Goal: Task Accomplishment & Management: Use online tool/utility

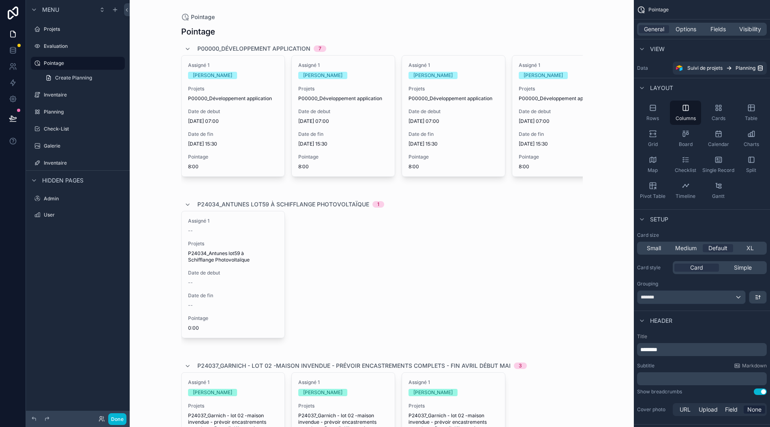
click at [656, 105] on icon "scrollable content" at bounding box center [652, 107] width 5 height 5
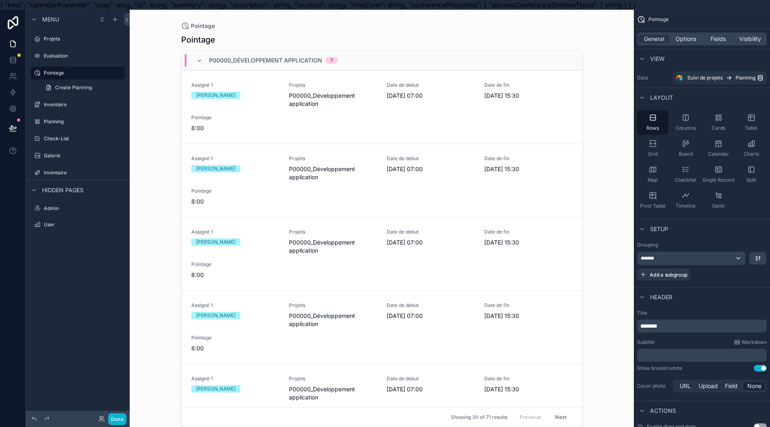
click at [727, 157] on span "Calendar" at bounding box center [718, 154] width 21 height 6
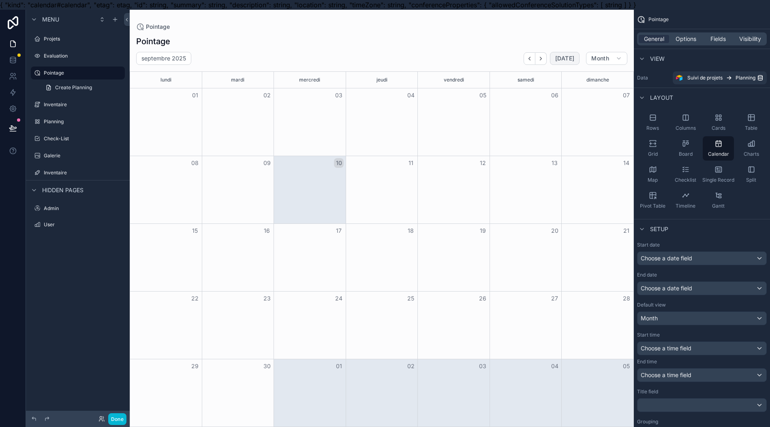
click at [573, 58] on span "[DATE]" at bounding box center [564, 58] width 19 height 7
click at [693, 153] on span "Board" at bounding box center [686, 154] width 14 height 6
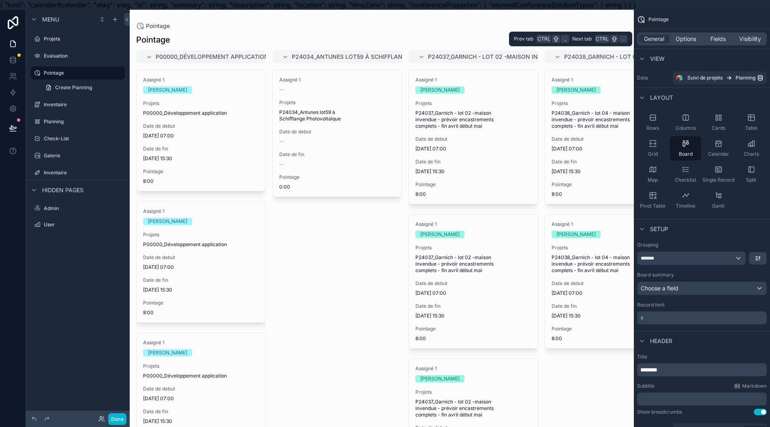
click at [725, 41] on span "Fields" at bounding box center [718, 39] width 15 height 8
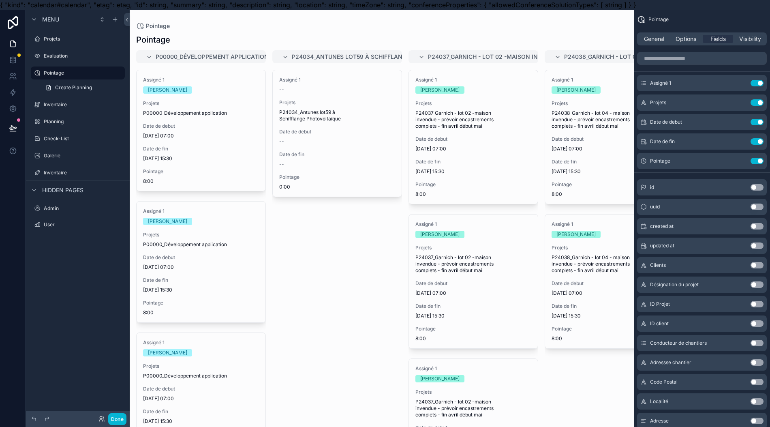
click at [0, 0] on icon "scrollable content" at bounding box center [0, 0] width 0 height 0
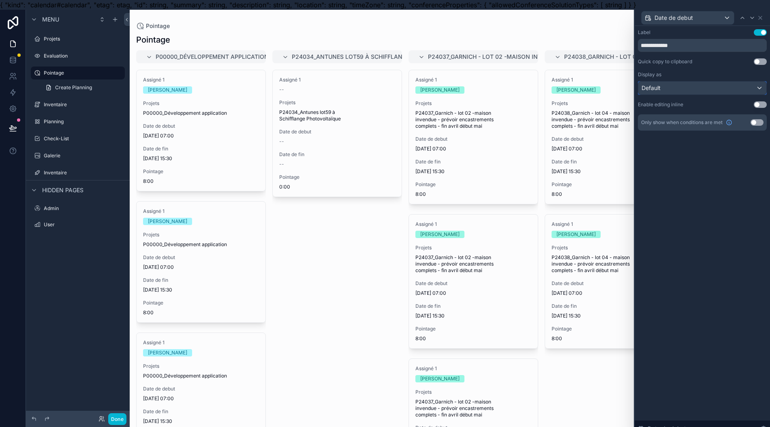
click at [684, 92] on div "Default" at bounding box center [703, 87] width 128 height 13
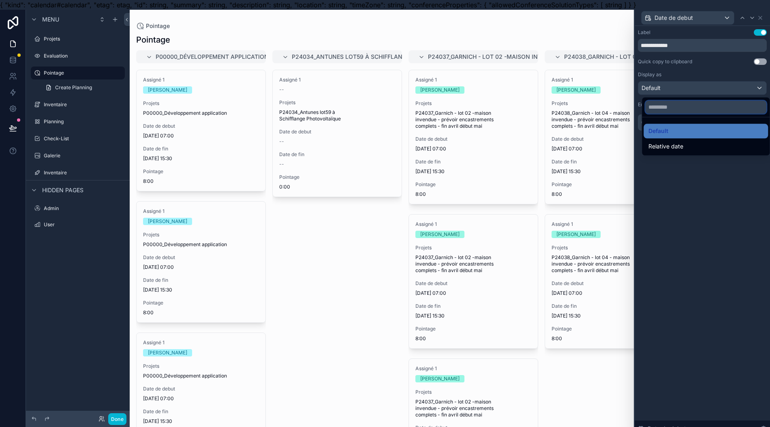
click at [683, 109] on input "text" at bounding box center [705, 107] width 121 height 13
click at [678, 142] on span "Relative date" at bounding box center [666, 146] width 35 height 10
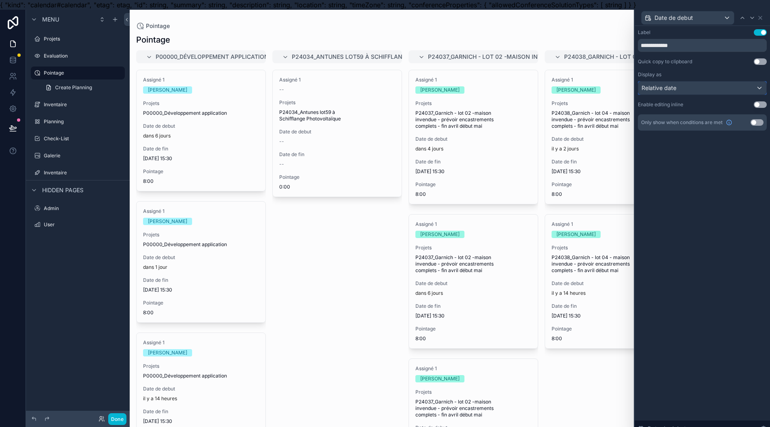
click at [677, 88] on span "Relative date" at bounding box center [659, 88] width 35 height 8
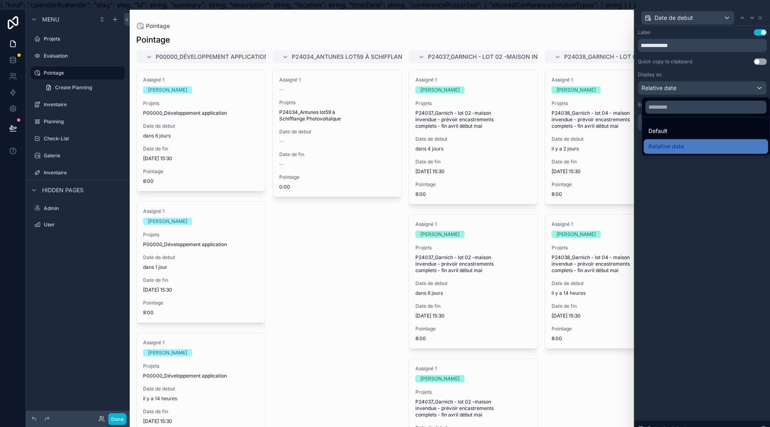
click at [676, 127] on div "Default" at bounding box center [706, 131] width 115 height 10
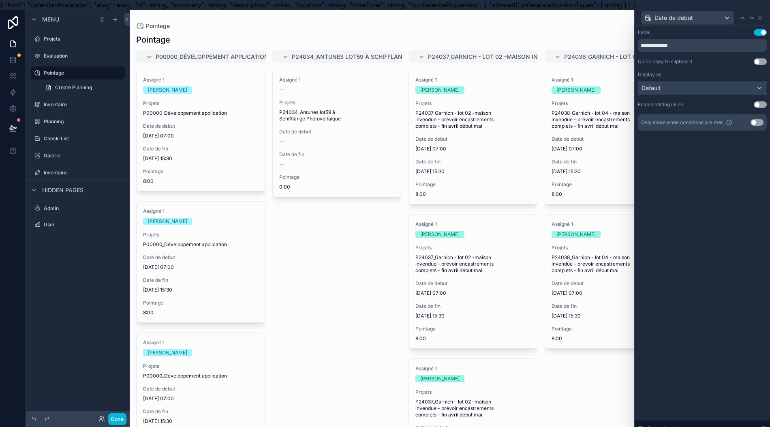
click at [681, 89] on div "Default" at bounding box center [703, 87] width 128 height 13
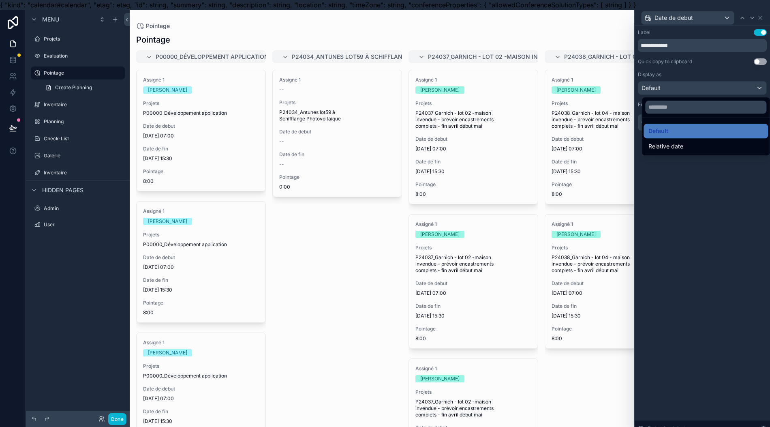
click at [682, 76] on div at bounding box center [702, 223] width 135 height 427
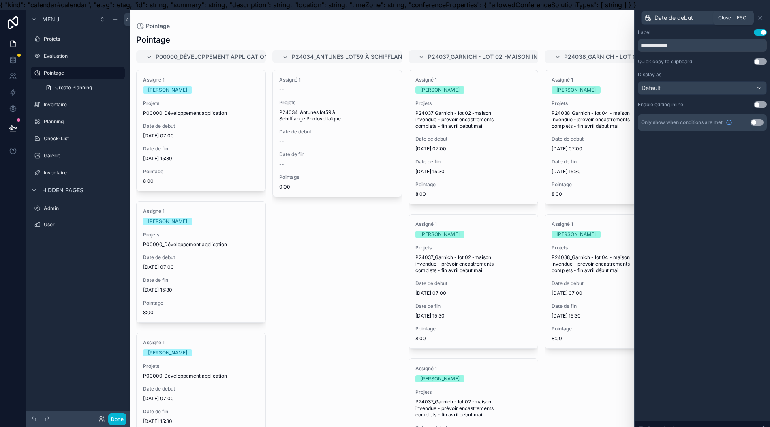
click at [764, 19] on icon at bounding box center [760, 18] width 6 height 6
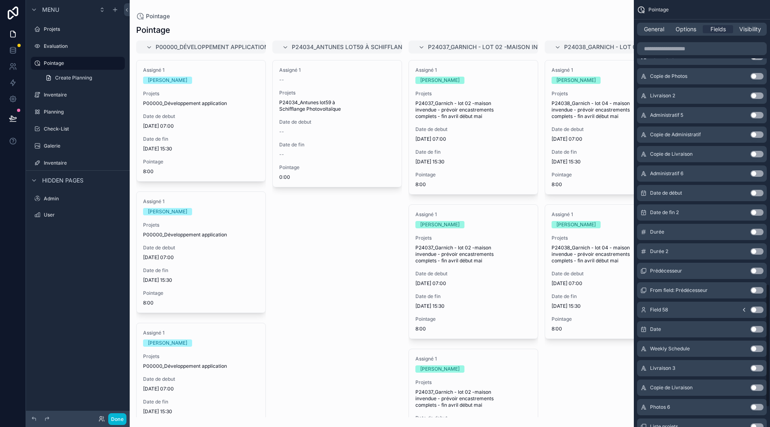
scroll to position [1096, 0]
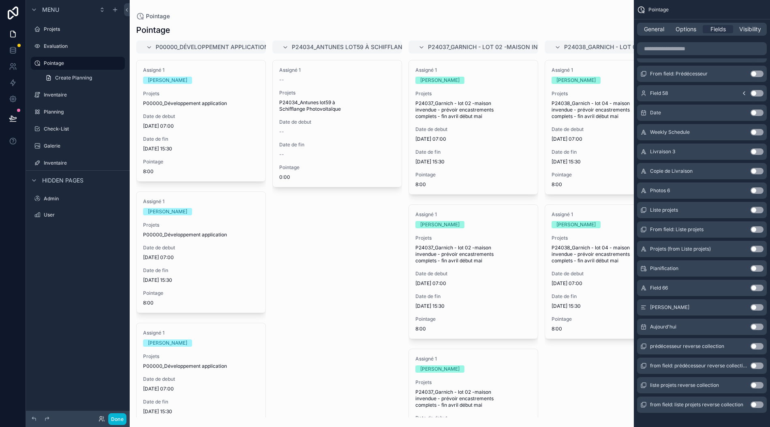
click at [762, 324] on button "Use setting" at bounding box center [757, 327] width 13 height 6
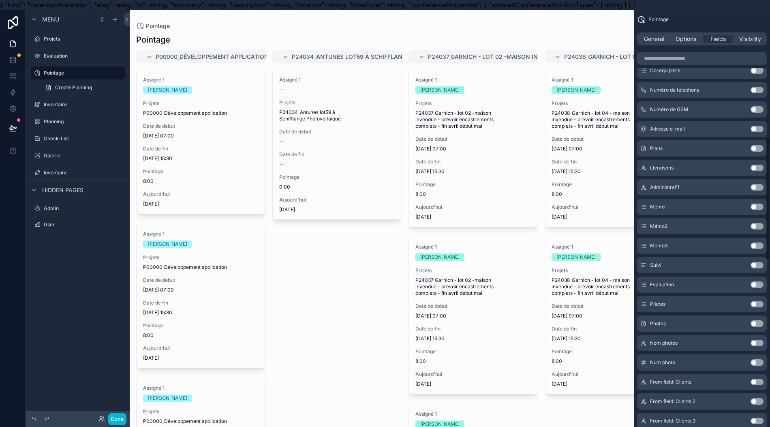
scroll to position [0, 0]
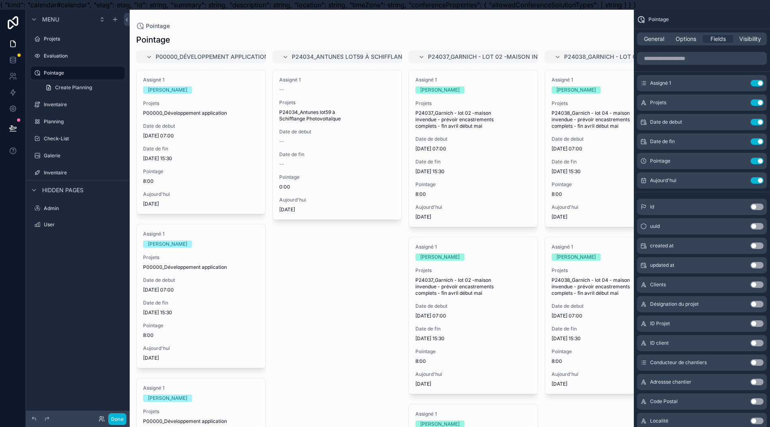
click at [0, 0] on icon "scrollable content" at bounding box center [0, 0] width 0 height 0
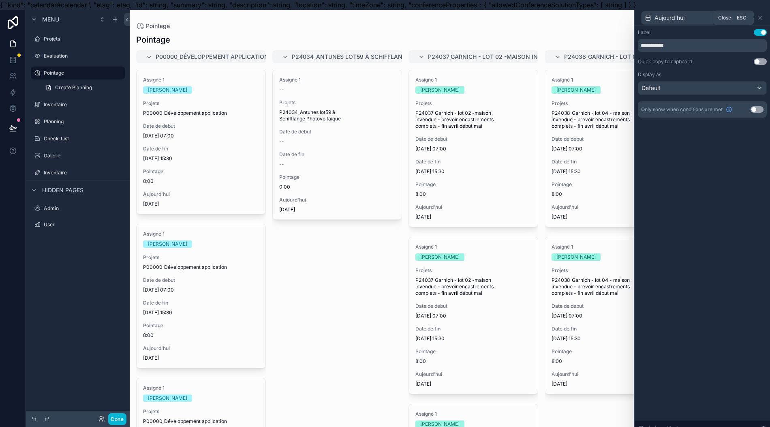
click at [764, 19] on icon at bounding box center [760, 18] width 6 height 6
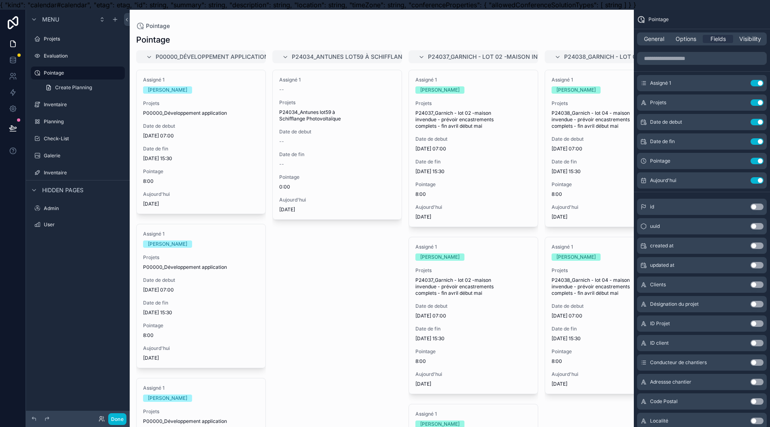
click at [0, 0] on icon "scrollable content" at bounding box center [0, 0] width 0 height 0
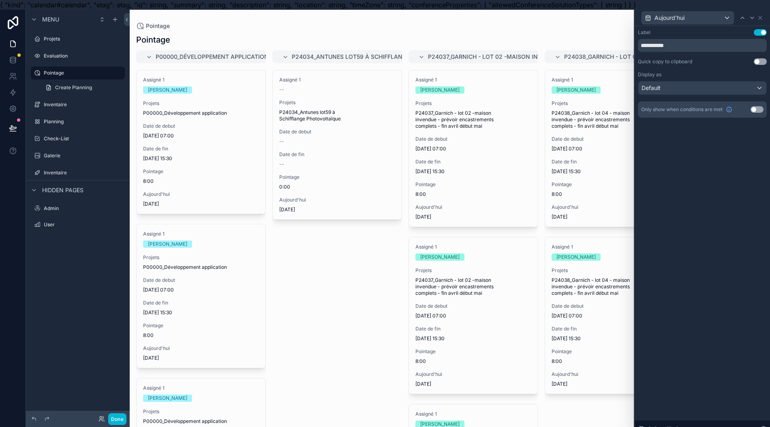
click at [763, 112] on button "Use setting" at bounding box center [757, 109] width 13 height 6
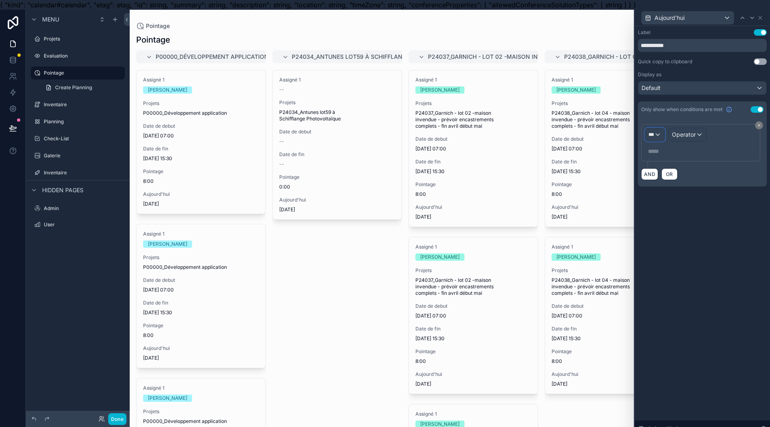
click at [665, 136] on div "***" at bounding box center [654, 134] width 19 height 13
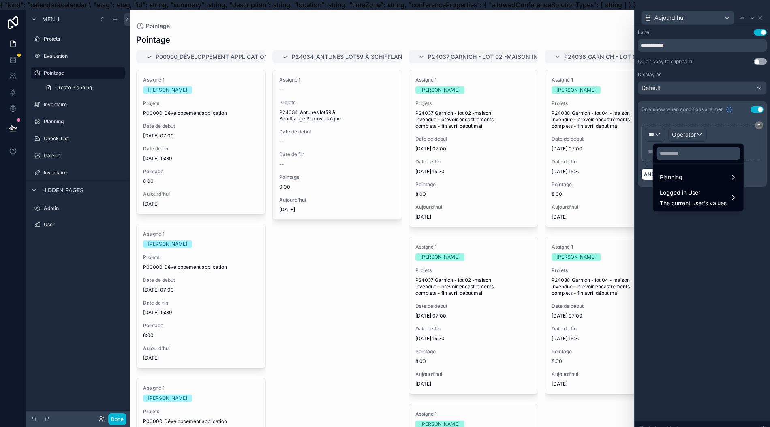
click at [685, 173] on div "Planning" at bounding box center [698, 177] width 77 height 10
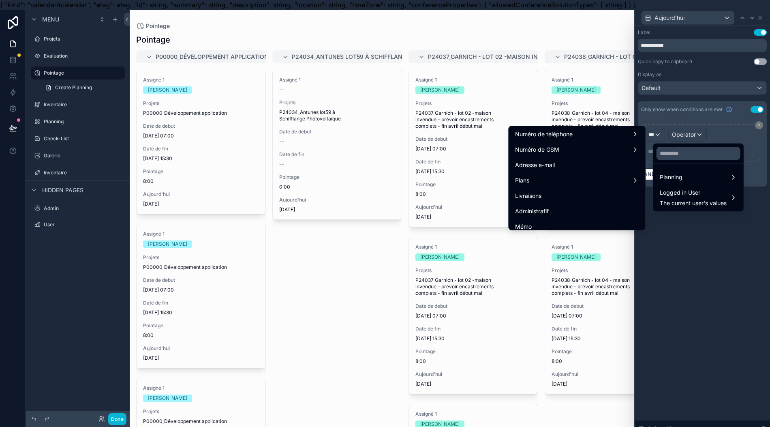
scroll to position [216, 0]
click at [571, 206] on div "Date de debut" at bounding box center [576, 211] width 133 height 15
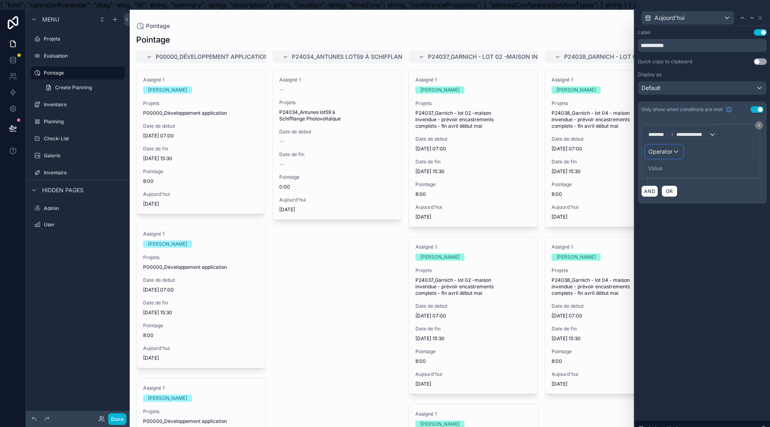
click at [673, 150] on span "Operator" at bounding box center [661, 151] width 24 height 7
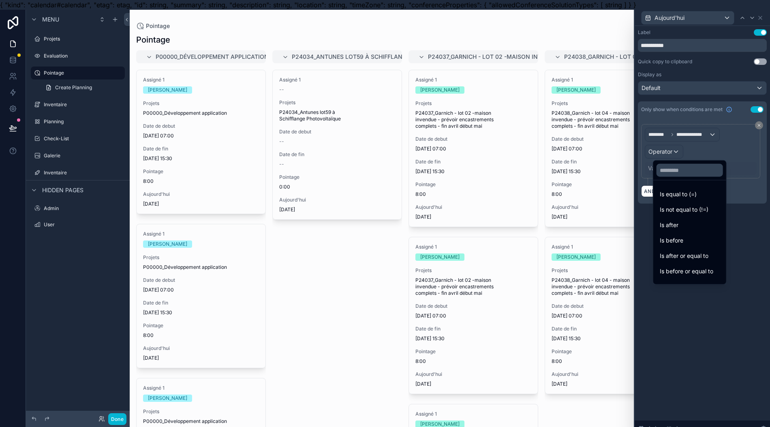
click at [683, 190] on span "Is equal to (=)" at bounding box center [678, 194] width 37 height 10
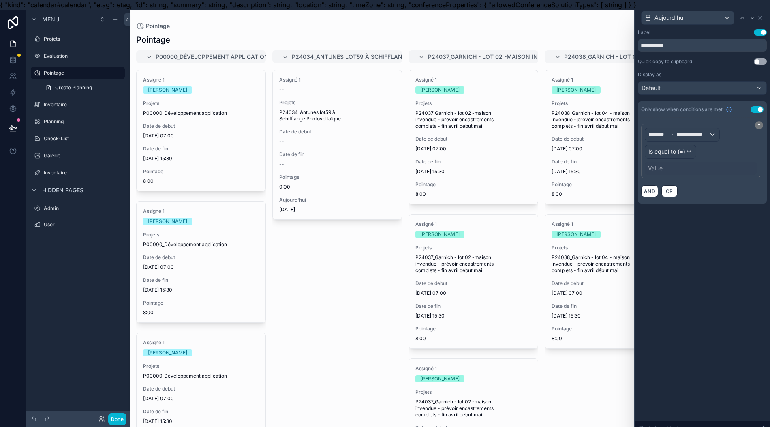
click at [678, 172] on div "Value" at bounding box center [701, 168] width 112 height 13
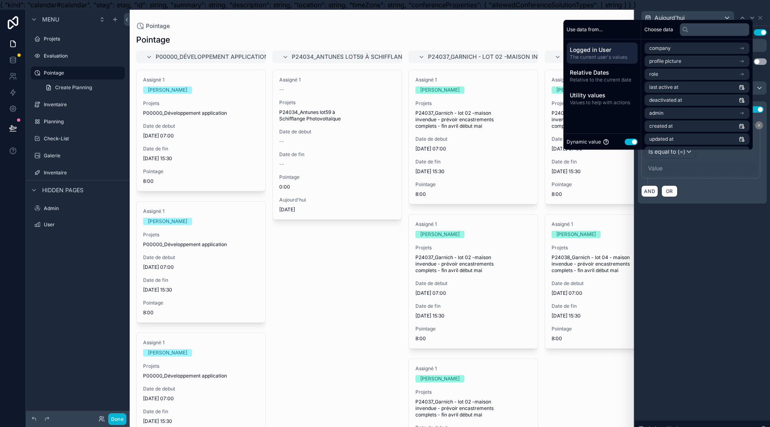
click at [624, 86] on div "Relative Dates Relative to the current date" at bounding box center [602, 75] width 71 height 21
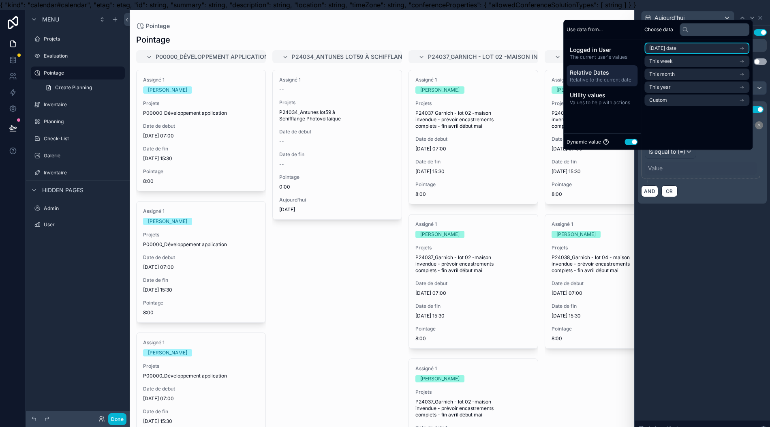
click at [660, 51] on span "Today's date" at bounding box center [663, 48] width 27 height 6
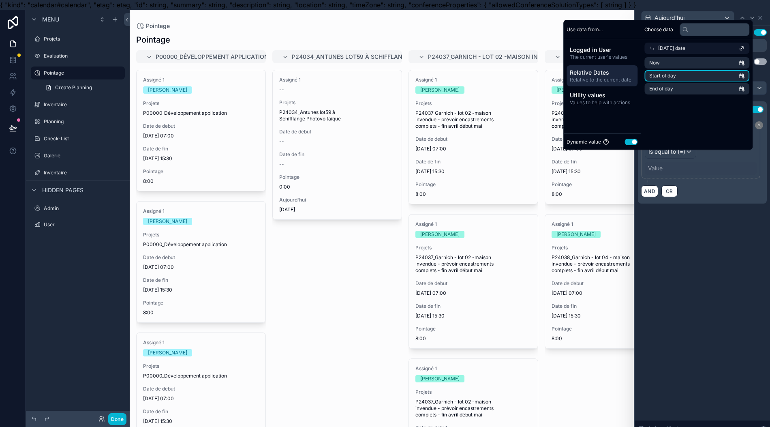
click at [667, 80] on li "Start of day" at bounding box center [697, 75] width 105 height 11
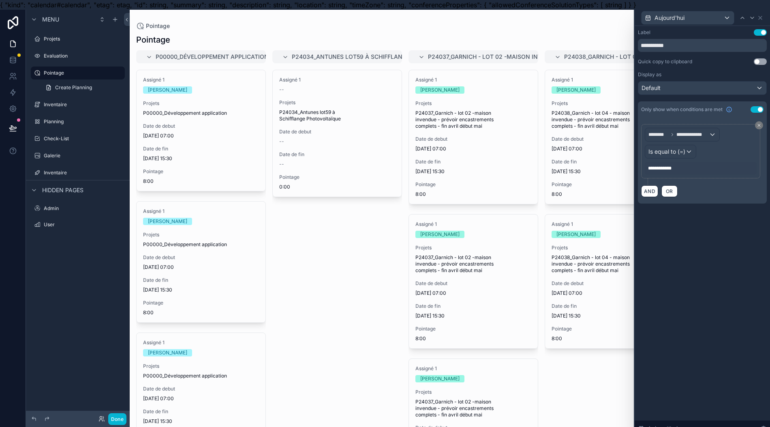
click at [707, 171] on div "**********" at bounding box center [701, 168] width 112 height 13
click at [707, 170] on div "**********" at bounding box center [701, 168] width 112 height 13
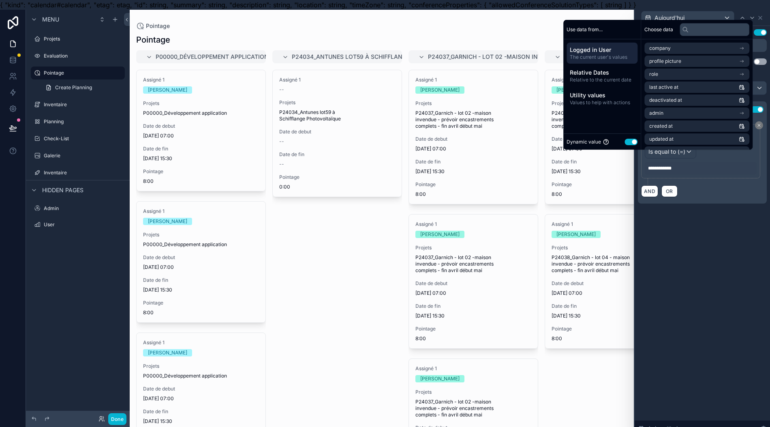
click at [707, 170] on div "**********" at bounding box center [701, 168] width 112 height 13
click at [621, 99] on span "Utility values" at bounding box center [602, 95] width 64 height 8
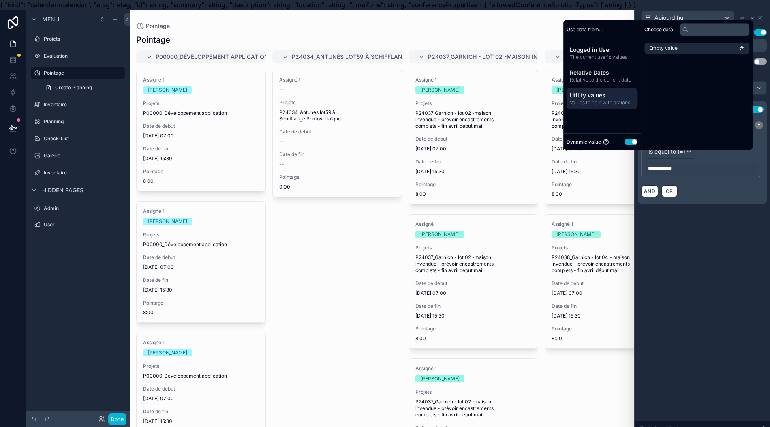
click at [607, 60] on span "The current user's values" at bounding box center [602, 57] width 64 height 6
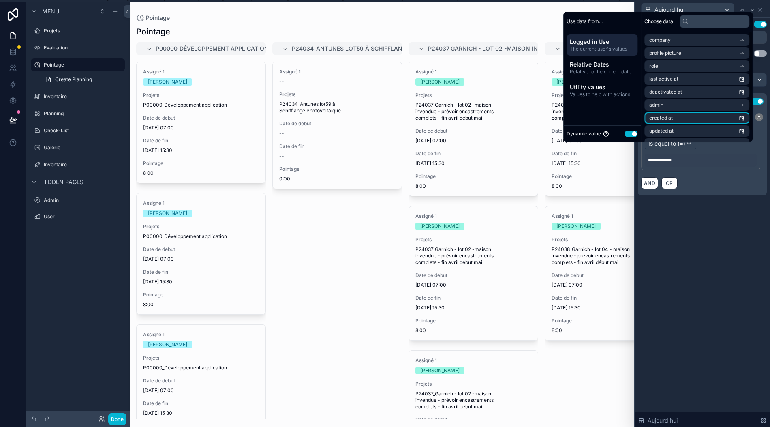
scroll to position [0, 0]
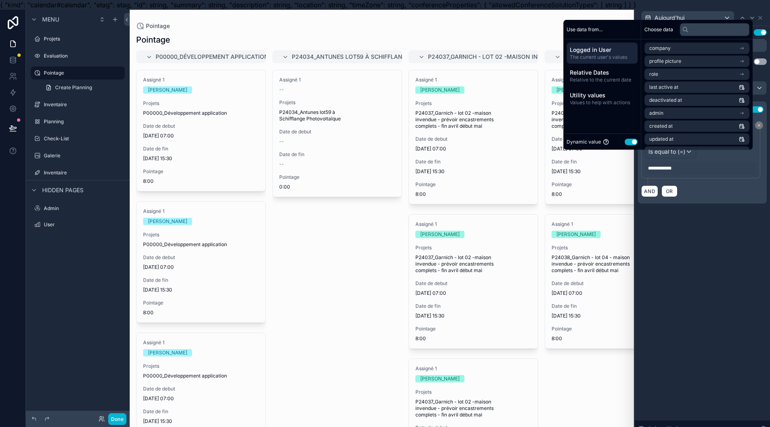
click at [617, 83] on span "Relative to the current date" at bounding box center [602, 80] width 64 height 6
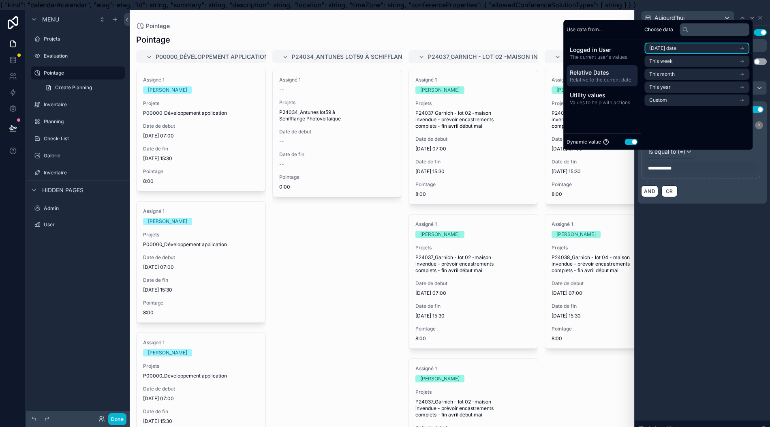
click at [677, 51] on span "Today's date" at bounding box center [663, 48] width 27 height 6
click at [684, 69] on li "Now" at bounding box center [697, 62] width 105 height 11
click at [683, 69] on li "Now" at bounding box center [697, 62] width 105 height 11
click at [624, 109] on div "Utility values Values to help with actions" at bounding box center [602, 98] width 71 height 21
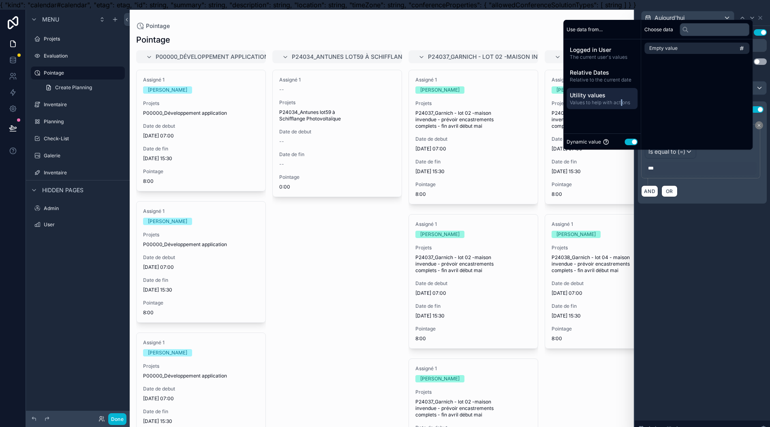
click at [632, 145] on button "Use setting" at bounding box center [631, 142] width 13 height 6
select select "****"
select select "*"
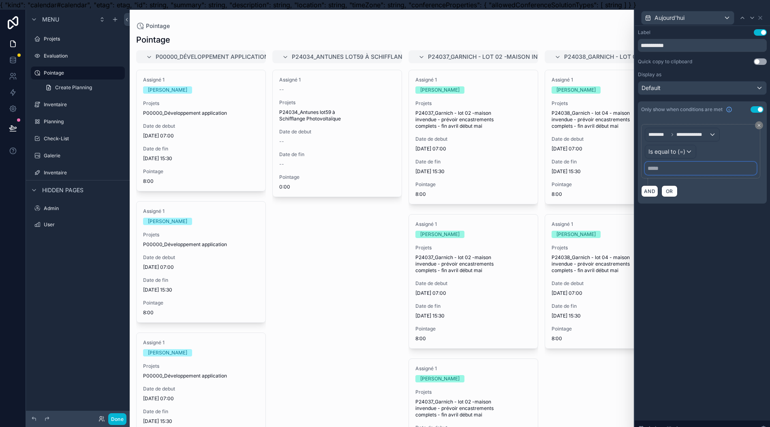
click at [691, 166] on input "text" at bounding box center [701, 168] width 112 height 13
select select "****"
select select "*"
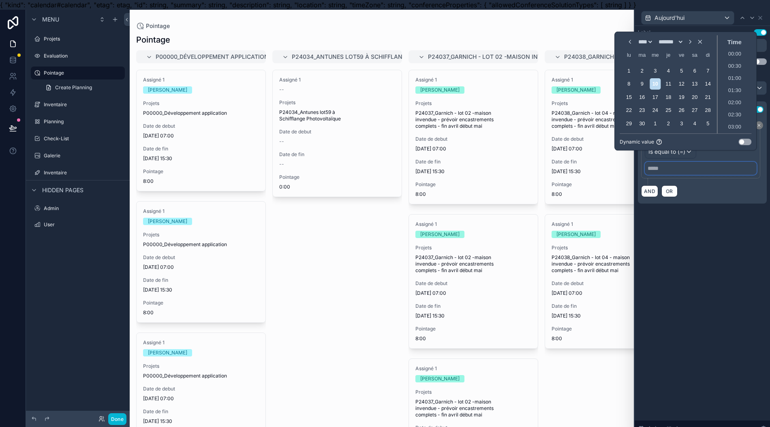
scroll to position [487, 0]
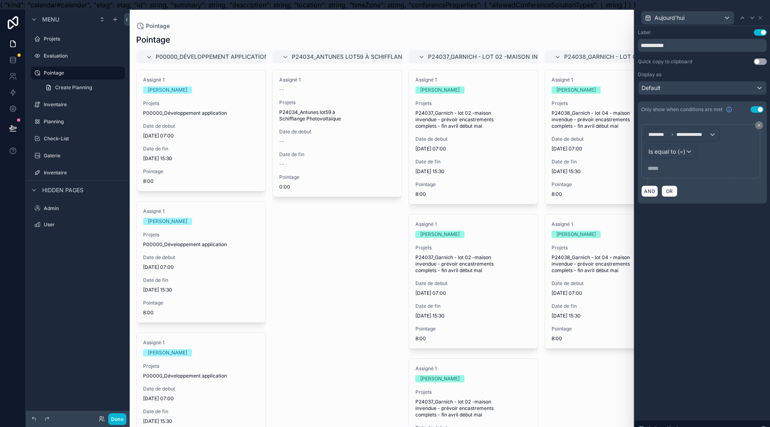
click at [694, 195] on div "AND OR" at bounding box center [702, 191] width 122 height 12
click at [764, 107] on button "Use setting" at bounding box center [757, 109] width 13 height 6
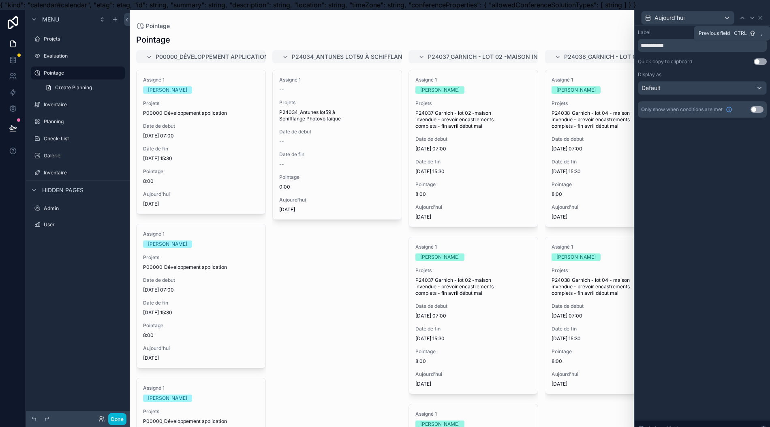
click at [746, 18] on icon at bounding box center [743, 18] width 6 height 6
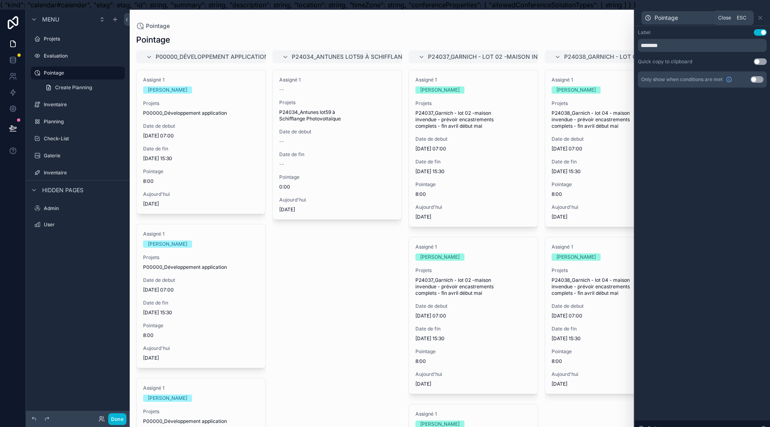
click at [764, 16] on icon at bounding box center [760, 18] width 6 height 6
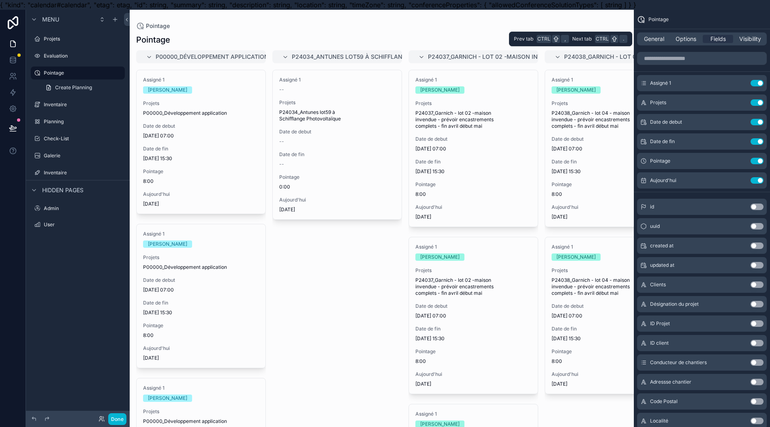
click at [665, 41] on span "General" at bounding box center [654, 39] width 20 height 8
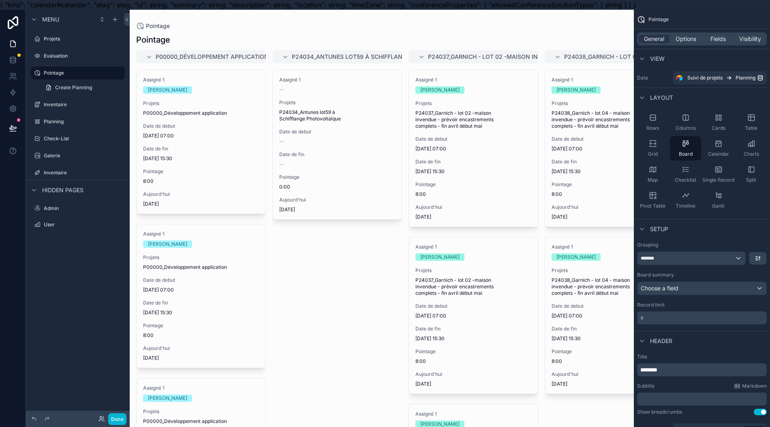
click at [692, 38] on span "Options" at bounding box center [686, 39] width 21 height 8
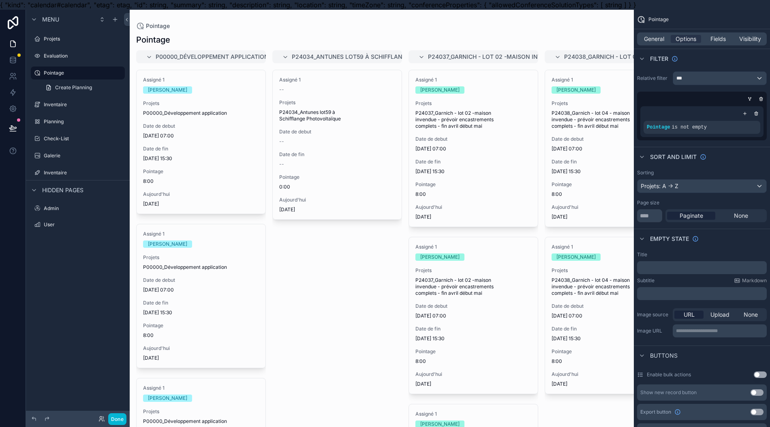
click at [0, 0] on div "scrollable content" at bounding box center [0, 0] width 0 height 0
click at [584, 122] on div "Pointage" at bounding box center [561, 123] width 46 height 13
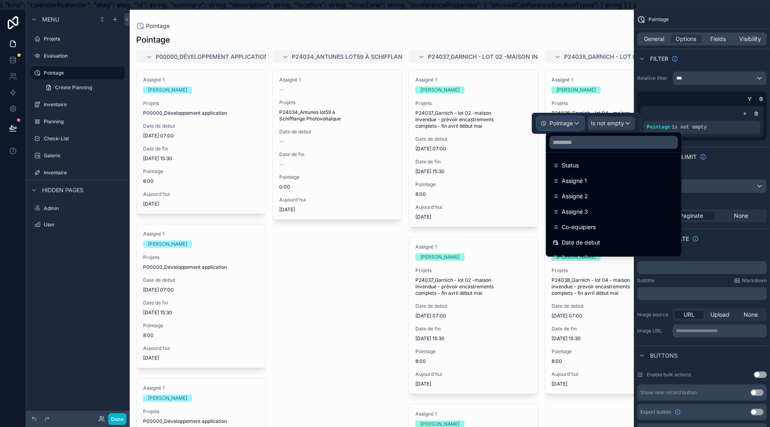
scroll to position [216, 0]
click at [609, 242] on div "Date de debut" at bounding box center [614, 243] width 122 height 10
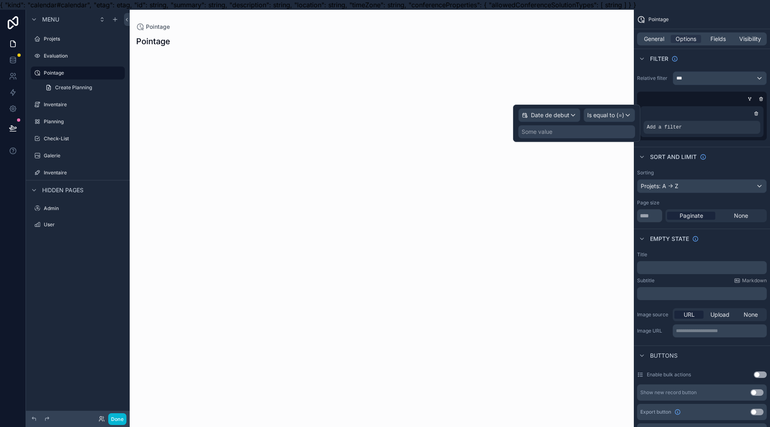
click at [615, 129] on div "Some value" at bounding box center [577, 131] width 117 height 13
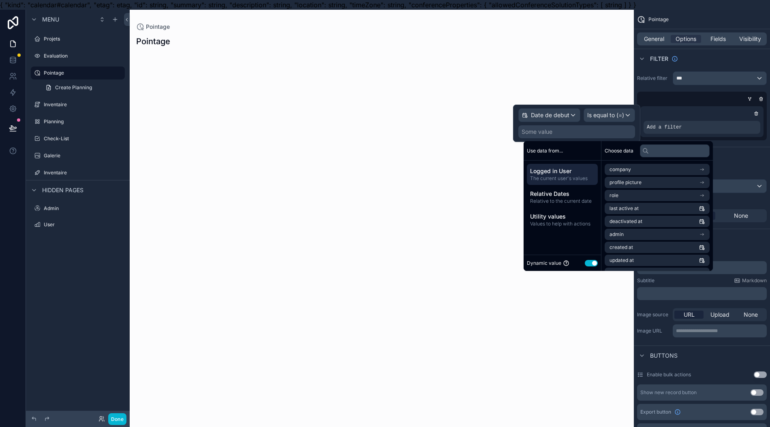
click at [581, 194] on span "Relative Dates" at bounding box center [562, 194] width 64 height 8
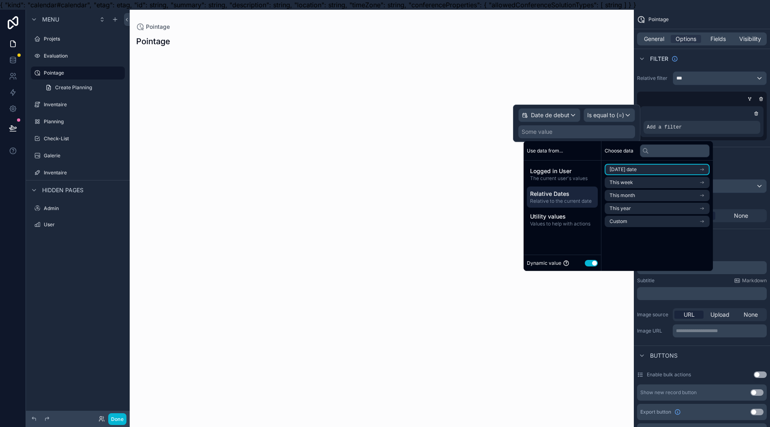
click at [630, 170] on span "Today's date" at bounding box center [623, 169] width 27 height 6
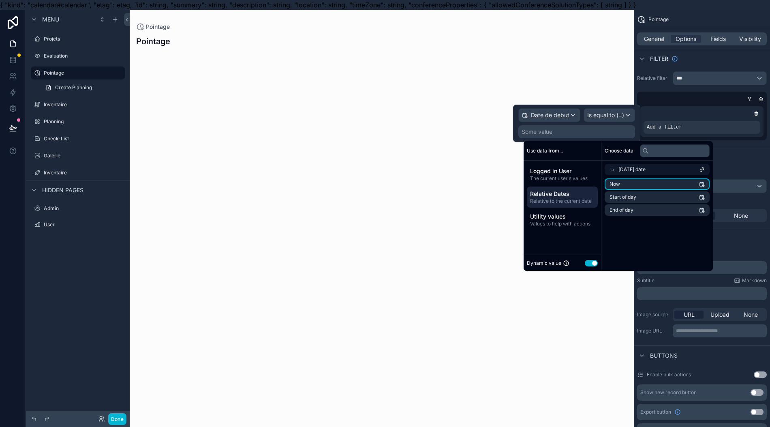
click at [628, 182] on li "Now" at bounding box center [657, 183] width 105 height 11
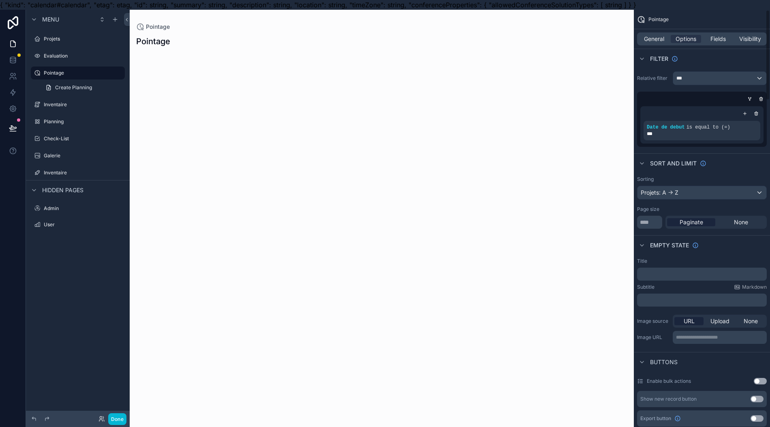
click at [735, 160] on div "Sort And Limit" at bounding box center [702, 162] width 136 height 19
click at [692, 131] on div "***" at bounding box center [702, 134] width 110 height 6
click at [759, 114] on icon "scrollable content" at bounding box center [756, 113] width 5 height 5
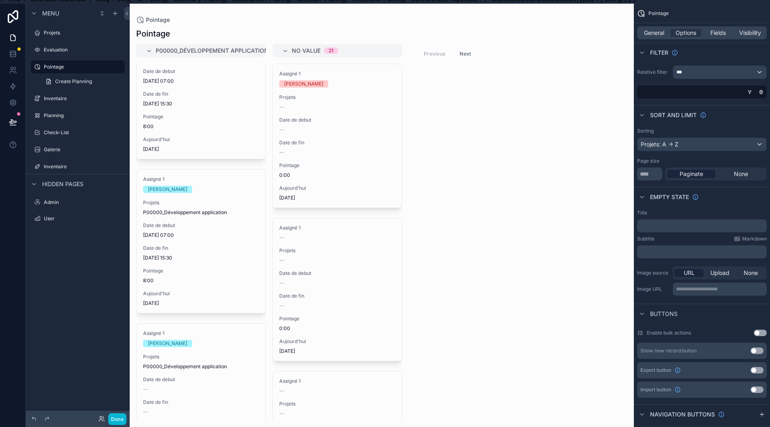
scroll to position [0, 0]
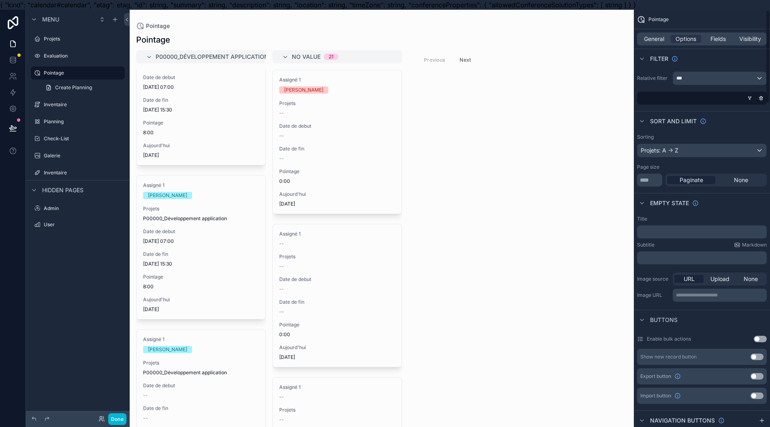
drag, startPoint x: 739, startPoint y: 96, endPoint x: 743, endPoint y: 98, distance: 4.4
click at [743, 98] on div "scrollable content" at bounding box center [701, 98] width 130 height 13
click at [752, 99] on icon "scrollable content" at bounding box center [750, 98] width 5 height 5
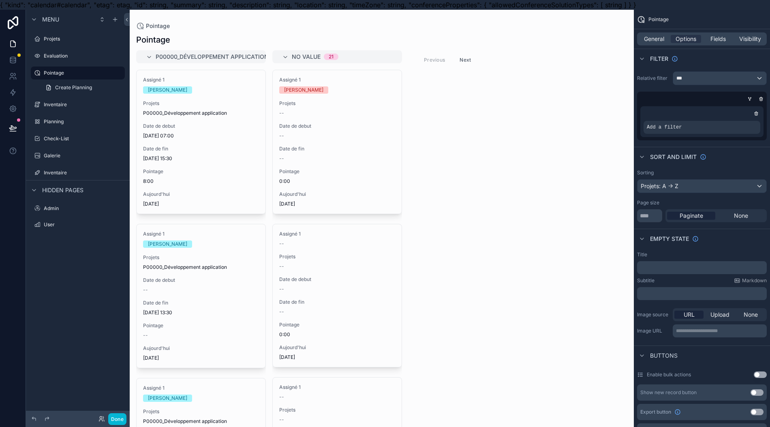
click at [759, 114] on icon "scrollable content" at bounding box center [756, 113] width 5 height 5
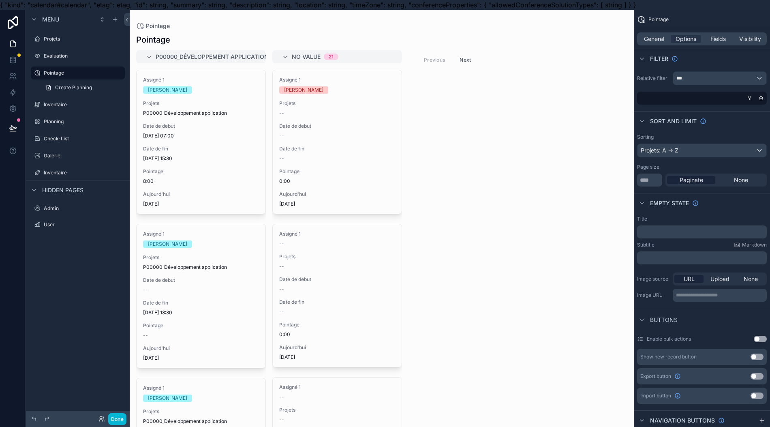
click at [754, 97] on div "scrollable content" at bounding box center [750, 98] width 8 height 8
click at [754, 100] on div "scrollable content" at bounding box center [750, 98] width 8 height 8
click at [752, 99] on icon "scrollable content" at bounding box center [750, 98] width 5 height 5
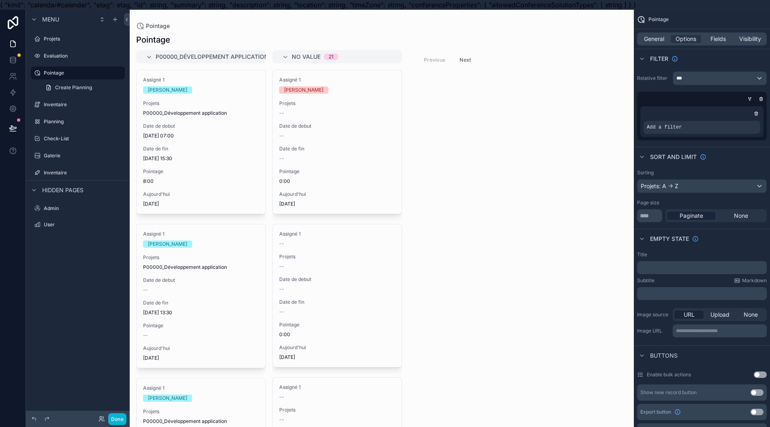
click at [0, 0] on div "scrollable content" at bounding box center [0, 0] width 0 height 0
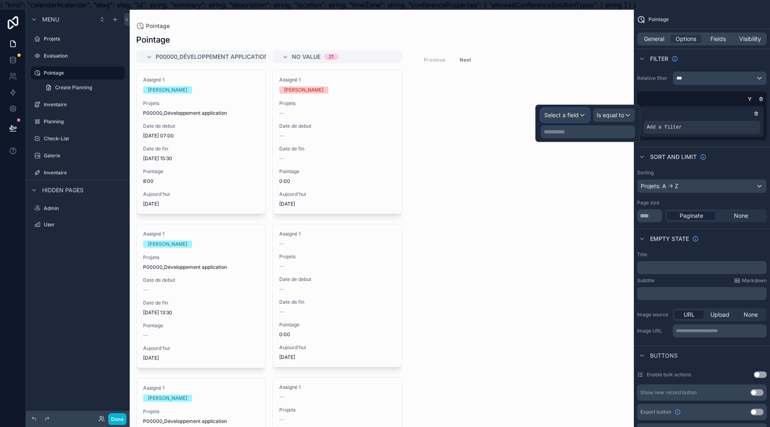
click at [579, 118] on span "Select a field" at bounding box center [561, 115] width 34 height 8
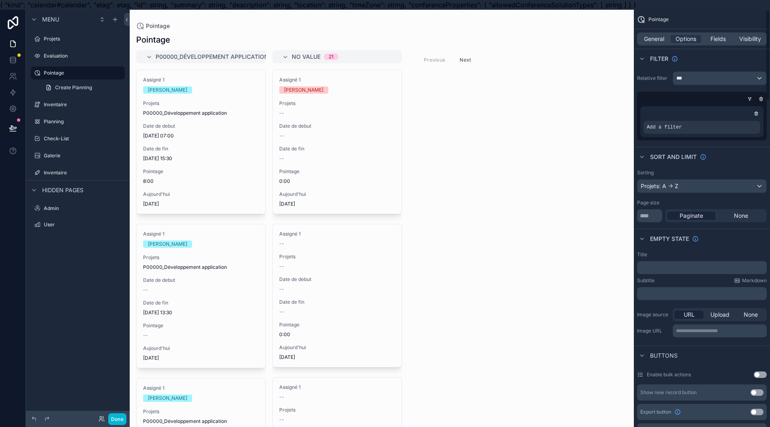
click at [669, 37] on div "General" at bounding box center [654, 39] width 30 height 8
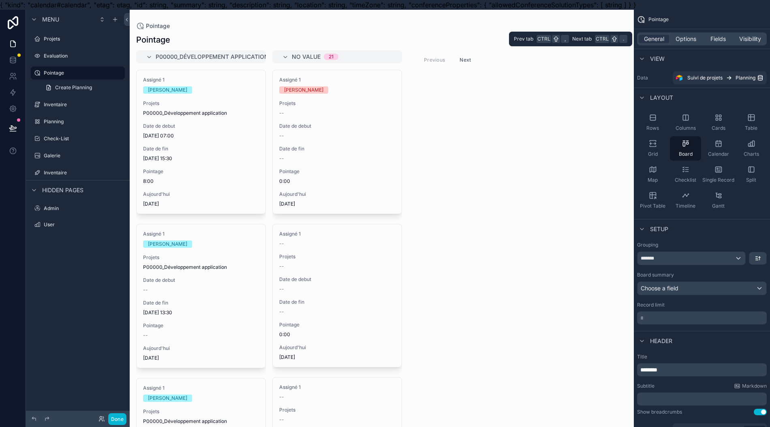
click at [697, 40] on span "Options" at bounding box center [686, 39] width 21 height 8
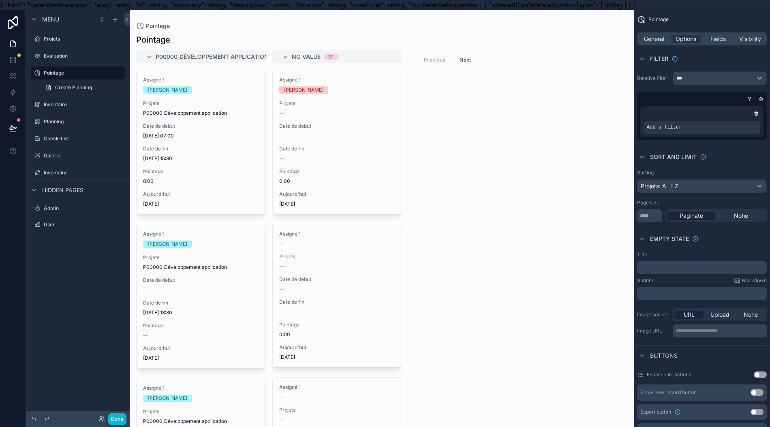
click at [0, 0] on icon "scrollable content" at bounding box center [0, 0] width 0 height 0
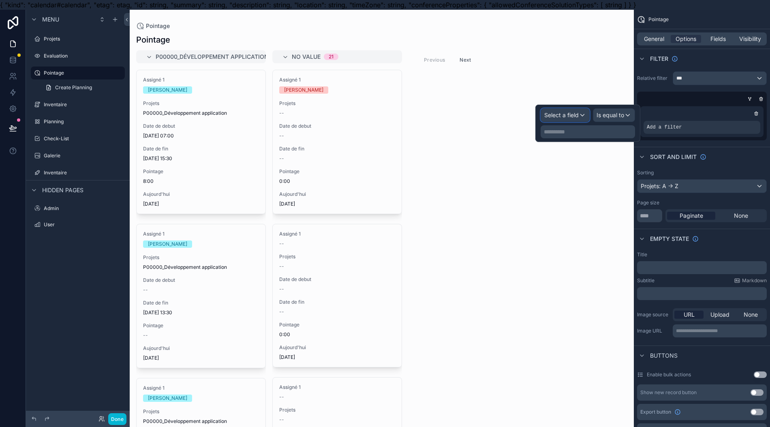
click at [589, 110] on div "Select a field" at bounding box center [565, 115] width 48 height 13
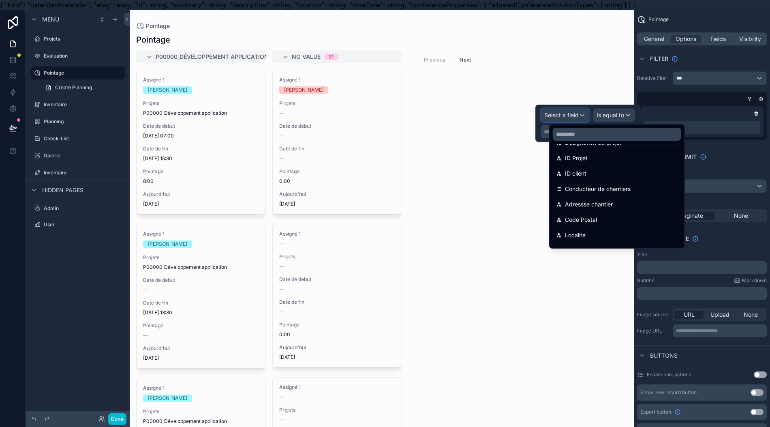
scroll to position [216, 0]
click at [609, 232] on div "Date de debut" at bounding box center [617, 235] width 122 height 10
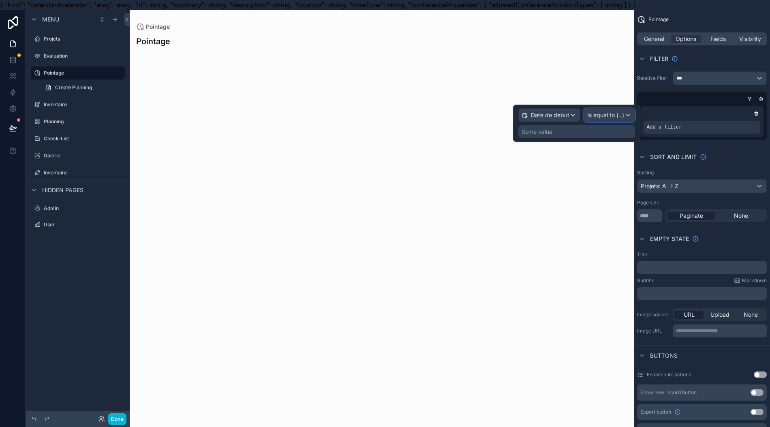
click at [624, 113] on span "Is equal to (=)" at bounding box center [605, 115] width 37 height 8
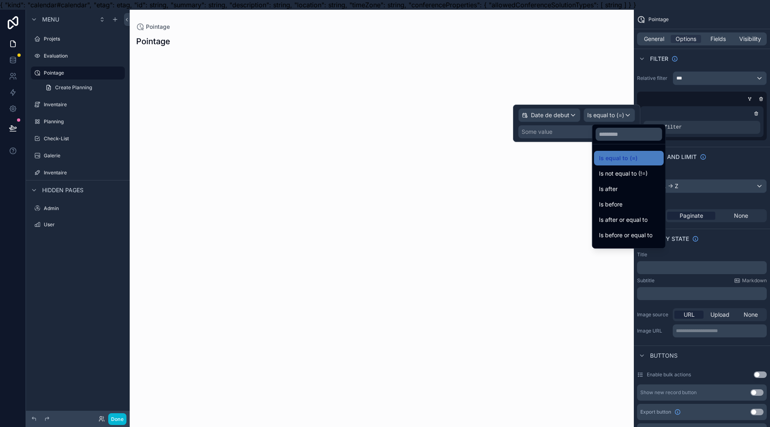
click at [629, 160] on span "Is equal to (=)" at bounding box center [618, 158] width 39 height 10
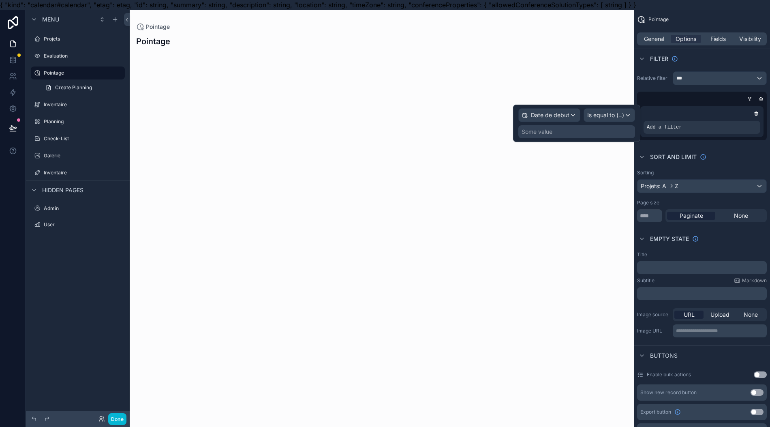
click at [588, 131] on div "Some value" at bounding box center [577, 131] width 117 height 13
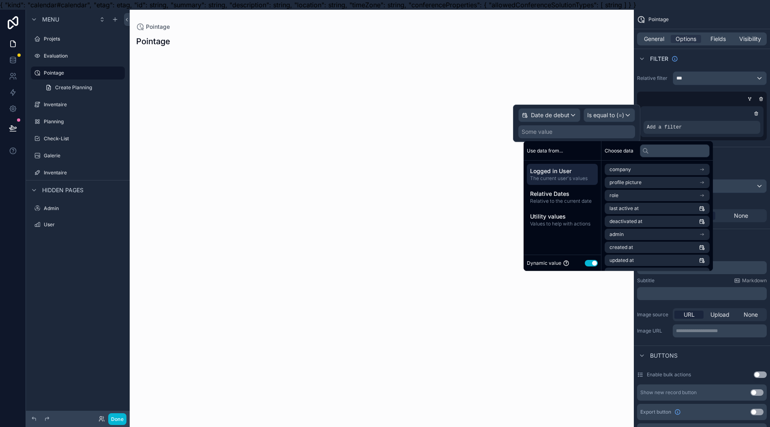
click at [577, 227] on div "Utility values Values to help with actions" at bounding box center [562, 219] width 71 height 21
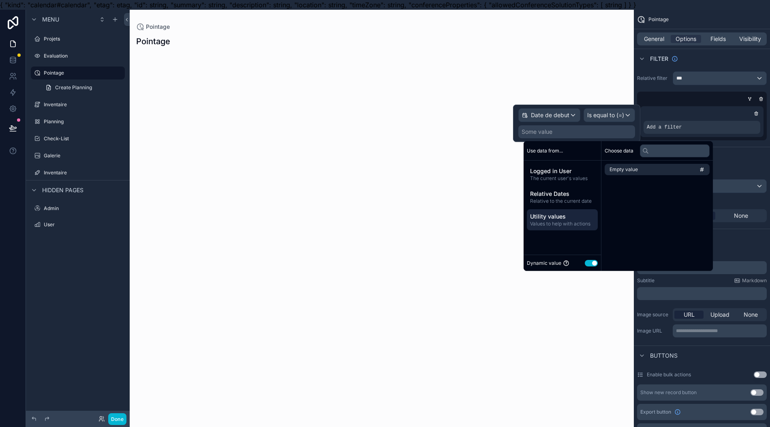
click at [568, 173] on span "Logged in User" at bounding box center [562, 171] width 64 height 8
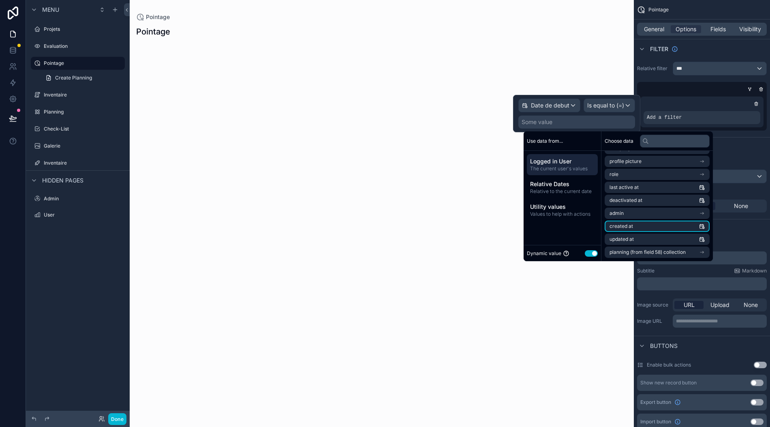
scroll to position [18, 0]
click at [654, 249] on span "planning (from field 58) collection" at bounding box center [648, 252] width 76 height 6
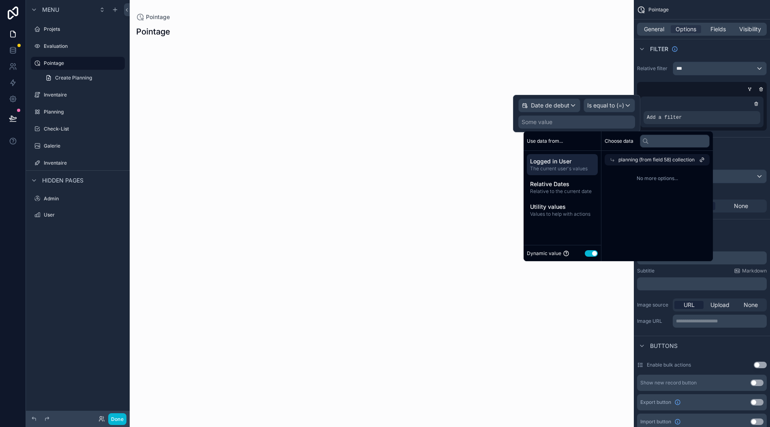
scroll to position [0, 0]
click at [639, 156] on span "planning (from field 58) collection" at bounding box center [657, 159] width 76 height 6
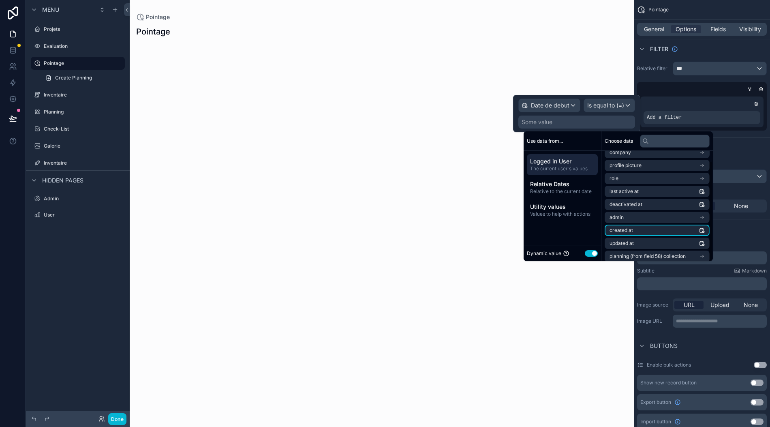
scroll to position [11, 0]
click at [578, 188] on span "Relative to the current date" at bounding box center [562, 191] width 64 height 6
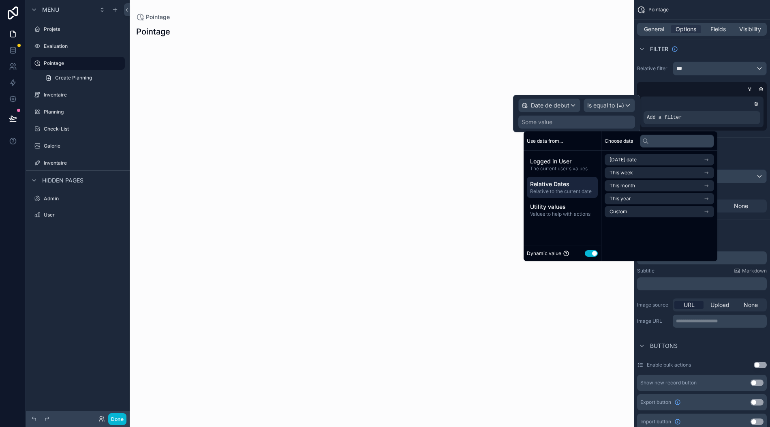
scroll to position [0, 0]
click at [627, 208] on span "Custom" at bounding box center [619, 211] width 18 height 6
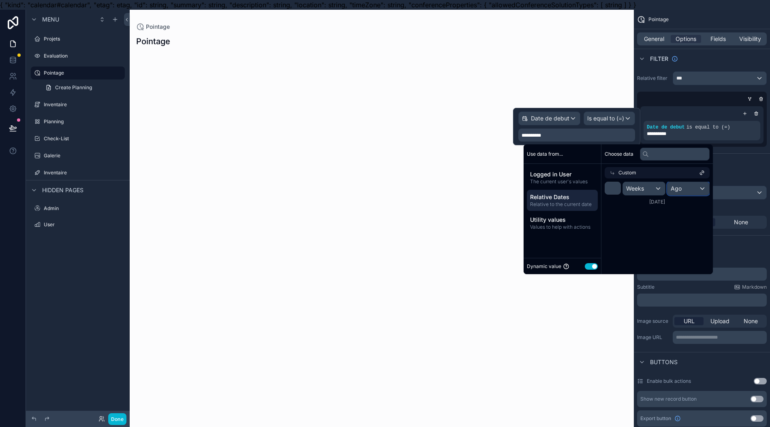
click at [686, 189] on div "Ago" at bounding box center [689, 188] width 42 height 13
click at [641, 258] on div "scrollable content" at bounding box center [621, 209] width 194 height 130
click at [565, 231] on div "Utility values Values to help with actions" at bounding box center [562, 222] width 71 height 21
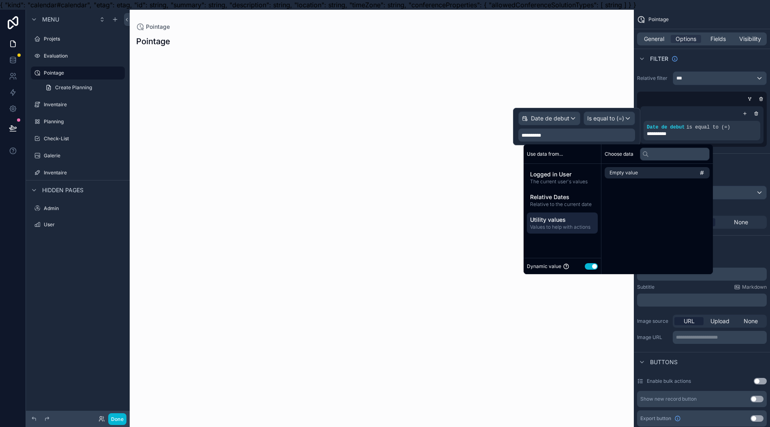
click at [565, 230] on div "Utility values Values to help with actions" at bounding box center [562, 222] width 71 height 21
click at [587, 264] on button "Use setting" at bounding box center [591, 266] width 13 height 6
select select "****"
select select "*"
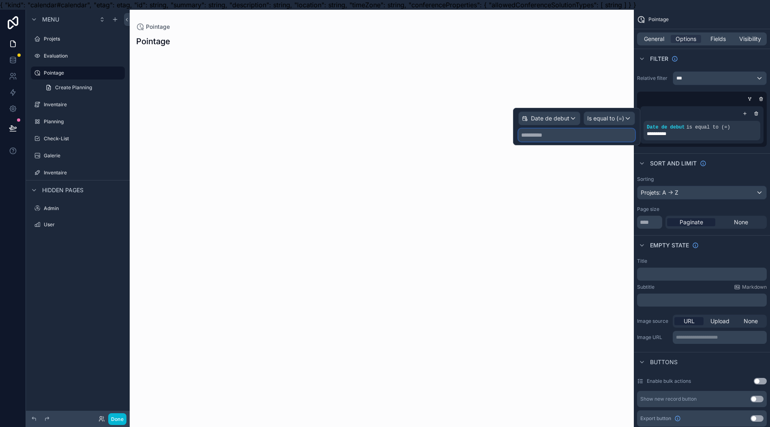
click at [589, 139] on input "text" at bounding box center [577, 135] width 117 height 13
select select "****"
select select "*"
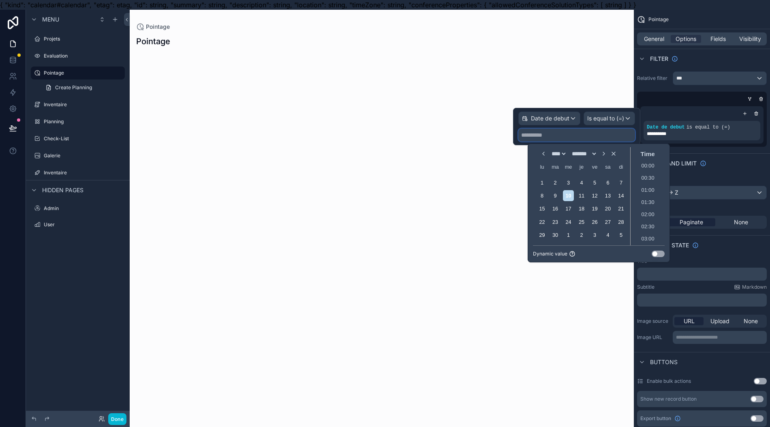
scroll to position [487, 0]
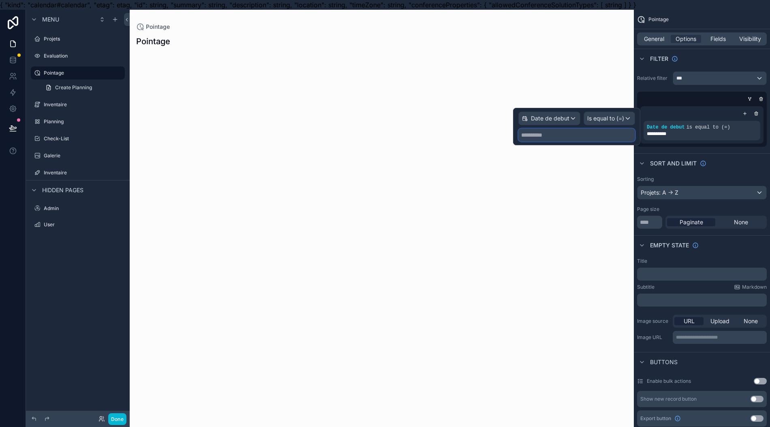
click at [606, 138] on input "text" at bounding box center [577, 135] width 117 height 13
select select "****"
select select "*"
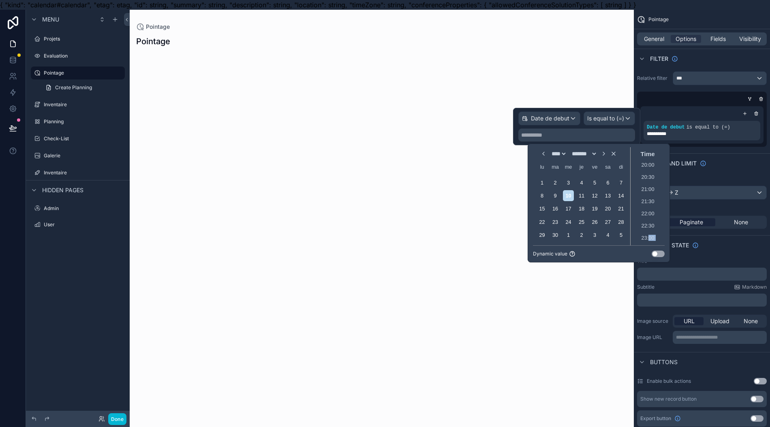
scroll to position [499, 0]
drag, startPoint x: 647, startPoint y: 242, endPoint x: 651, endPoint y: 245, distance: 4.6
click at [651, 245] on ul "00:00 00:30 01:00 01:30 02:00 02:30 03:00 03:30 04:00 04:30 05:00 05:30 06:00 0…" at bounding box center [648, 203] width 34 height 85
click at [659, 253] on button "Use setting" at bounding box center [658, 254] width 13 height 6
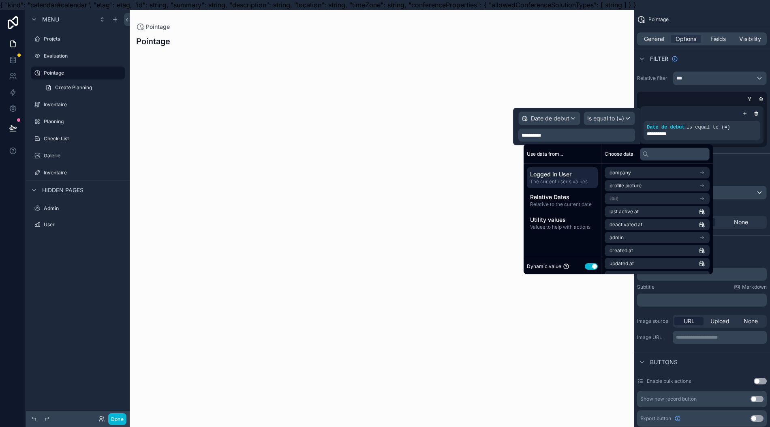
click at [571, 179] on span "The current user's values" at bounding box center [562, 181] width 64 height 6
click at [566, 195] on span "Relative Dates" at bounding box center [562, 197] width 64 height 8
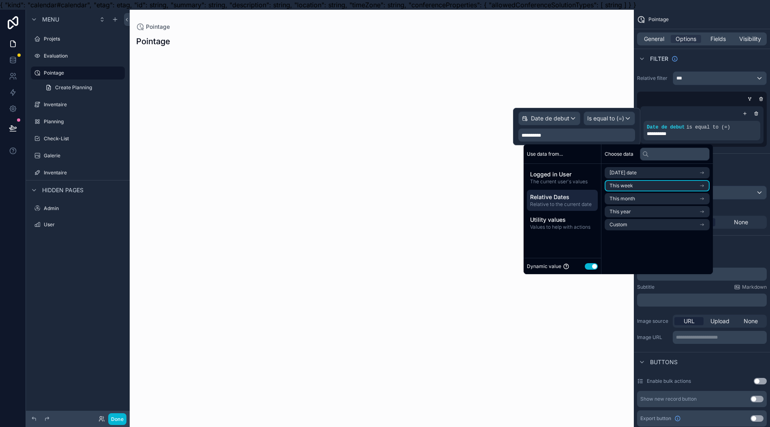
click at [637, 187] on li "This week" at bounding box center [657, 185] width 105 height 11
click at [637, 189] on span "Start of week" at bounding box center [625, 187] width 31 height 6
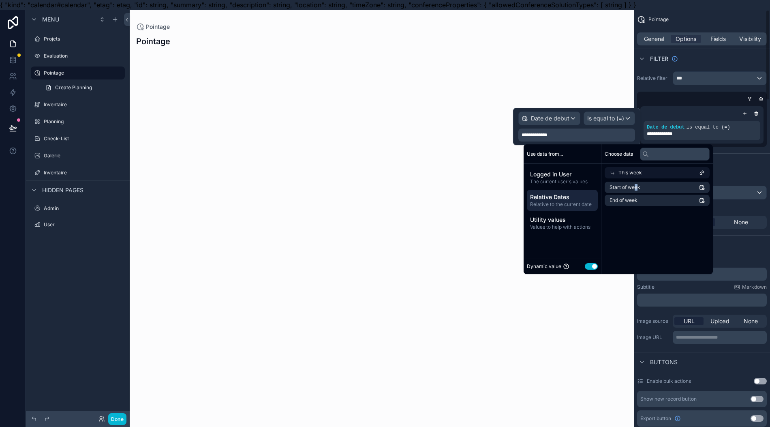
click at [728, 166] on div "Sort And Limit" at bounding box center [702, 162] width 136 height 19
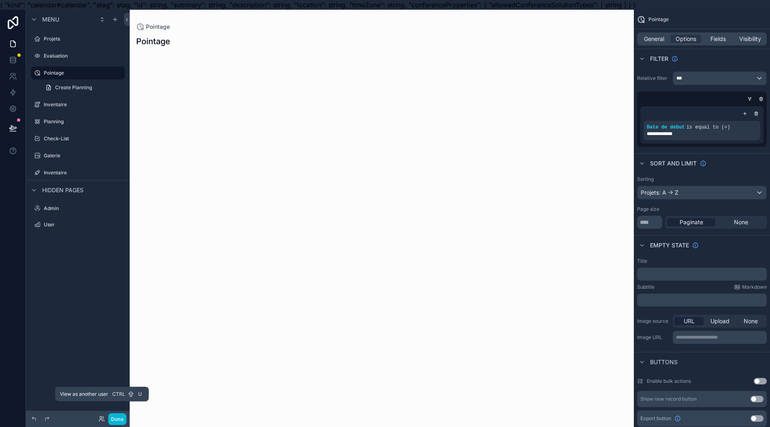
click at [105, 418] on icon at bounding box center [102, 419] width 6 height 6
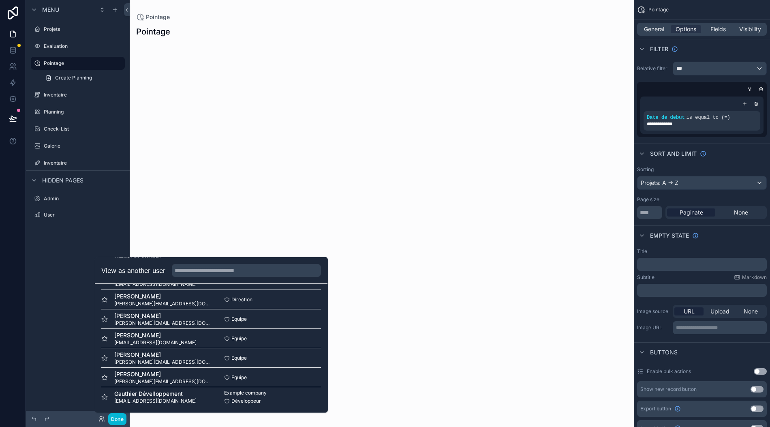
scroll to position [18, 0]
click at [298, 405] on div "Gauthier Dévelloppement ia@electricite-maraga.lu Example company Développeur Se…" at bounding box center [211, 396] width 220 height 19
click at [0, 0] on button "Select" at bounding box center [0, 0] width 0 height 0
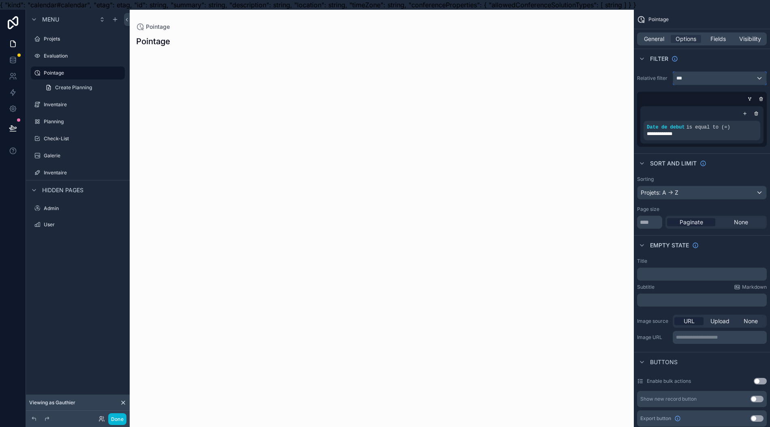
click at [731, 76] on div "***" at bounding box center [719, 78] width 93 height 13
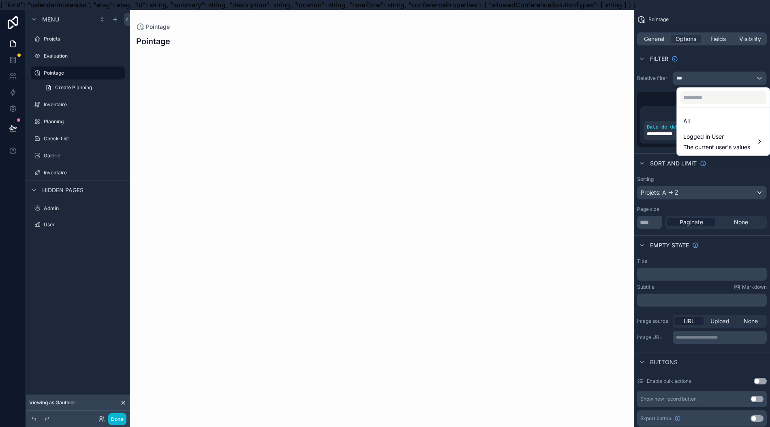
click at [724, 119] on div "All" at bounding box center [724, 121] width 80 height 10
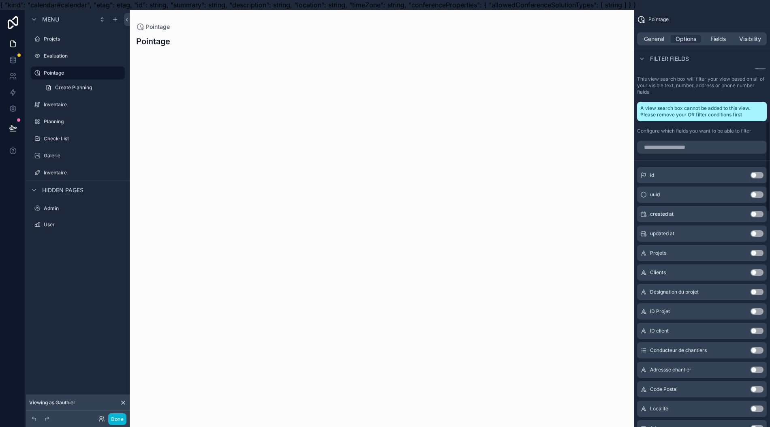
scroll to position [540, 0]
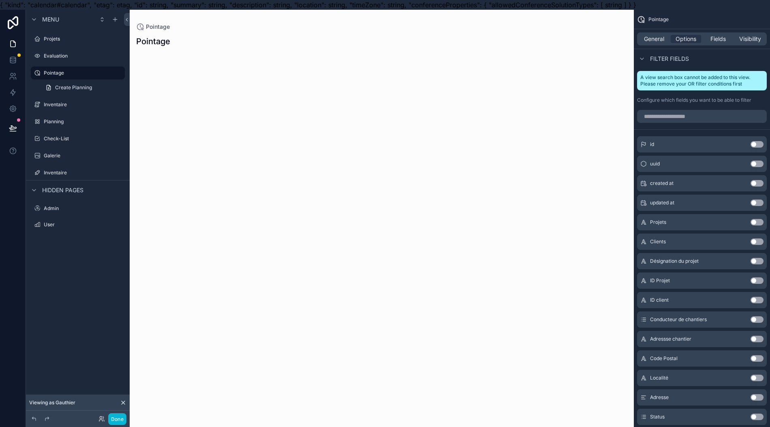
click at [763, 222] on button "Use setting" at bounding box center [757, 222] width 13 height 6
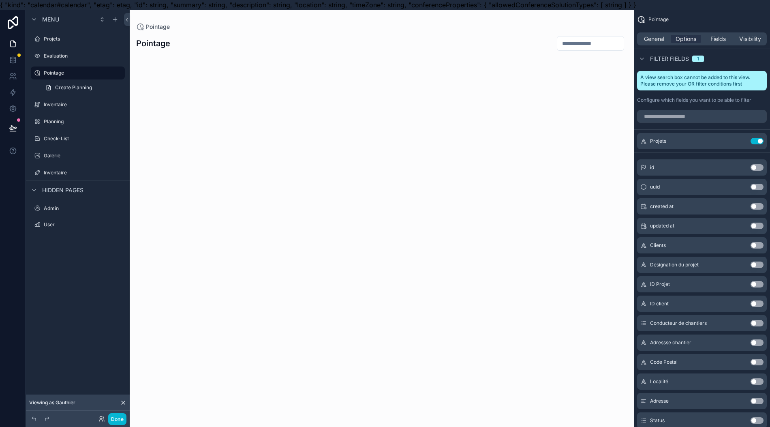
click at [762, 141] on button "Use setting" at bounding box center [757, 141] width 13 height 6
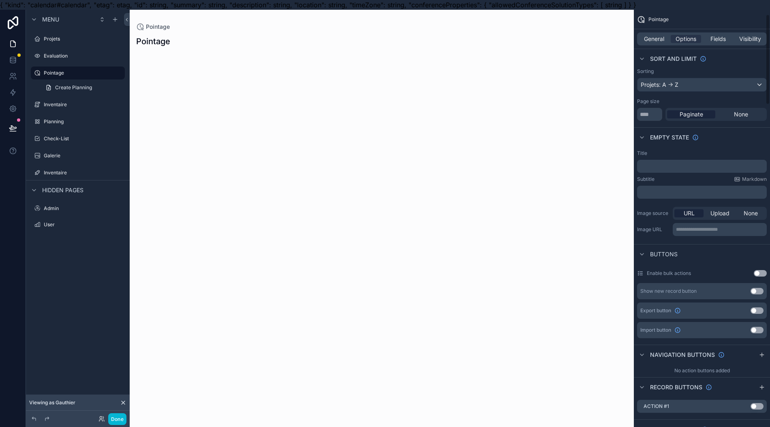
scroll to position [0, 0]
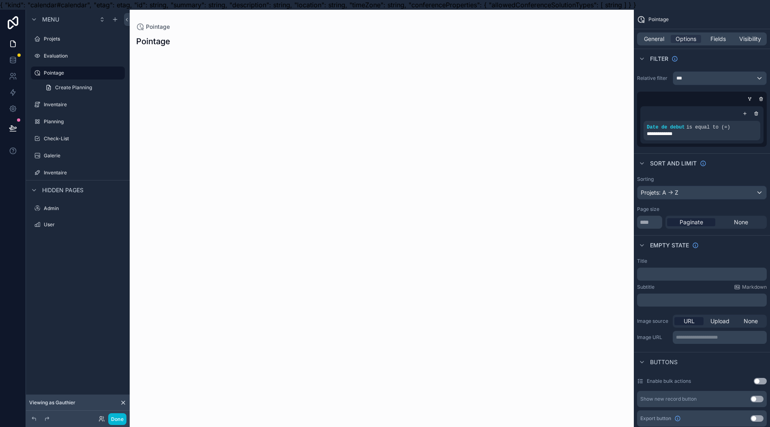
click at [761, 116] on div "scrollable content" at bounding box center [756, 113] width 8 height 8
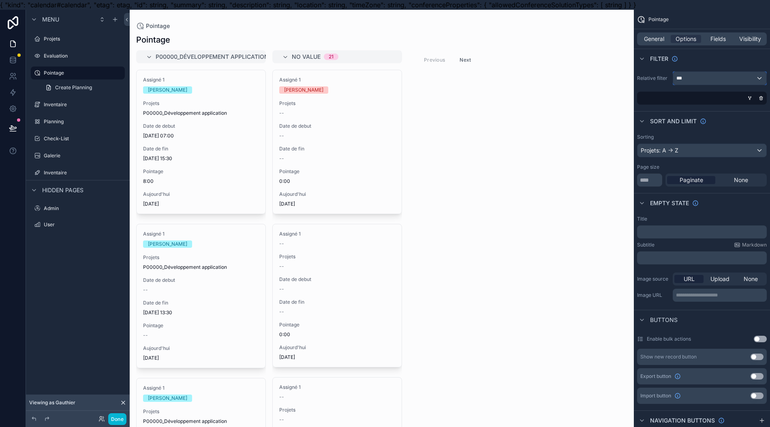
click at [706, 83] on div "***" at bounding box center [719, 78] width 93 height 13
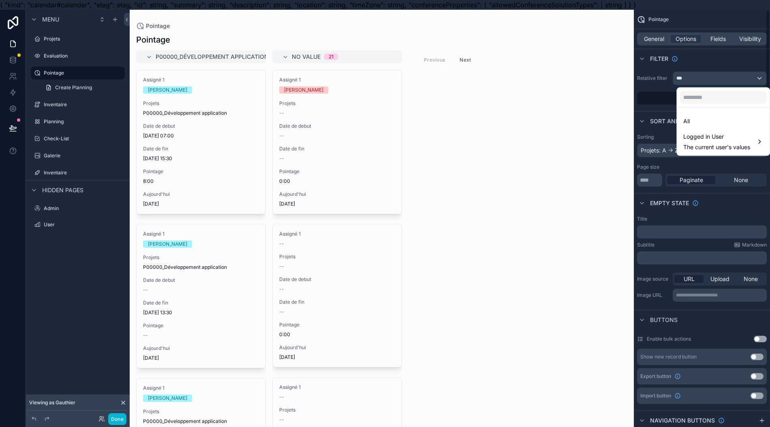
click at [660, 108] on div "scrollable content" at bounding box center [385, 213] width 770 height 427
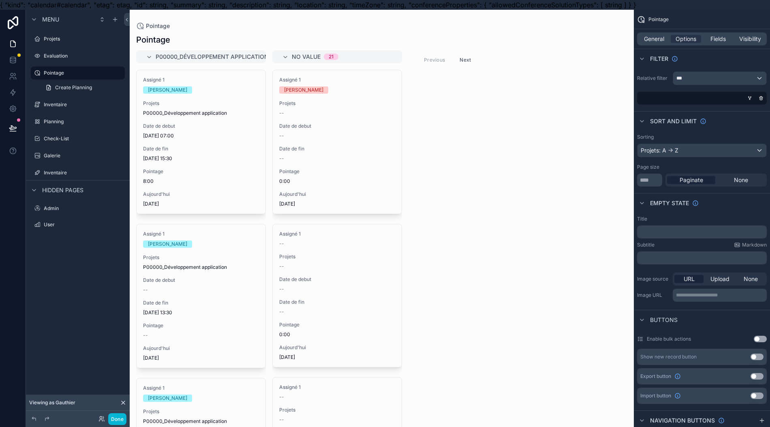
click at [752, 99] on icon "scrollable content" at bounding box center [750, 98] width 5 height 5
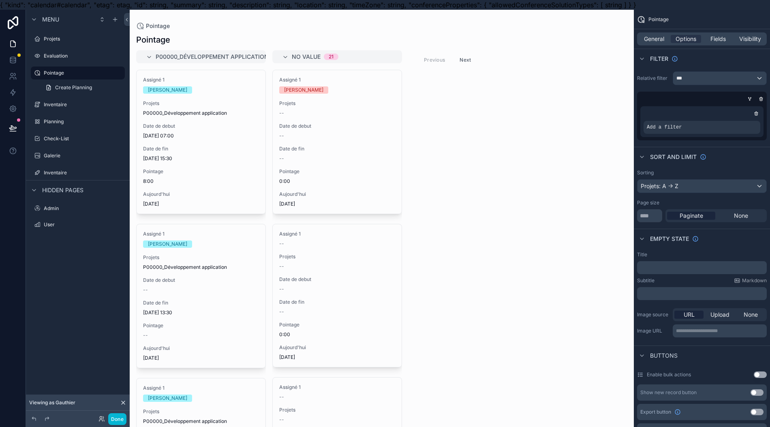
click at [735, 131] on div "Add a filter" at bounding box center [702, 127] width 117 height 13
click at [0, 0] on icon "scrollable content" at bounding box center [0, 0] width 0 height 0
click at [597, 118] on div "Select a field" at bounding box center [573, 115] width 48 height 13
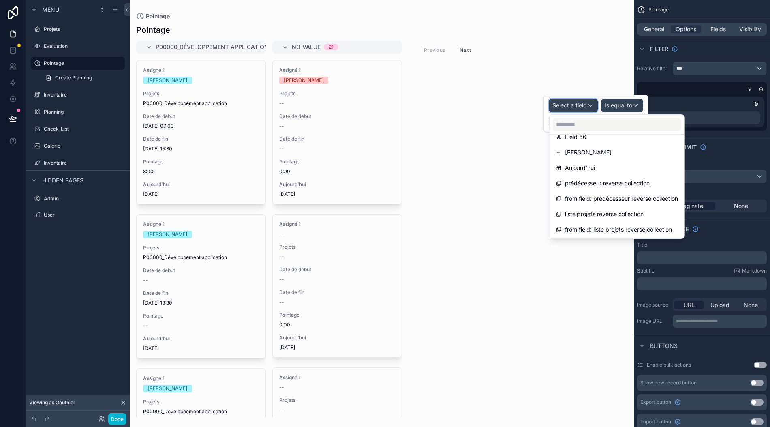
scroll to position [18, 0]
click at [578, 163] on span "Aujourd'hui" at bounding box center [580, 168] width 30 height 10
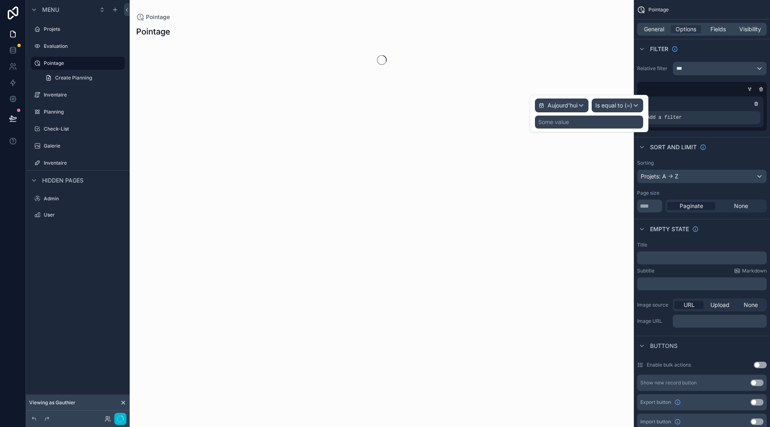
scroll to position [0, 0]
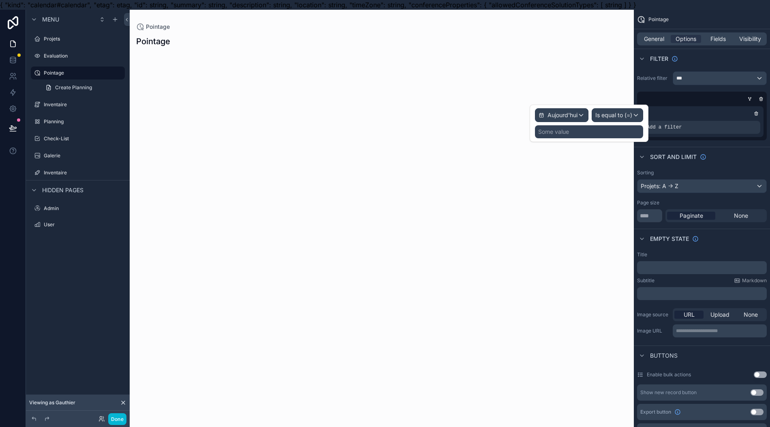
click at [581, 129] on div "Some value" at bounding box center [589, 131] width 108 height 13
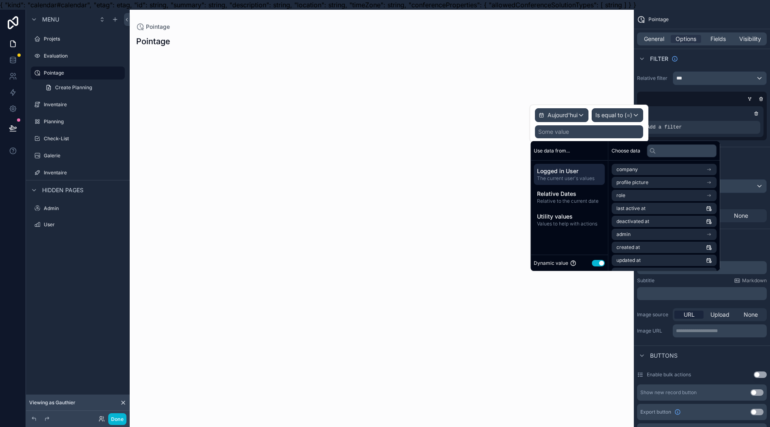
click at [571, 191] on span "Relative Dates" at bounding box center [569, 194] width 64 height 8
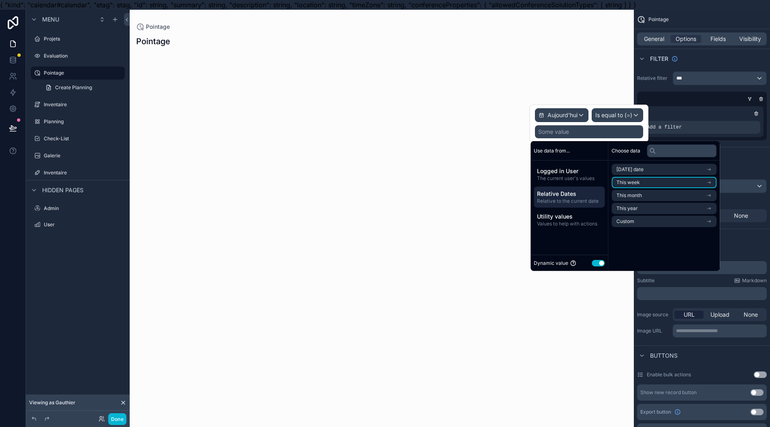
click at [646, 185] on li "This week" at bounding box center [664, 182] width 105 height 11
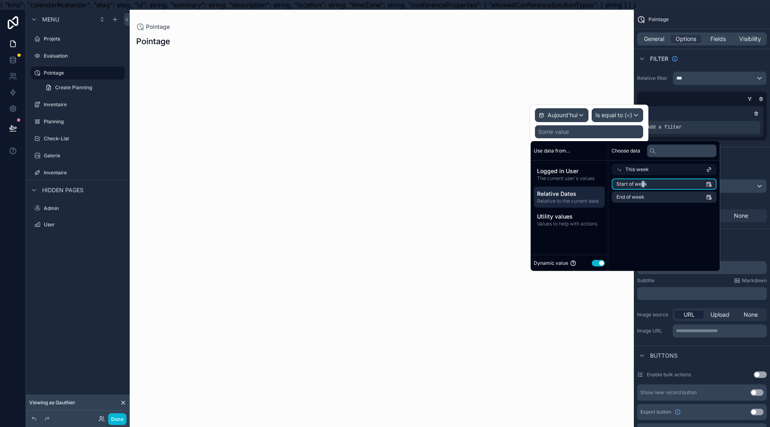
click at [643, 185] on span "Start of week" at bounding box center [632, 184] width 31 height 6
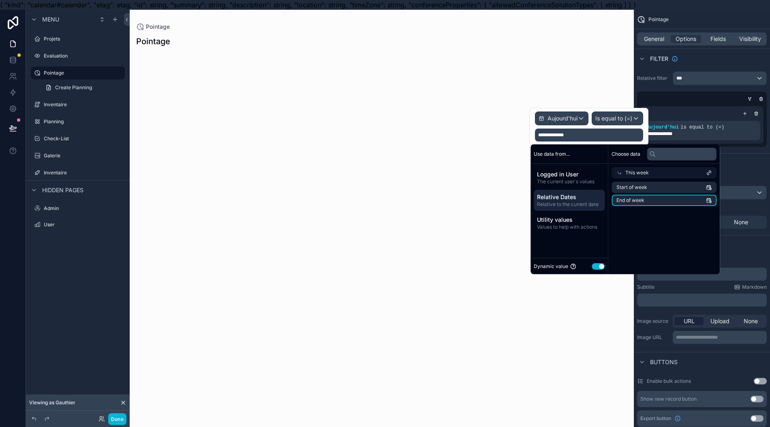
click at [628, 203] on li "End of week" at bounding box center [664, 200] width 105 height 11
click at [628, 187] on span "Start of week" at bounding box center [632, 187] width 31 height 6
click at [633, 173] on span "This week" at bounding box center [638, 172] width 24 height 6
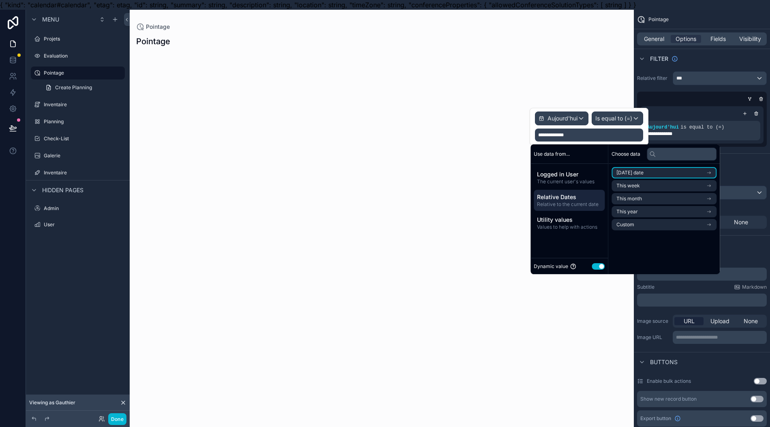
click at [626, 173] on span "Today's date" at bounding box center [630, 172] width 27 height 6
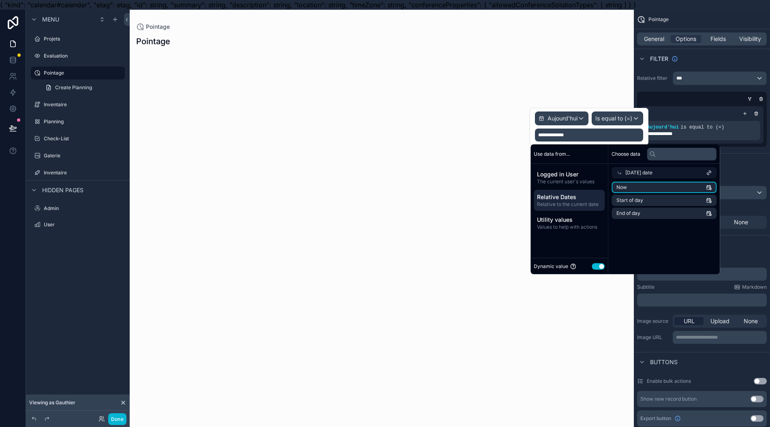
click at [665, 188] on li "Now" at bounding box center [664, 187] width 105 height 11
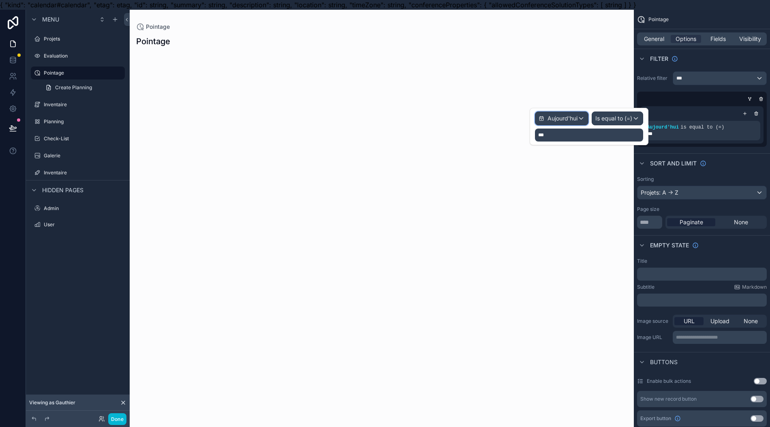
click at [568, 118] on span "Aujourd'hui" at bounding box center [563, 118] width 30 height 8
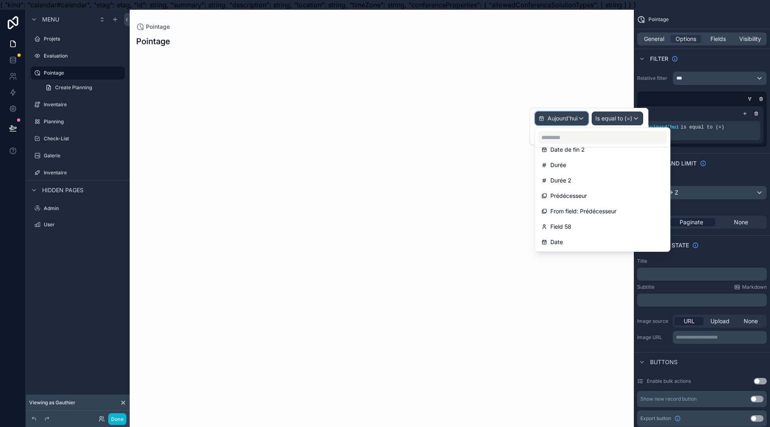
scroll to position [757, 0]
click at [577, 176] on span "Date de début" at bounding box center [570, 175] width 39 height 10
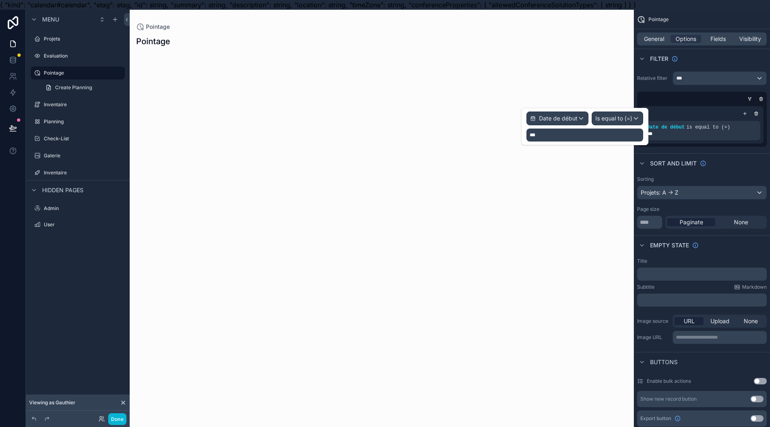
click at [603, 139] on div "***" at bounding box center [585, 135] width 117 height 13
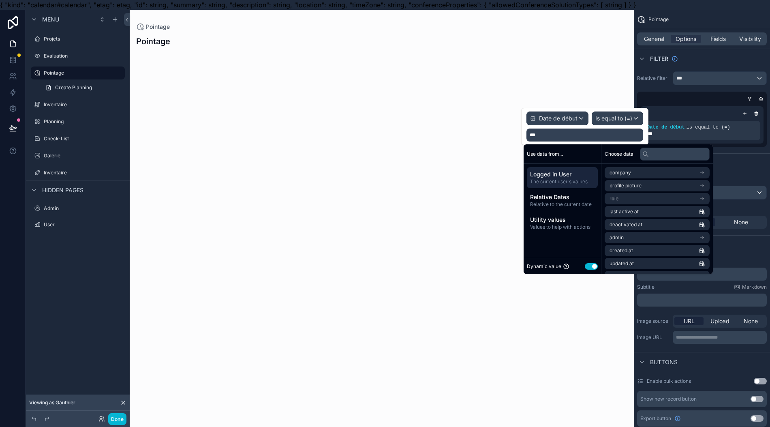
click at [565, 217] on span "Utility values" at bounding box center [562, 220] width 64 height 8
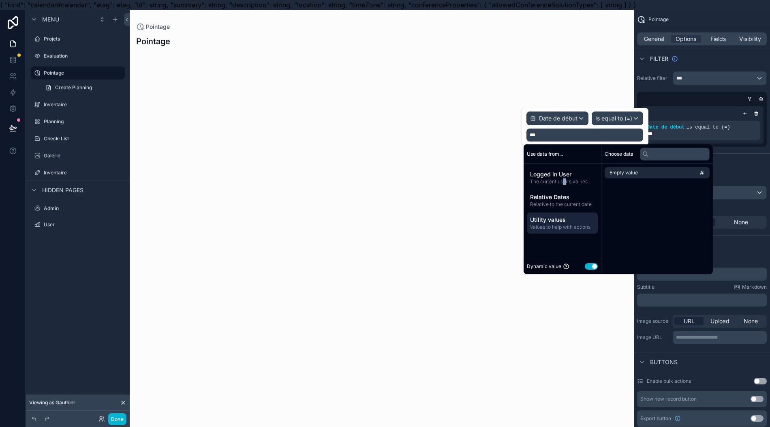
click at [565, 182] on span "The current user's values" at bounding box center [562, 181] width 64 height 6
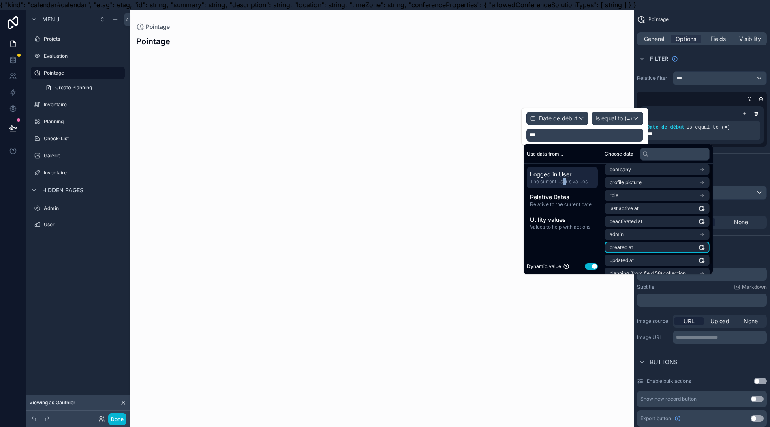
scroll to position [0, 0]
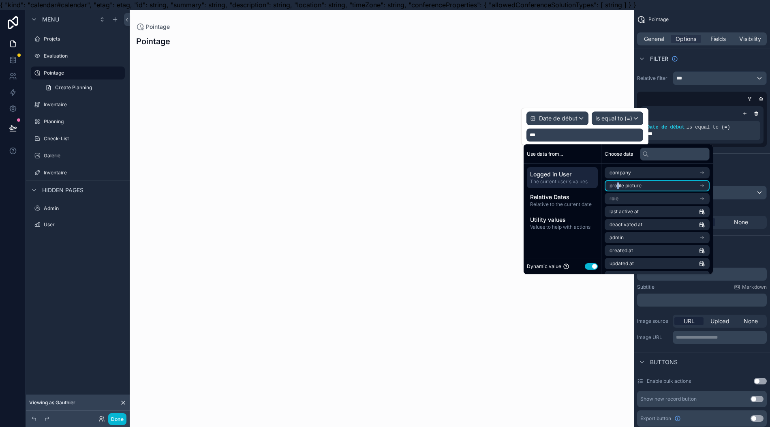
click at [619, 185] on span "profile picture" at bounding box center [626, 185] width 32 height 6
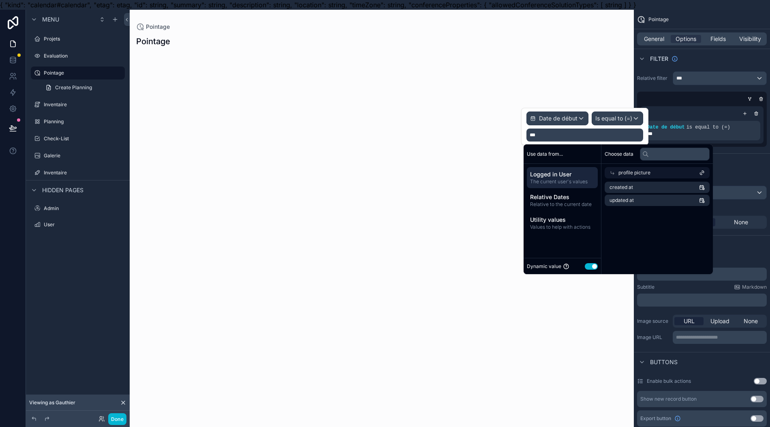
click at [576, 209] on div "Relative Dates Relative to the current date" at bounding box center [562, 200] width 71 height 21
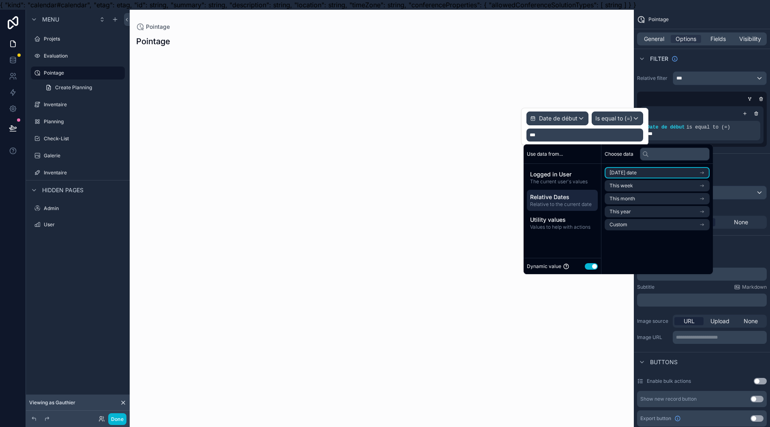
click at [641, 176] on li "Today's date" at bounding box center [657, 172] width 105 height 11
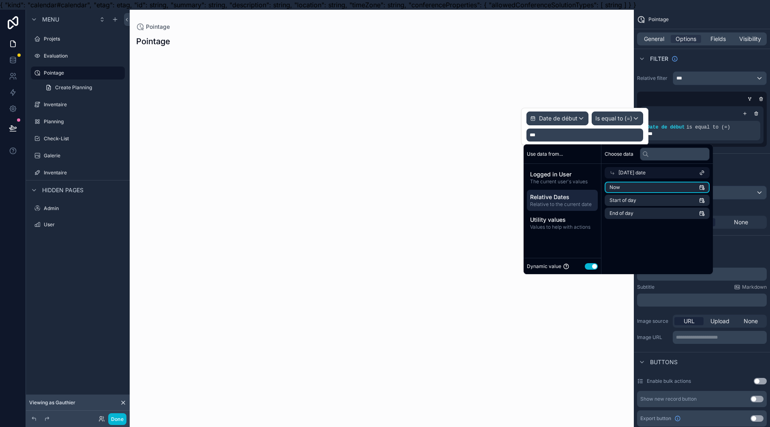
click at [641, 185] on li "Now" at bounding box center [657, 187] width 105 height 11
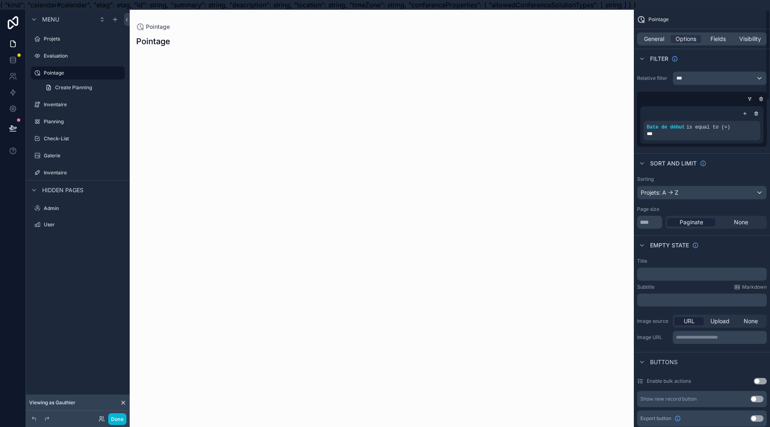
click at [743, 159] on div "Sort And Limit" at bounding box center [702, 162] width 136 height 19
click at [759, 113] on icon "scrollable content" at bounding box center [756, 113] width 5 height 5
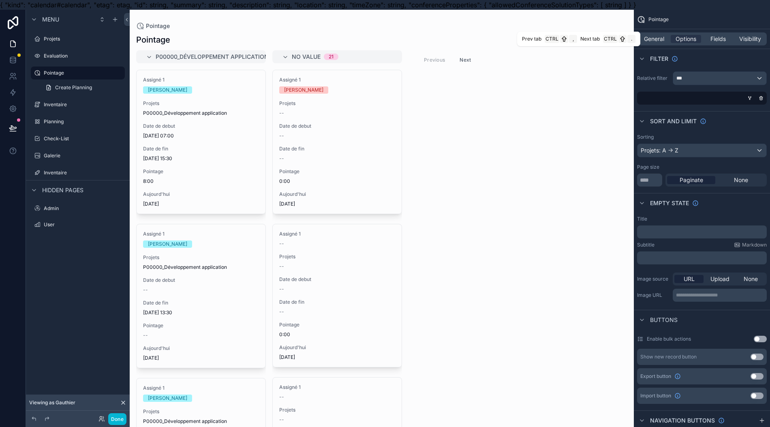
click at [658, 36] on span "General" at bounding box center [654, 39] width 20 height 8
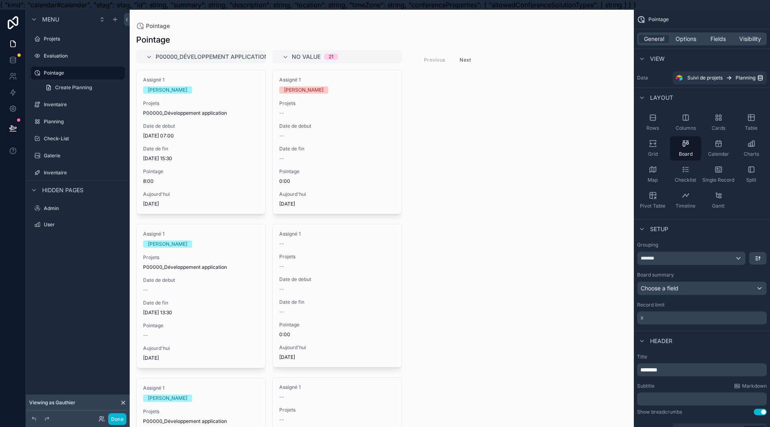
scroll to position [108, 0]
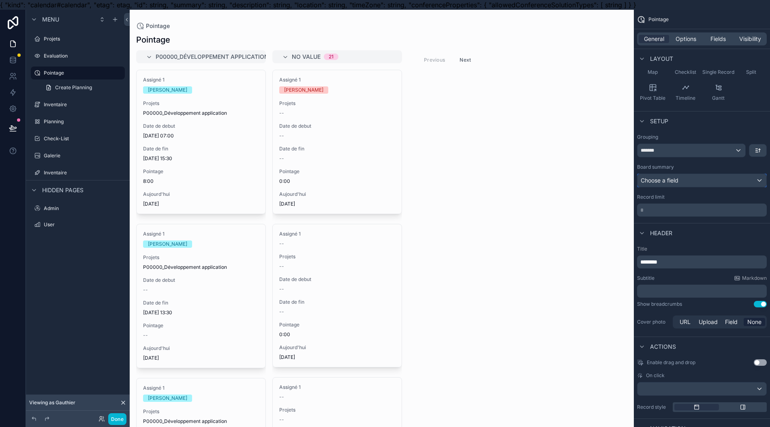
click at [712, 178] on div "Choose a field" at bounding box center [702, 180] width 129 height 13
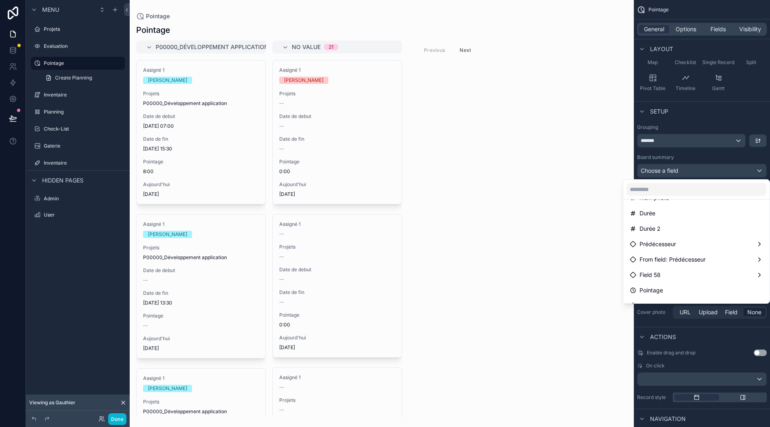
click at [650, 285] on span "Pointage" at bounding box center [652, 290] width 24 height 10
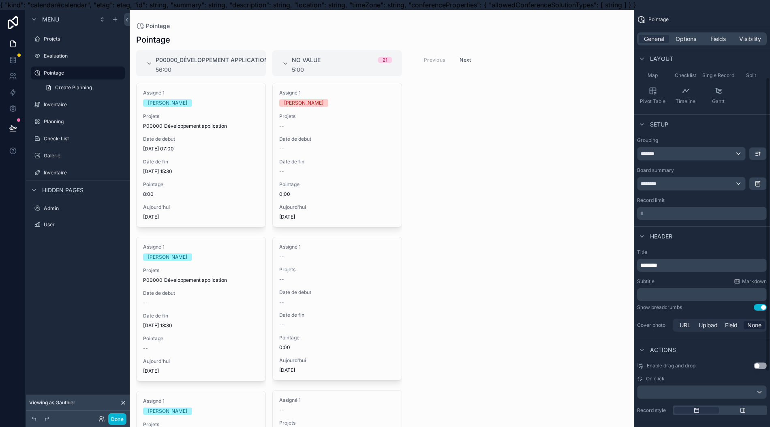
scroll to position [99, 0]
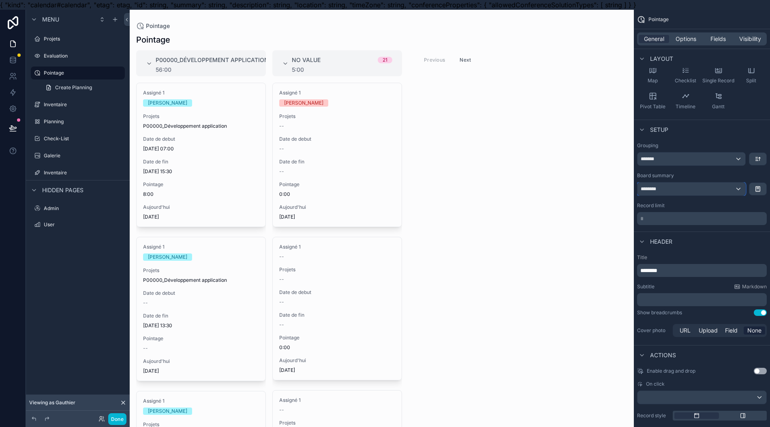
click at [701, 186] on div "********" at bounding box center [692, 188] width 108 height 13
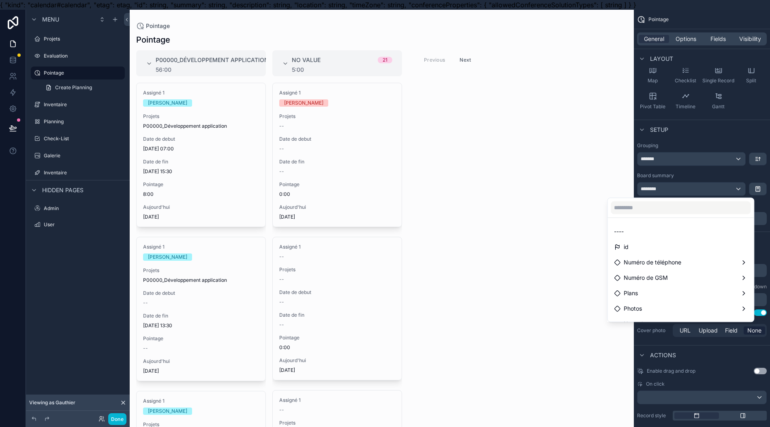
click at [629, 235] on div "----" at bounding box center [680, 232] width 133 height 10
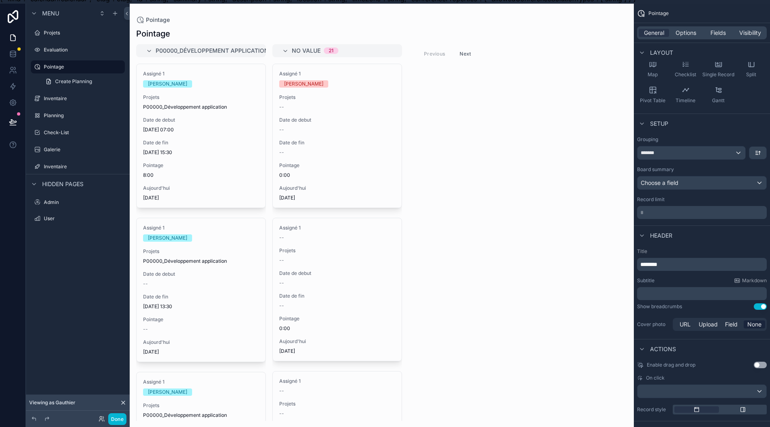
scroll to position [0, 0]
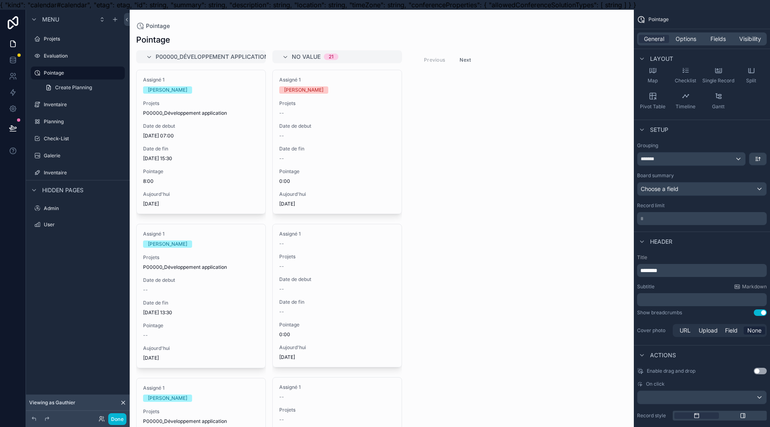
click at [461, 57] on button "Next" at bounding box center [465, 60] width 23 height 13
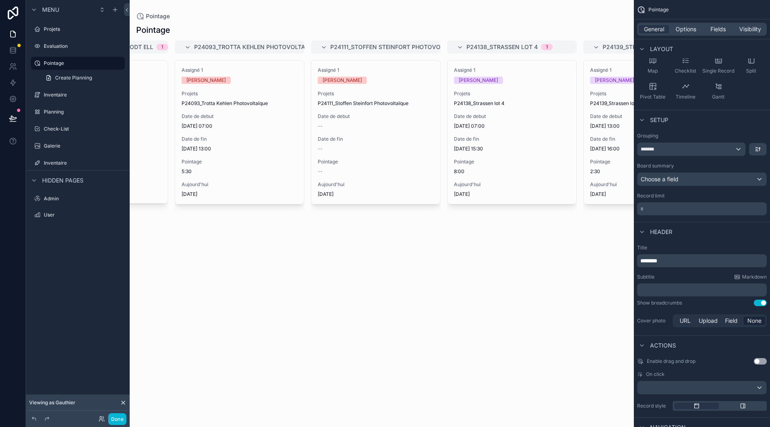
scroll to position [0, 2303]
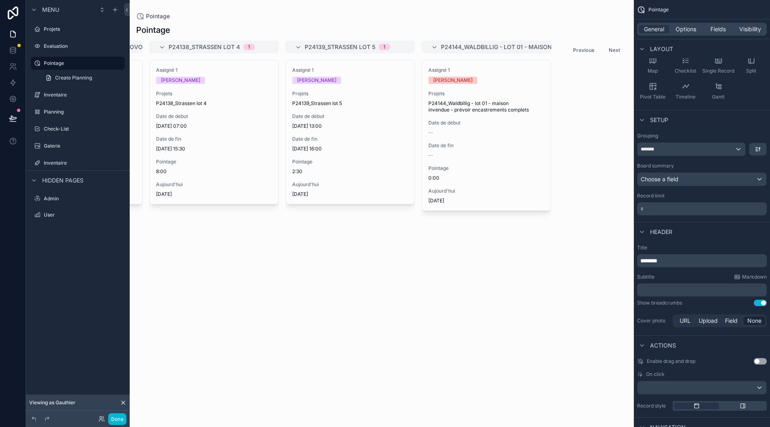
click at [589, 44] on button "Previous" at bounding box center [584, 50] width 32 height 13
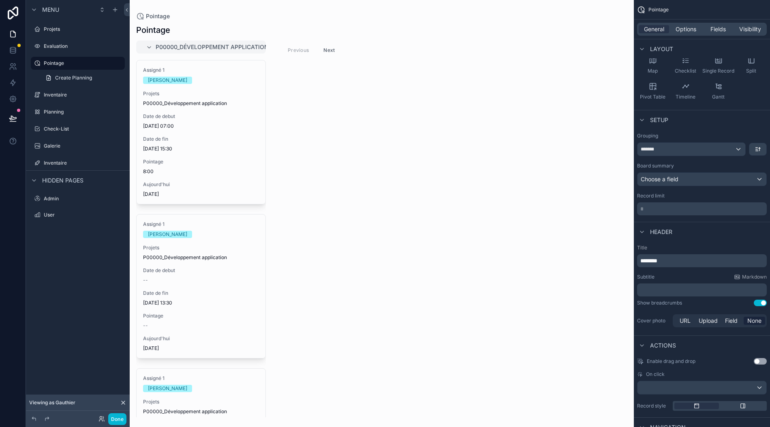
click at [320, 44] on div "Previous Next" at bounding box center [311, 50] width 59 height 13
click at [330, 44] on button "Next" at bounding box center [329, 50] width 23 height 13
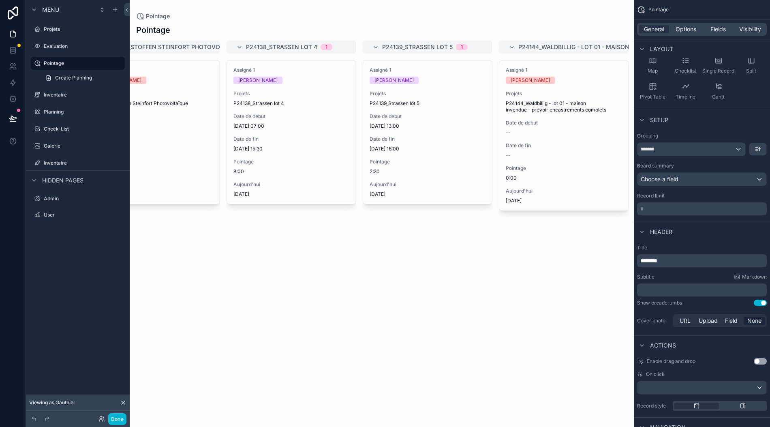
scroll to position [0, 2303]
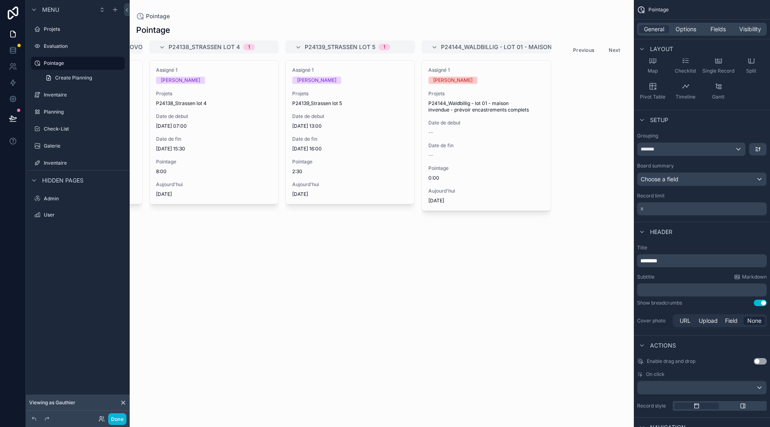
click at [592, 44] on button "Previous" at bounding box center [584, 50] width 32 height 13
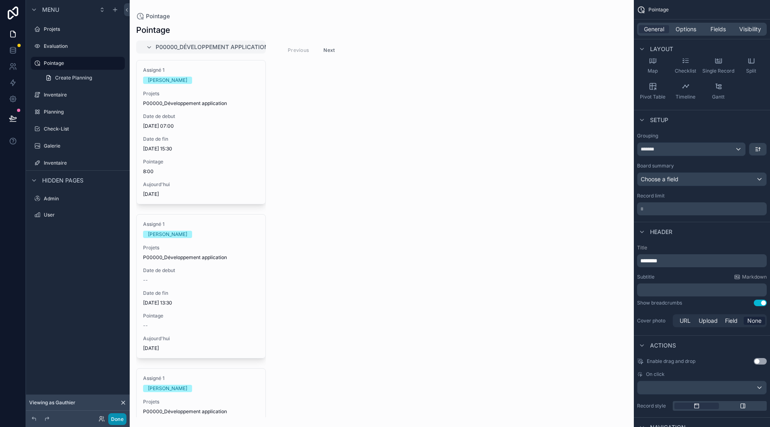
click at [121, 414] on button "Done" at bounding box center [117, 419] width 18 height 12
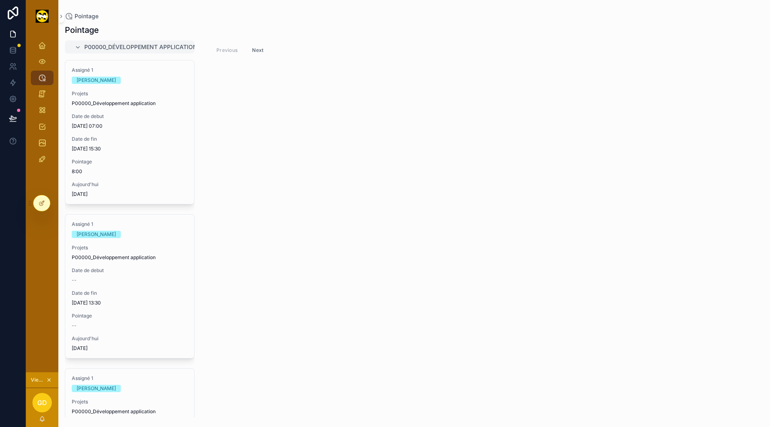
click at [257, 44] on button "Next" at bounding box center [258, 50] width 23 height 13
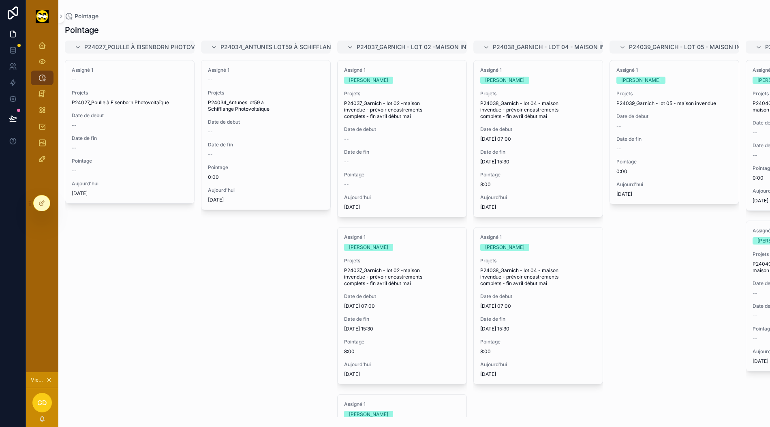
scroll to position [18, 0]
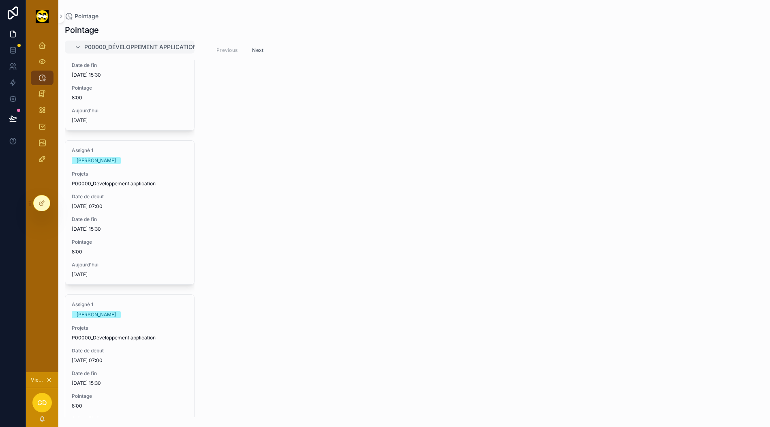
scroll to position [324, 0]
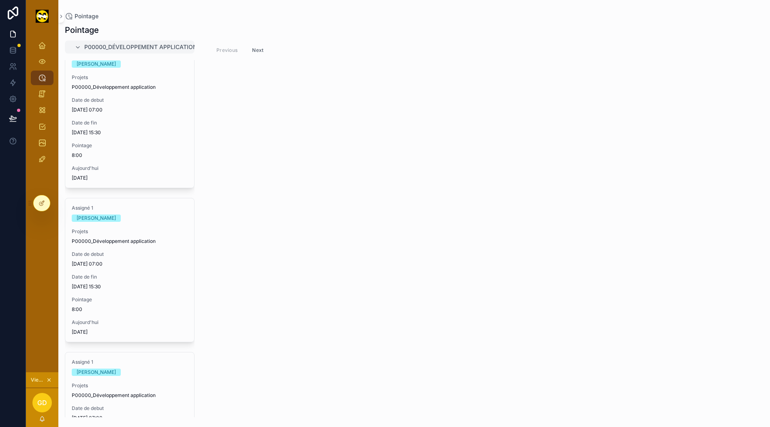
click at [50, 208] on div at bounding box center [41, 203] width 17 height 16
click at [41, 206] on icon at bounding box center [42, 203] width 6 height 6
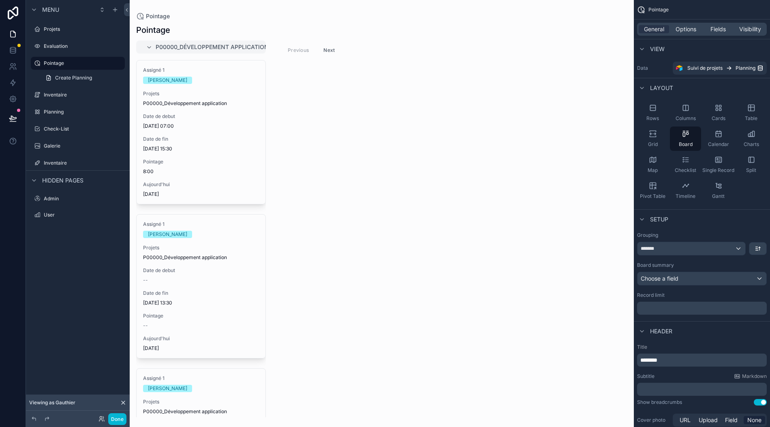
scroll to position [0, 0]
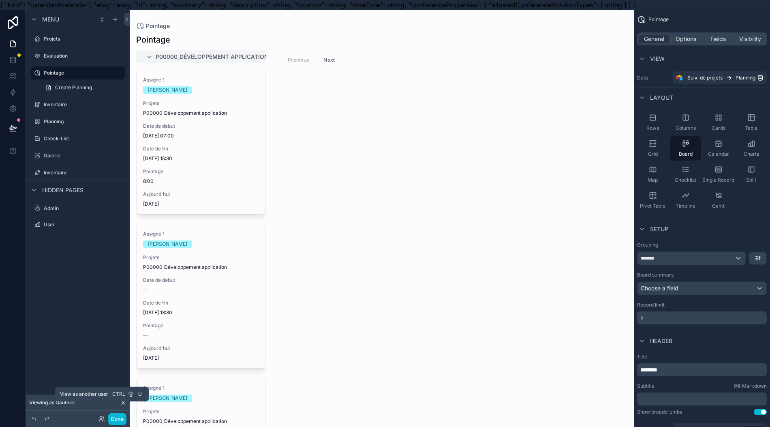
click at [101, 421] on icon at bounding box center [102, 419] width 6 height 6
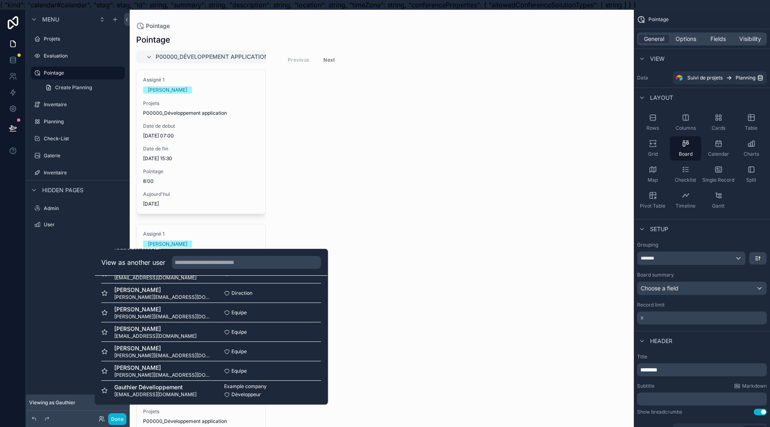
scroll to position [98, 0]
click at [0, 0] on button "Select" at bounding box center [0, 0] width 0 height 0
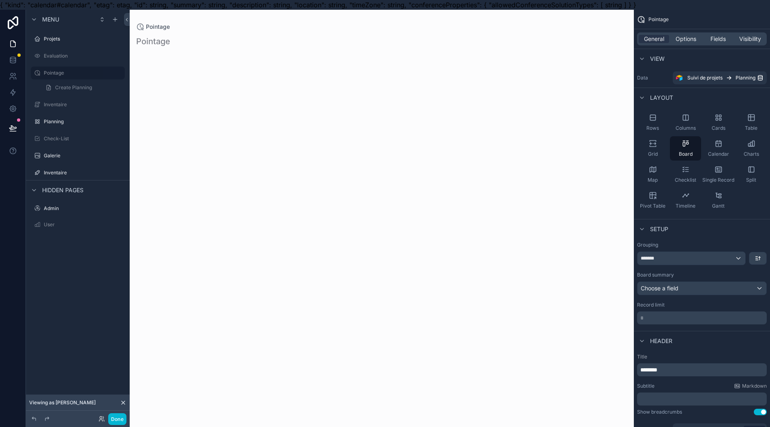
click at [60, 118] on div "Planning" at bounding box center [83, 121] width 79 height 6
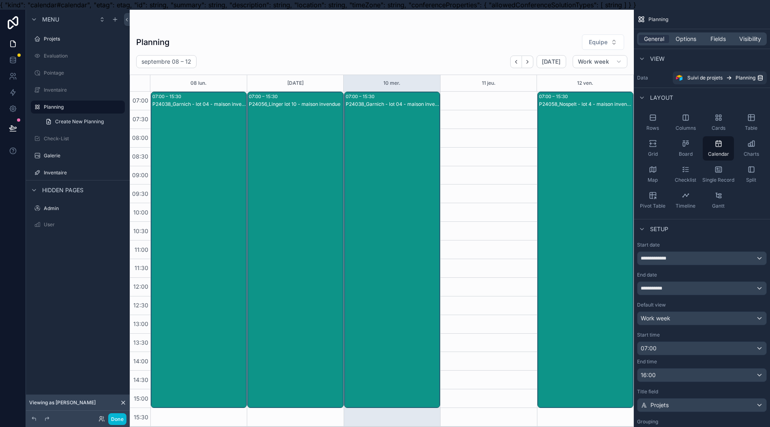
click at [70, 75] on label "Pointage" at bounding box center [83, 73] width 79 height 6
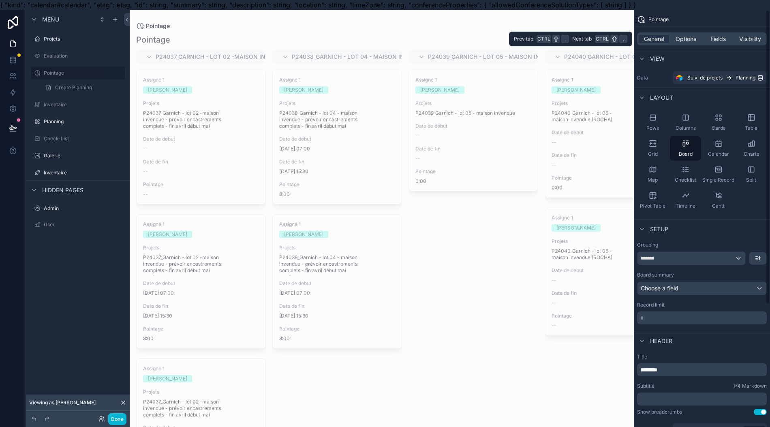
click at [756, 38] on span "Visibility" at bounding box center [751, 39] width 22 height 8
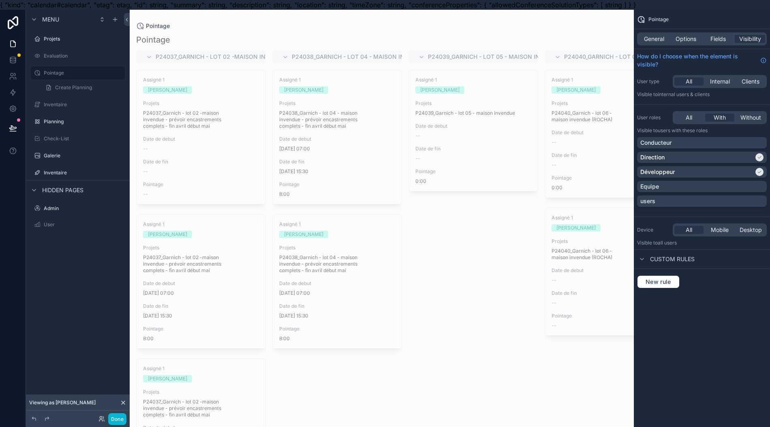
click at [764, 186] on div "Equipe" at bounding box center [702, 186] width 123 height 8
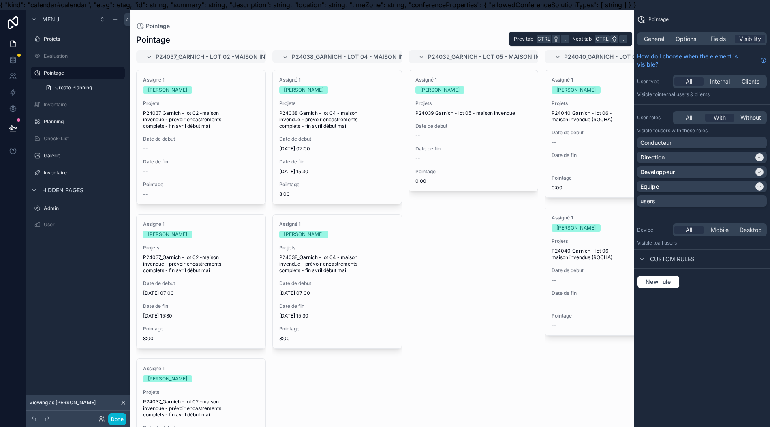
click at [701, 35] on div "Options" at bounding box center [686, 39] width 30 height 8
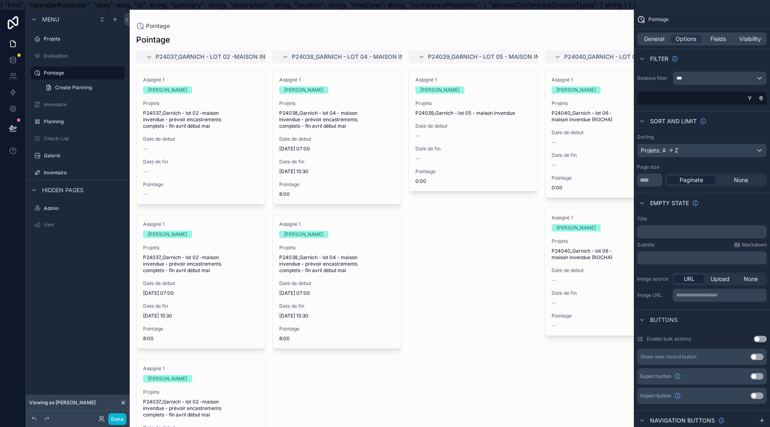
click at [752, 99] on icon "scrollable content" at bounding box center [750, 98] width 5 height 5
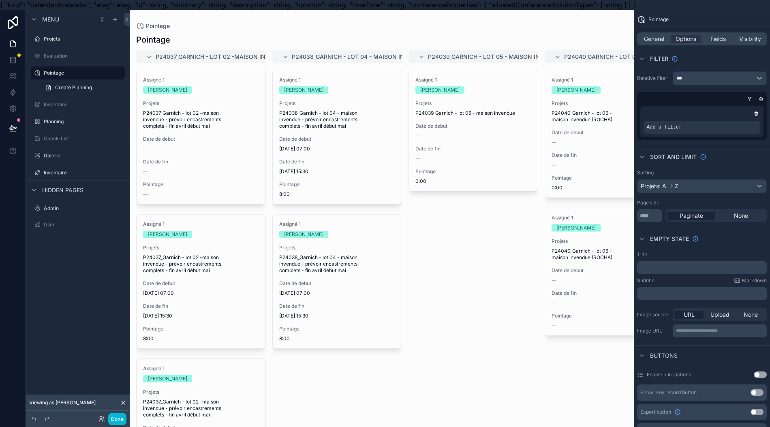
click at [0, 0] on div "scrollable content" at bounding box center [0, 0] width 0 height 0
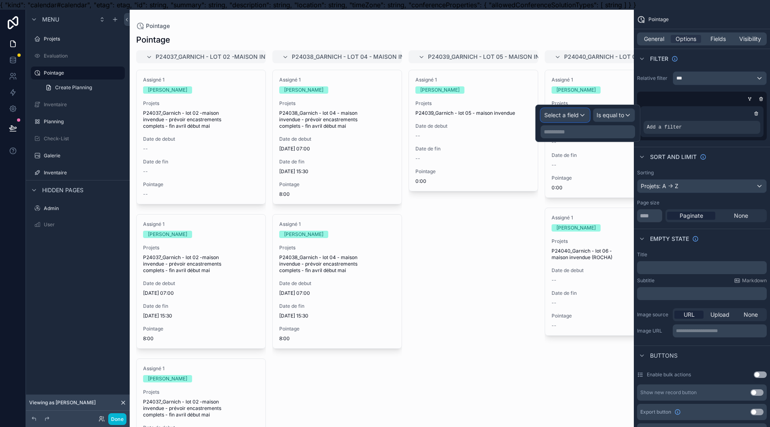
click at [589, 114] on div "Select a field" at bounding box center [565, 115] width 48 height 13
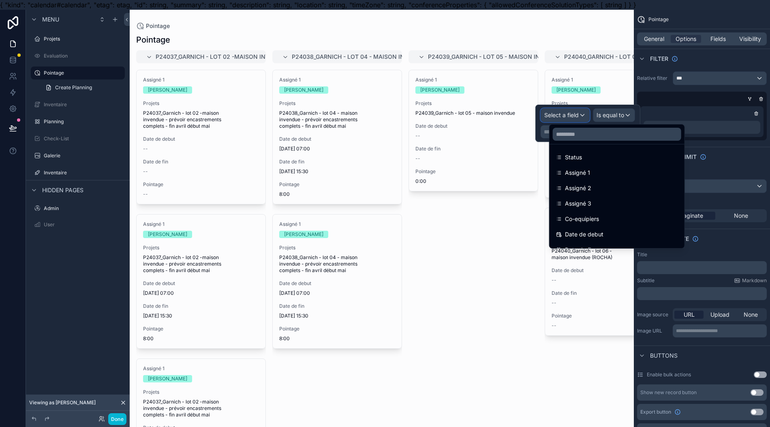
scroll to position [216, 0]
click at [605, 233] on div "Date de debut" at bounding box center [617, 235] width 122 height 10
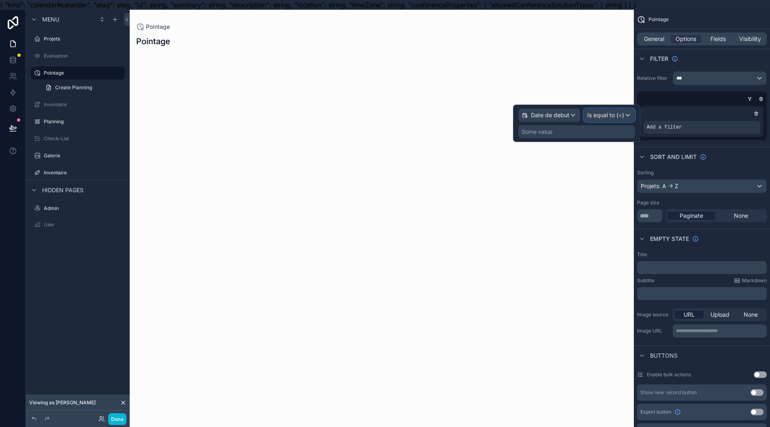
click at [609, 112] on span "Is equal to (=)" at bounding box center [605, 115] width 37 height 8
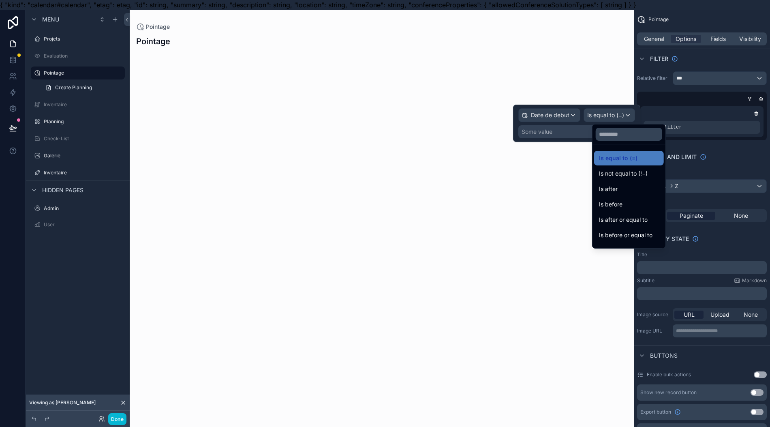
click at [630, 184] on div "Is after" at bounding box center [629, 189] width 70 height 15
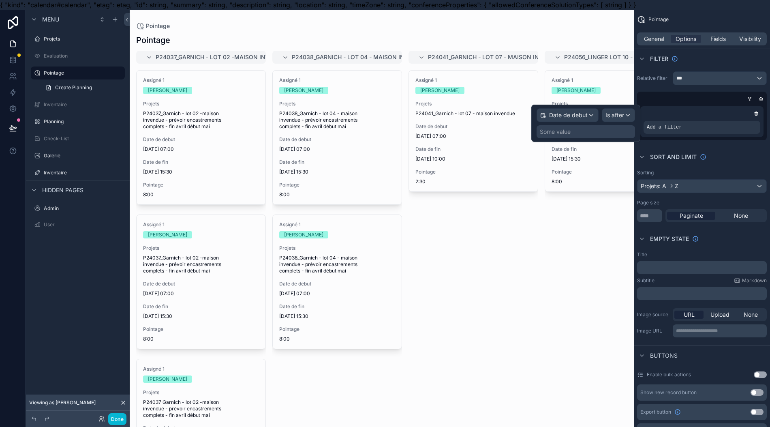
click at [603, 126] on div "Some value" at bounding box center [586, 131] width 99 height 13
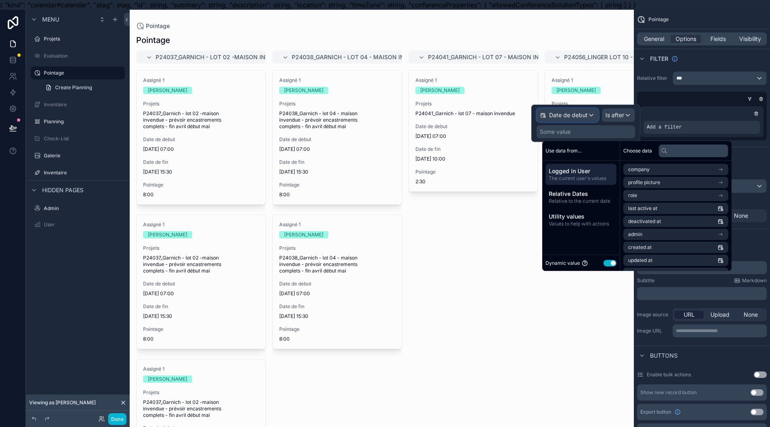
click at [588, 114] on span "Date de debut" at bounding box center [568, 115] width 39 height 8
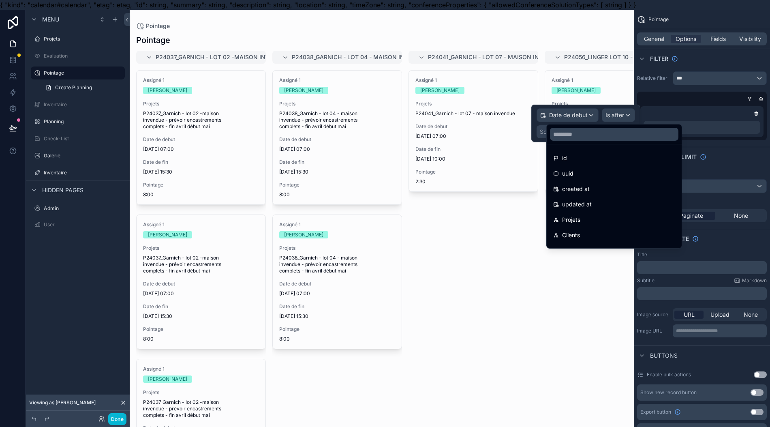
click at [620, 113] on div at bounding box center [586, 123] width 109 height 37
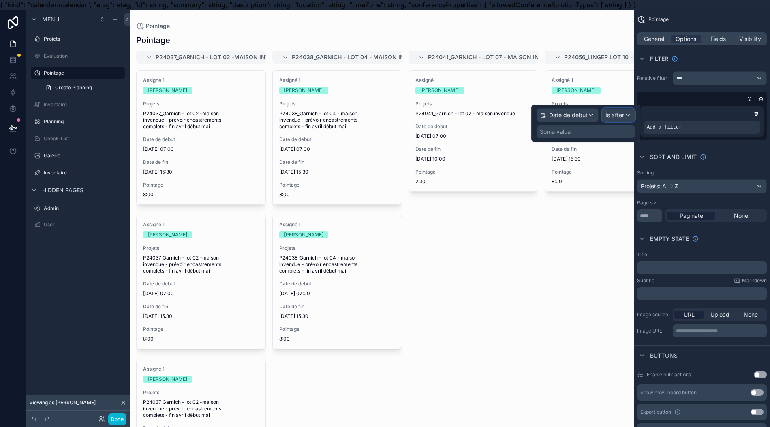
click at [622, 118] on span "Is after" at bounding box center [615, 115] width 19 height 8
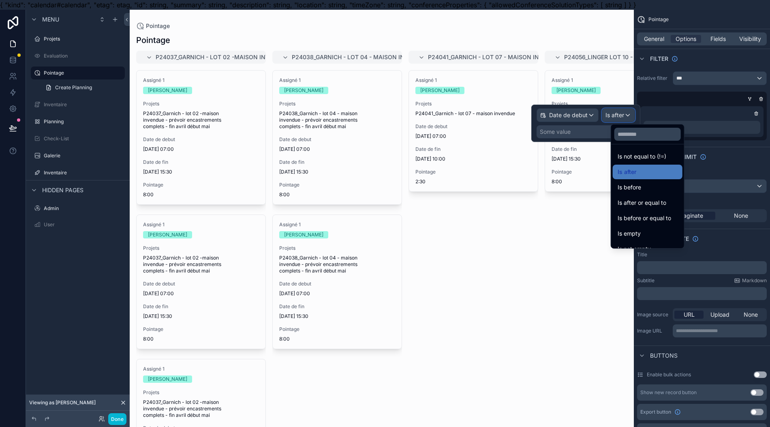
scroll to position [27, 0]
click at [652, 242] on div "Is not empty" at bounding box center [648, 239] width 60 height 10
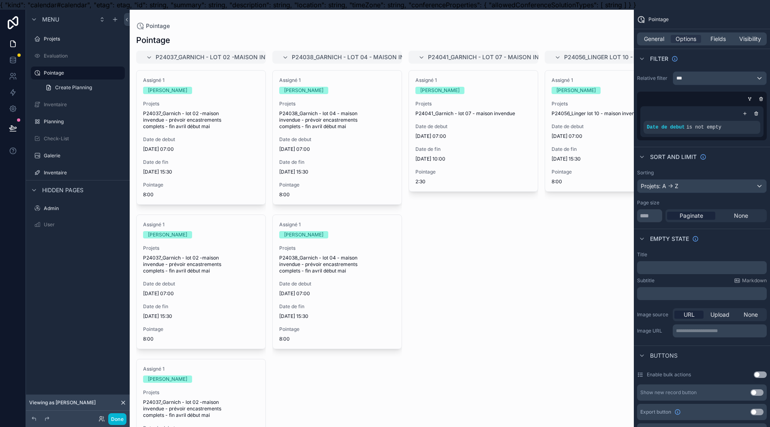
click at [511, 256] on div "scrollable content" at bounding box center [382, 223] width 504 height 427
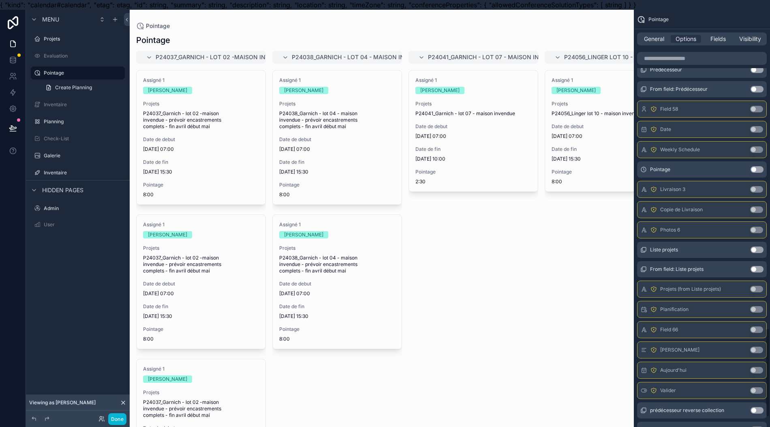
scroll to position [1688, 0]
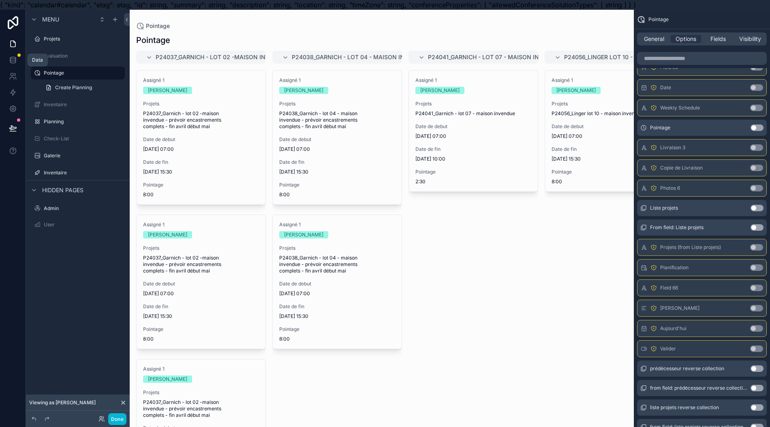
click at [11, 65] on link at bounding box center [13, 60] width 26 height 16
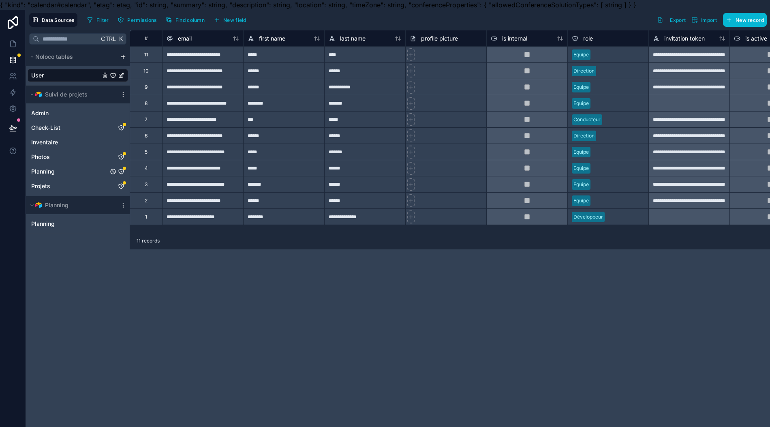
click at [69, 168] on link "Planning" at bounding box center [69, 171] width 77 height 8
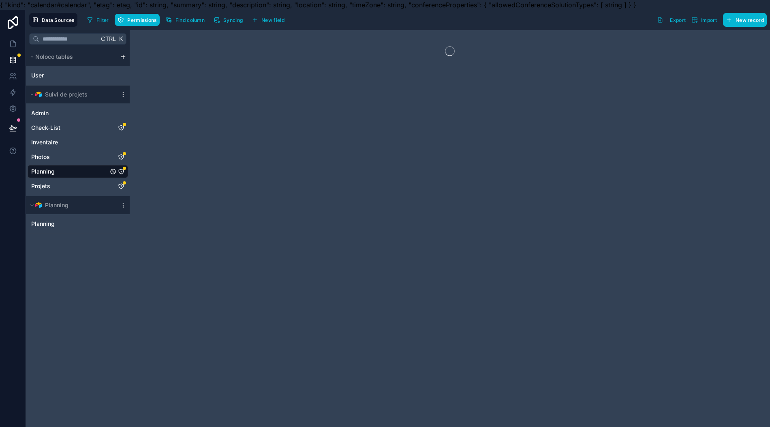
click at [120, 170] on icon "Planning" at bounding box center [121, 171] width 6 height 6
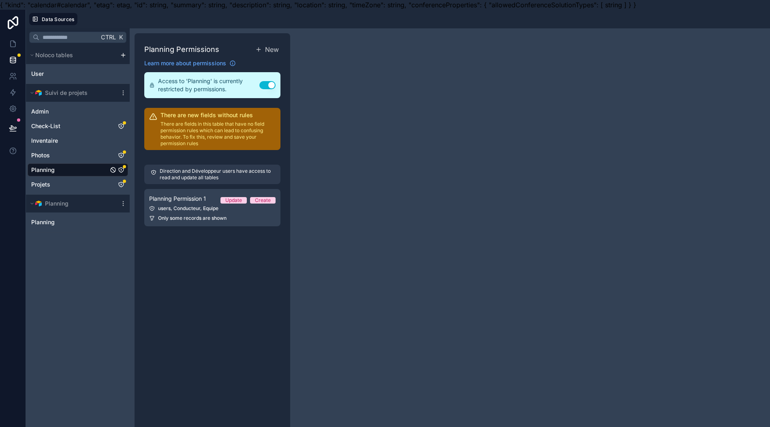
click at [219, 203] on link "Planning Permission 1 Update Create users, Conducteur, Equipe Only some records…" at bounding box center [212, 207] width 136 height 37
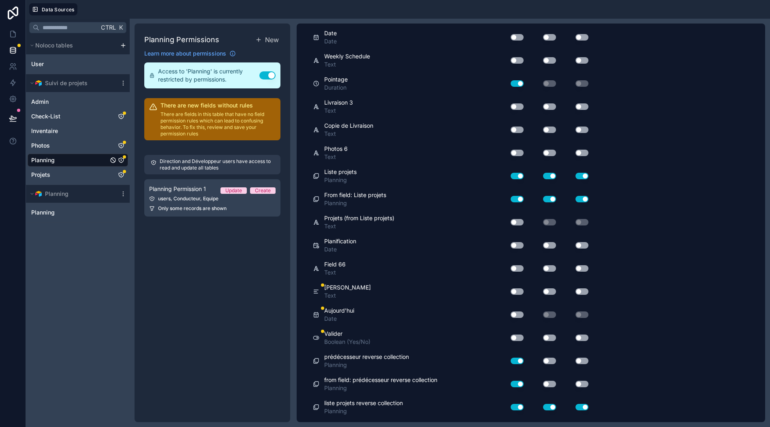
scroll to position [18, 0]
click at [518, 311] on button "Use setting" at bounding box center [517, 314] width 13 height 6
click at [518, 334] on button "Use setting" at bounding box center [517, 337] width 13 height 6
click at [551, 334] on button "Use setting" at bounding box center [549, 337] width 13 height 6
click at [584, 334] on button "Use setting" at bounding box center [582, 337] width 13 height 6
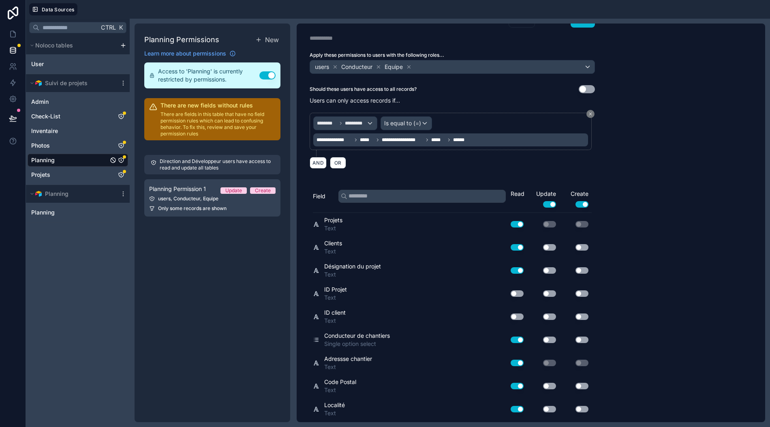
scroll to position [0, 0]
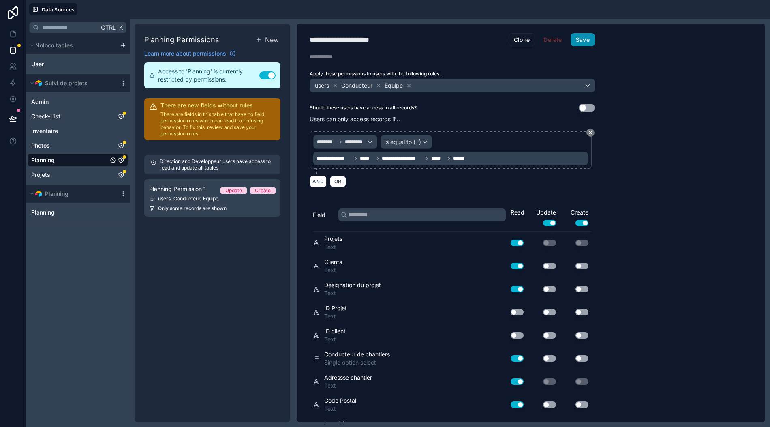
click at [582, 33] on button "Save" at bounding box center [583, 39] width 24 height 13
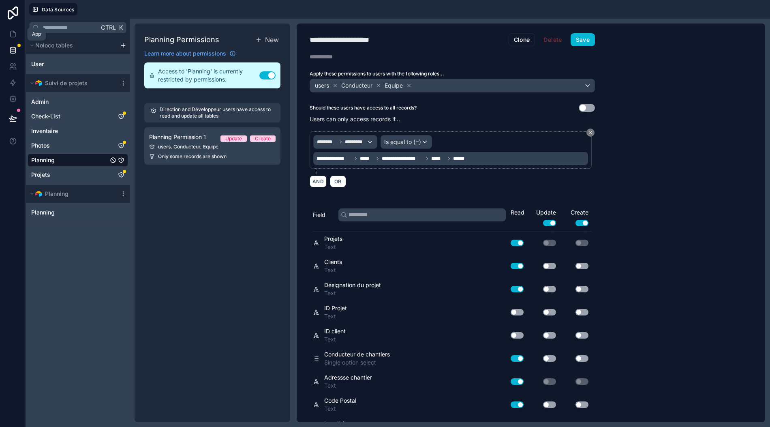
click at [10, 32] on link at bounding box center [13, 34] width 26 height 16
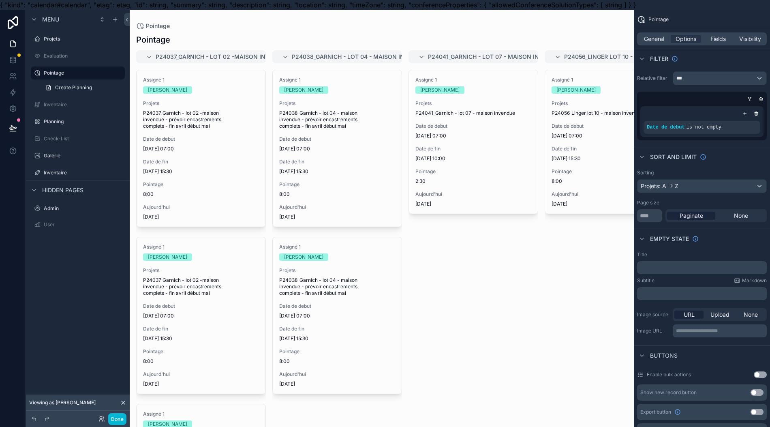
click at [748, 113] on icon "scrollable content" at bounding box center [745, 113] width 5 height 5
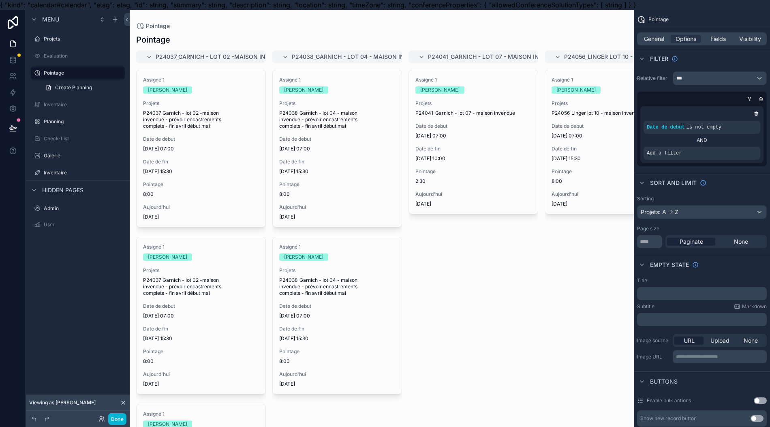
click at [0, 0] on div "scrollable content" at bounding box center [0, 0] width 0 height 0
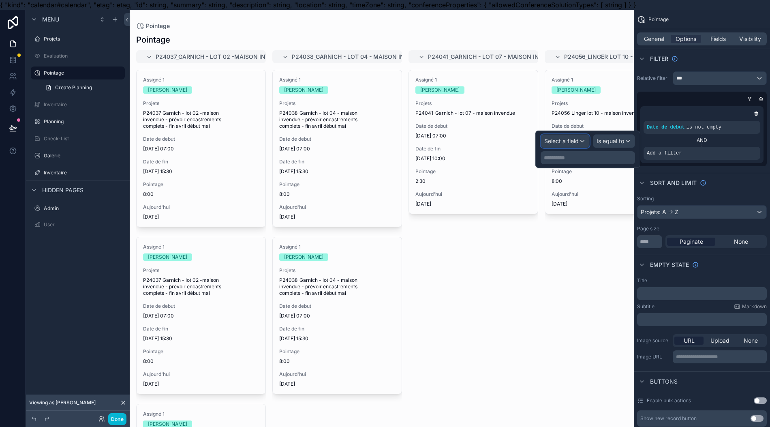
click at [588, 144] on div "Select a field" at bounding box center [565, 141] width 48 height 13
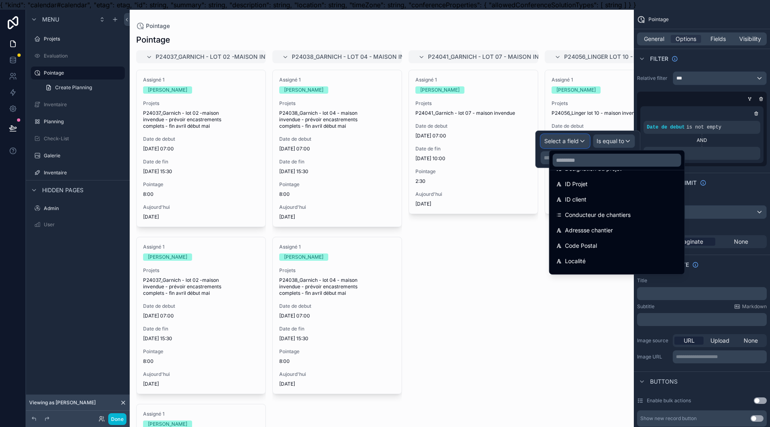
scroll to position [216, 0]
click at [598, 260] on span "Date de debut" at bounding box center [584, 261] width 39 height 10
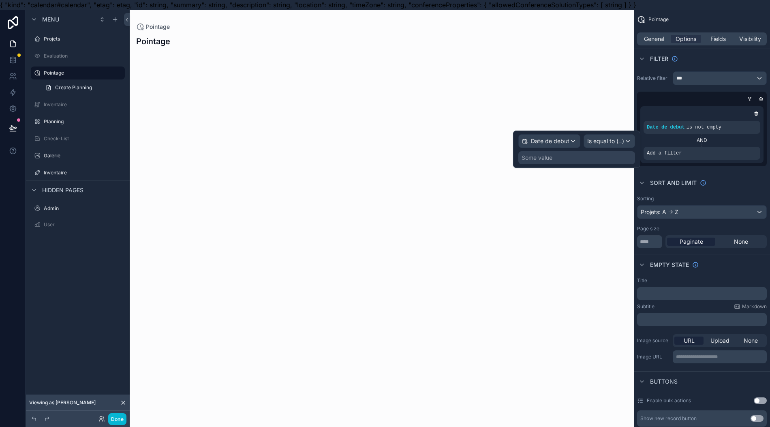
click at [614, 154] on div "Some value" at bounding box center [577, 157] width 117 height 13
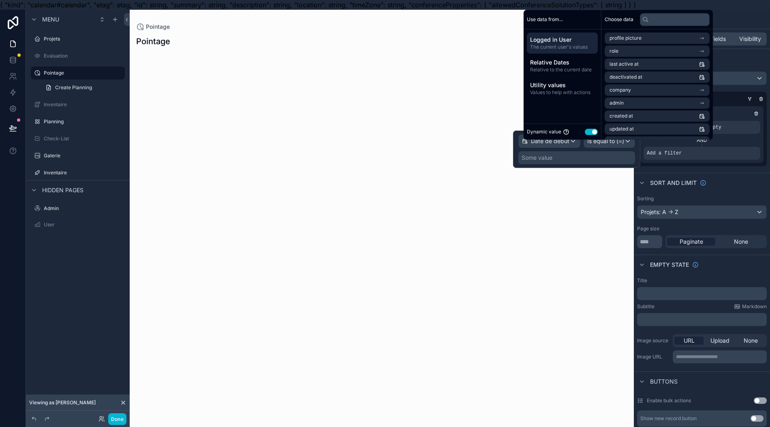
click at [581, 73] on span "Relative to the current date" at bounding box center [562, 69] width 64 height 6
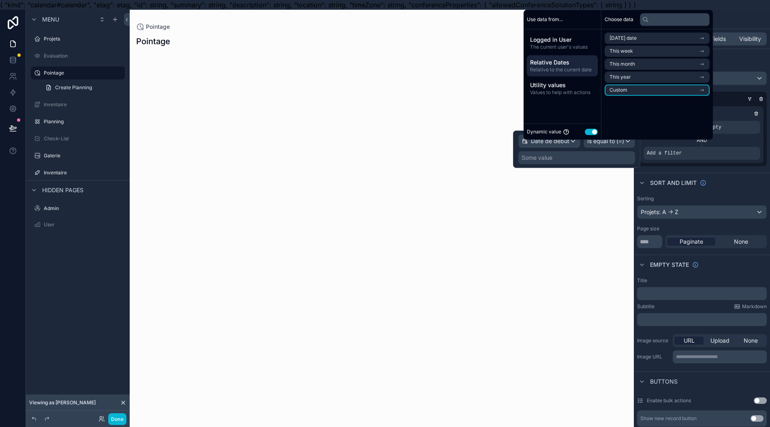
click at [654, 96] on li "Custom" at bounding box center [657, 89] width 105 height 11
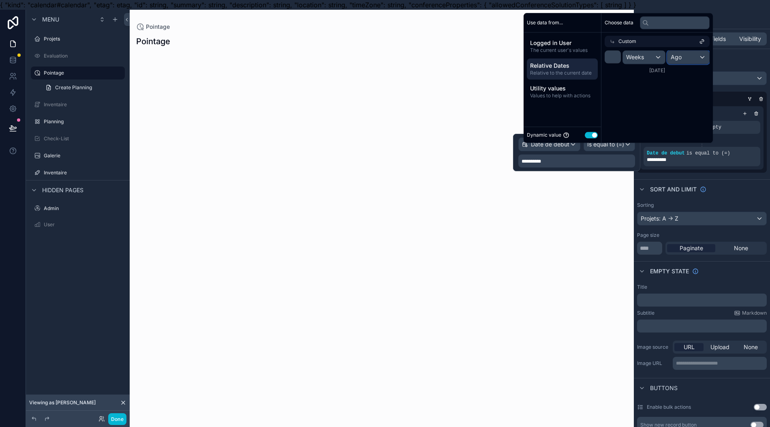
click at [685, 62] on div "Ago" at bounding box center [689, 57] width 42 height 13
click at [689, 103] on div "From now" at bounding box center [706, 108] width 70 height 15
click at [644, 47] on div "Custom" at bounding box center [657, 41] width 105 height 11
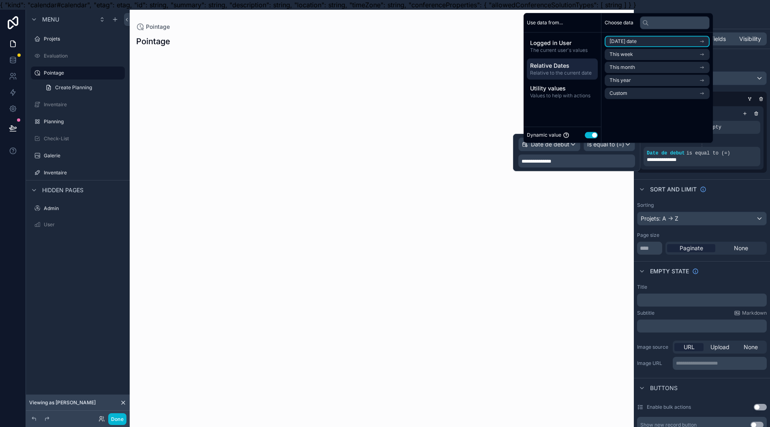
click at [644, 47] on li "Today's date" at bounding box center [657, 41] width 105 height 11
click at [641, 62] on li "Now" at bounding box center [657, 55] width 105 height 11
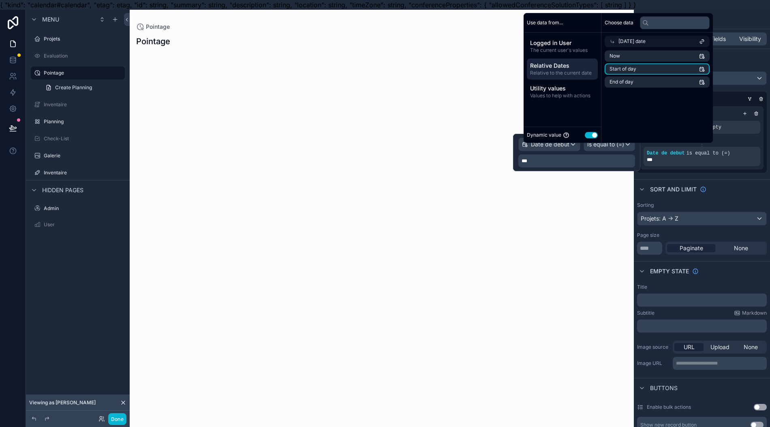
click at [640, 75] on li "Start of day" at bounding box center [657, 68] width 105 height 11
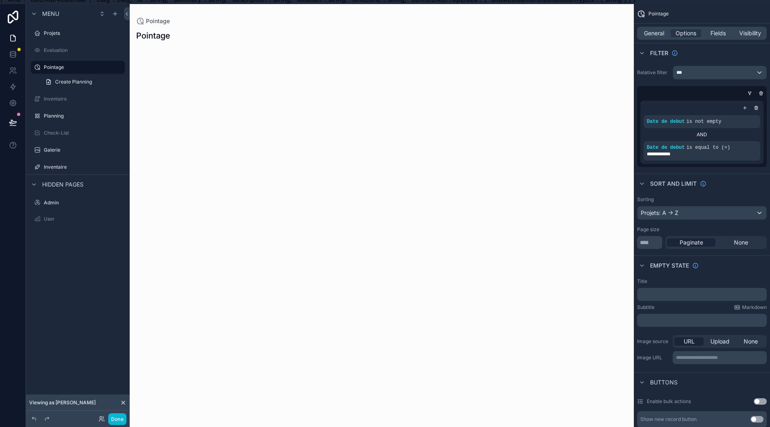
scroll to position [0, 0]
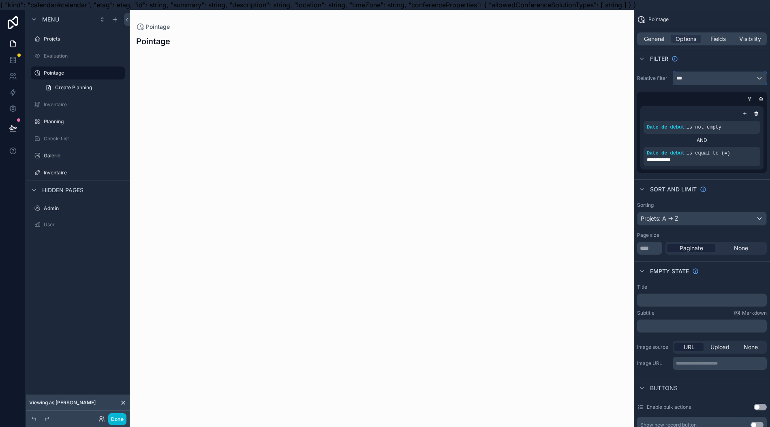
click at [745, 84] on div "***" at bounding box center [719, 78] width 93 height 13
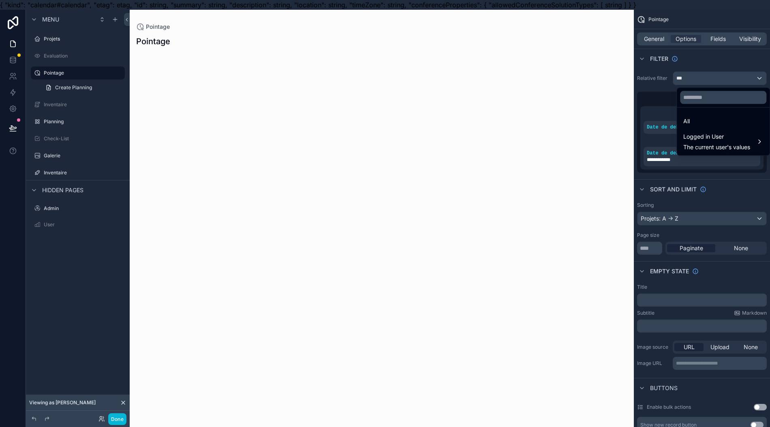
click at [735, 131] on div "Logged in User The current user's values" at bounding box center [724, 141] width 90 height 24
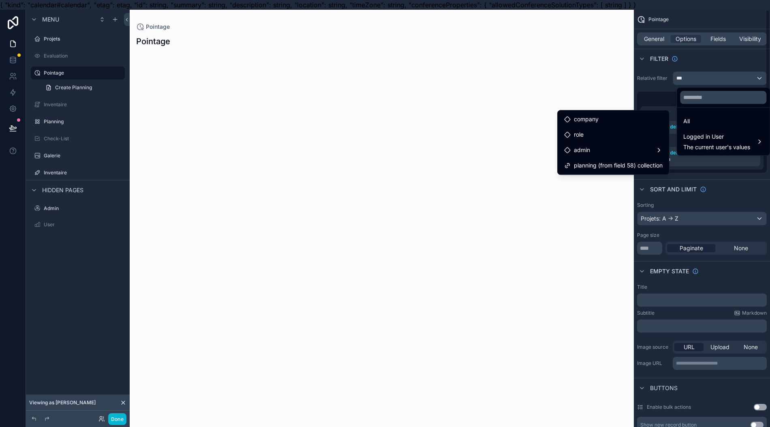
click at [720, 174] on div "scrollable content" at bounding box center [385, 213] width 770 height 427
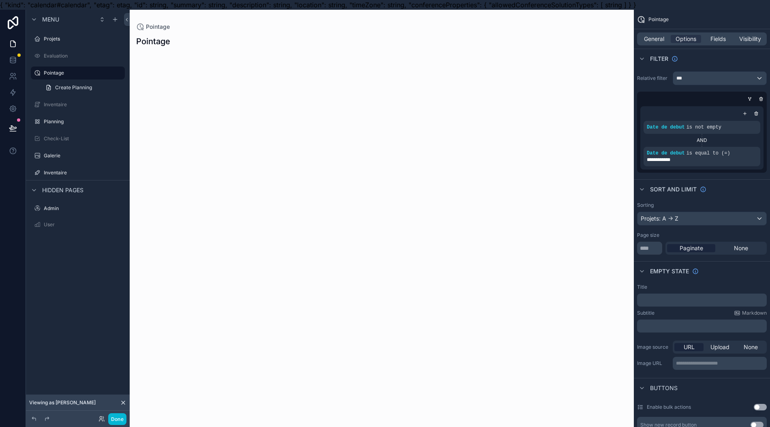
click at [0, 0] on div "scrollable content" at bounding box center [0, 0] width 0 height 0
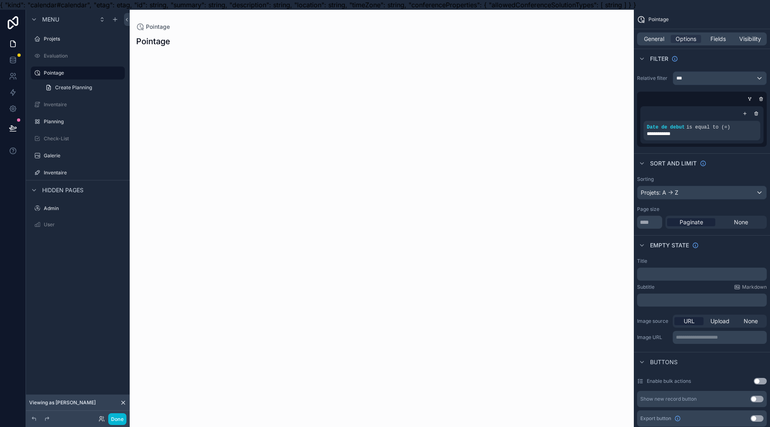
click at [0, 0] on div "scrollable content" at bounding box center [0, 0] width 0 height 0
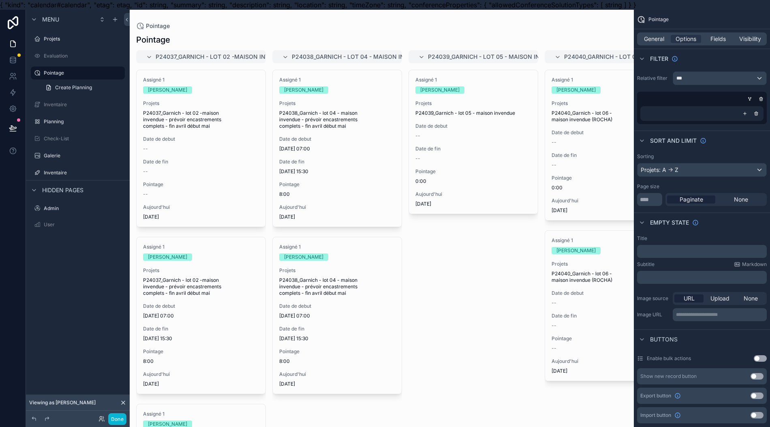
click at [752, 122] on div "scrollable content" at bounding box center [702, 113] width 130 height 21
click at [752, 98] on icon "scrollable content" at bounding box center [750, 98] width 5 height 5
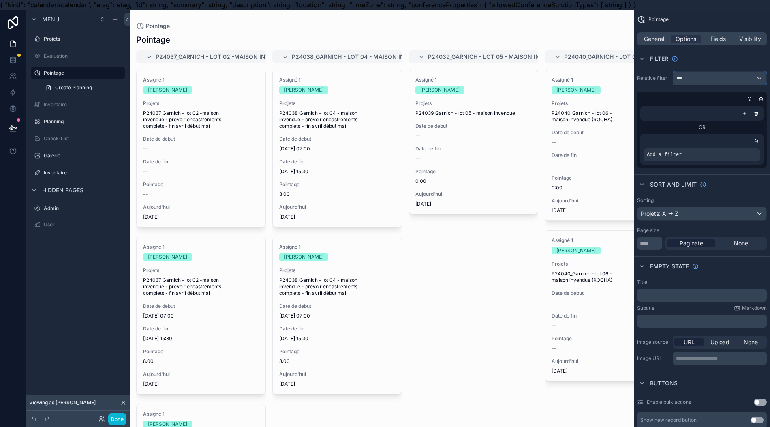
click at [754, 79] on div "***" at bounding box center [719, 78] width 93 height 13
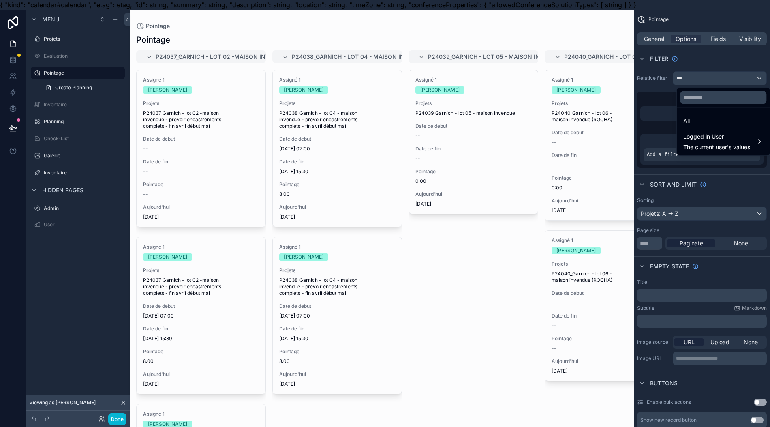
click at [722, 139] on span "Logged in User" at bounding box center [717, 137] width 67 height 10
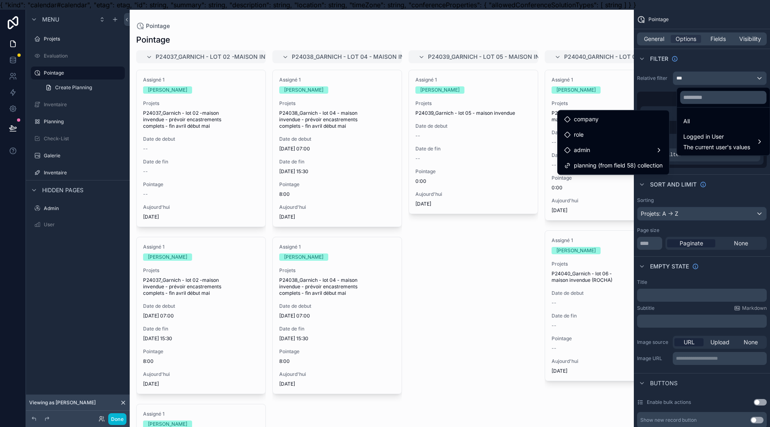
click at [629, 172] on div "planning (from field 58) collection" at bounding box center [613, 165] width 108 height 15
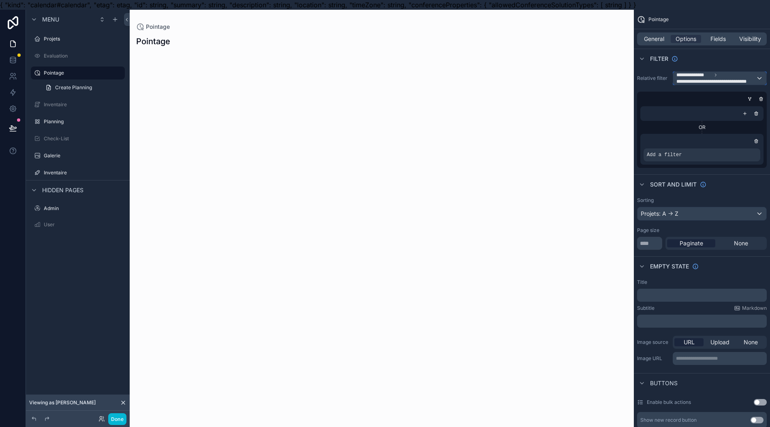
click at [725, 79] on span "**********" at bounding box center [715, 81] width 77 height 6
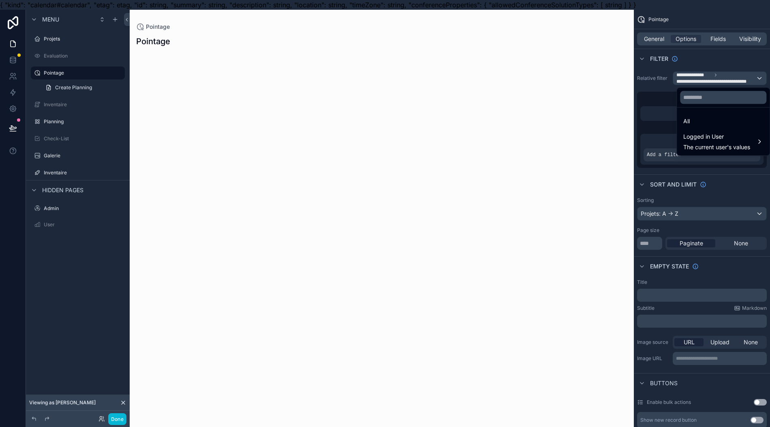
click at [696, 120] on div "All" at bounding box center [724, 121] width 80 height 10
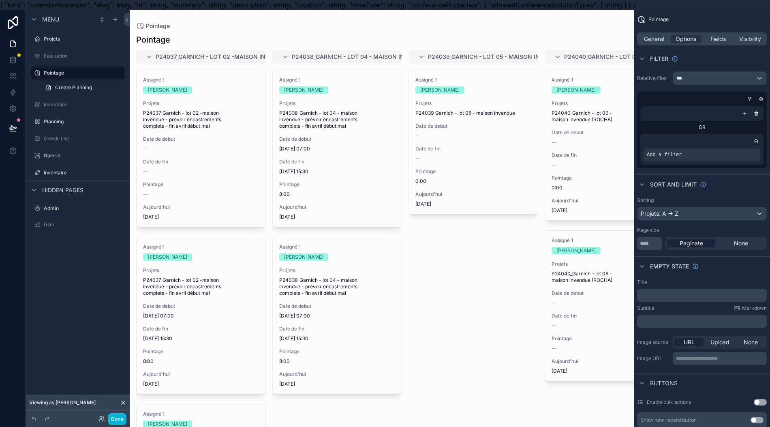
drag, startPoint x: 767, startPoint y: 111, endPoint x: 765, endPoint y: 114, distance: 4.2
click at [759, 114] on icon "scrollable content" at bounding box center [756, 113] width 5 height 5
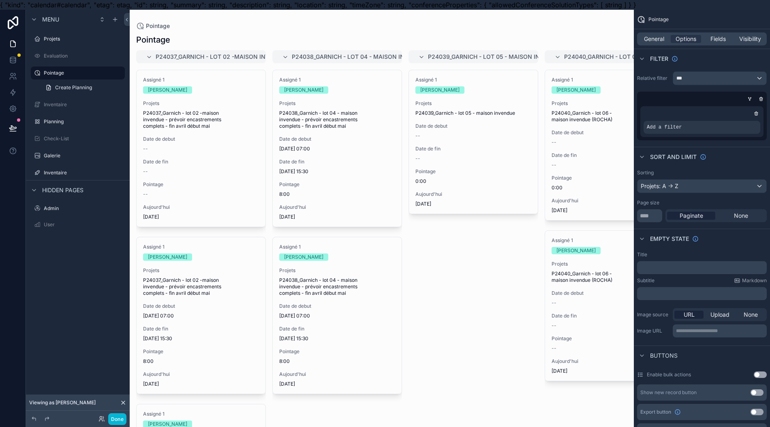
click at [0, 0] on div "scrollable content" at bounding box center [0, 0] width 0 height 0
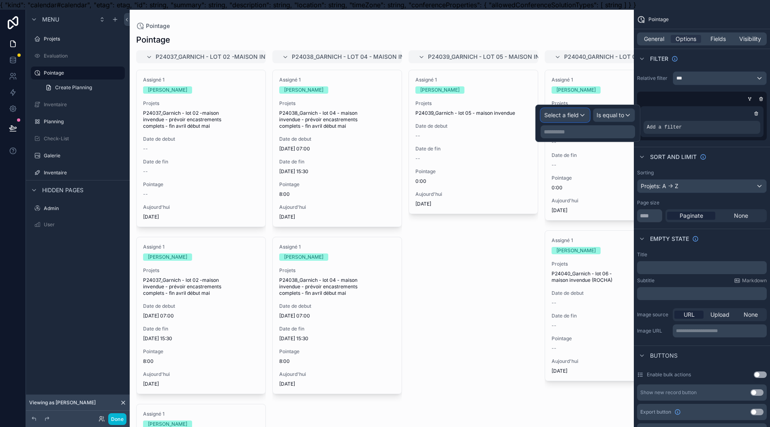
click at [579, 114] on span "Select a field" at bounding box center [561, 114] width 34 height 7
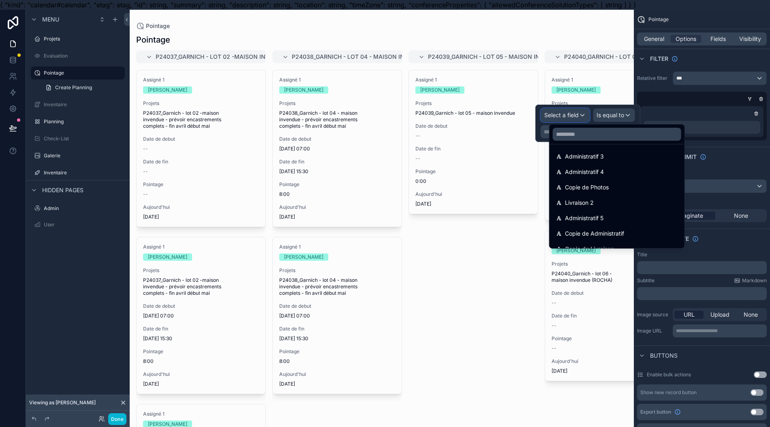
scroll to position [757, 0]
click at [628, 171] on div "Date de début" at bounding box center [617, 172] width 122 height 10
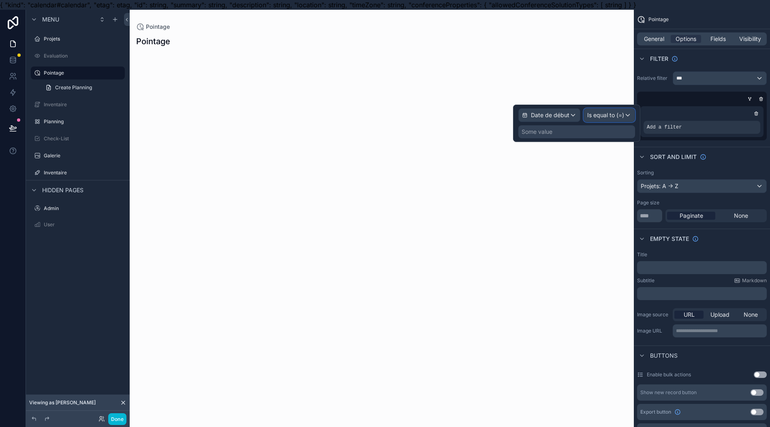
click at [601, 113] on span "Is equal to (=)" at bounding box center [605, 115] width 37 height 8
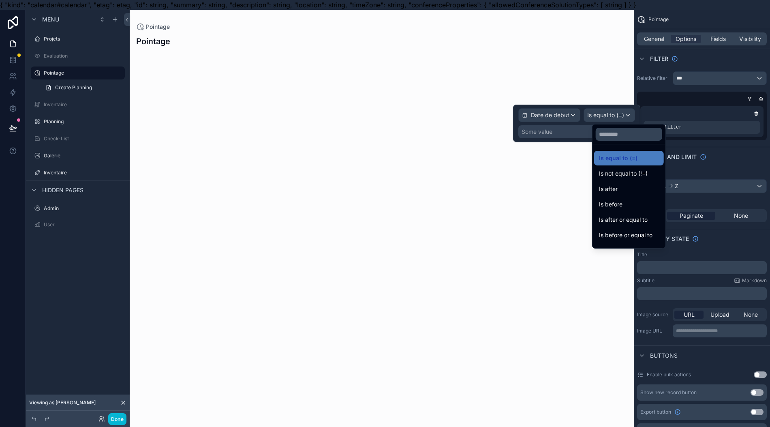
click at [631, 182] on div "Is after" at bounding box center [629, 189] width 70 height 15
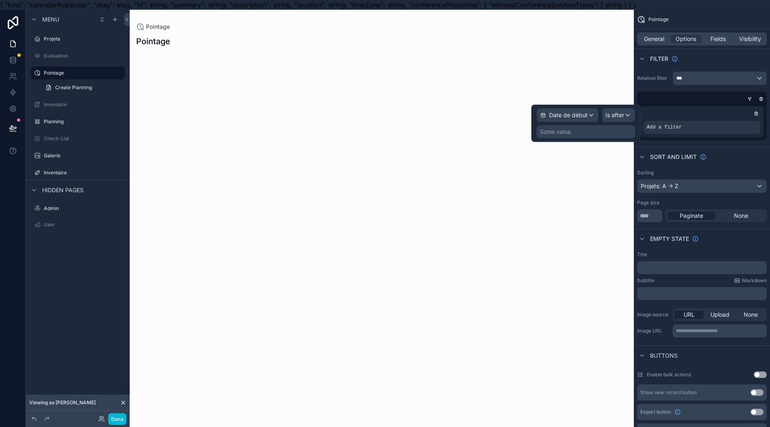
click at [593, 133] on div "Some value" at bounding box center [586, 131] width 99 height 13
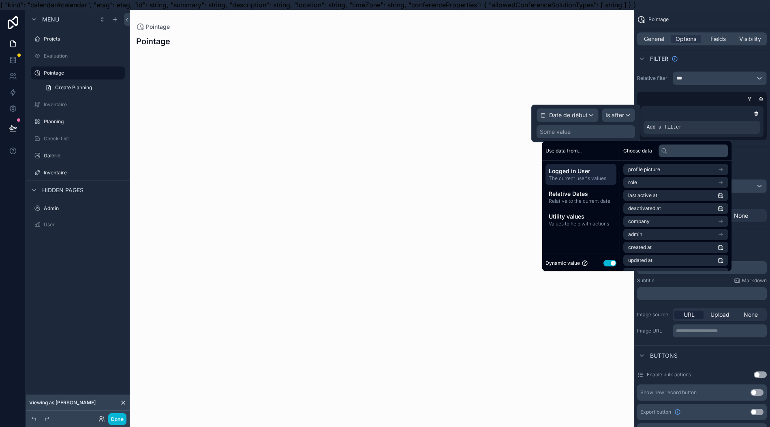
click at [592, 196] on span "Relative Dates" at bounding box center [581, 194] width 64 height 8
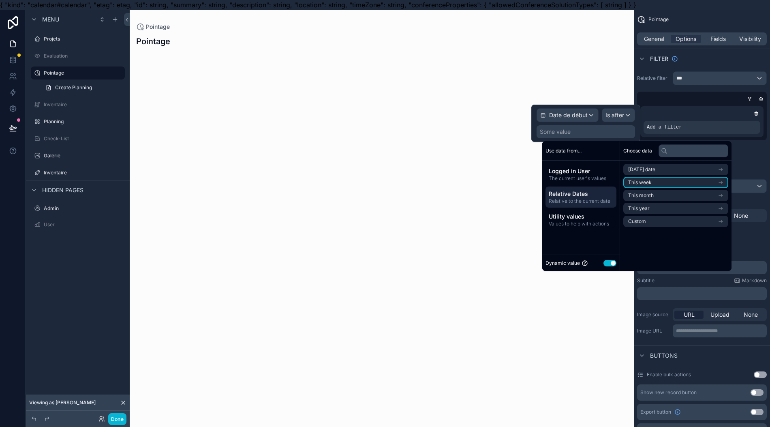
click at [665, 182] on li "This week" at bounding box center [676, 182] width 105 height 11
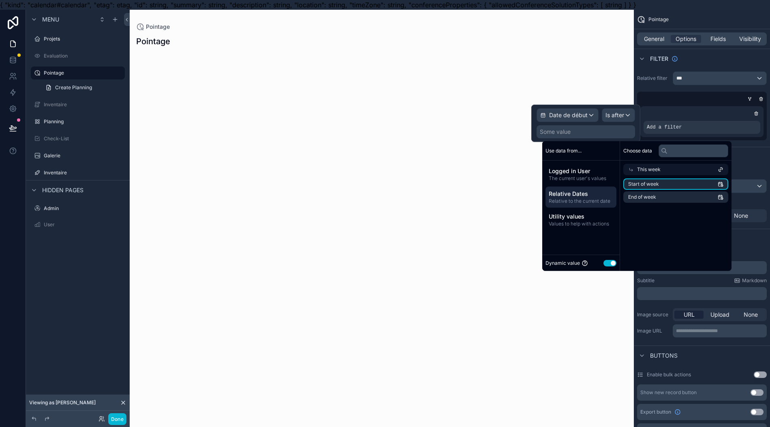
click at [658, 187] on li "Start of week" at bounding box center [676, 183] width 105 height 11
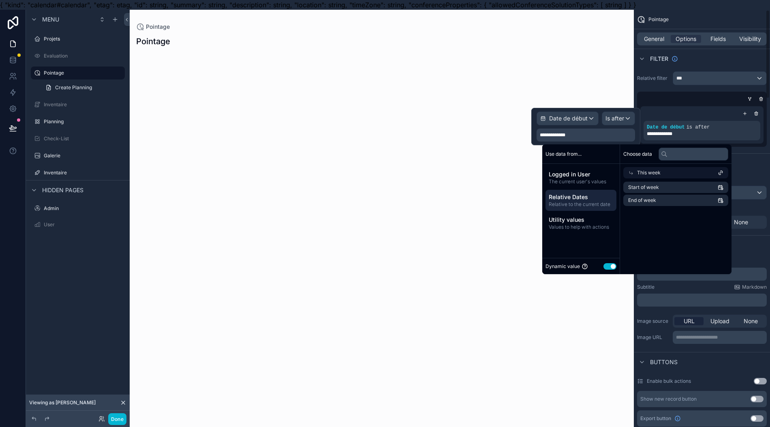
click at [747, 167] on div "Sort And Limit" at bounding box center [702, 162] width 136 height 19
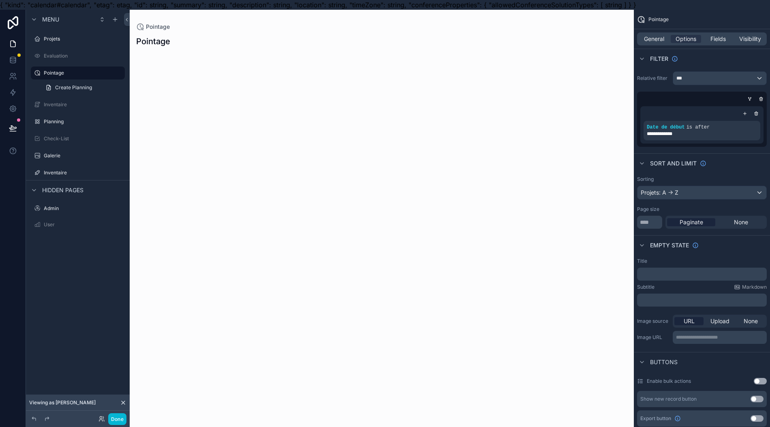
click at [503, 221] on div "scrollable content" at bounding box center [382, 239] width 504 height 375
click at [686, 196] on div "Projets: A -> Z" at bounding box center [702, 192] width 129 height 13
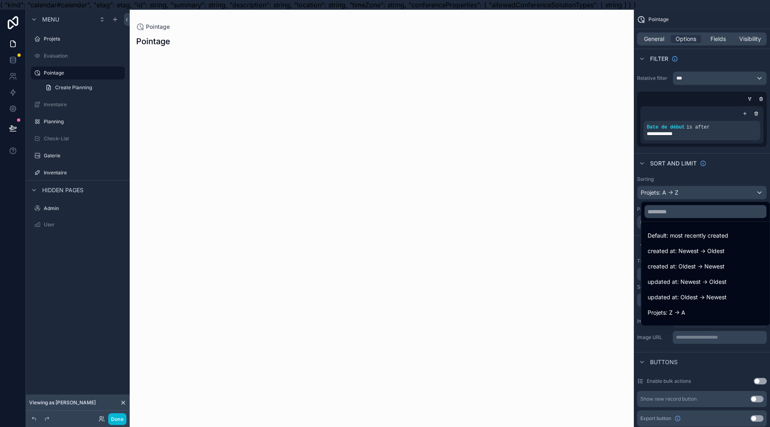
click at [686, 195] on div "scrollable content" at bounding box center [385, 213] width 770 height 427
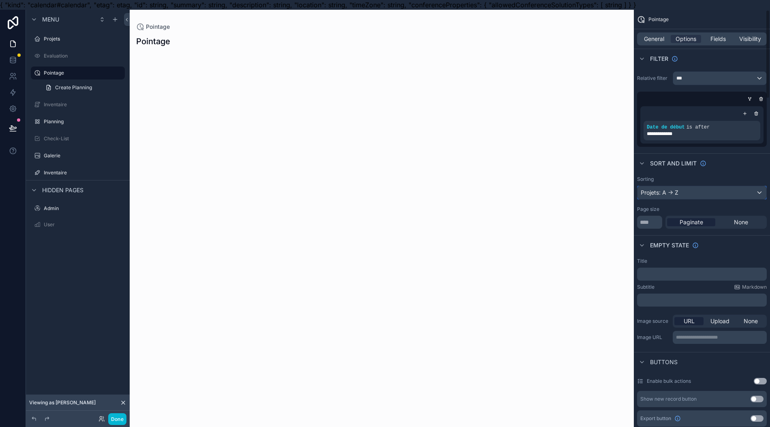
click at [686, 195] on div "Projets: A -> Z" at bounding box center [702, 192] width 129 height 13
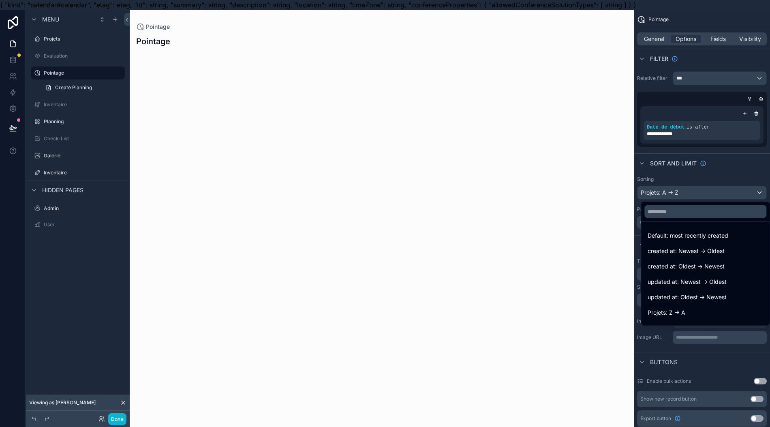
click at [687, 194] on div "scrollable content" at bounding box center [385, 213] width 770 height 427
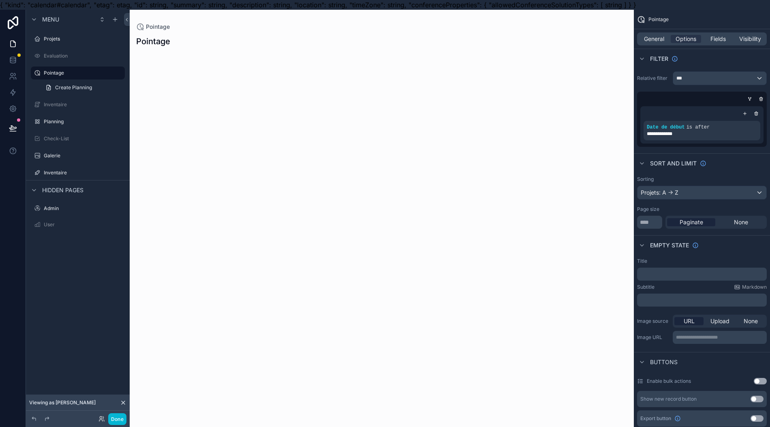
click at [735, 156] on div "Sort And Limit" at bounding box center [702, 162] width 136 height 19
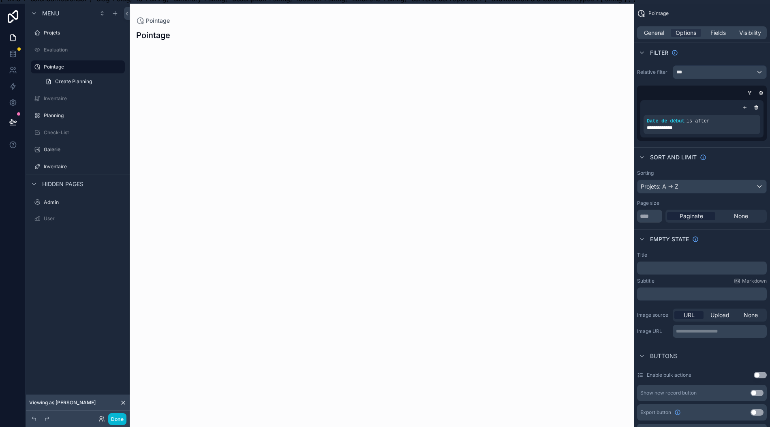
scroll to position [0, 0]
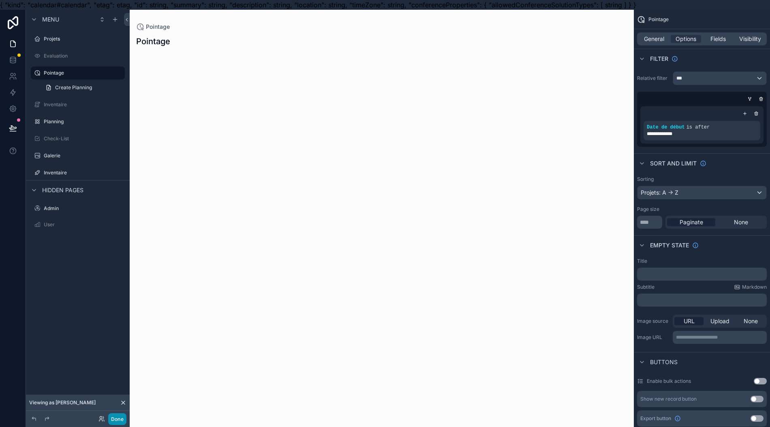
click at [110, 422] on button "Done" at bounding box center [117, 419] width 18 height 12
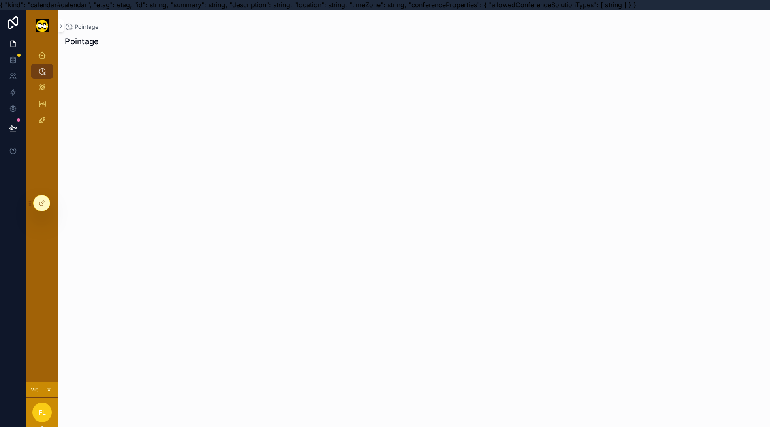
click at [36, 199] on div at bounding box center [42, 202] width 16 height 15
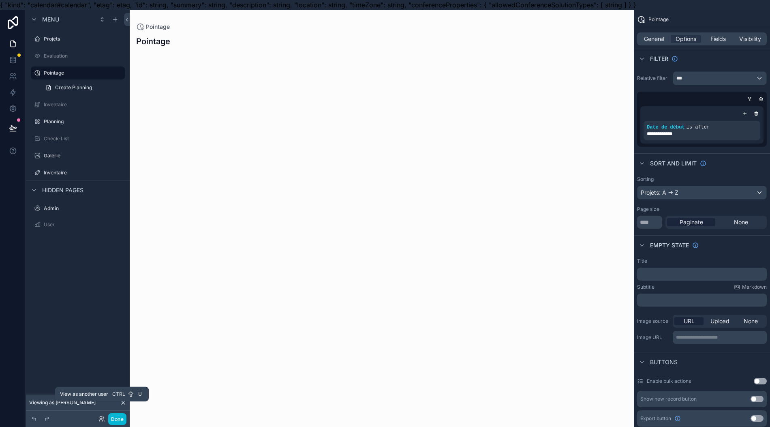
click at [102, 418] on icon at bounding box center [101, 417] width 2 height 2
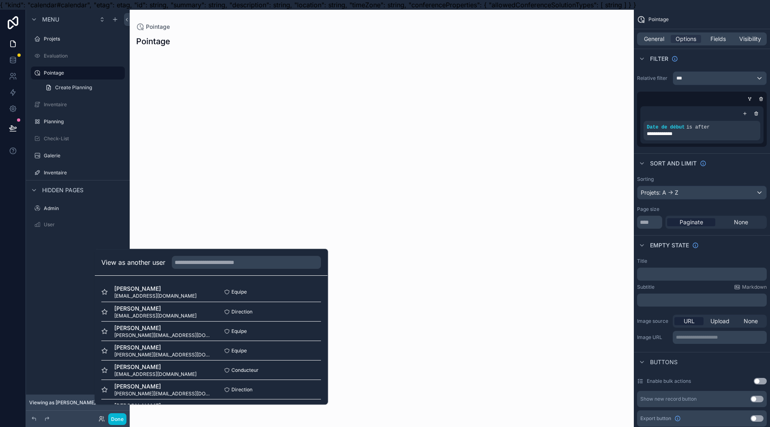
click at [0, 0] on button "Select" at bounding box center [0, 0] width 0 height 0
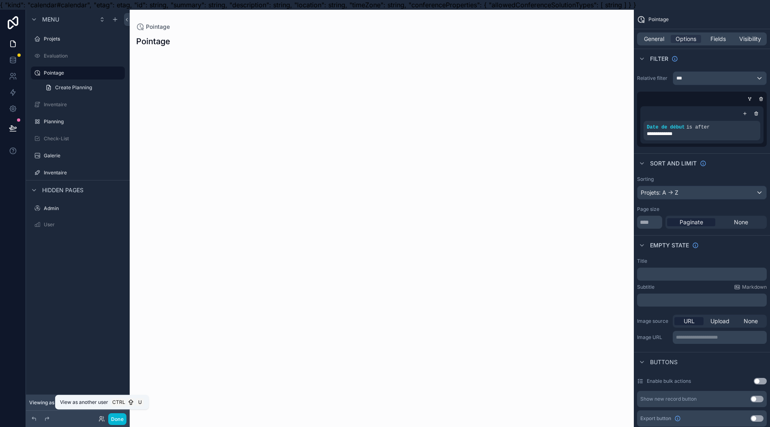
click at [102, 418] on icon at bounding box center [101, 417] width 2 height 2
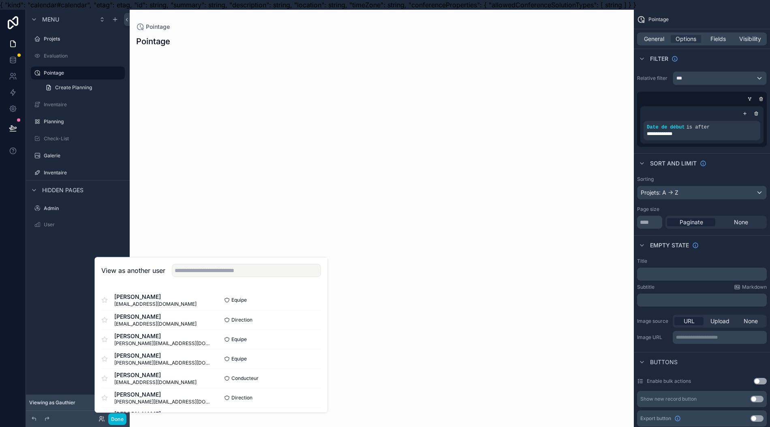
scroll to position [98, 0]
click at [0, 0] on button "Select" at bounding box center [0, 0] width 0 height 0
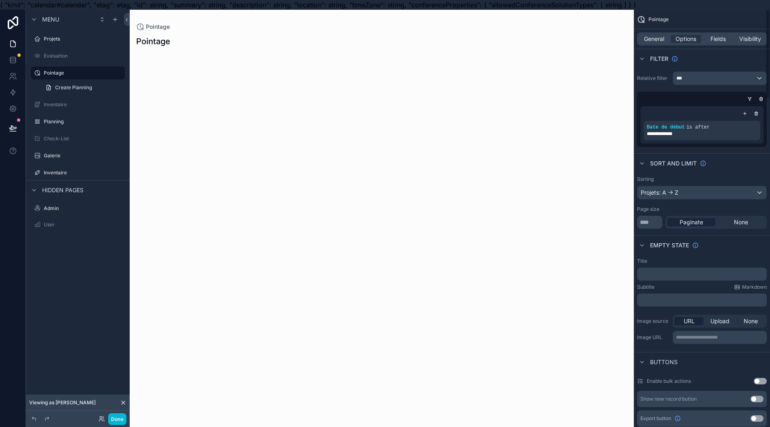
click at [759, 111] on icon "scrollable content" at bounding box center [756, 113] width 5 height 5
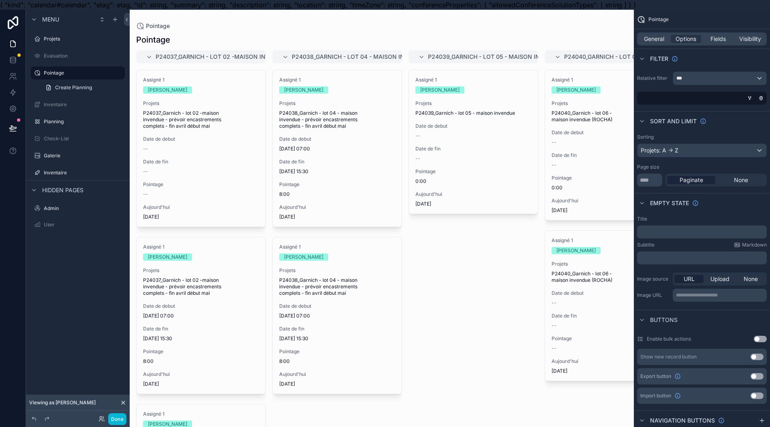
click at [754, 100] on div "scrollable content" at bounding box center [750, 98] width 8 height 8
click at [752, 96] on icon "scrollable content" at bounding box center [750, 98] width 5 height 5
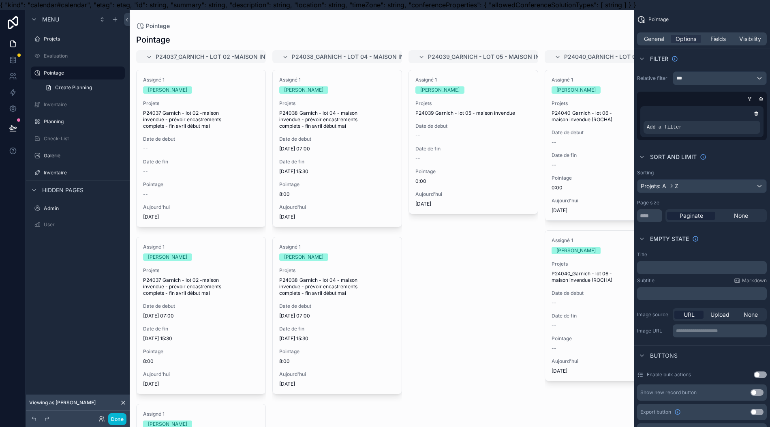
click at [734, 125] on div "Add a filter" at bounding box center [702, 127] width 117 height 13
click at [0, 0] on div "scrollable content" at bounding box center [0, 0] width 0 height 0
click at [589, 113] on div "Select a field" at bounding box center [573, 115] width 48 height 13
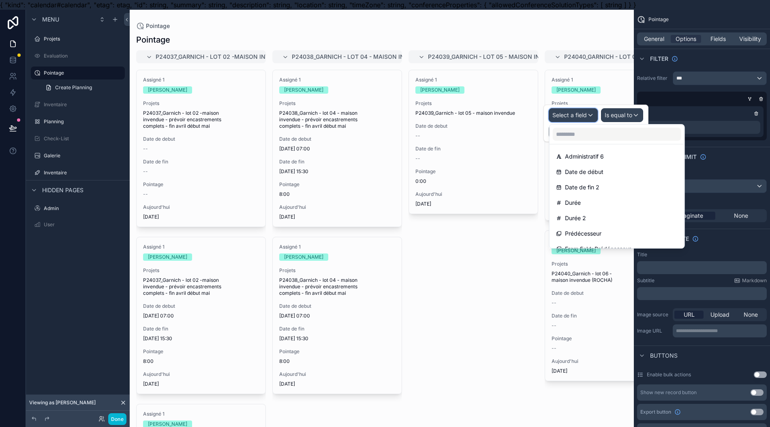
scroll to position [757, 0]
click at [607, 175] on div "Date de début" at bounding box center [617, 172] width 122 height 10
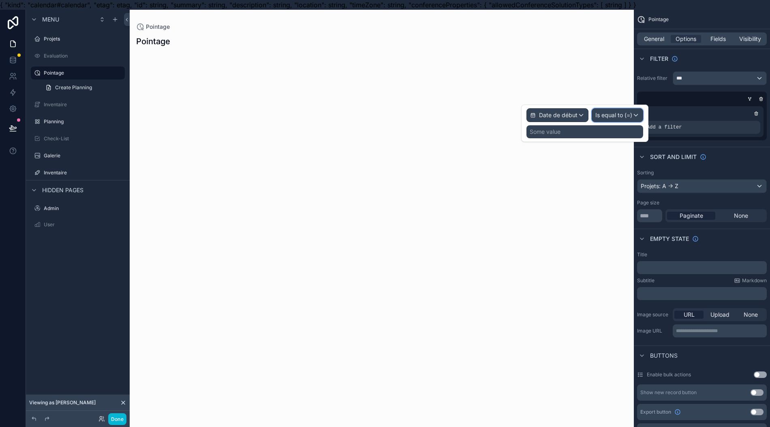
click at [623, 118] on span "Is equal to (=)" at bounding box center [614, 115] width 37 height 8
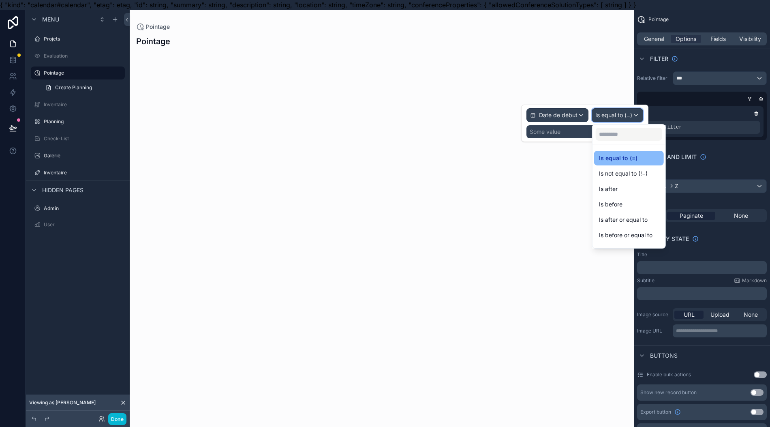
scroll to position [27, 0]
click at [648, 237] on div "Is not empty" at bounding box center [629, 239] width 60 height 10
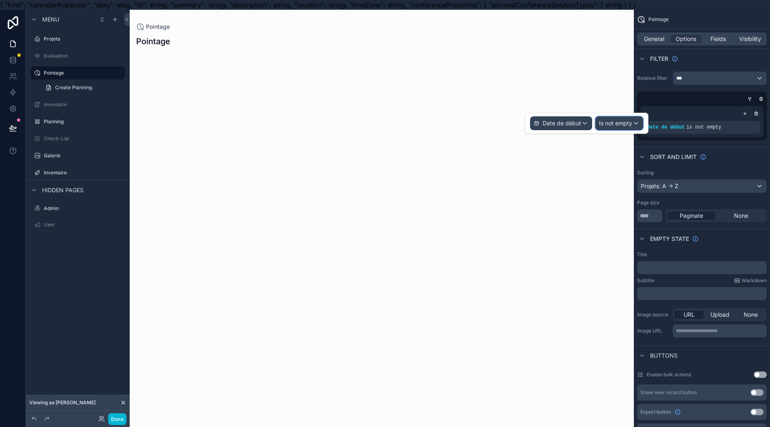
click at [619, 126] on span "Is not empty" at bounding box center [615, 123] width 33 height 8
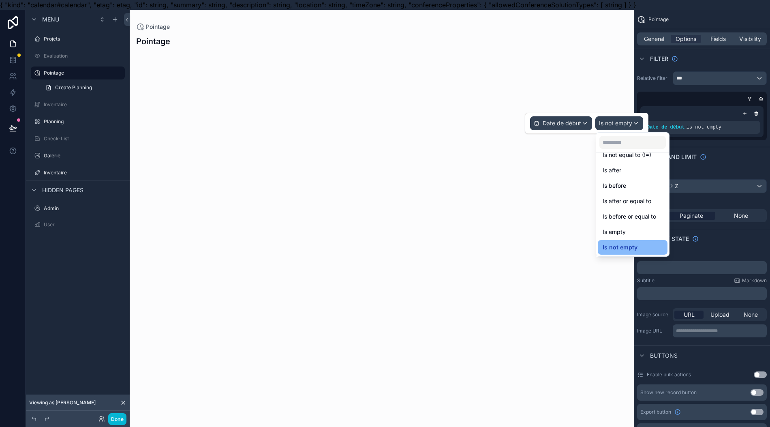
click at [637, 225] on div "Is empty" at bounding box center [633, 232] width 70 height 15
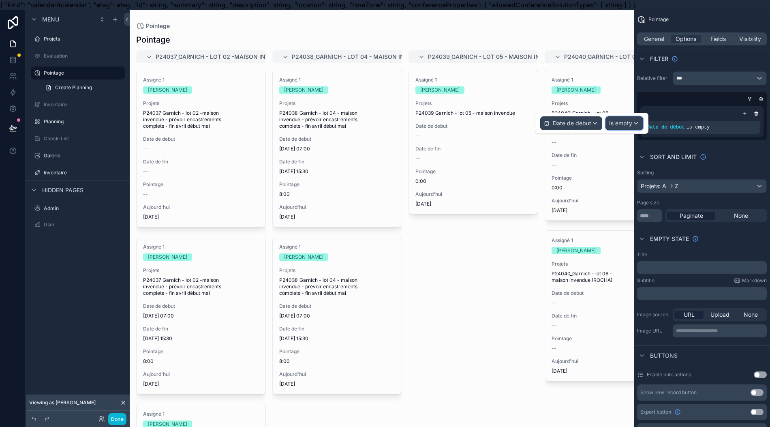
click at [627, 120] on span "Is empty" at bounding box center [620, 123] width 23 height 8
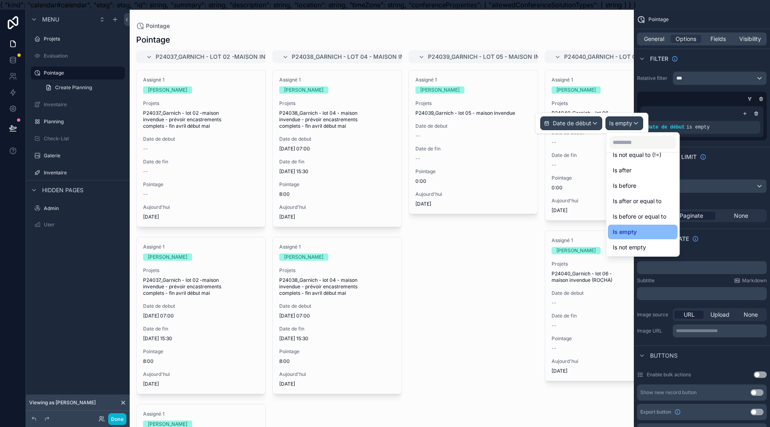
click at [643, 241] on div "Is not empty" at bounding box center [643, 247] width 70 height 15
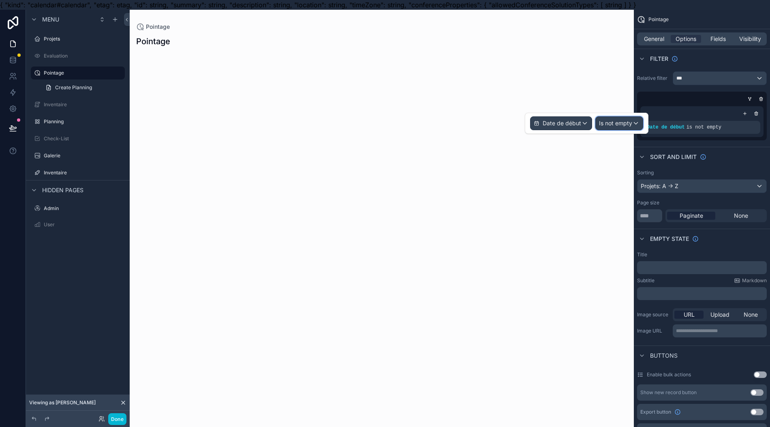
click at [615, 122] on span "Is not empty" at bounding box center [615, 123] width 33 height 8
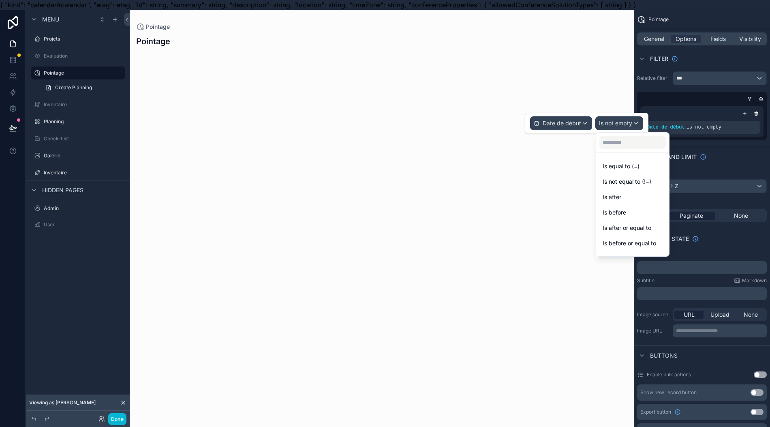
click at [575, 125] on div at bounding box center [587, 123] width 124 height 21
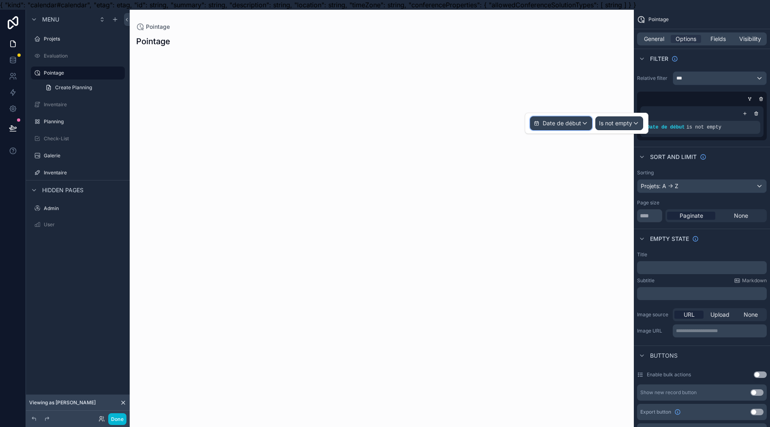
click at [574, 126] on span "Date de début" at bounding box center [562, 123] width 39 height 8
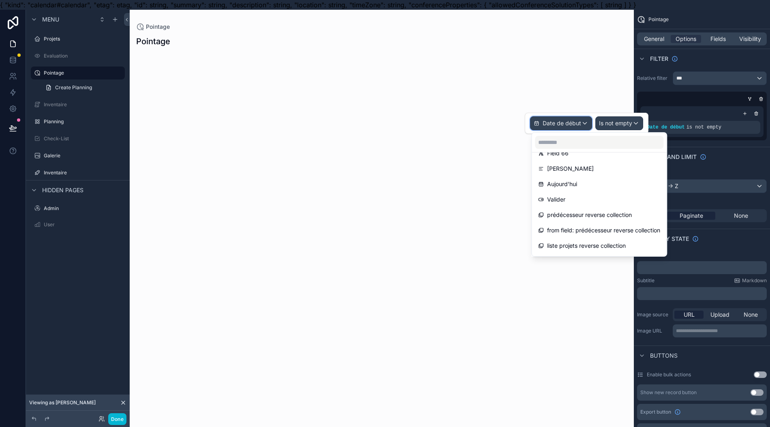
scroll to position [1059, 0]
click at [585, 186] on div "Valider" at bounding box center [599, 186] width 122 height 10
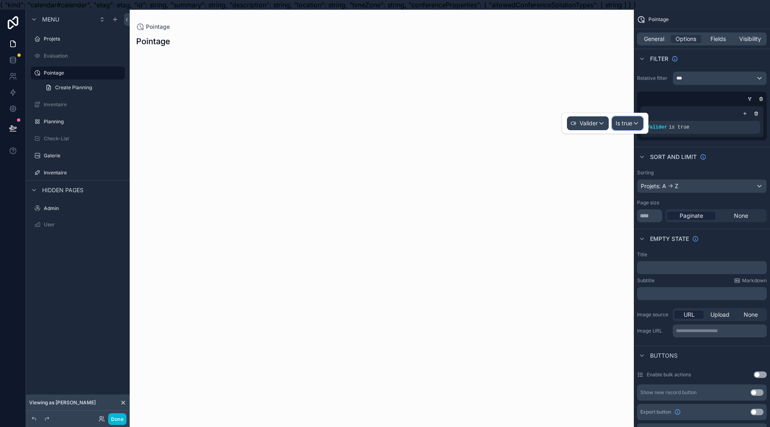
click at [624, 123] on span "Is true" at bounding box center [624, 123] width 17 height 8
click at [638, 178] on span "Is false" at bounding box center [628, 182] width 19 height 10
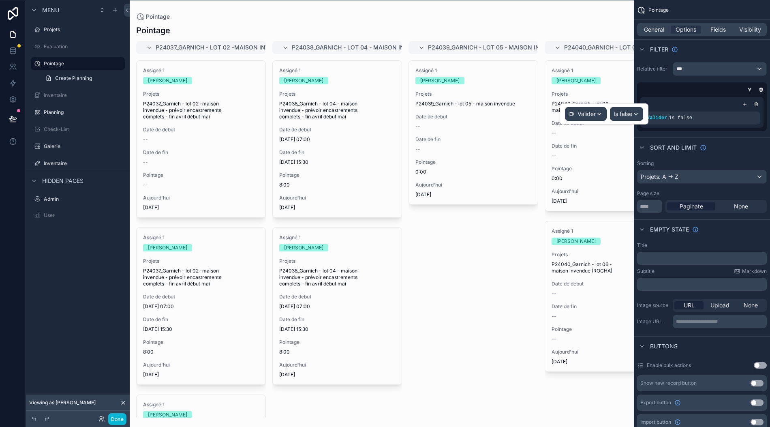
scroll to position [18, 0]
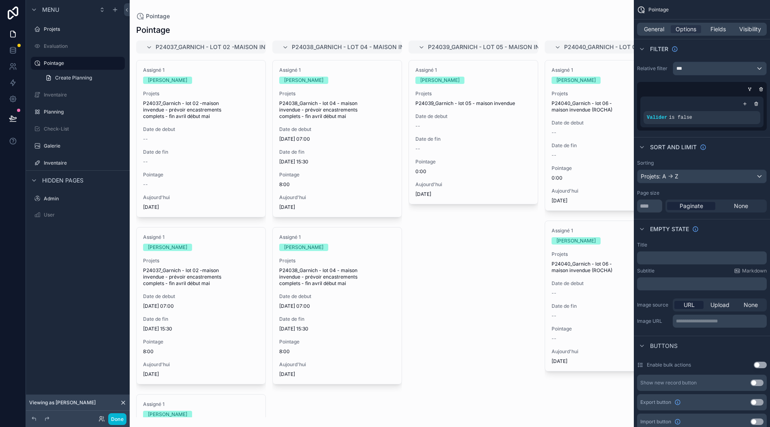
drag, startPoint x: 263, startPoint y: 411, endPoint x: 281, endPoint y: 404, distance: 19.9
click at [281, 404] on div "scrollable content" at bounding box center [382, 213] width 504 height 427
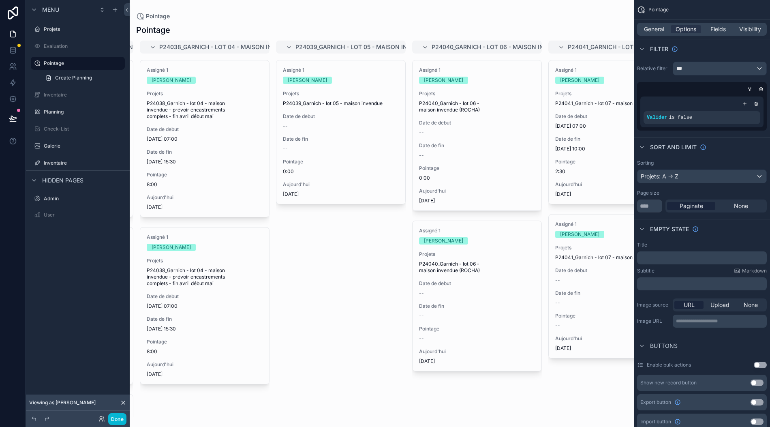
scroll to position [0, 0]
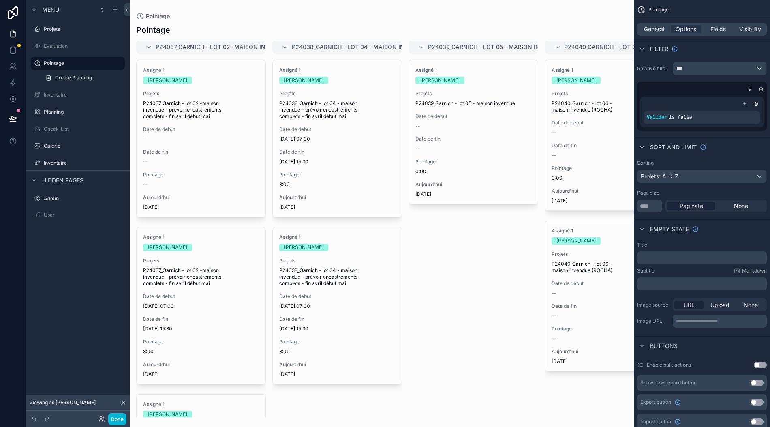
click at [749, 100] on div "scrollable content" at bounding box center [745, 104] width 8 height 8
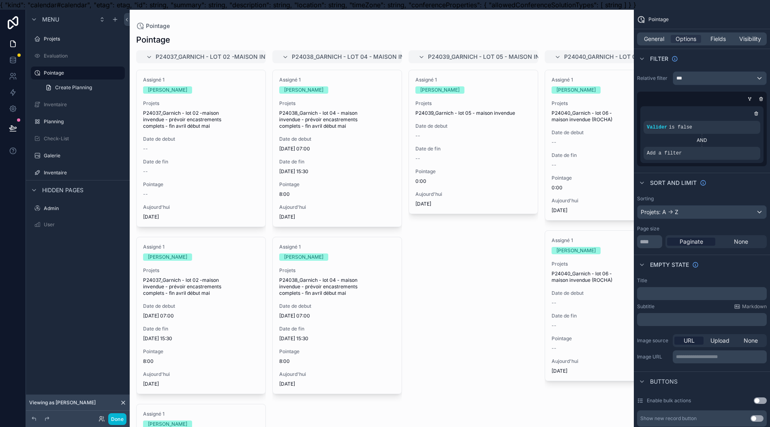
click at [0, 0] on div "scrollable content" at bounding box center [0, 0] width 0 height 0
click at [589, 142] on div "Select a field" at bounding box center [573, 141] width 48 height 13
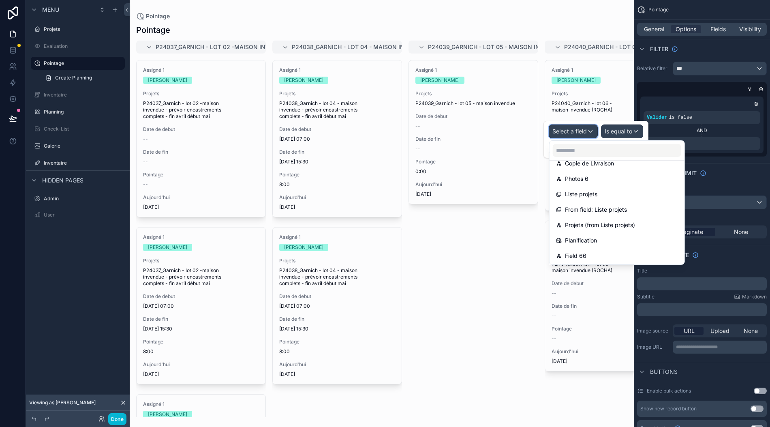
scroll to position [1059, 0]
click at [14, 50] on icon at bounding box center [12, 51] width 5 height 3
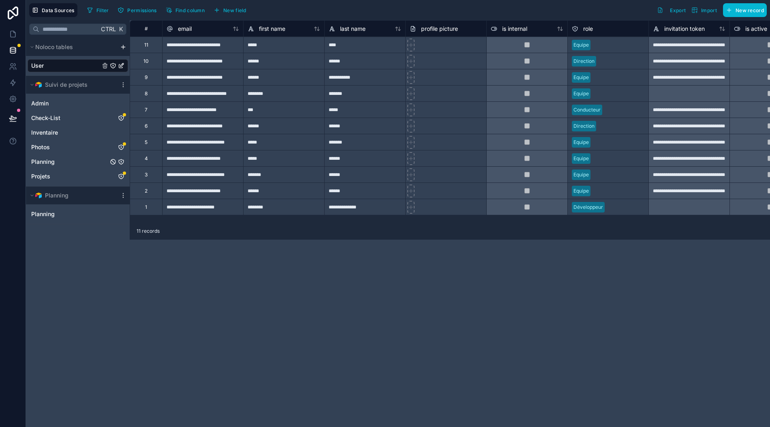
click at [120, 159] on icon "Planning" at bounding box center [121, 162] width 6 height 6
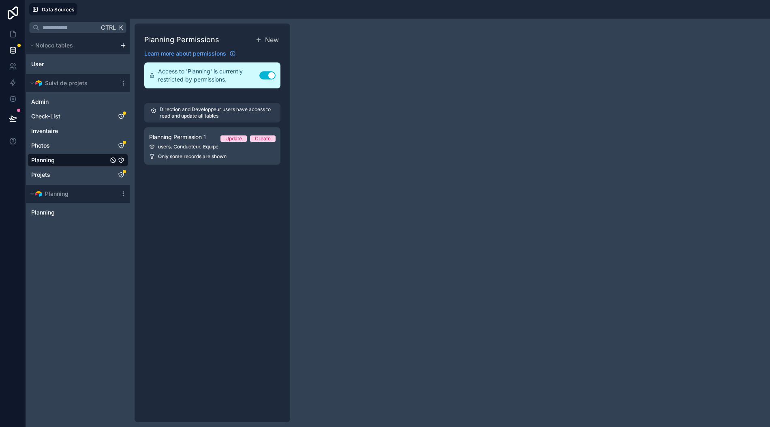
click at [177, 144] on div "users, Conducteur, Equipe" at bounding box center [212, 147] width 126 height 6
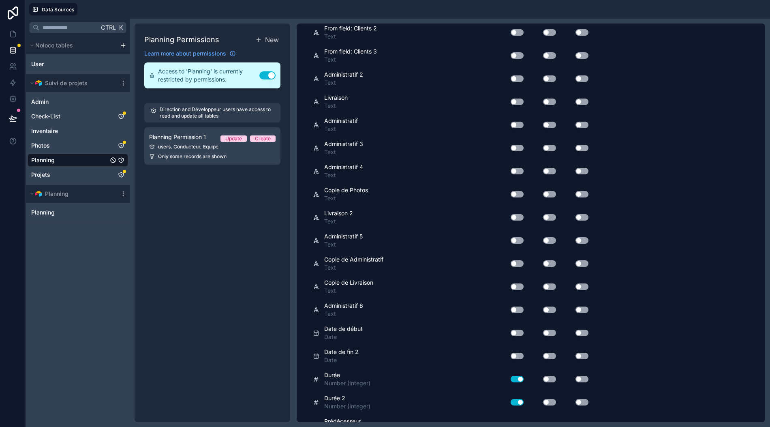
scroll to position [1430, 0]
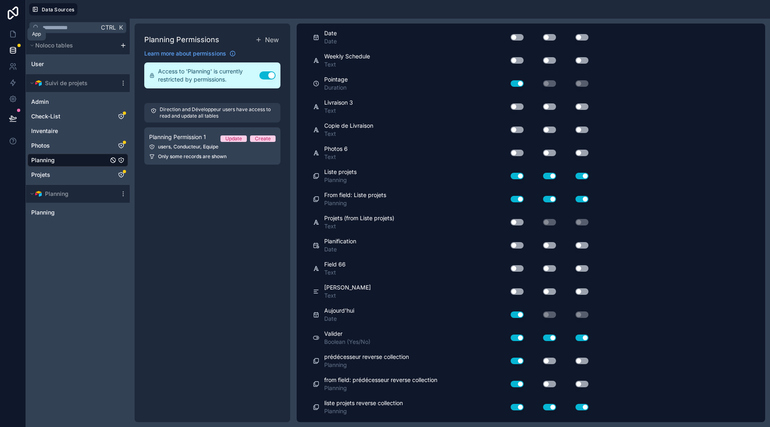
click at [11, 30] on icon at bounding box center [13, 34] width 8 height 8
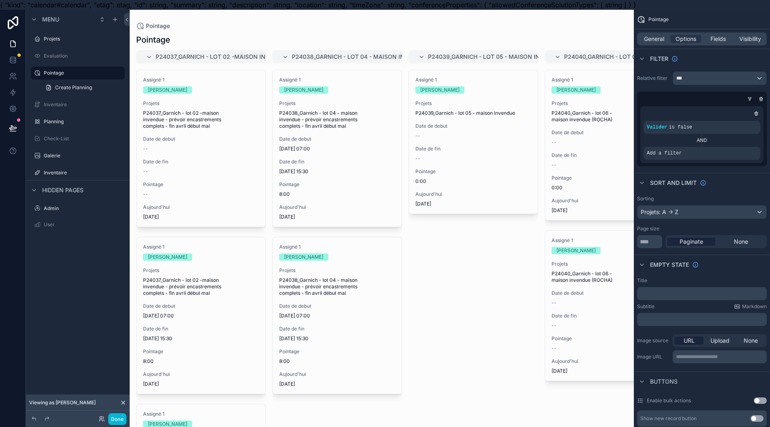
click at [747, 154] on div "Add a filter" at bounding box center [702, 153] width 117 height 13
click at [0, 0] on div "scrollable content" at bounding box center [0, 0] width 0 height 0
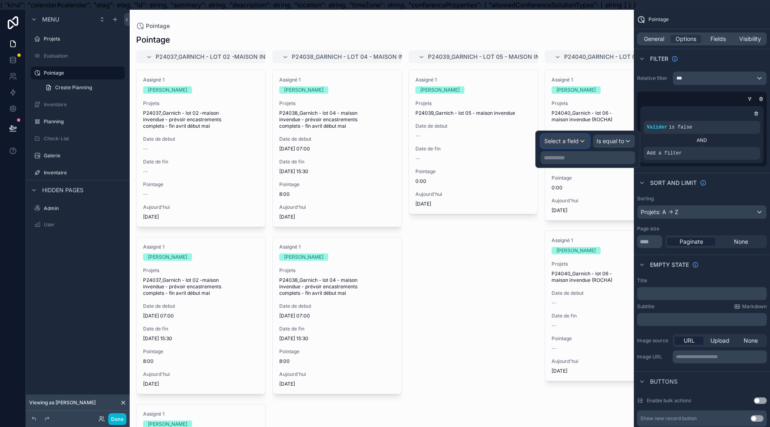
click at [589, 135] on div "Select a field" at bounding box center [565, 141] width 48 height 13
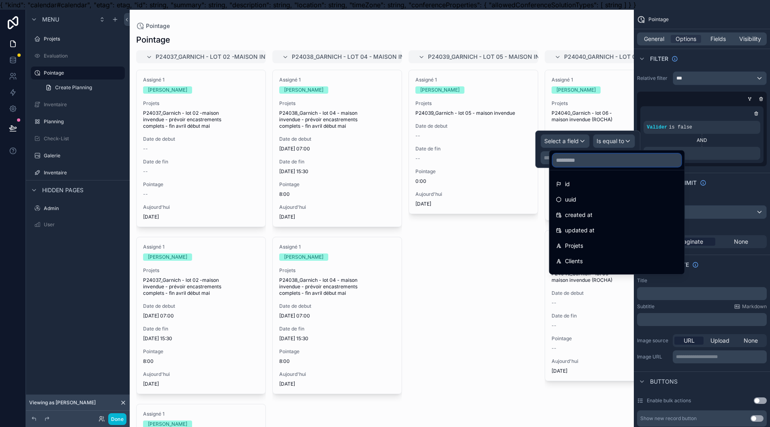
click at [564, 155] on input "text" at bounding box center [617, 160] width 129 height 13
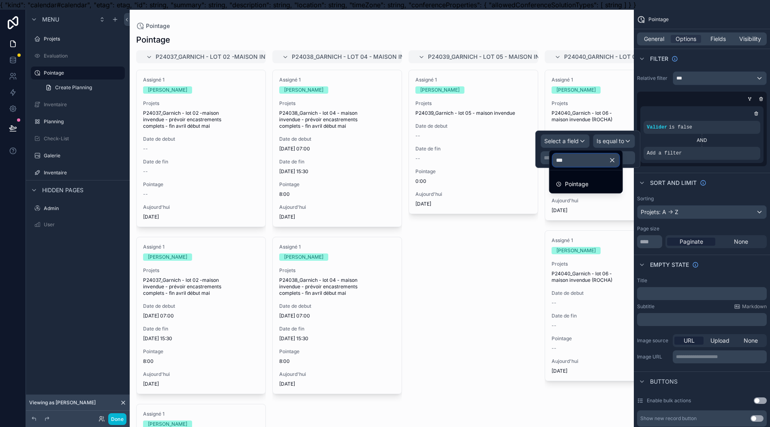
type input "***"
click at [587, 186] on span "Pointage" at bounding box center [577, 184] width 24 height 10
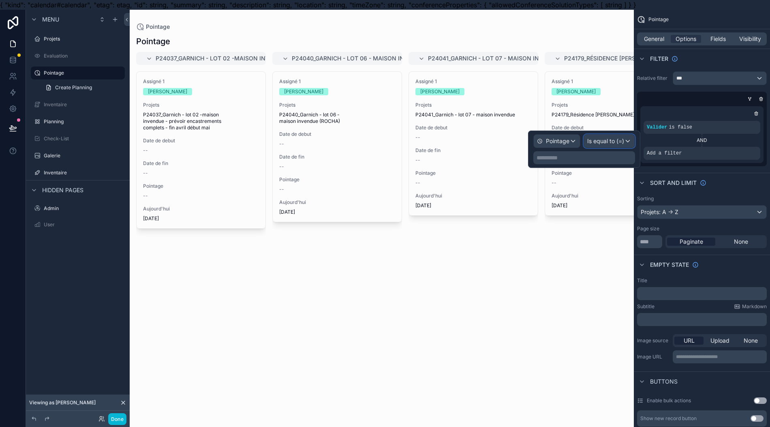
click at [612, 143] on span "Is equal to (=)" at bounding box center [605, 141] width 37 height 8
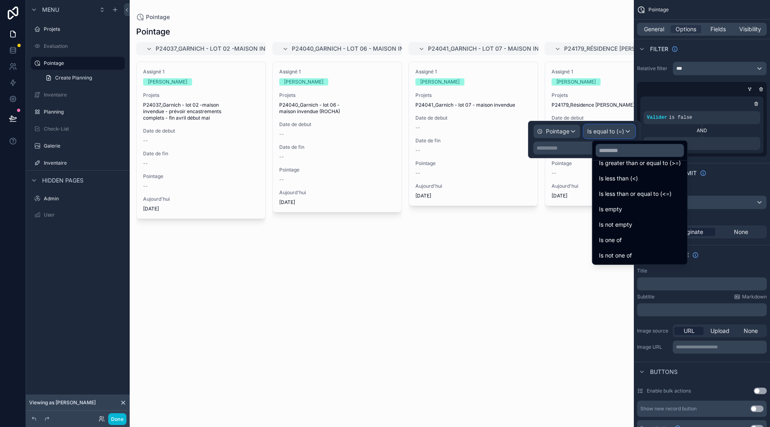
scroll to position [18, 0]
click at [639, 220] on div "Is not empty" at bounding box center [640, 225] width 82 height 10
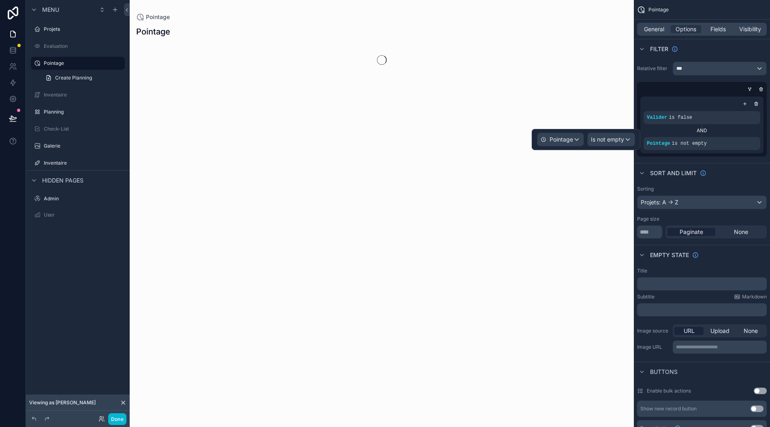
scroll to position [0, 0]
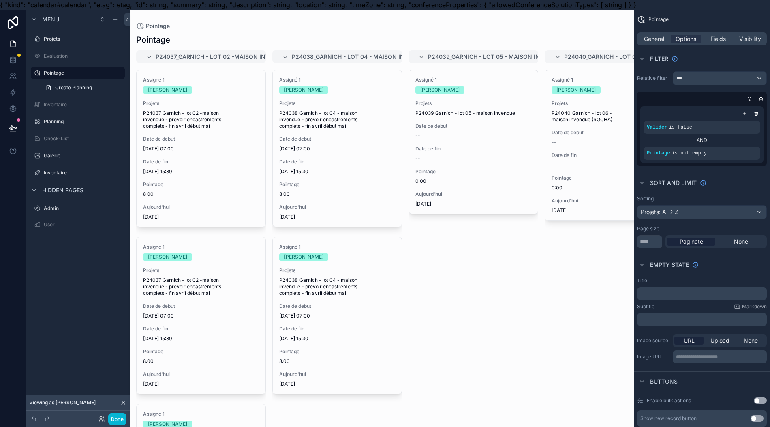
click at [457, 295] on div "Assigné 1 Francis LINDEN Projets P24039_Garnich - lot 05 - maison invendue Date…" at bounding box center [474, 248] width 130 height 357
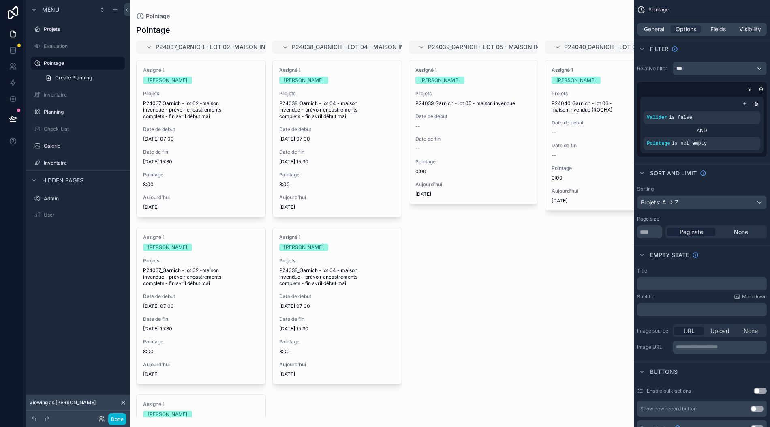
click at [0, 0] on div "scrollable content" at bounding box center [0, 0] width 0 height 0
click at [573, 135] on span "Pointage" at bounding box center [562, 139] width 24 height 8
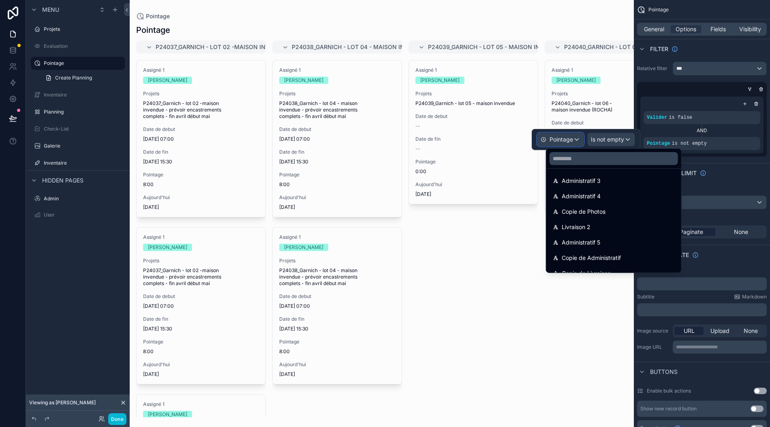
scroll to position [757, 0]
click at [596, 191] on span "Date de début" at bounding box center [581, 196] width 39 height 10
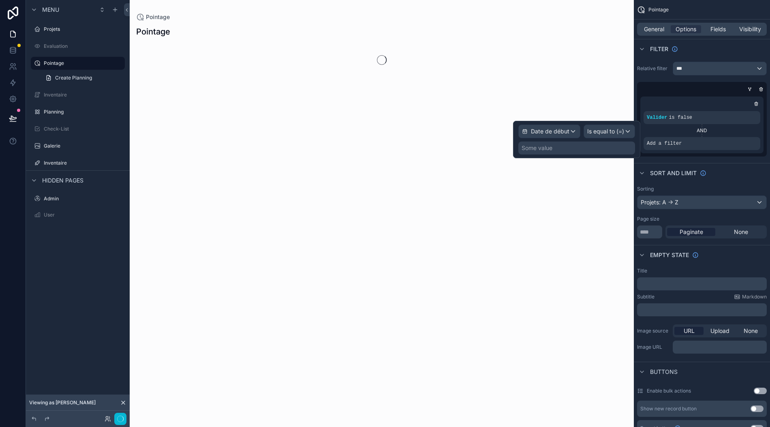
scroll to position [0, 0]
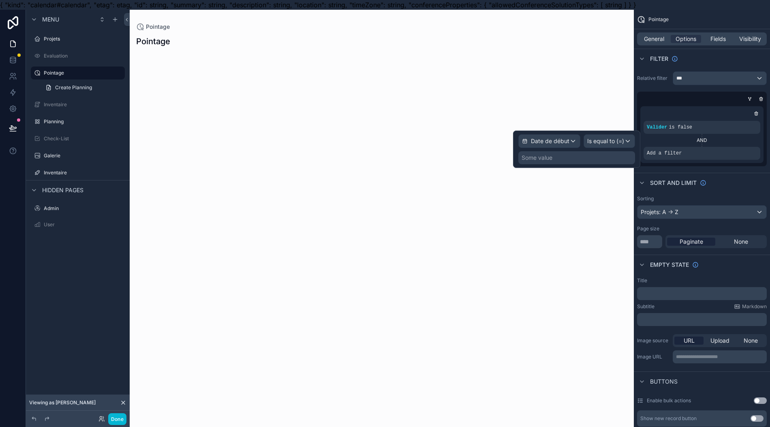
click at [572, 157] on div "Some value" at bounding box center [577, 157] width 117 height 13
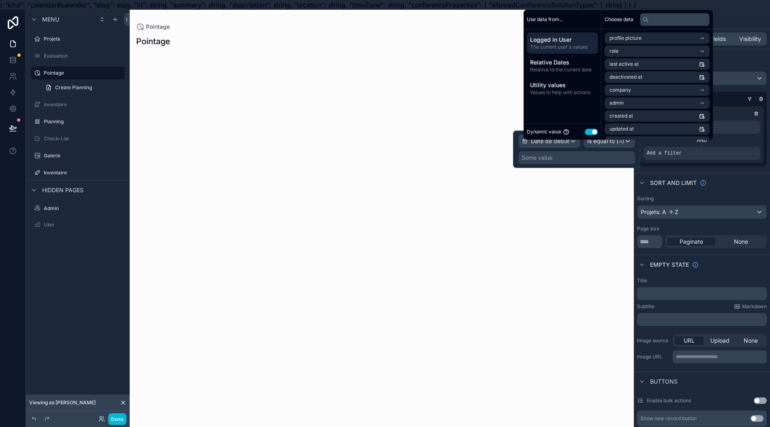
click at [572, 157] on div "Some value" at bounding box center [577, 157] width 117 height 13
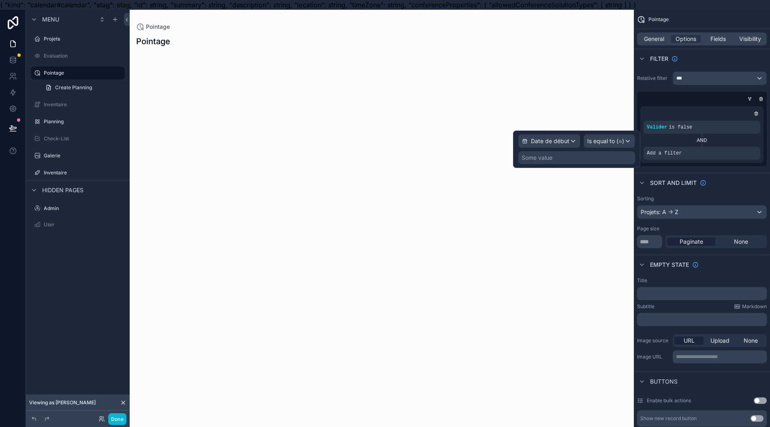
click at [572, 157] on div "Some value" at bounding box center [577, 157] width 117 height 13
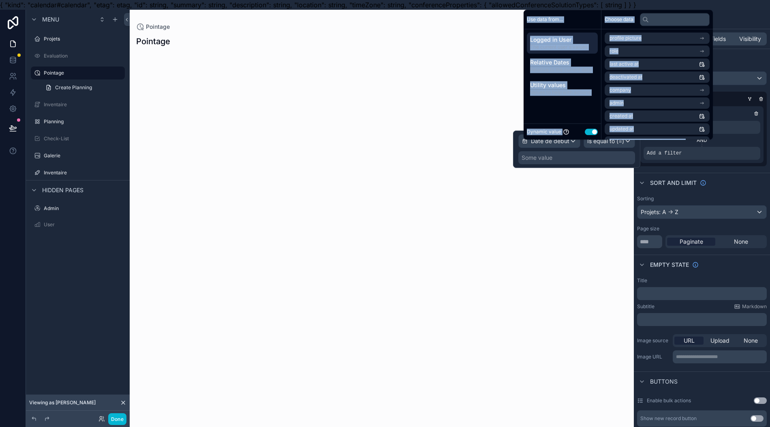
click at [572, 157] on div "Some value" at bounding box center [577, 157] width 117 height 13
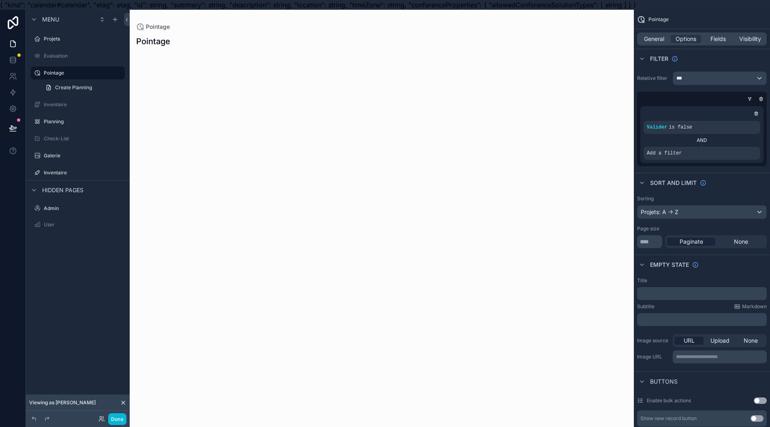
click at [550, 238] on div "scrollable content" at bounding box center [382, 239] width 504 height 375
click at [0, 0] on div "scrollable content" at bounding box center [0, 0] width 0 height 0
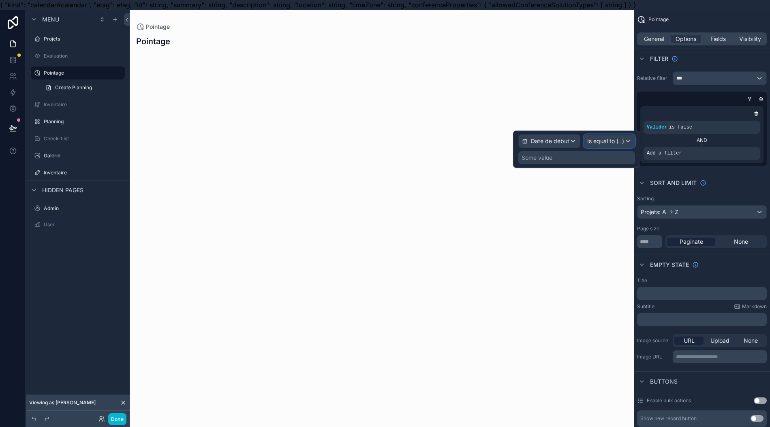
click at [611, 143] on span "Is equal to (=)" at bounding box center [605, 141] width 37 height 8
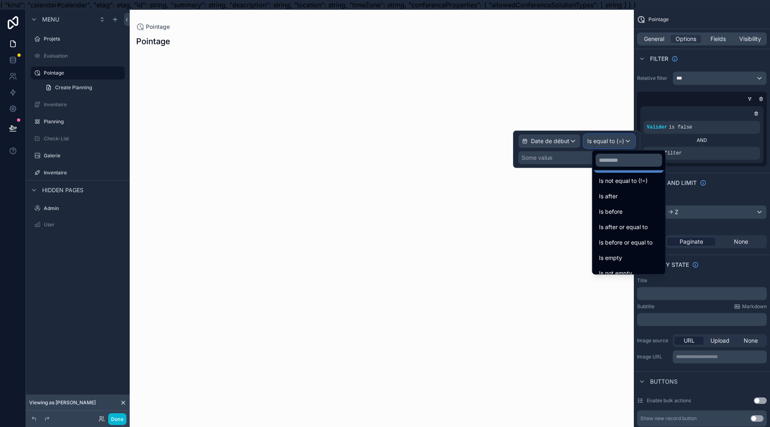
scroll to position [27, 0]
click at [635, 264] on div "Is not empty" at bounding box center [629, 265] width 60 height 10
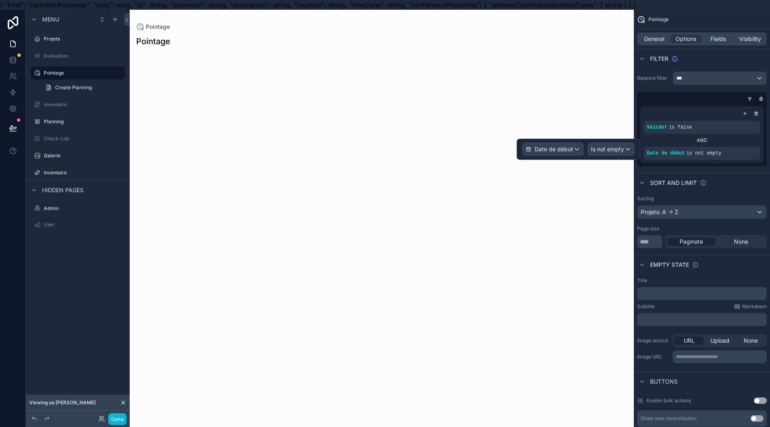
click at [0, 0] on div "scrollable content" at bounding box center [0, 0] width 0 height 0
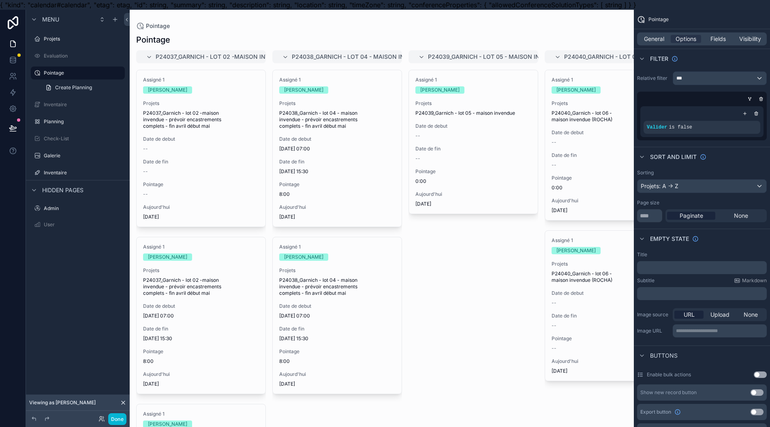
click at [0, 0] on icon "scrollable content" at bounding box center [0, 0] width 0 height 0
click at [731, 141] on div "Relative filter *** Valider is false" at bounding box center [702, 105] width 136 height 75
click at [722, 41] on span "Fields" at bounding box center [718, 39] width 15 height 8
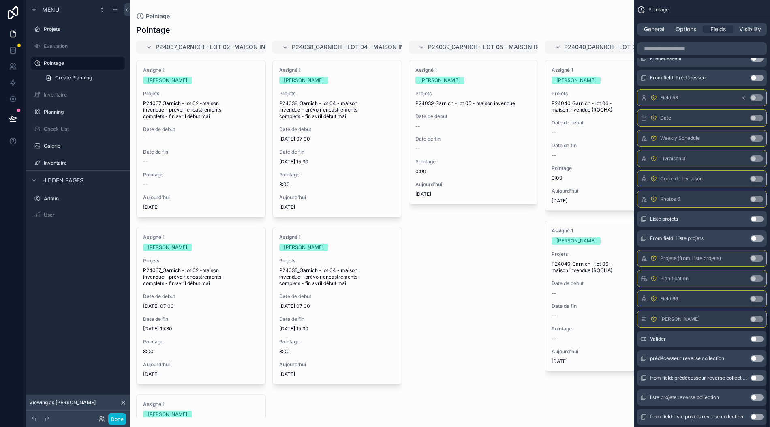
scroll to position [18, 0]
click at [764, 336] on button "Use setting" at bounding box center [757, 339] width 13 height 6
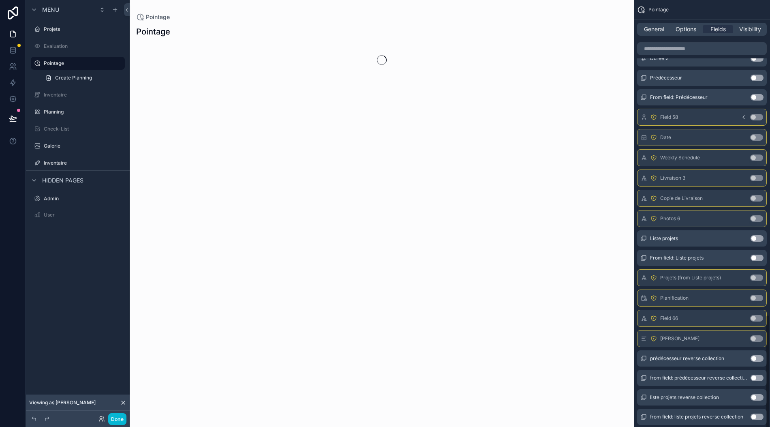
scroll to position [0, 0]
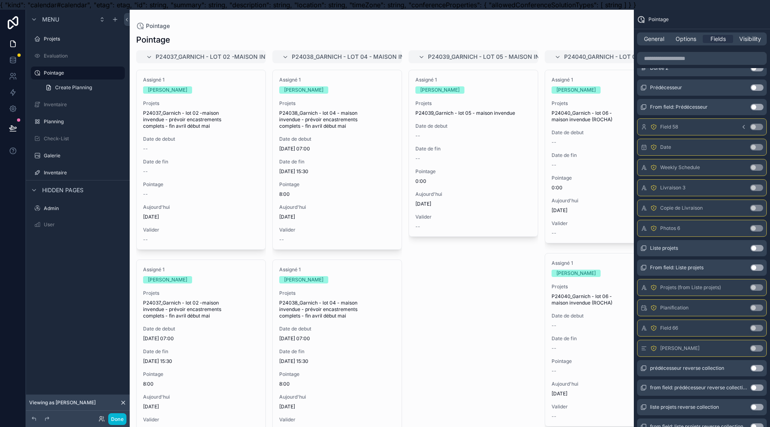
click at [160, 231] on span "Valider" at bounding box center [201, 230] width 116 height 6
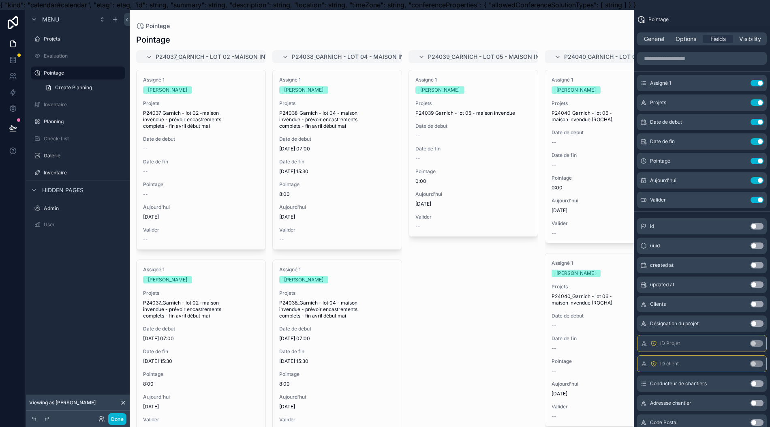
click at [0, 0] on icon "scrollable content" at bounding box center [0, 0] width 0 height 0
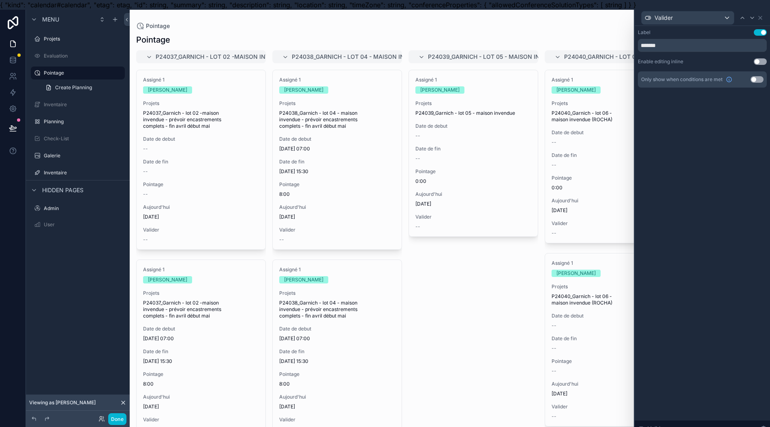
click at [85, 287] on div "Menu Projets Evaluation Pointage Create Planning Inventaire Planning Check-List…" at bounding box center [78, 218] width 104 height 417
drag, startPoint x: 760, startPoint y: 21, endPoint x: 771, endPoint y: 21, distance: 10.9
click at [770, 21] on html "{ "kind": "calendar#calendar", "etag": etag, "id": string, "summary": string, "…" at bounding box center [385, 218] width 770 height 437
click at [764, 20] on icon at bounding box center [760, 18] width 6 height 6
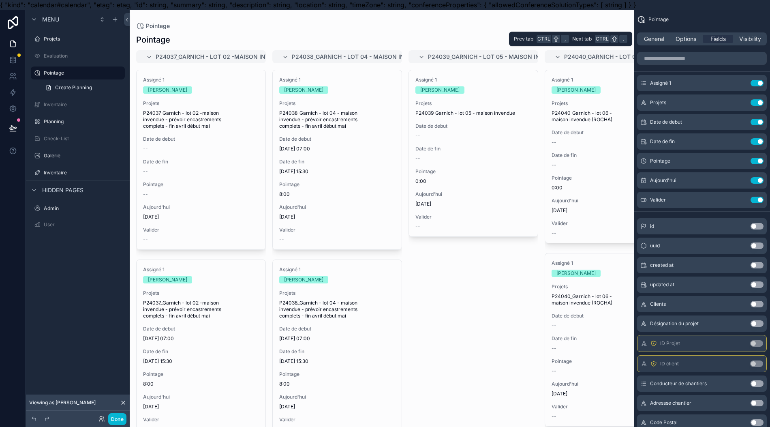
click at [661, 42] on div "General Options Fields Visibility" at bounding box center [702, 38] width 130 height 13
click at [658, 40] on span "General" at bounding box center [654, 39] width 20 height 8
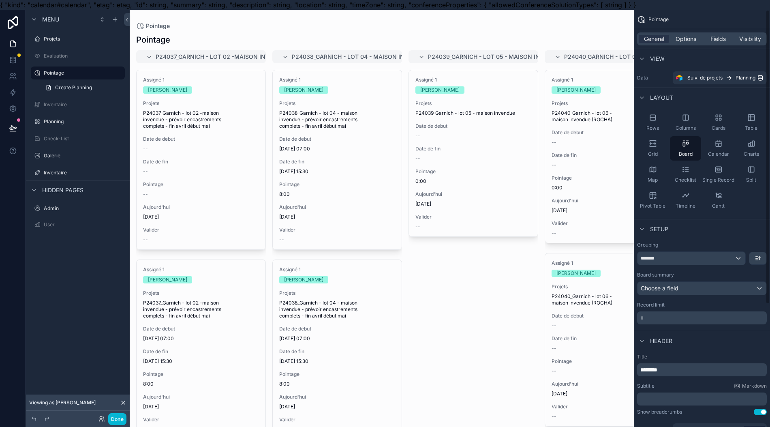
click at [695, 182] on span "Checklist" at bounding box center [685, 180] width 21 height 6
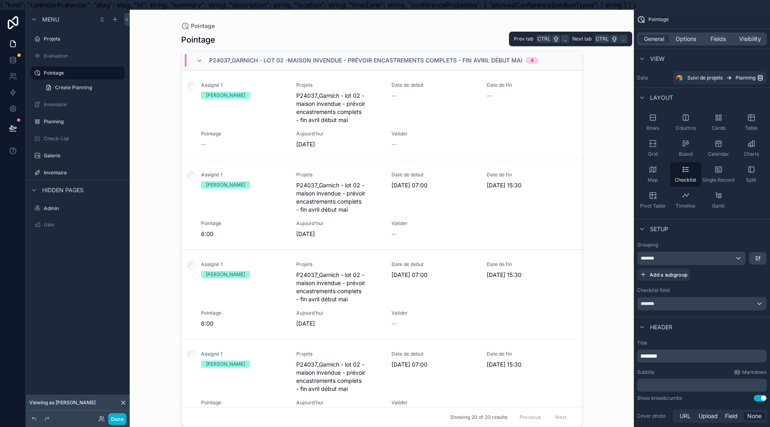
click at [697, 38] on span "Options" at bounding box center [686, 39] width 21 height 8
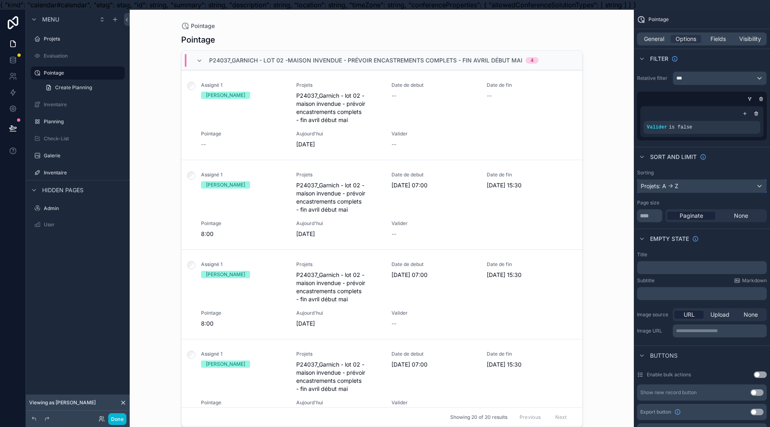
click at [712, 188] on div "Projets: A -> Z" at bounding box center [702, 186] width 129 height 13
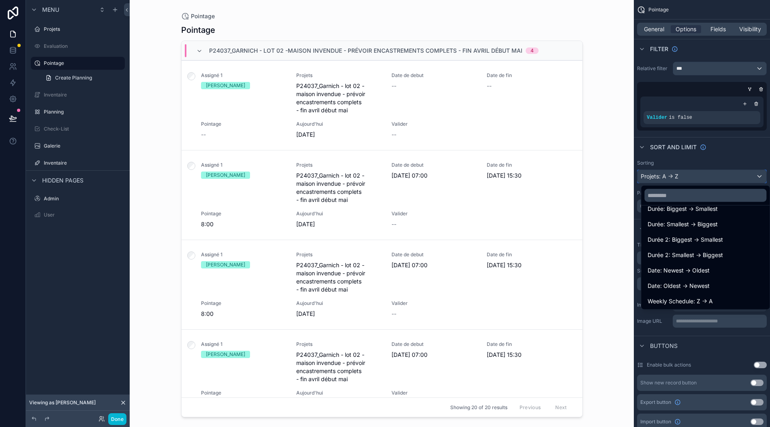
scroll to position [1027, 0]
click at [701, 251] on span "Date de début: Newest -> Oldest" at bounding box center [692, 256] width 88 height 10
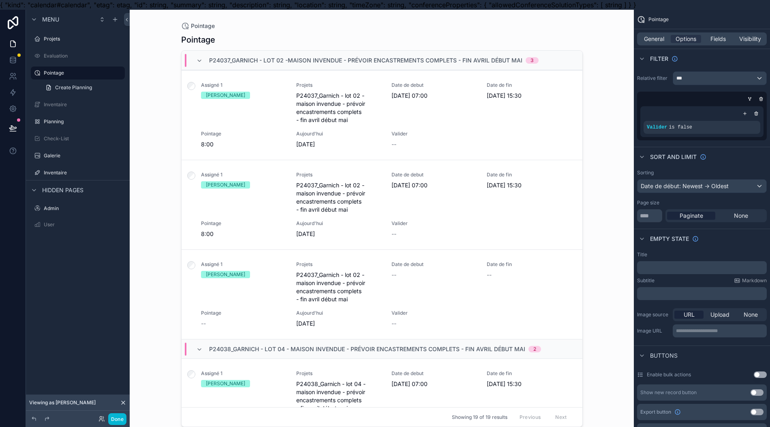
click at [749, 111] on div "scrollable content" at bounding box center [745, 113] width 8 height 8
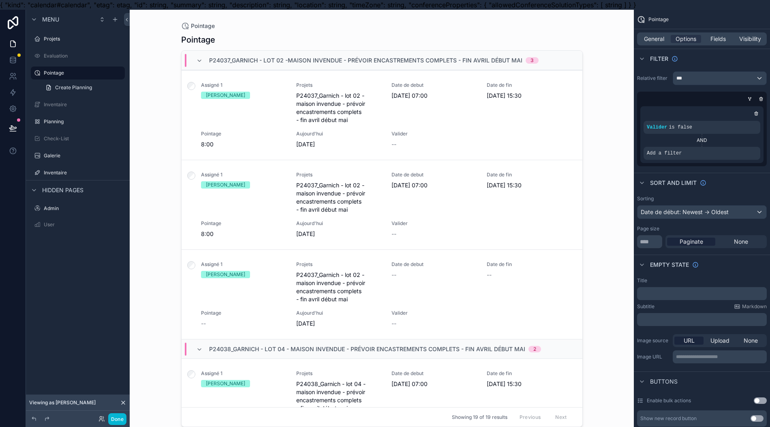
click at [725, 157] on div "Add a filter" at bounding box center [702, 153] width 117 height 13
click at [0, 0] on div "scrollable content" at bounding box center [0, 0] width 0 height 0
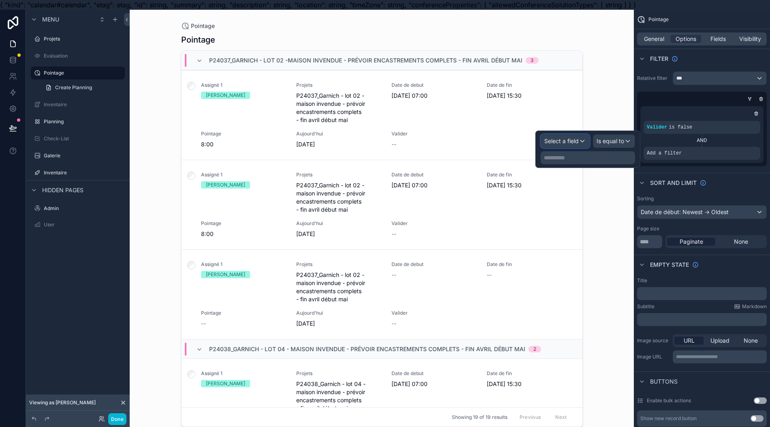
click at [579, 141] on span "Select a field" at bounding box center [561, 140] width 34 height 7
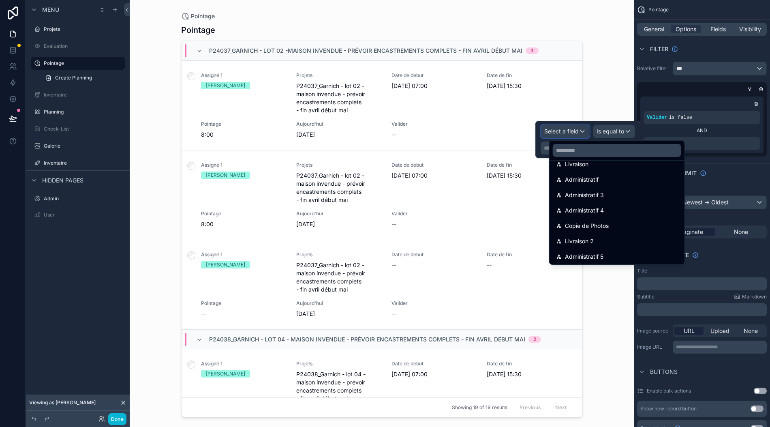
scroll to position [735, 0]
click at [581, 148] on input "text" at bounding box center [617, 150] width 129 height 13
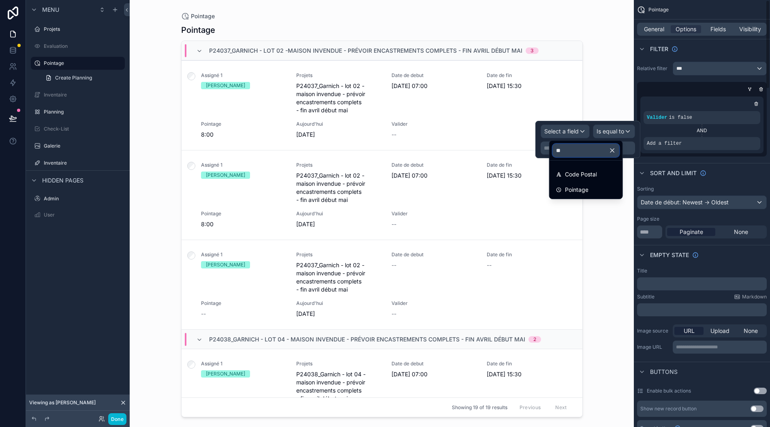
scroll to position [0, 0]
type input "***"
click at [621, 171] on div "Pointage" at bounding box center [586, 174] width 70 height 15
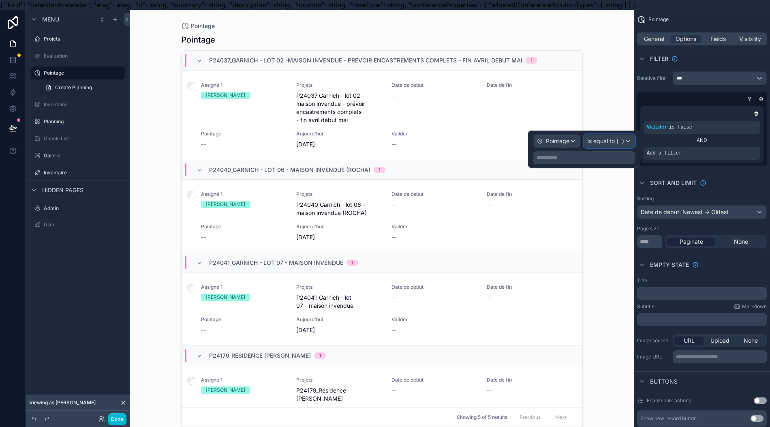
click at [624, 143] on span "Is equal to (=)" at bounding box center [605, 141] width 37 height 8
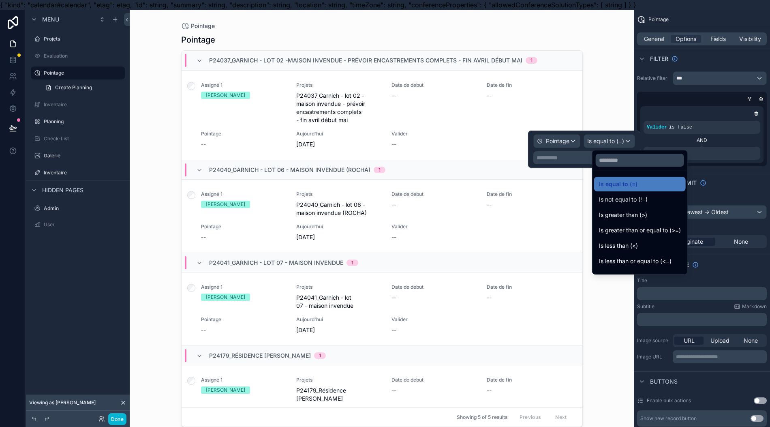
click at [654, 214] on div "Is greater than (>)" at bounding box center [640, 215] width 82 height 10
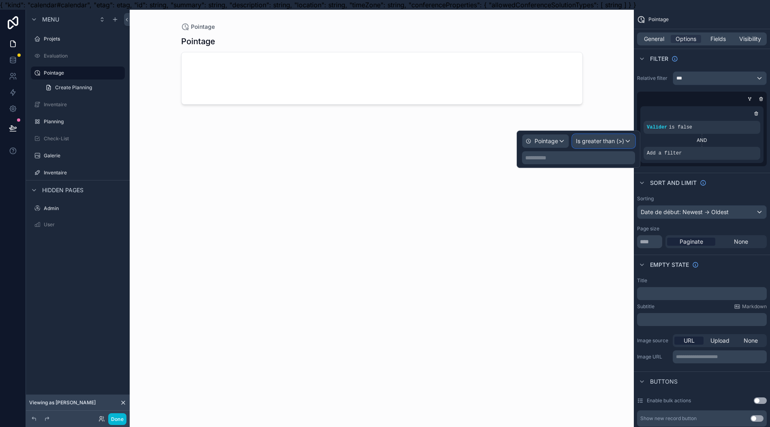
click at [628, 137] on div "Is greater than (>)" at bounding box center [604, 141] width 62 height 13
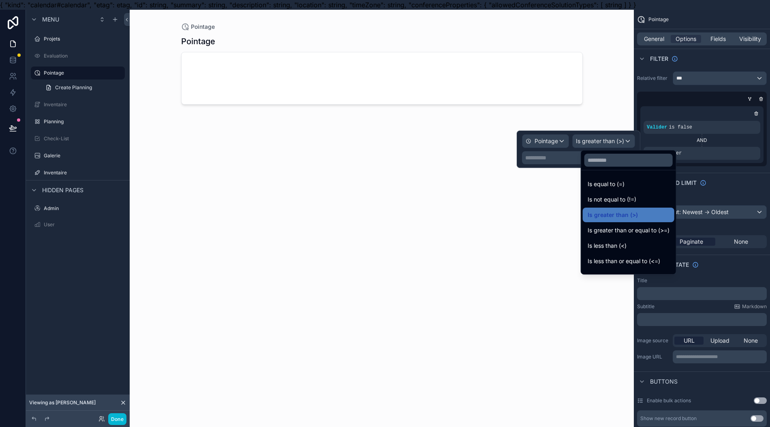
click at [628, 196] on span "Is not equal to (!=)" at bounding box center [612, 200] width 49 height 10
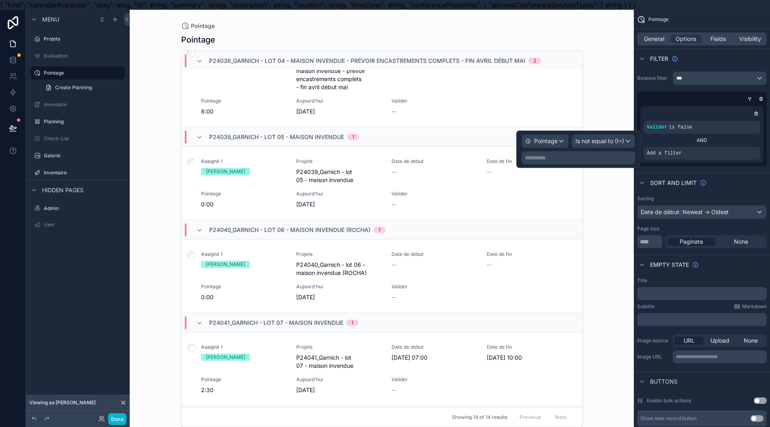
scroll to position [324, 0]
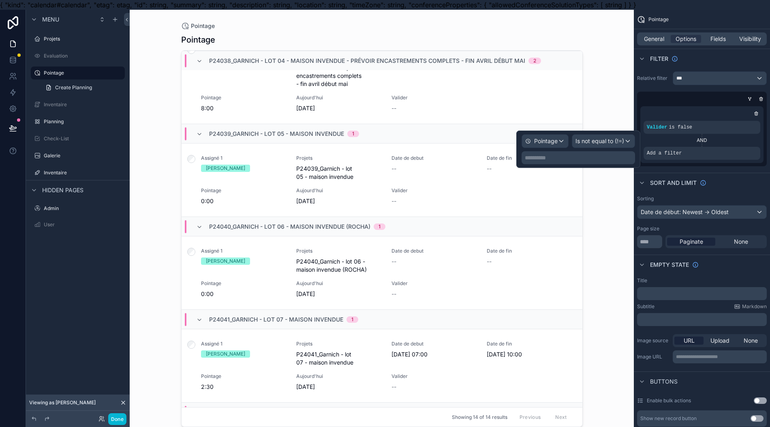
click at [617, 213] on div "Pointage Pointage P24037_Garnich - lot 02 -maison invendue - prévoir encastreme…" at bounding box center [382, 223] width 504 height 427
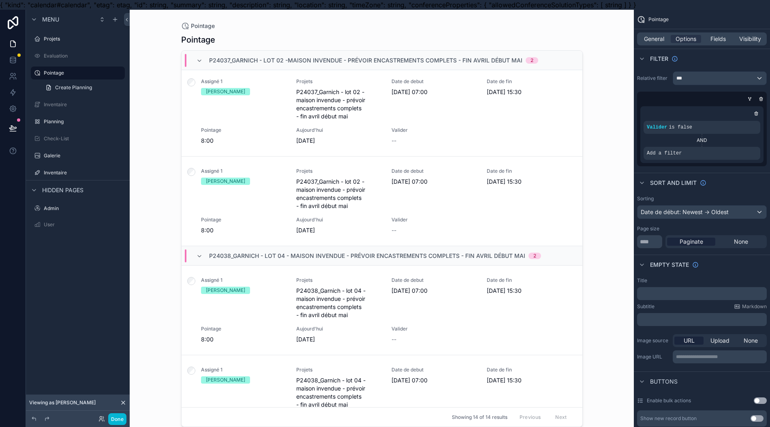
scroll to position [0, 0]
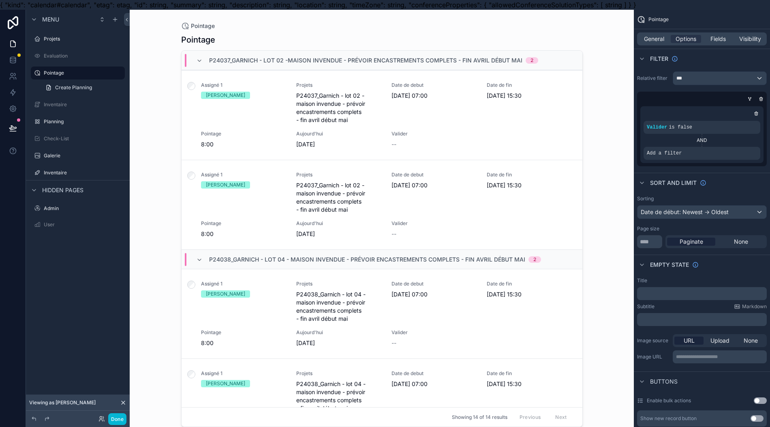
click at [0, 0] on div "scrollable content" at bounding box center [0, 0] width 0 height 0
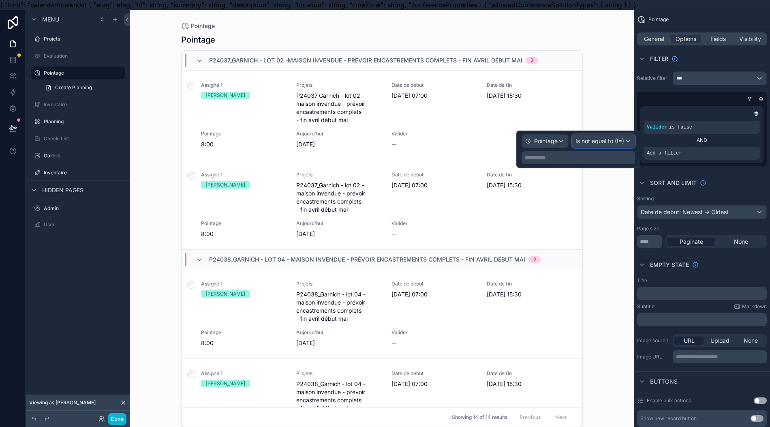
click at [612, 138] on span "Is not equal to (!=)" at bounding box center [600, 141] width 49 height 8
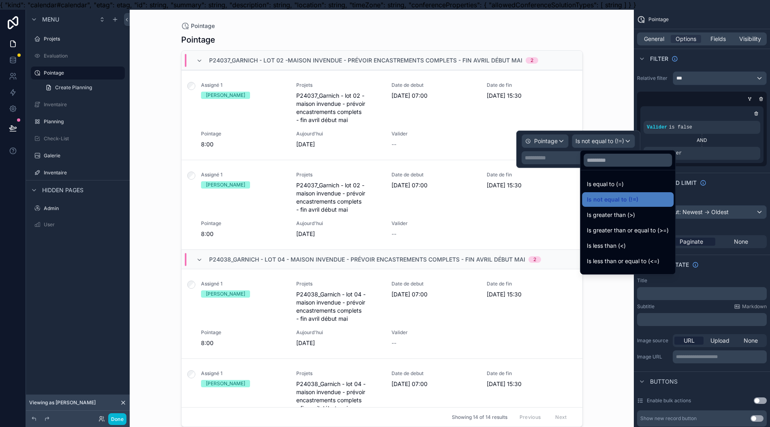
click at [650, 230] on span "Is greater than or equal to (>=)" at bounding box center [628, 230] width 82 height 10
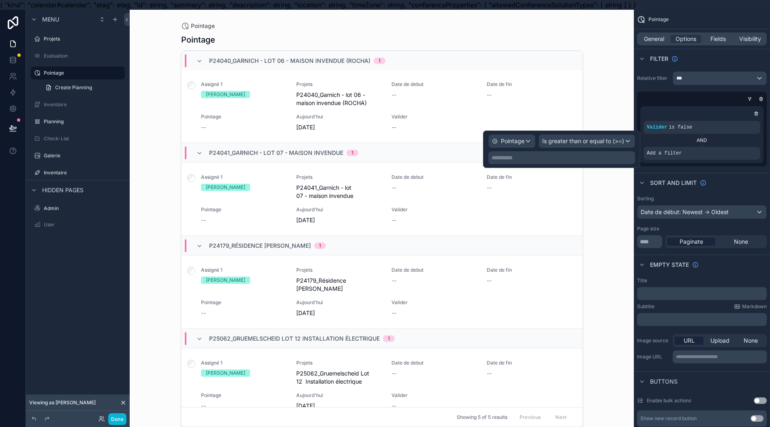
scroll to position [115, 0]
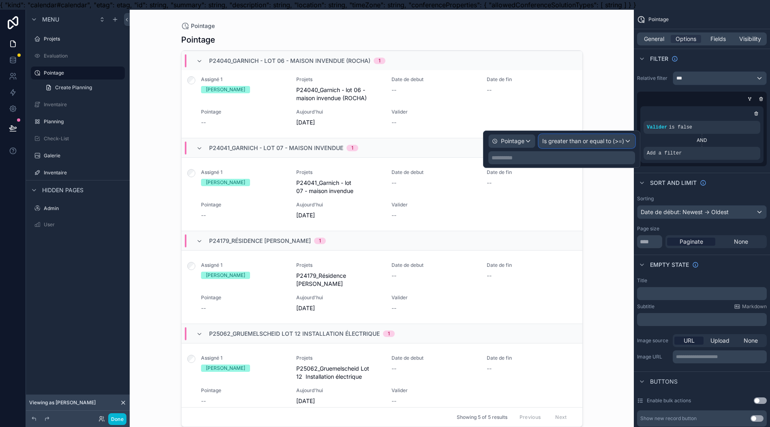
click at [619, 145] on div "Is greater than or equal to (>=)" at bounding box center [587, 141] width 96 height 13
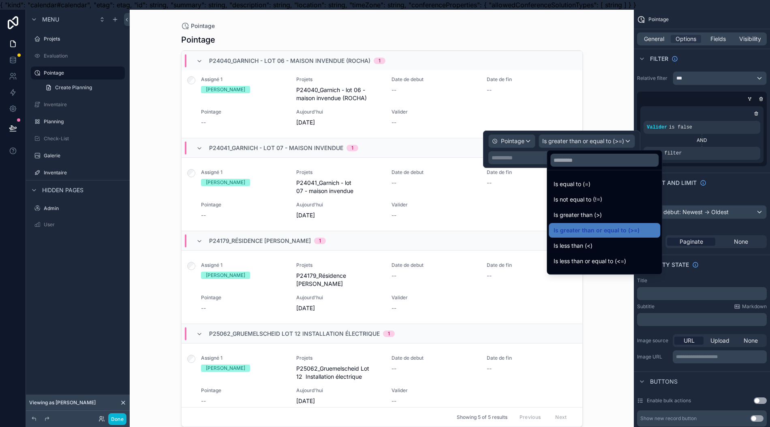
click at [626, 267] on div "Is less than or equal to (<=)" at bounding box center [604, 261] width 111 height 15
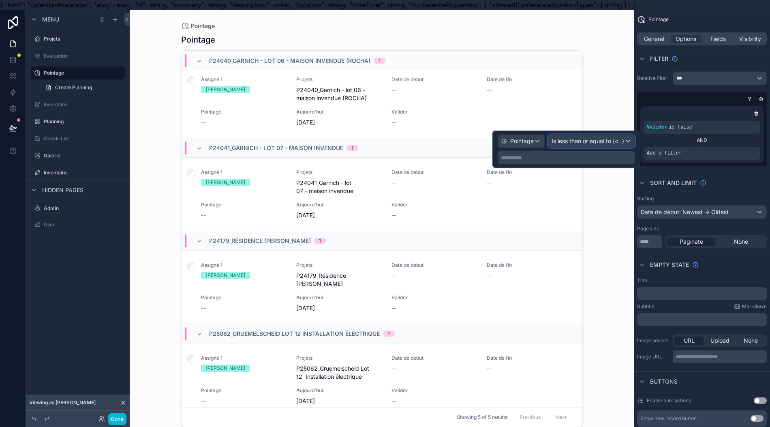
click at [608, 139] on span "Is less than or equal to (<=)" at bounding box center [588, 141] width 73 height 8
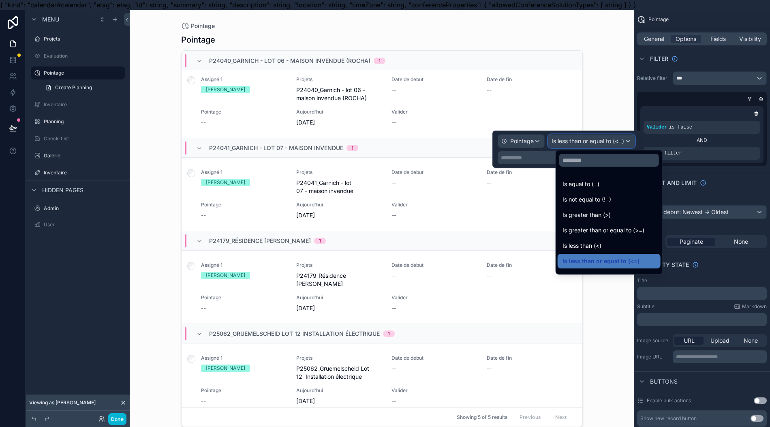
scroll to position [58, 0]
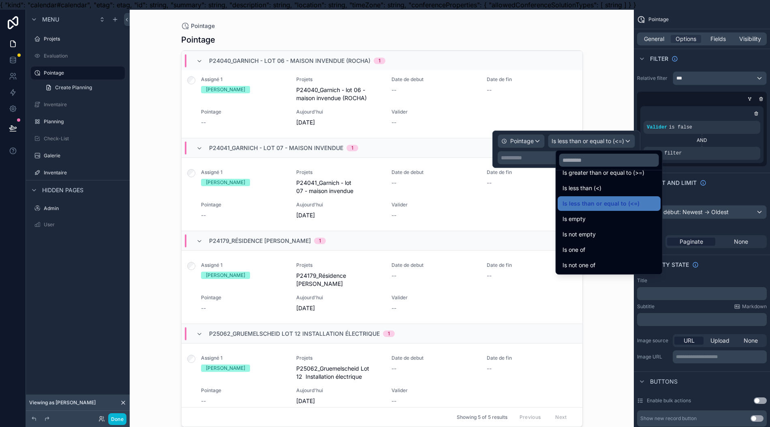
click at [608, 234] on div "Is not empty" at bounding box center [609, 234] width 93 height 10
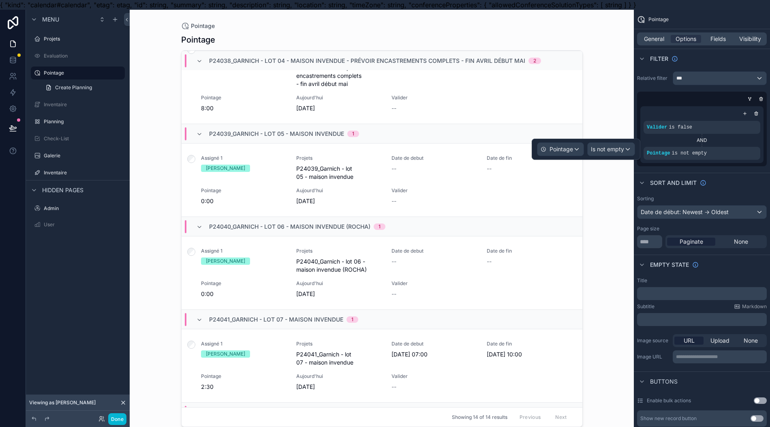
scroll to position [0, 0]
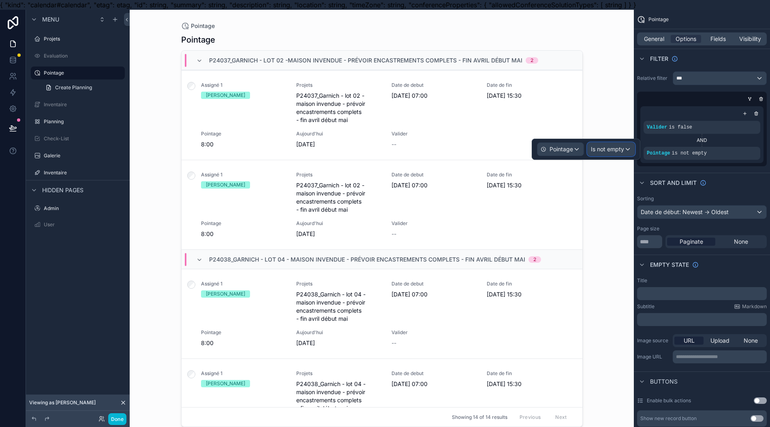
click at [623, 148] on span "Is not empty" at bounding box center [607, 149] width 33 height 8
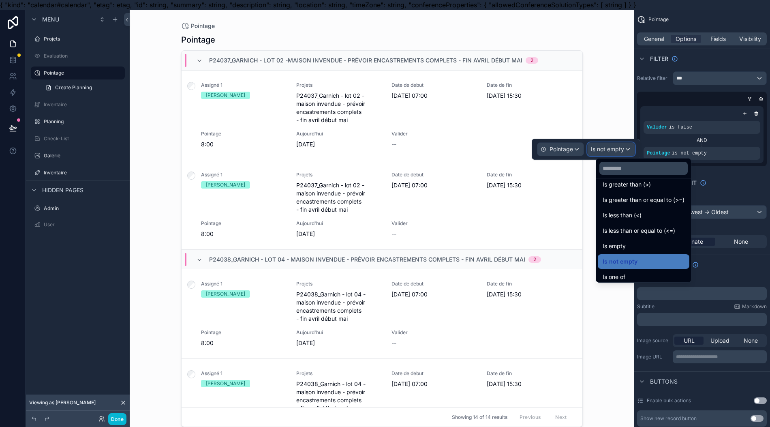
scroll to position [58, 0]
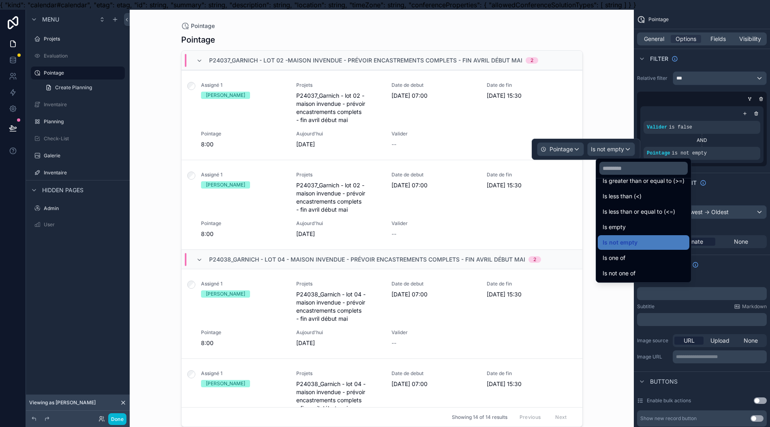
click at [631, 195] on span "Is less than (<)" at bounding box center [622, 196] width 39 height 10
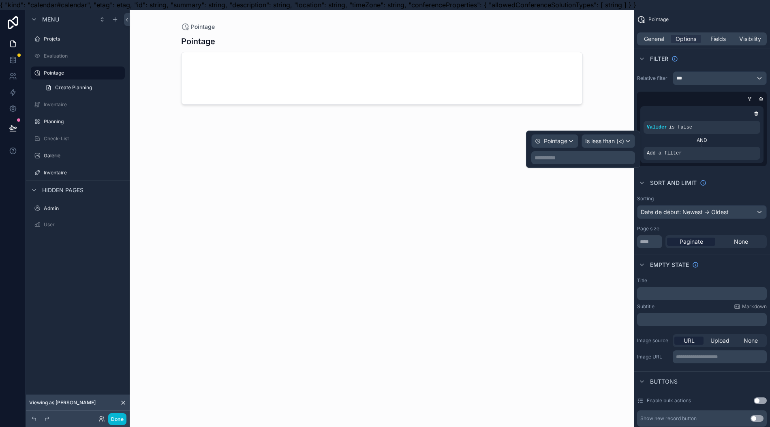
click at [588, 162] on div "**********" at bounding box center [584, 157] width 104 height 13
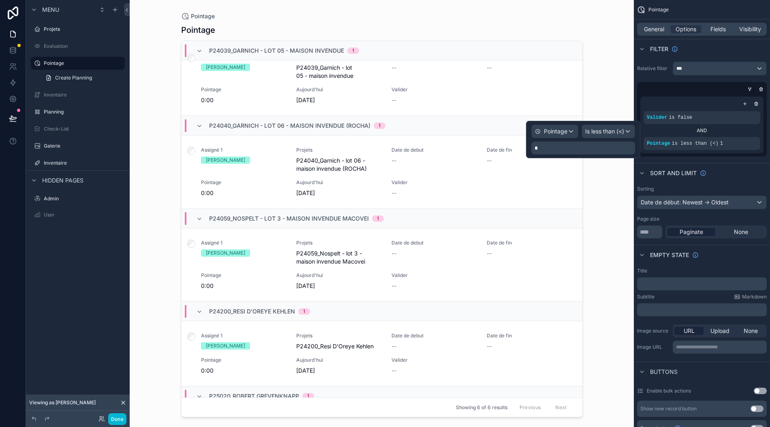
scroll to position [0, 0]
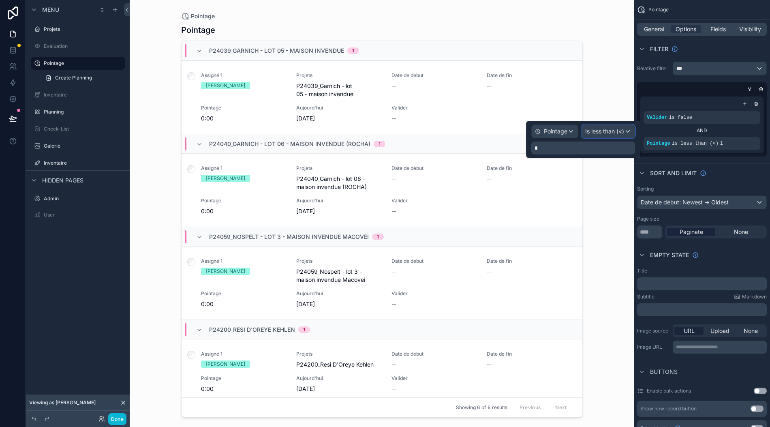
click at [616, 127] on span "Is less than (<)" at bounding box center [604, 131] width 39 height 8
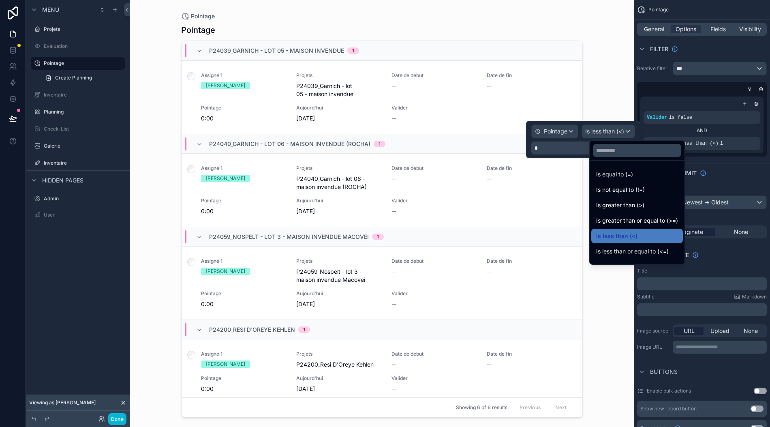
click at [627, 200] on span "Is greater than (>)" at bounding box center [620, 205] width 48 height 10
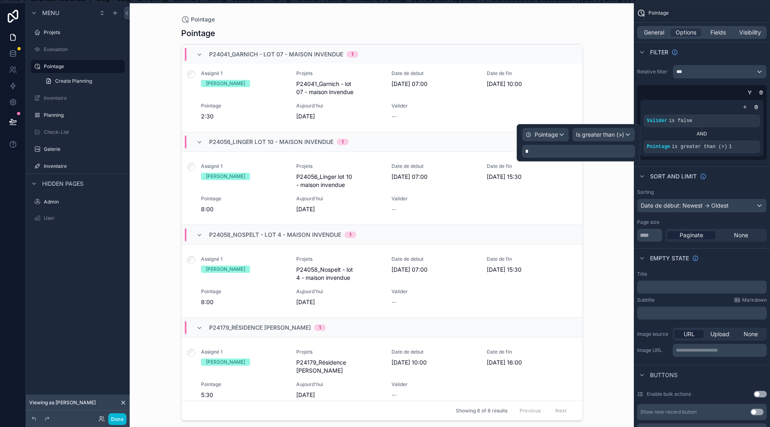
scroll to position [18, 0]
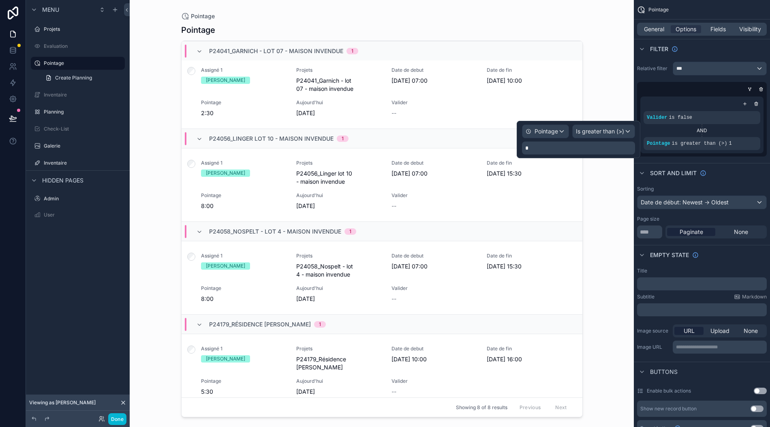
click at [605, 201] on div "Pointage Pointage P24037_Garnich - lot 02 -maison invendue - prévoir encastreme…" at bounding box center [382, 213] width 504 height 427
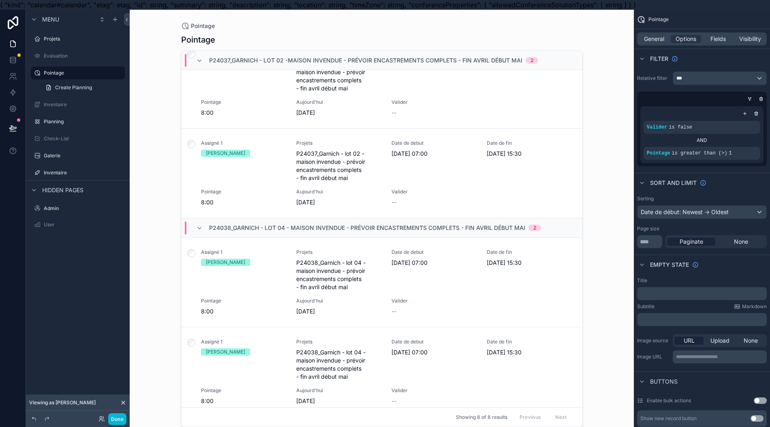
scroll to position [0, 0]
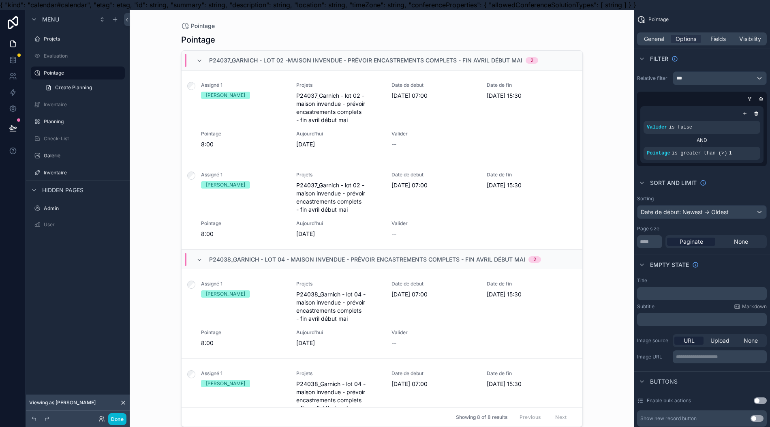
click at [301, 125] on div "Assigné 1 Francis LINDEN Projets P24037_Garnich - lot 02 -maison invendue - pré…" at bounding box center [382, 115] width 382 height 66
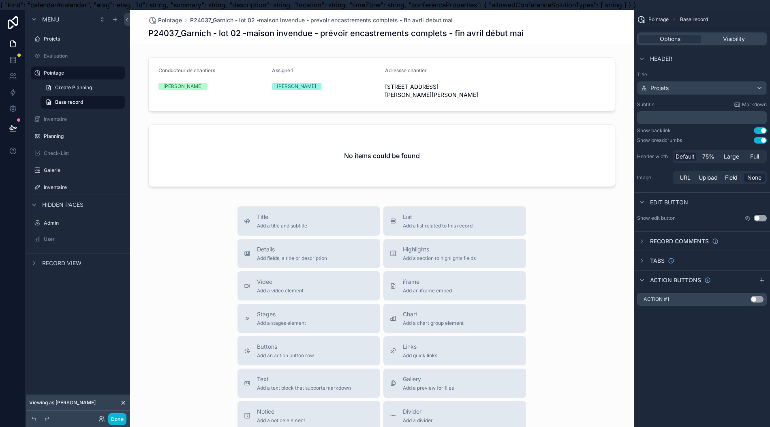
click at [322, 91] on div "scrollable content" at bounding box center [382, 84] width 504 height 61
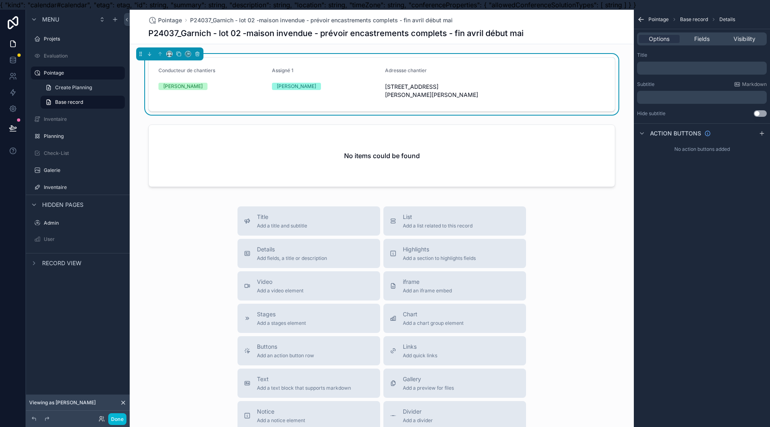
click at [707, 36] on span "Fields" at bounding box center [702, 39] width 15 height 8
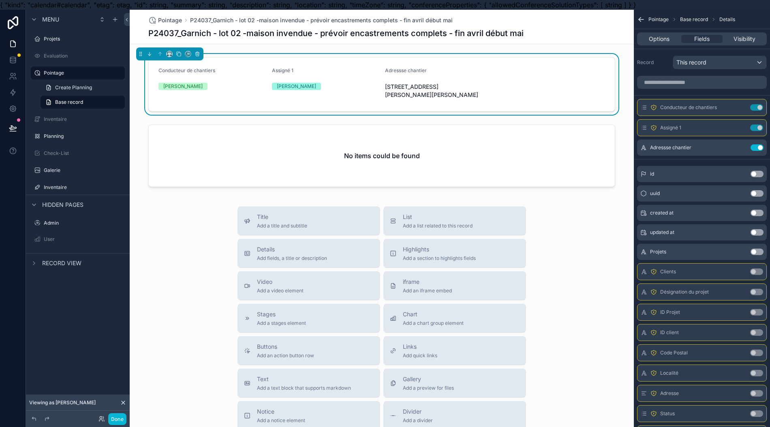
click at [763, 108] on button "Use setting" at bounding box center [756, 107] width 13 height 6
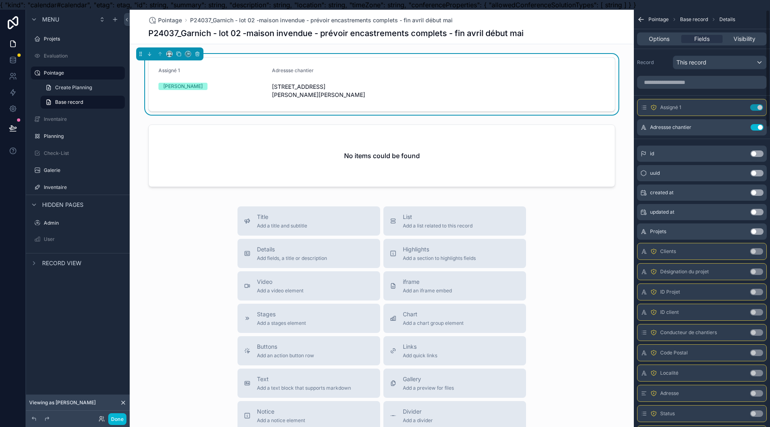
click at [763, 107] on button "Use setting" at bounding box center [756, 107] width 13 height 6
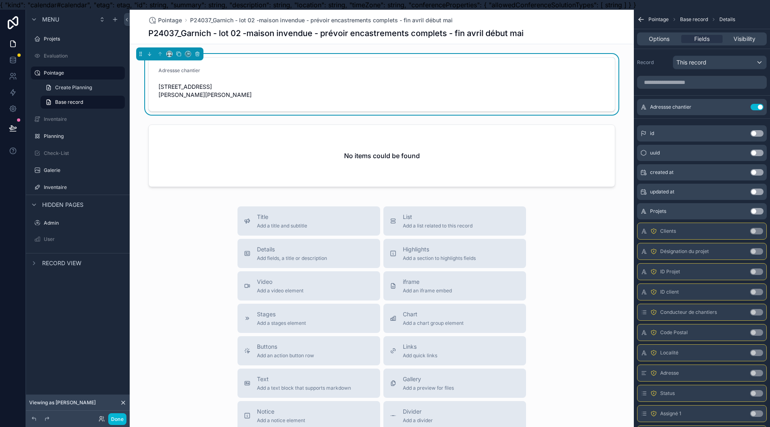
click at [761, 108] on button "Use setting" at bounding box center [757, 107] width 13 height 6
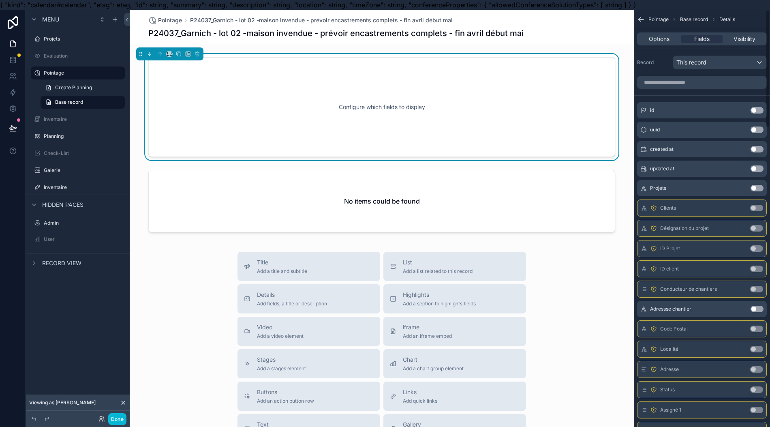
click at [764, 186] on button "Use setting" at bounding box center [757, 188] width 13 height 6
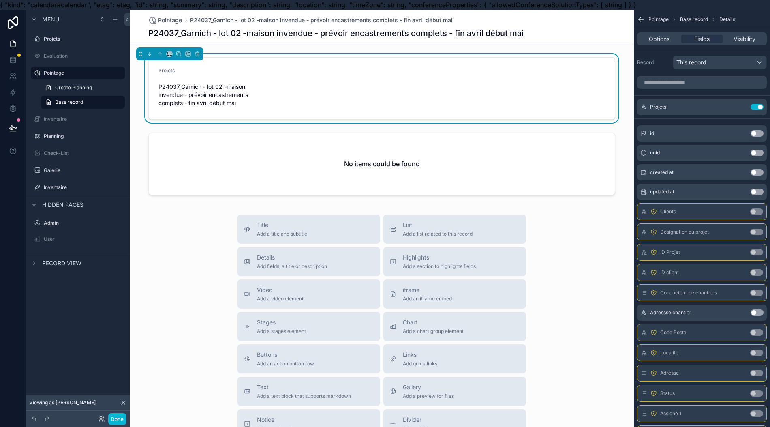
click at [390, 157] on div "scrollable content" at bounding box center [382, 165] width 504 height 72
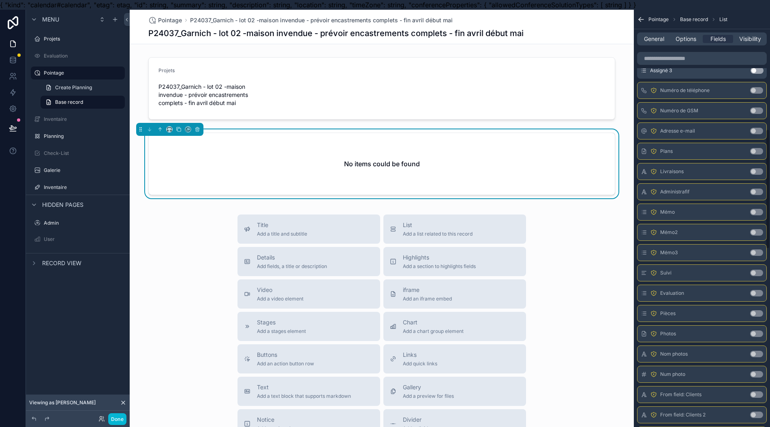
scroll to position [432, 0]
click at [18, 62] on link at bounding box center [13, 60] width 26 height 16
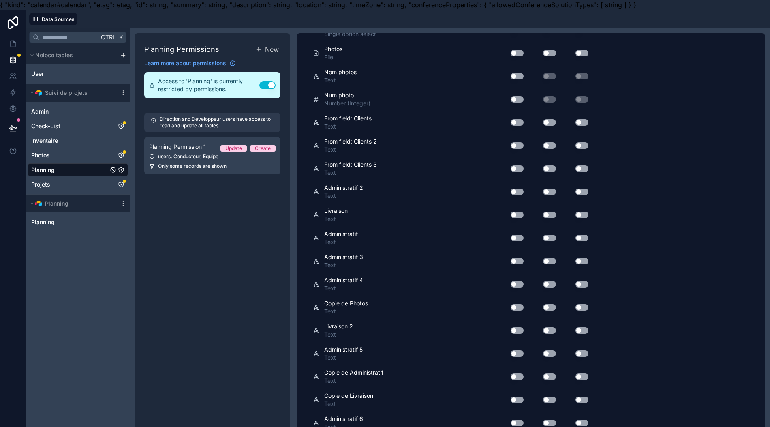
scroll to position [973, 0]
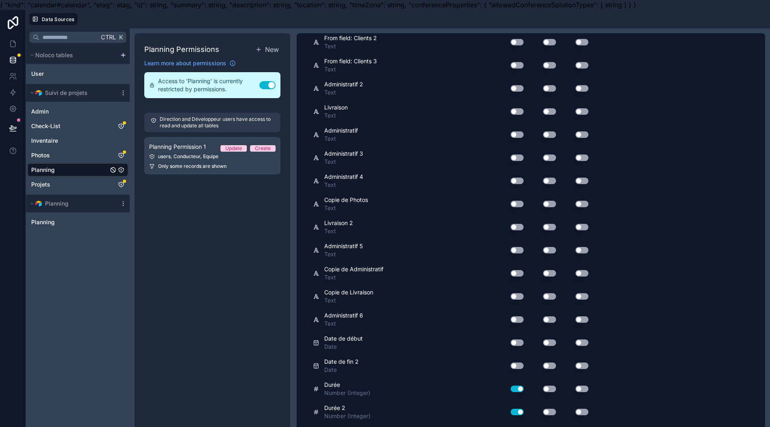
click at [521, 339] on button "Use setting" at bounding box center [517, 342] width 13 height 6
click at [546, 340] on div "Use setting" at bounding box center [543, 342] width 32 height 13
click at [549, 339] on button "Use setting" at bounding box center [549, 342] width 13 height 6
click at [580, 339] on button "Use setting" at bounding box center [582, 342] width 13 height 6
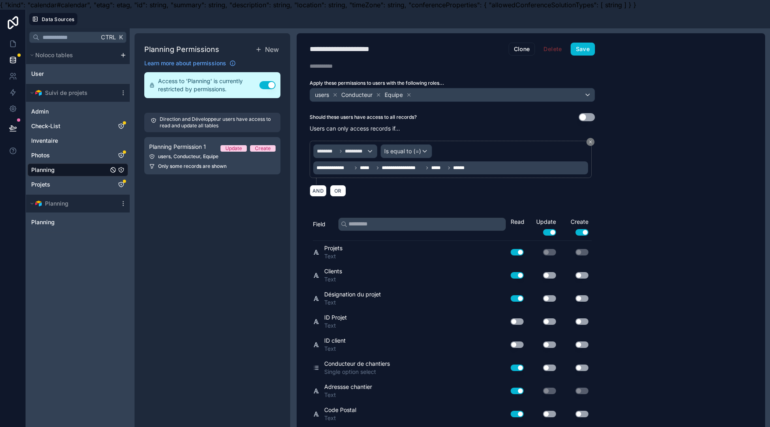
scroll to position [0, 0]
click at [402, 224] on input "text" at bounding box center [422, 224] width 167 height 13
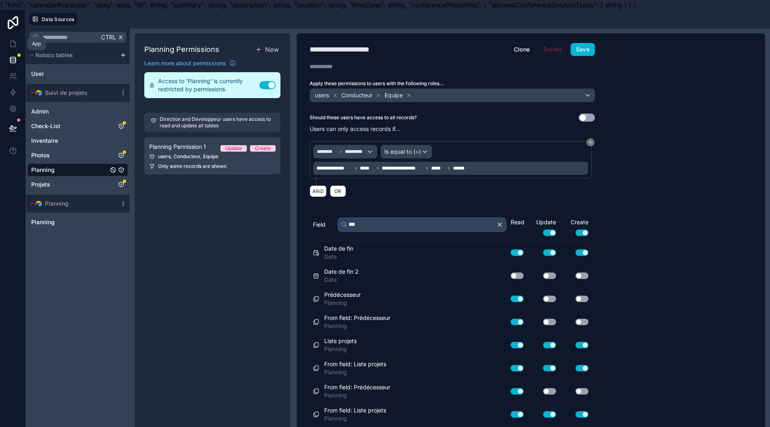
type input "***"
click at [13, 45] on icon at bounding box center [13, 44] width 8 height 8
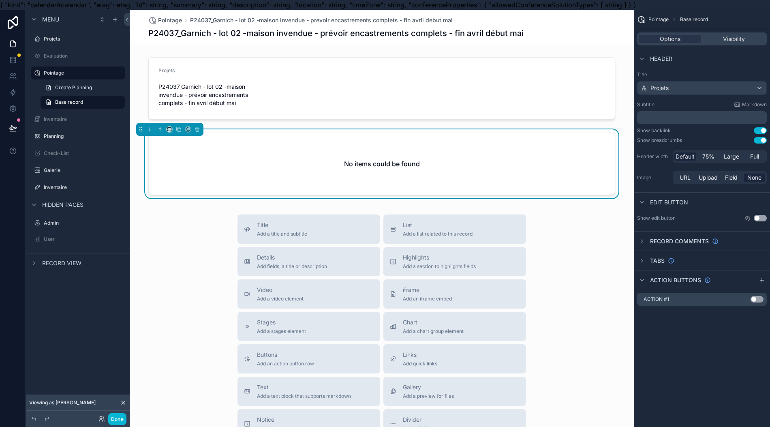
click at [271, 153] on div "No items could be found" at bounding box center [382, 164] width 466 height 62
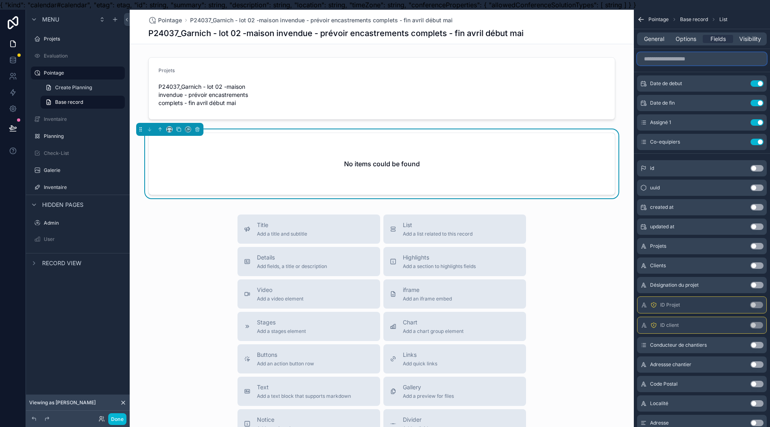
click at [688, 58] on input "scrollable content" at bounding box center [702, 58] width 130 height 13
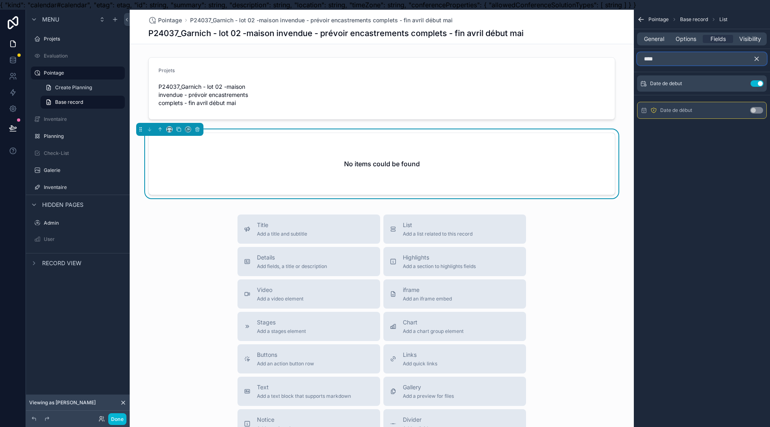
type input "****"
click at [760, 111] on button "Use setting" at bounding box center [756, 110] width 13 height 6
click at [333, 163] on div "No items could be found" at bounding box center [382, 164] width 466 height 62
click at [763, 86] on button "Use setting" at bounding box center [757, 83] width 13 height 6
click at [763, 86] on button "Use setting" at bounding box center [756, 84] width 13 height 6
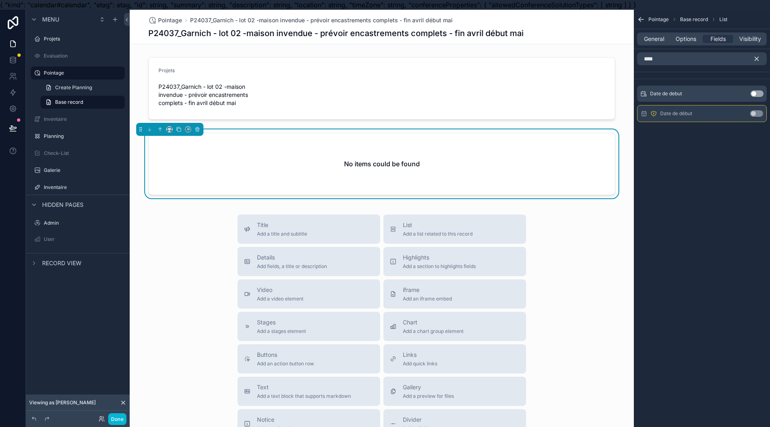
click at [765, 85] on div "Date de debut Use setting Date de début Use setting" at bounding box center [702, 102] width 136 height 40
click at [197, 128] on icon "scrollable content" at bounding box center [198, 129] width 6 height 6
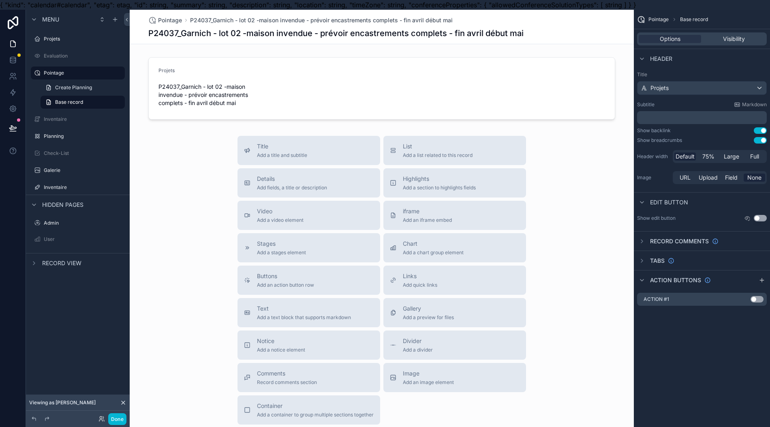
click at [270, 105] on div "scrollable content" at bounding box center [382, 88] width 504 height 69
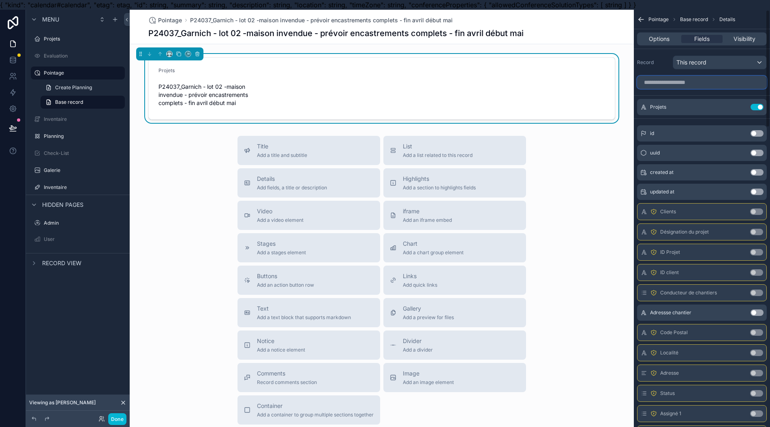
click at [705, 81] on input "scrollable content" at bounding box center [702, 82] width 130 height 13
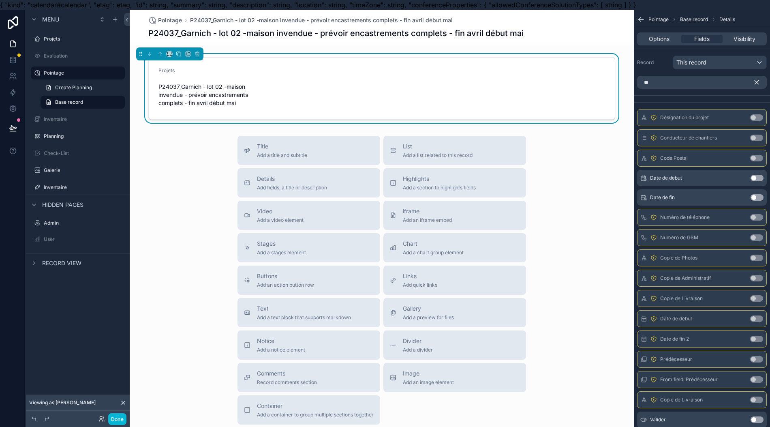
click at [764, 178] on button "Use setting" at bounding box center [757, 178] width 13 height 6
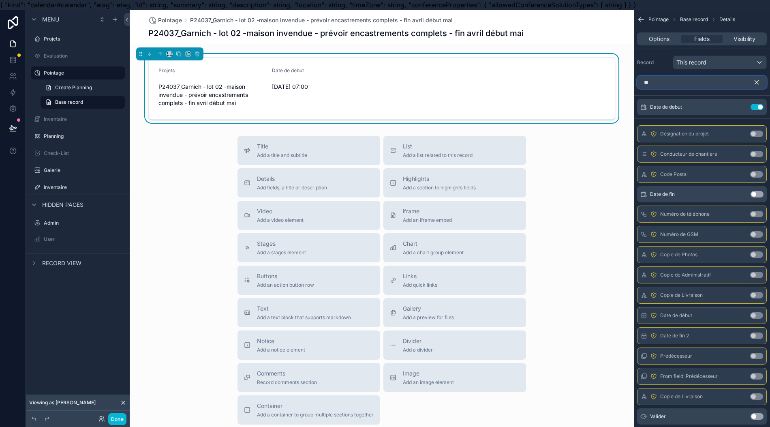
drag, startPoint x: 680, startPoint y: 83, endPoint x: 601, endPoint y: 101, distance: 81.1
click at [601, 101] on div "Projets Evaluation Pointage Inventaire Planning Check-List Galerie Inventaire A…" at bounding box center [450, 223] width 641 height 427
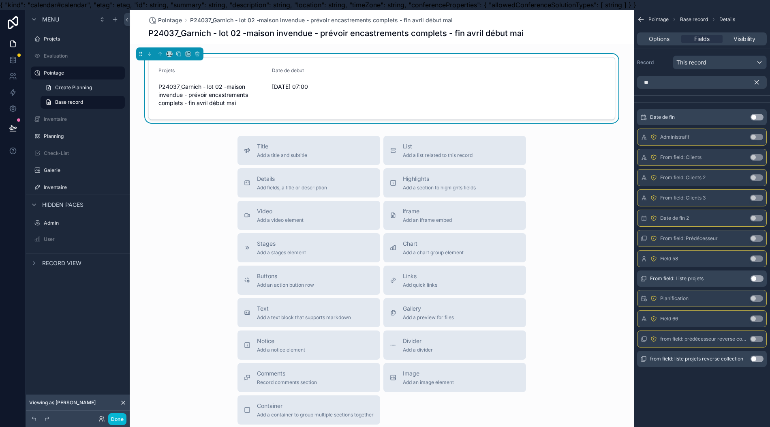
click at [763, 118] on button "Use setting" at bounding box center [757, 117] width 13 height 6
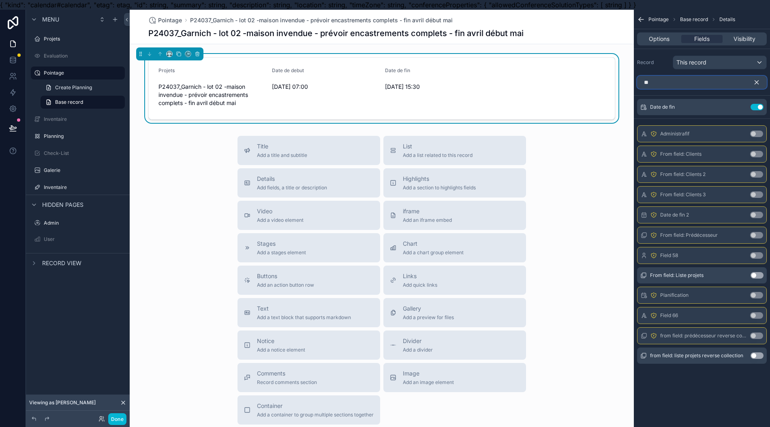
drag, startPoint x: 682, startPoint y: 82, endPoint x: 607, endPoint y: 100, distance: 77.1
click at [608, 100] on div "Projets Evaluation Pointage Inventaire Planning Check-List Galerie Inventaire A…" at bounding box center [450, 223] width 641 height 427
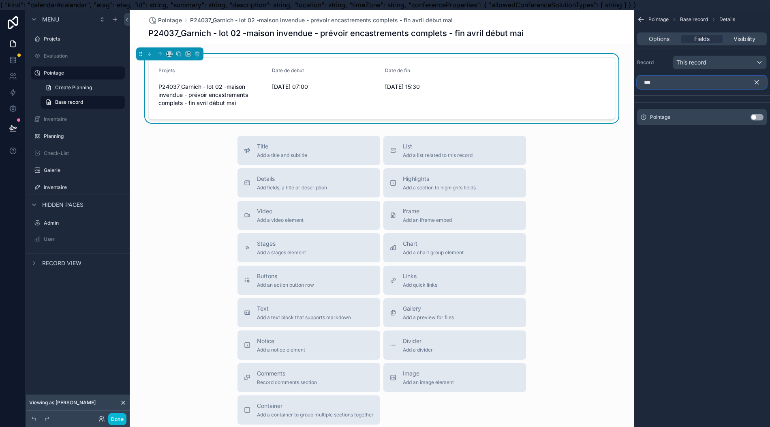
type input "***"
click at [762, 116] on button "Use setting" at bounding box center [757, 117] width 13 height 6
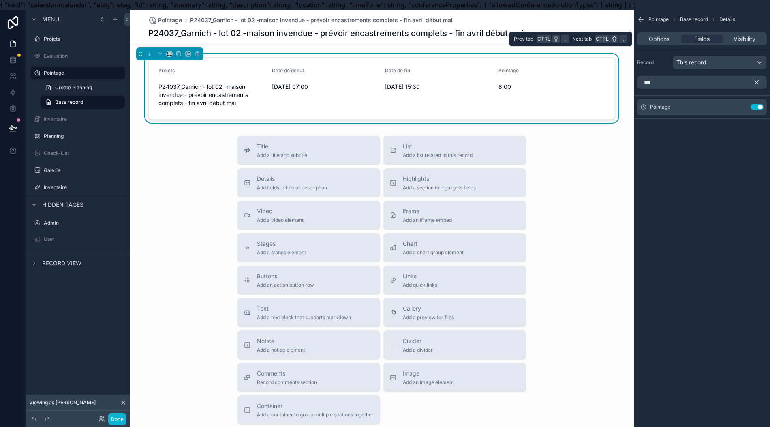
click at [663, 36] on span "Options" at bounding box center [659, 39] width 21 height 8
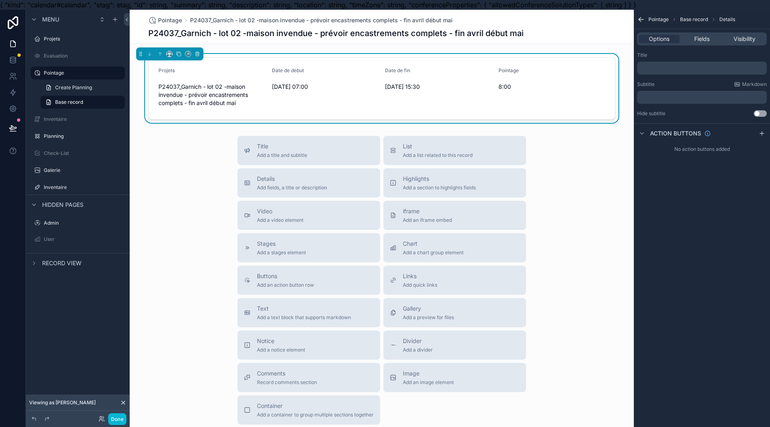
click at [574, 92] on div "8:00" at bounding box center [552, 86] width 107 height 13
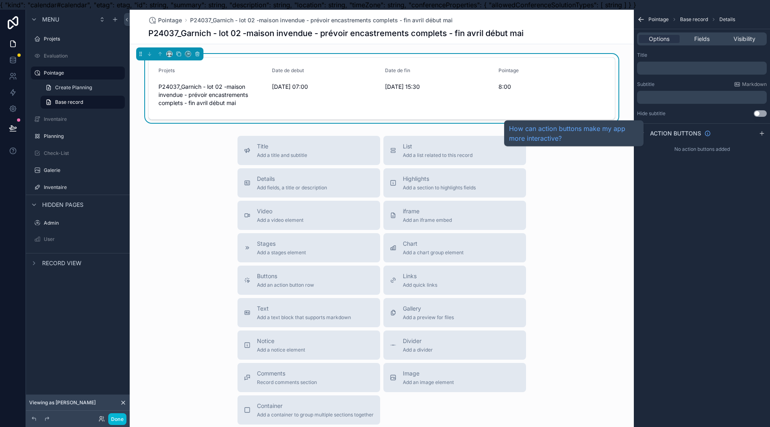
click at [676, 131] on span "Action buttons" at bounding box center [675, 133] width 51 height 8
click at [675, 131] on span "Action buttons" at bounding box center [675, 133] width 51 height 8
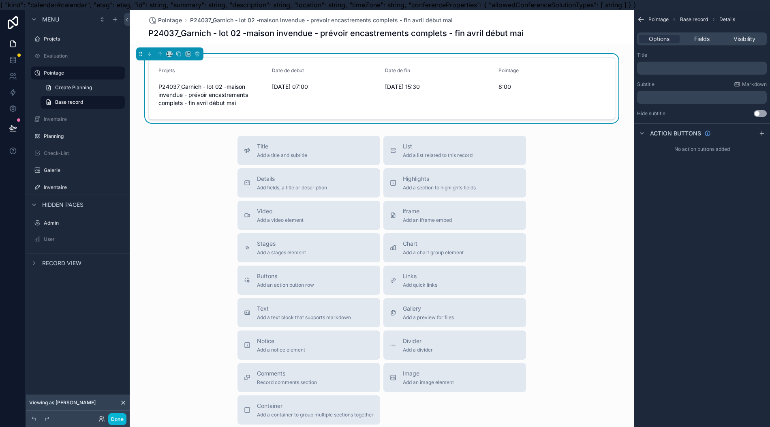
click at [762, 134] on icon "scrollable content" at bounding box center [762, 133] width 6 height 6
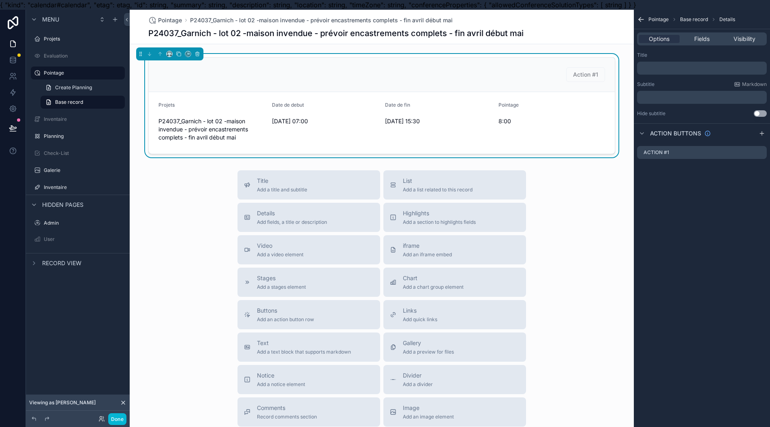
click at [0, 0] on icon "scrollable content" at bounding box center [0, 0] width 0 height 0
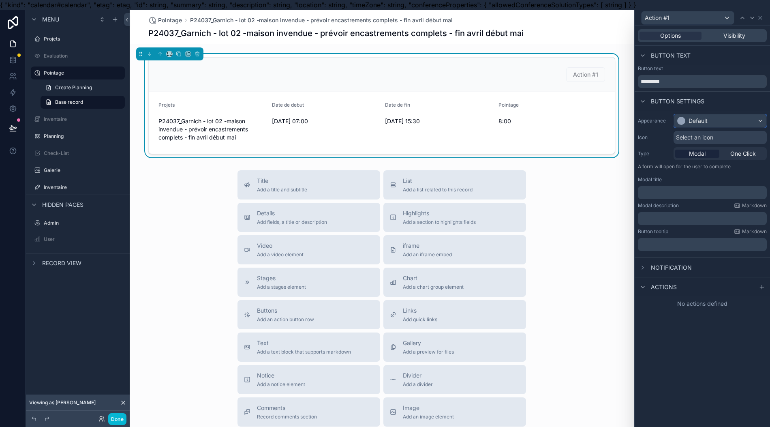
click at [701, 121] on div "Default" at bounding box center [698, 121] width 19 height 8
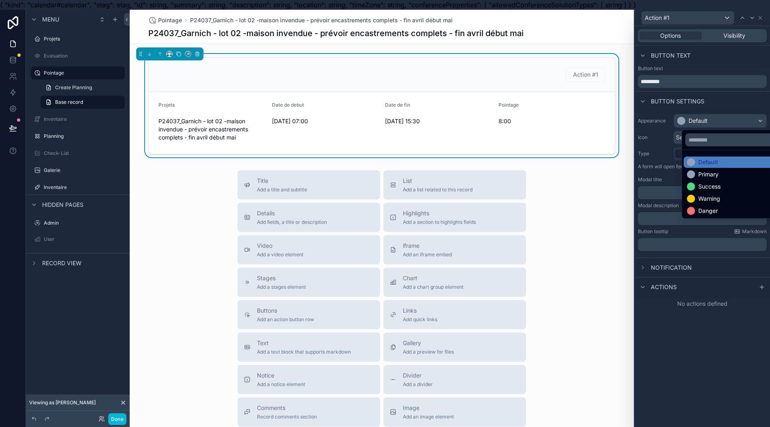
click at [714, 195] on div "Warning" at bounding box center [738, 199] width 102 height 8
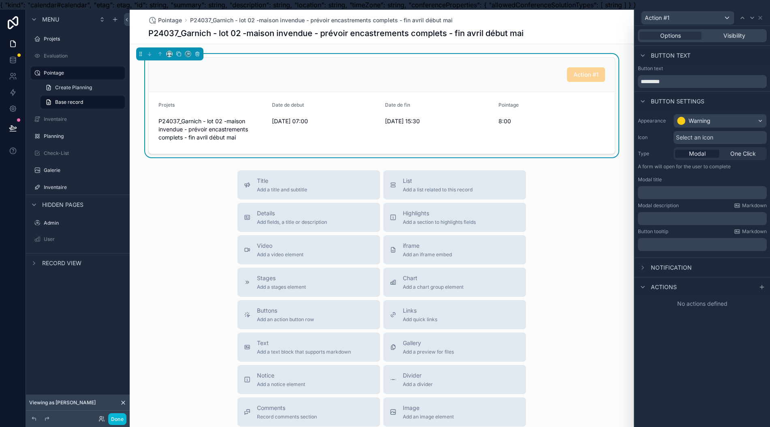
click at [680, 136] on span "Select an icon" at bounding box center [694, 137] width 37 height 8
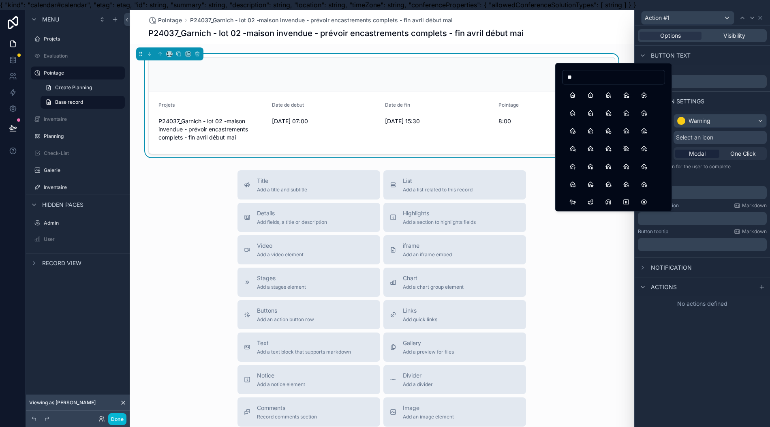
type input "*"
type input "*****"
click at [574, 132] on button "ClockCog" at bounding box center [573, 130] width 15 height 15
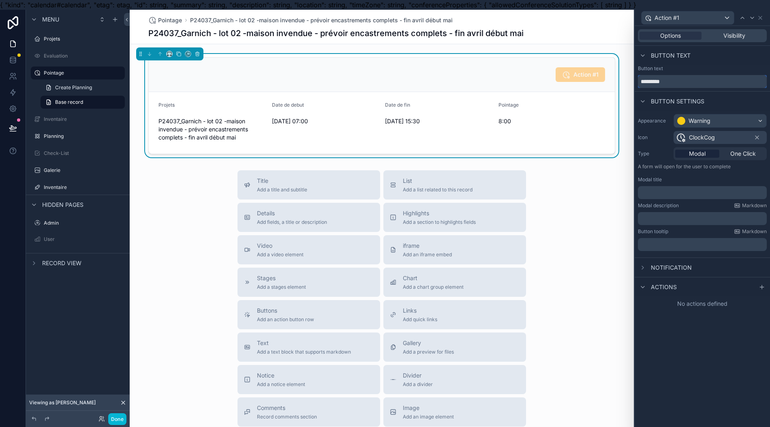
drag, startPoint x: 704, startPoint y: 81, endPoint x: 594, endPoint y: 103, distance: 112.0
click at [582, 104] on div "Action #1 Options Visibility Button text Button text ********* Button settings …" at bounding box center [385, 223] width 770 height 427
type input "**********"
click at [729, 92] on div "Button settings" at bounding box center [702, 100] width 135 height 19
click at [674, 284] on span "Actions" at bounding box center [664, 287] width 26 height 8
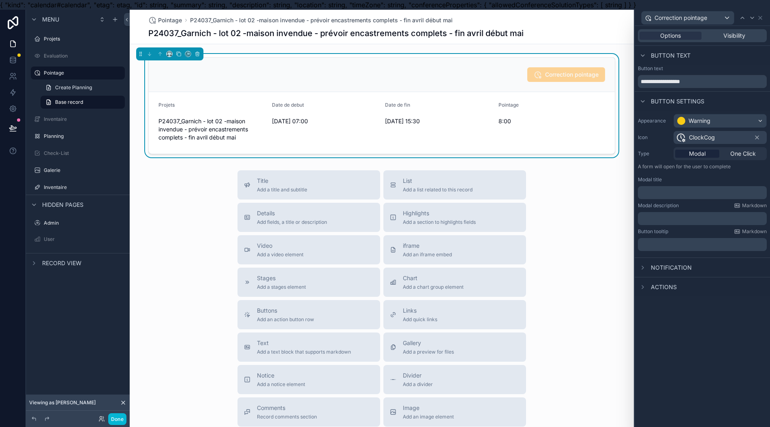
click at [670, 285] on span "Actions" at bounding box center [664, 287] width 26 height 8
click at [762, 289] on icon at bounding box center [762, 287] width 6 height 6
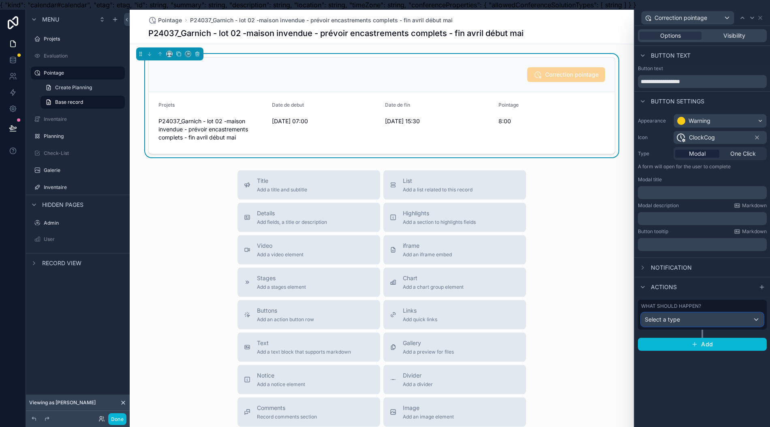
click at [714, 317] on div "Select a type" at bounding box center [703, 319] width 122 height 13
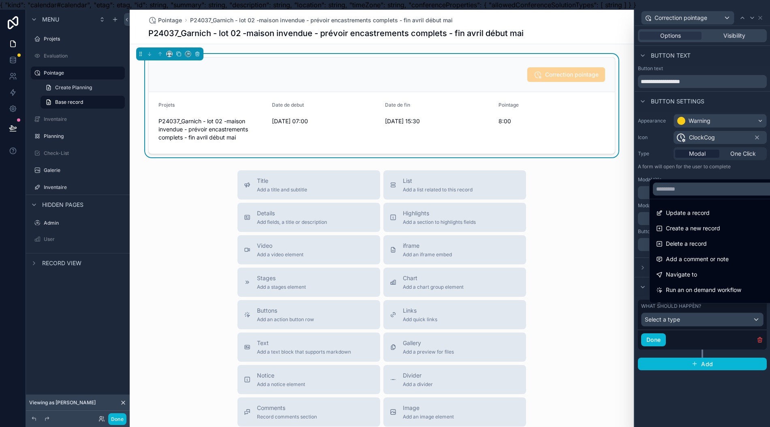
click at [704, 220] on div "Update a record" at bounding box center [720, 213] width 137 height 15
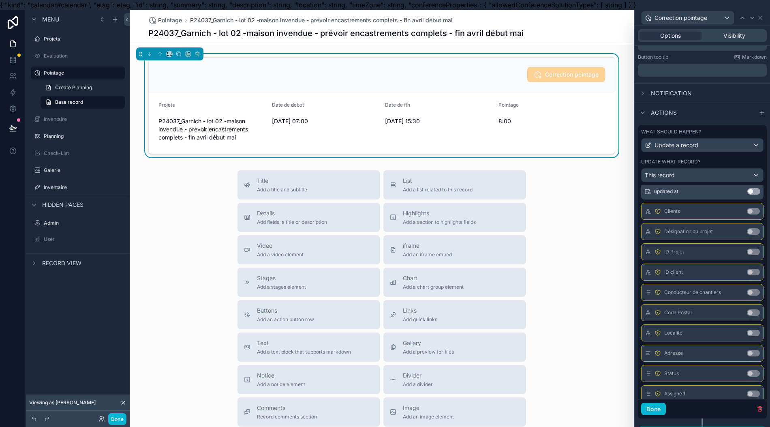
scroll to position [0, 0]
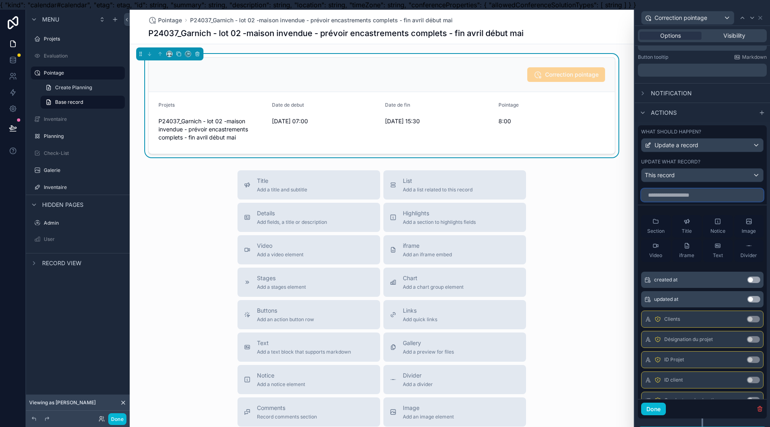
click at [660, 198] on input "text" at bounding box center [702, 195] width 122 height 13
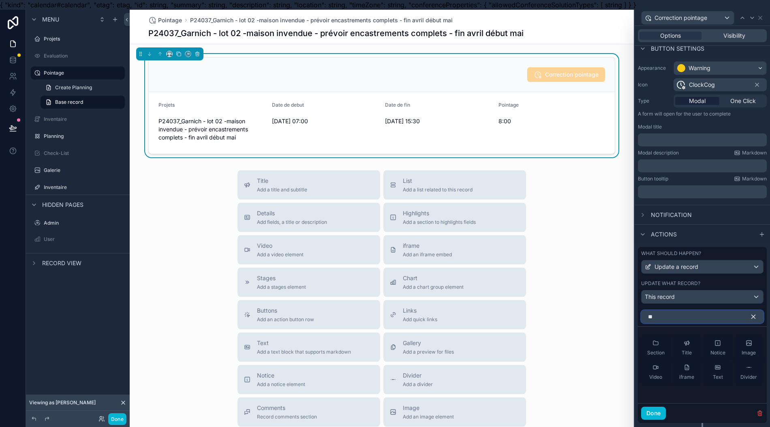
scroll to position [174, 0]
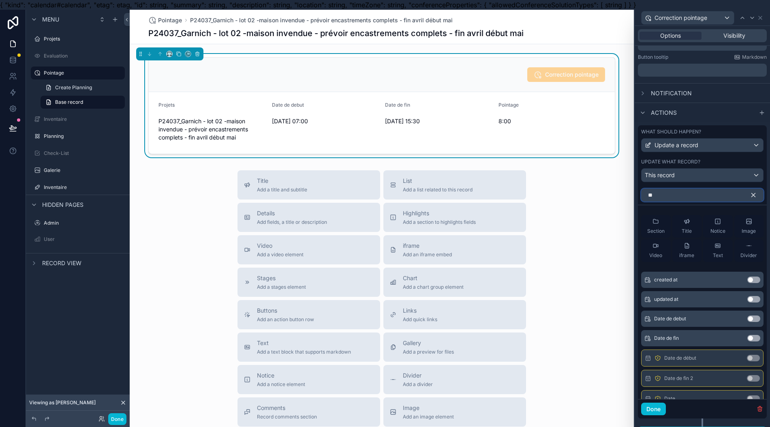
type input "**"
click at [748, 319] on button "Use setting" at bounding box center [754, 318] width 13 height 6
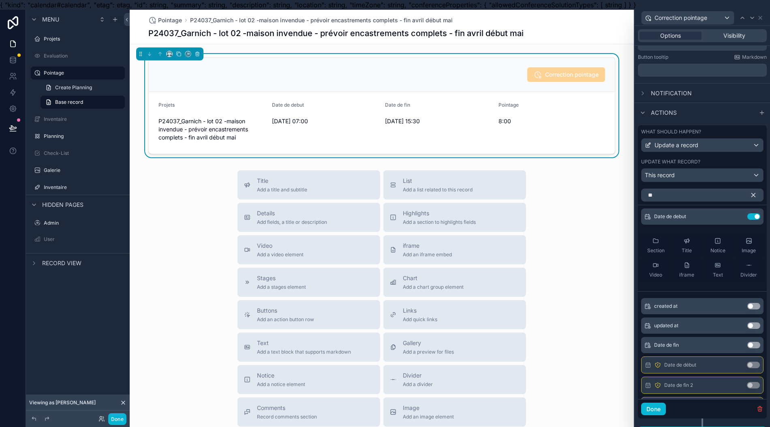
click at [748, 346] on button "Use setting" at bounding box center [754, 345] width 13 height 6
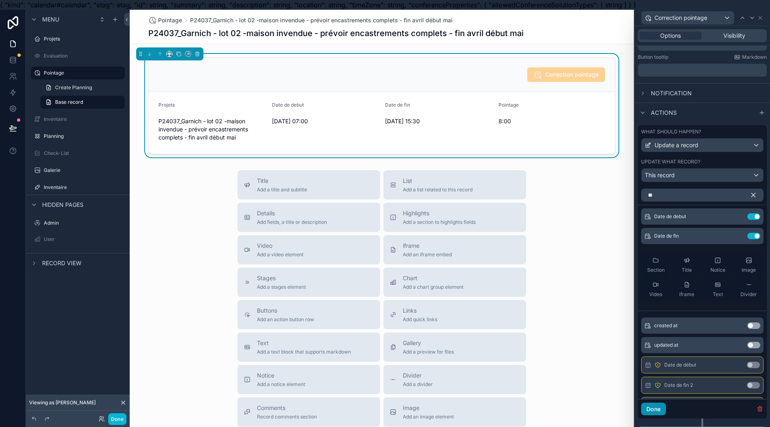
click at [654, 412] on button "Done" at bounding box center [653, 409] width 25 height 13
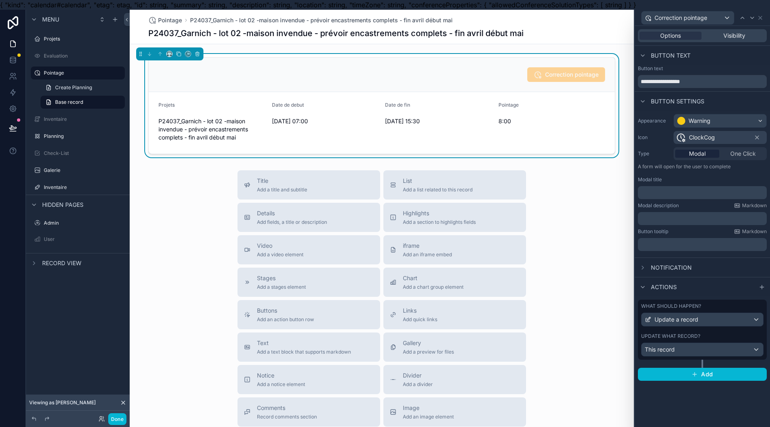
scroll to position [0, 0]
click at [591, 271] on div "Title Add a title and subtitle List Add a list related to this record Details A…" at bounding box center [382, 314] width 504 height 289
click at [114, 417] on button "Done" at bounding box center [117, 419] width 18 height 12
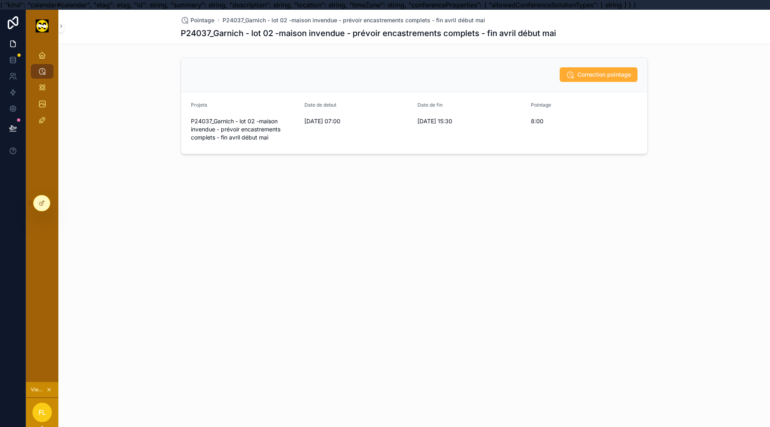
click at [592, 69] on button "Correction pointage" at bounding box center [599, 74] width 78 height 15
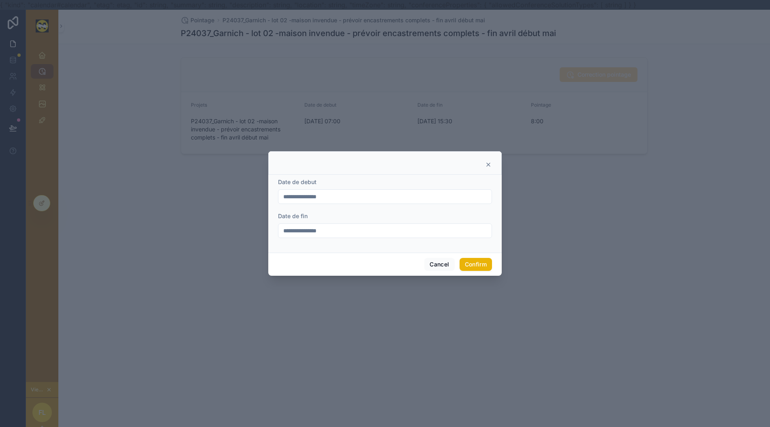
click at [337, 201] on input "**********" at bounding box center [385, 196] width 213 height 11
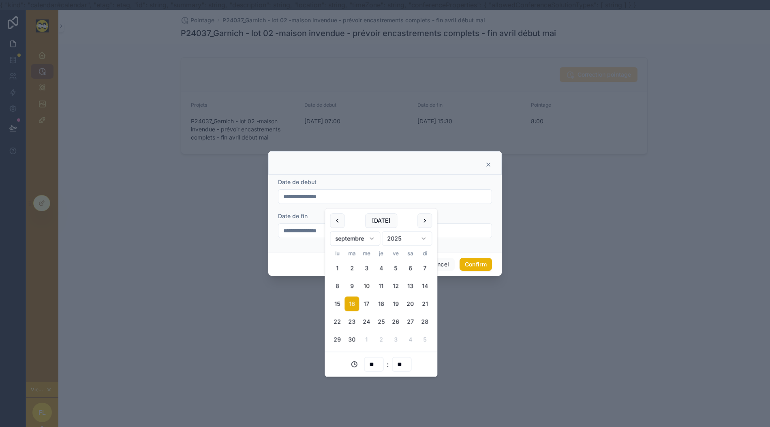
drag, startPoint x: 313, startPoint y: 263, endPoint x: 311, endPoint y: 258, distance: 4.9
click at [311, 260] on div "Cancel Confirm" at bounding box center [385, 264] width 234 height 23
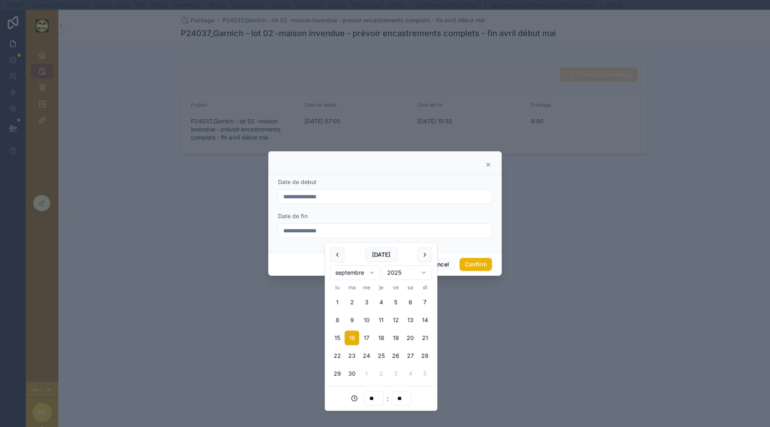
click at [334, 234] on input "**********" at bounding box center [385, 230] width 213 height 11
click at [375, 399] on input "**" at bounding box center [373, 398] width 19 height 11
click at [368, 375] on div "14" at bounding box center [374, 374] width 36 height 13
type input "**********"
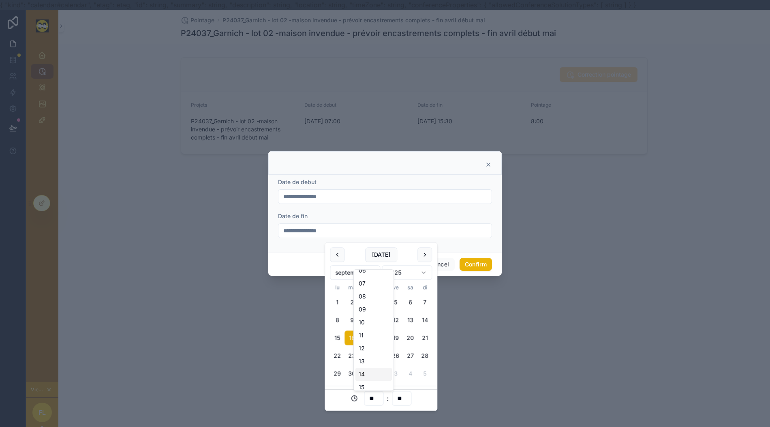
type input "**"
click at [472, 271] on button "Confirm" at bounding box center [476, 264] width 32 height 13
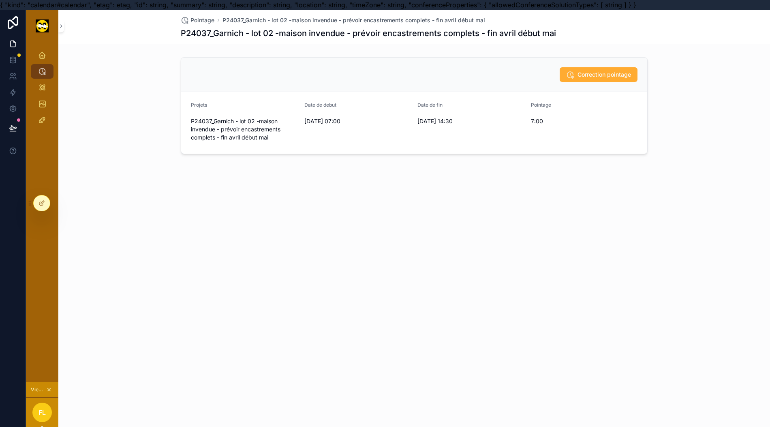
drag, startPoint x: 568, startPoint y: 119, endPoint x: 530, endPoint y: 106, distance: 39.7
click at [531, 106] on span "Pointage" at bounding box center [541, 105] width 20 height 6
click at [41, 197] on div at bounding box center [42, 202] width 16 height 15
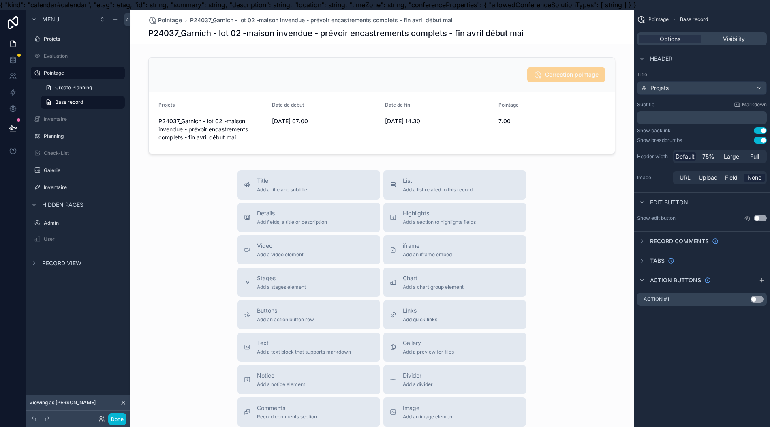
click at [724, 34] on div "Options Visibility" at bounding box center [702, 38] width 130 height 13
click at [727, 39] on span "Visibility" at bounding box center [734, 39] width 22 height 8
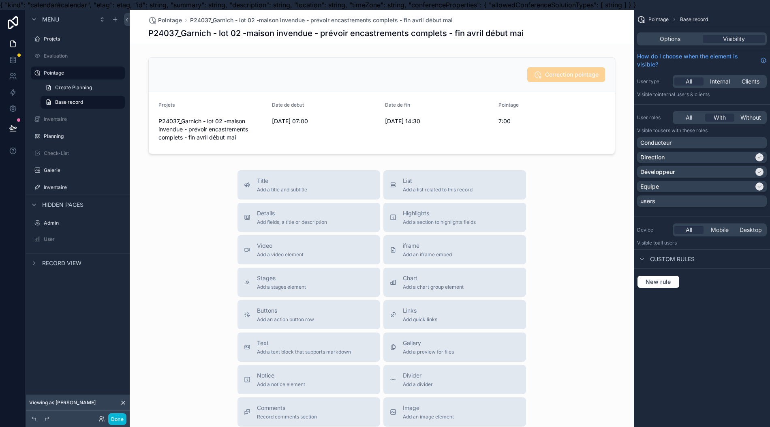
click at [666, 40] on span "Options" at bounding box center [670, 39] width 21 height 8
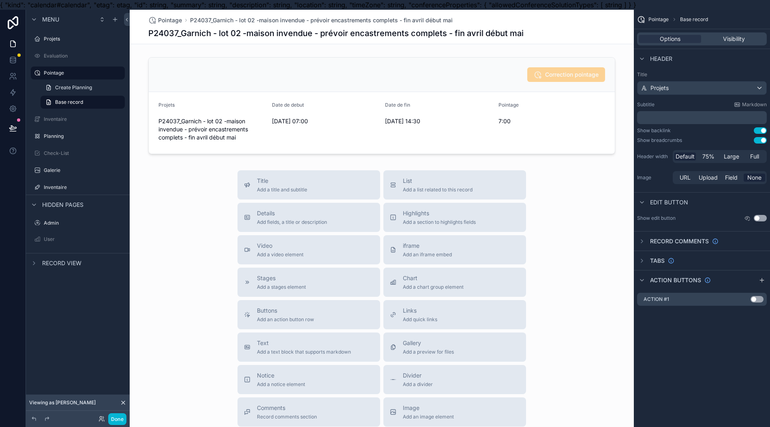
click at [577, 128] on div "scrollable content" at bounding box center [382, 105] width 504 height 103
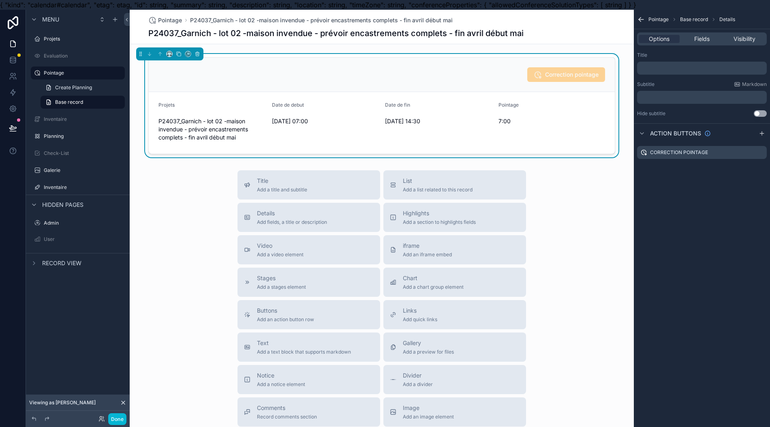
click at [706, 41] on span "Fields" at bounding box center [702, 39] width 15 height 8
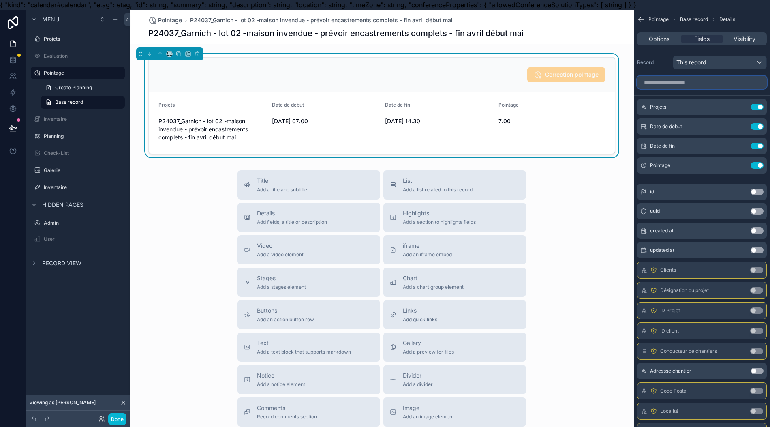
click at [701, 82] on input "scrollable content" at bounding box center [702, 82] width 130 height 13
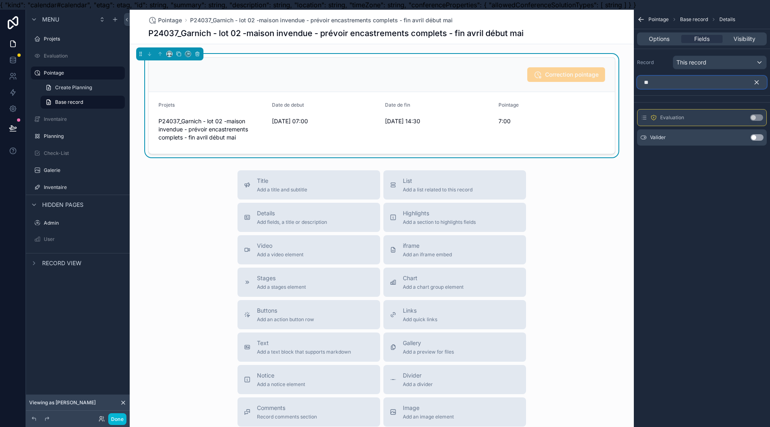
type input "**"
click at [757, 137] on button "Use setting" at bounding box center [757, 137] width 13 height 6
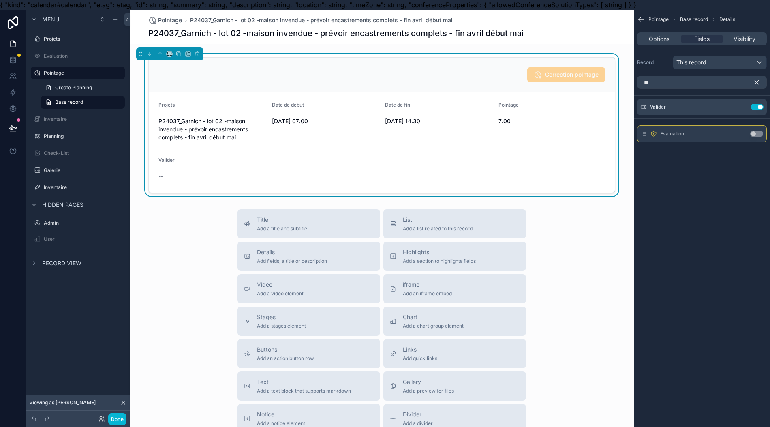
click at [741, 109] on div "Valider Use setting" at bounding box center [702, 107] width 130 height 16
click at [0, 0] on icon "scrollable content" at bounding box center [0, 0] width 0 height 0
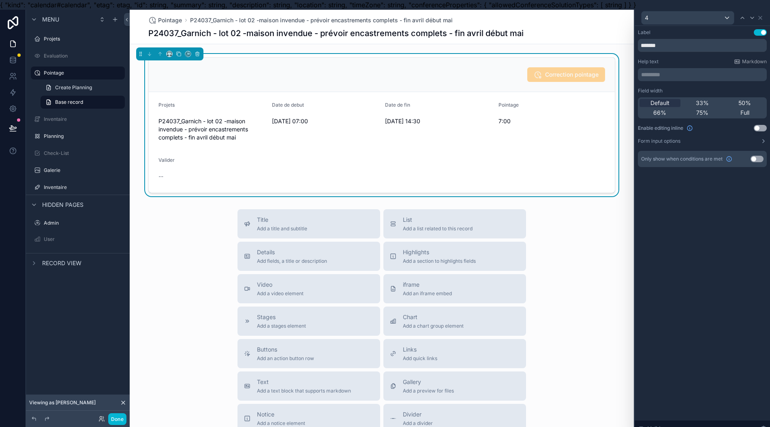
click at [764, 133] on div "Field width Default 33% 50% 66% 75% Full Enable editing inline Use setting Form…" at bounding box center [702, 116] width 129 height 57
click at [759, 133] on div "Field width Default 33% 50% 66% 75% Full Enable editing inline Use setting Form…" at bounding box center [702, 116] width 129 height 57
click at [757, 128] on button "Use setting" at bounding box center [760, 128] width 13 height 6
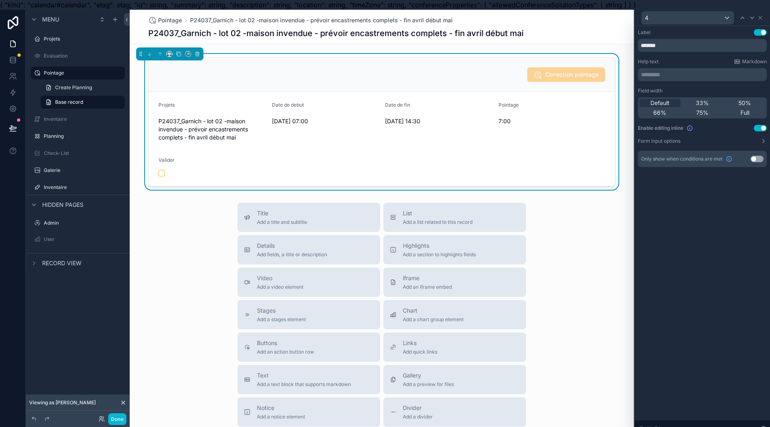
click at [703, 227] on div "Label Use setting ******* Help text Markdown ********* ﻿ Field width Default 33…" at bounding box center [702, 231] width 135 height 411
click at [118, 415] on button "Done" at bounding box center [117, 419] width 18 height 12
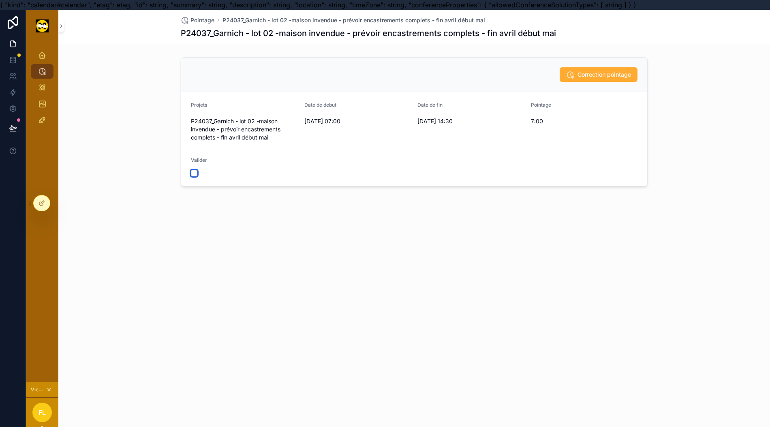
click at [191, 172] on button "scrollable content" at bounding box center [194, 173] width 6 height 6
click at [38, 71] on icon "scrollable content" at bounding box center [42, 71] width 8 height 8
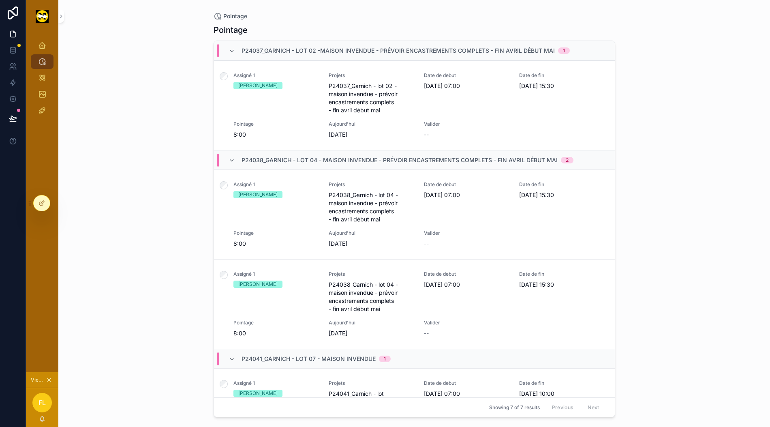
scroll to position [0, 8]
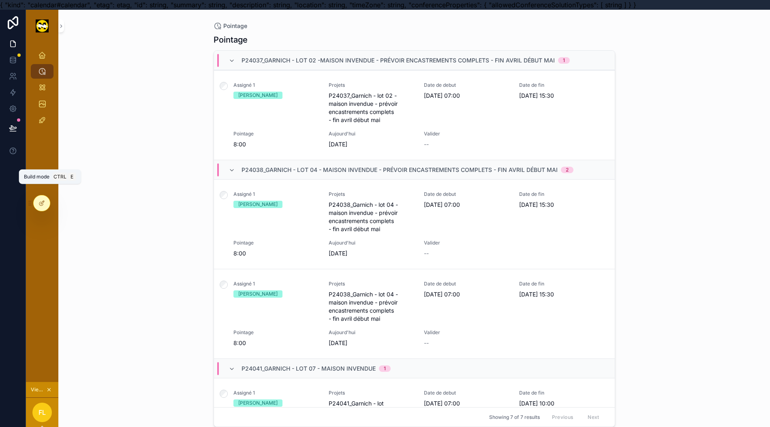
click at [45, 197] on div at bounding box center [42, 202] width 16 height 15
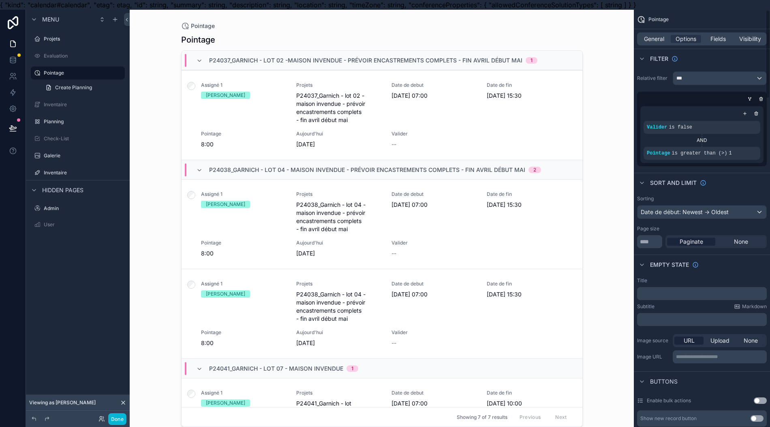
click at [722, 39] on span "Fields" at bounding box center [718, 39] width 15 height 8
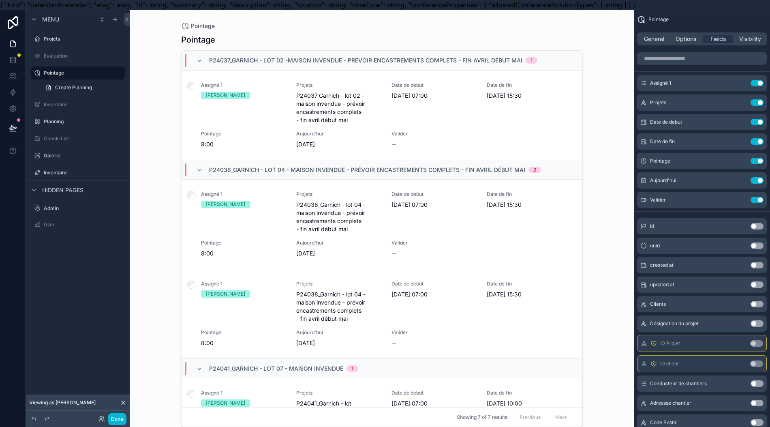
click at [0, 0] on icon "scrollable content" at bounding box center [0, 0] width 0 height 0
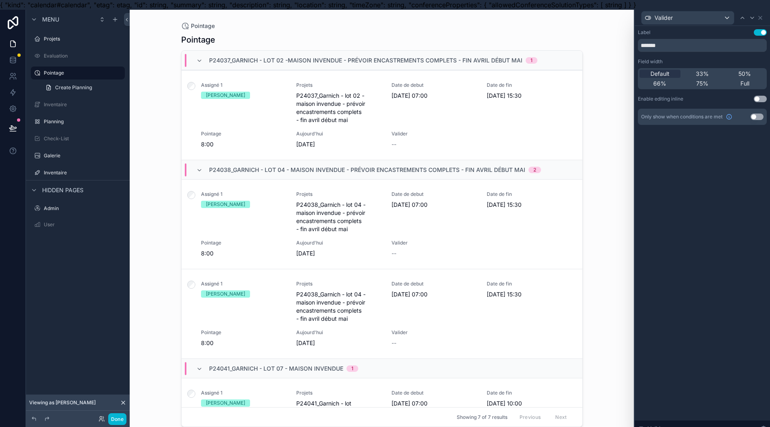
click at [763, 101] on button "Use setting" at bounding box center [760, 99] width 13 height 6
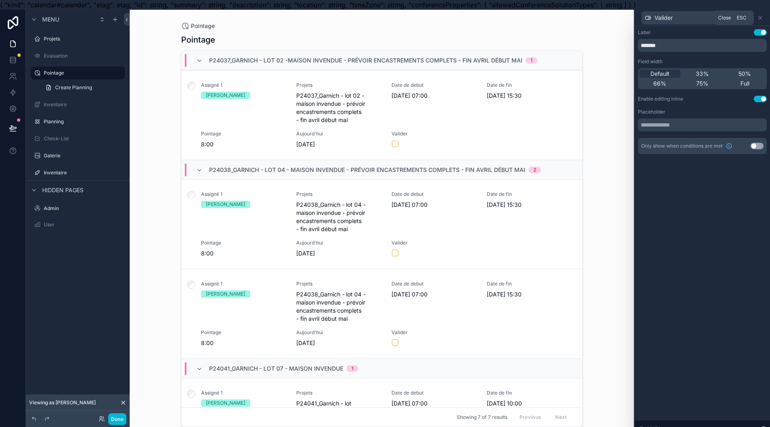
click at [760, 20] on icon at bounding box center [760, 18] width 6 height 6
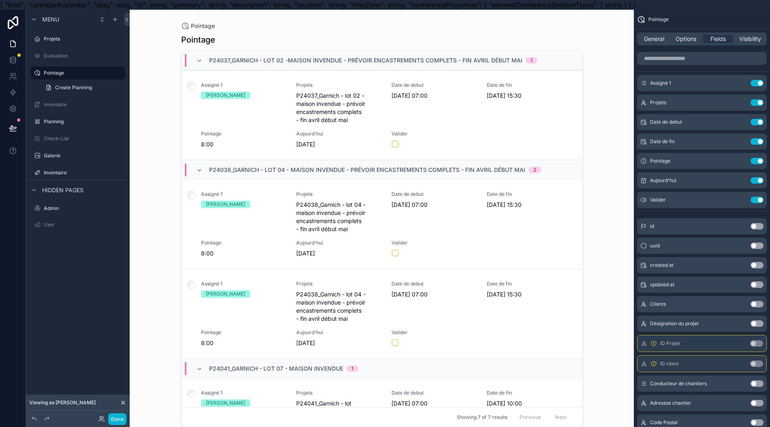
click at [760, 179] on button "Use setting" at bounding box center [757, 180] width 13 height 6
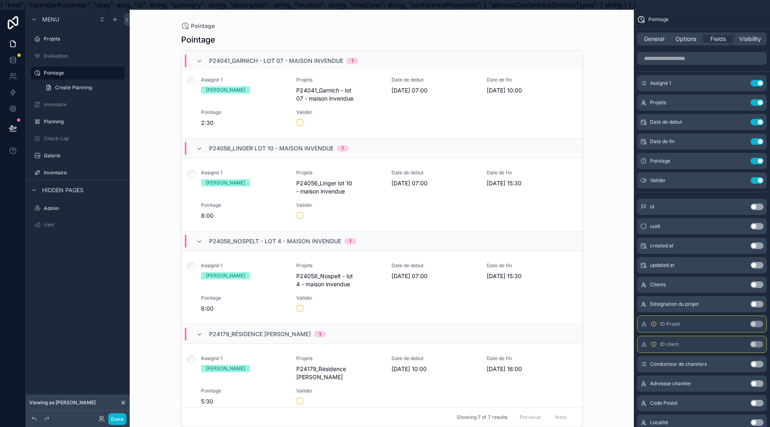
click at [68, 42] on div "Projets" at bounding box center [83, 39] width 79 height 6
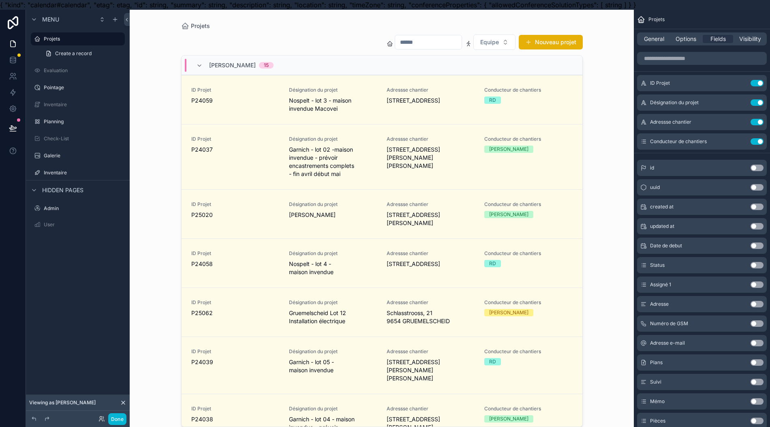
click at [54, 91] on div "Pointage" at bounding box center [83, 87] width 79 height 6
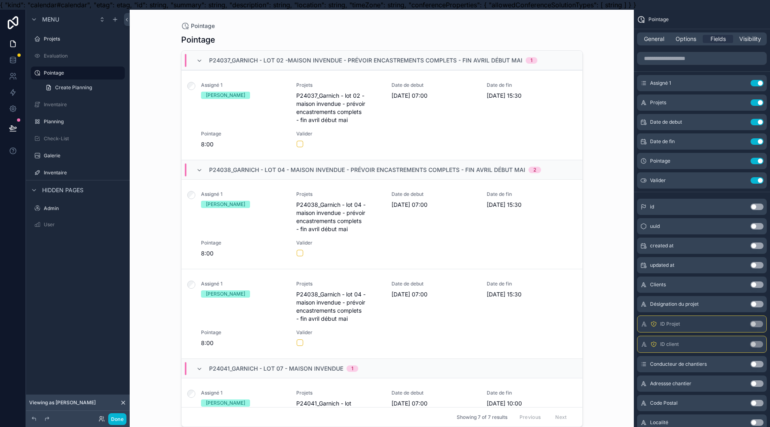
click at [249, 126] on div "scrollable content" at bounding box center [382, 218] width 415 height 417
click at [248, 126] on div "Assigné 1 Francis LINDEN Projets P24037_Garnich - lot 02 -maison invendue - pré…" at bounding box center [382, 115] width 382 height 66
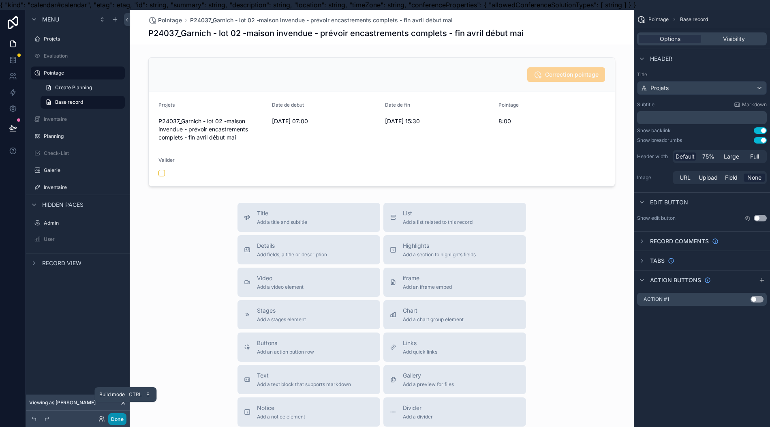
click at [111, 418] on button "Done" at bounding box center [117, 419] width 18 height 12
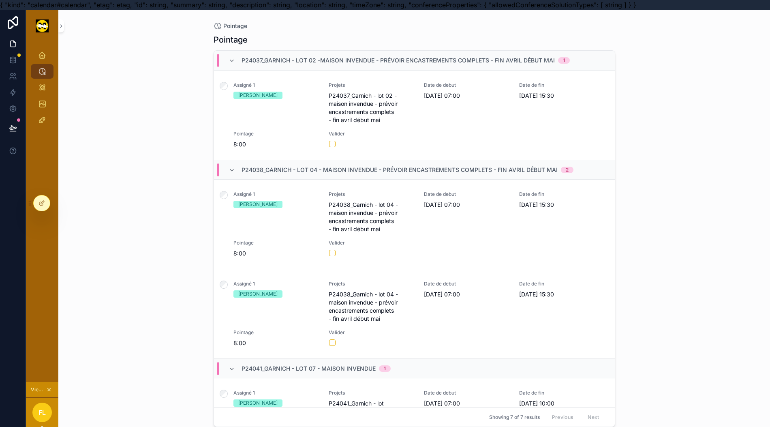
click at [43, 205] on icon at bounding box center [42, 203] width 6 height 6
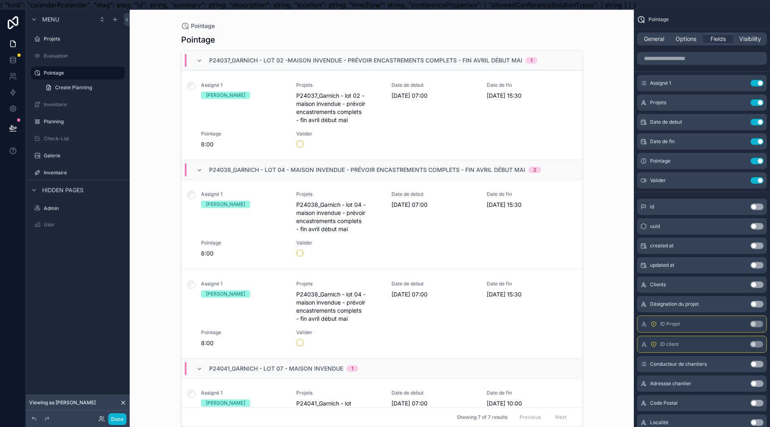
click at [268, 124] on div "scrollable content" at bounding box center [382, 218] width 415 height 417
click at [268, 124] on div "Assigné 1 Francis LINDEN Projets P24037_Garnich - lot 02 -maison invendue - pré…" at bounding box center [382, 115] width 382 height 66
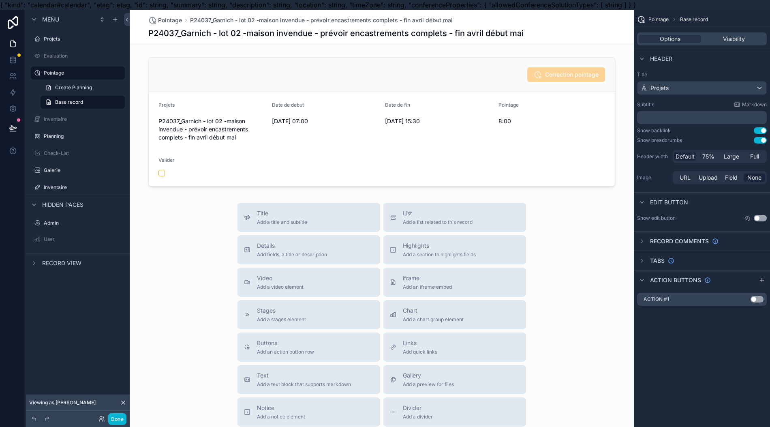
click at [757, 142] on button "Use setting" at bounding box center [760, 140] width 13 height 6
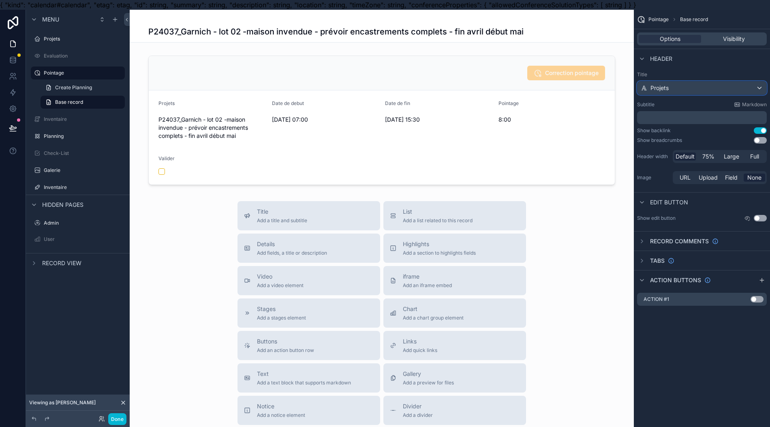
click at [673, 87] on div "Projets" at bounding box center [702, 87] width 129 height 13
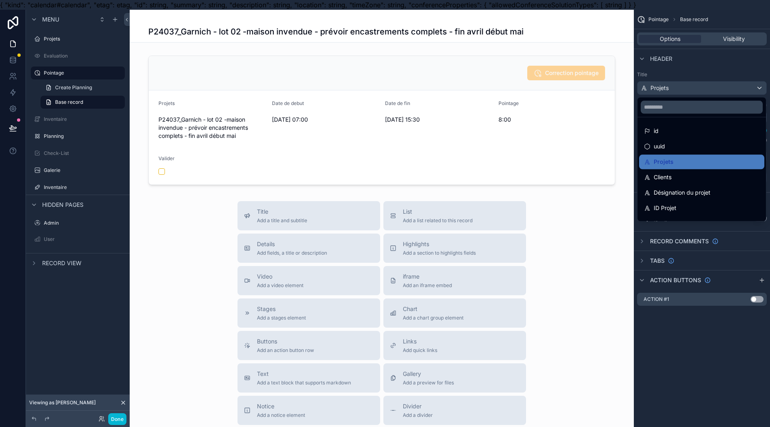
click at [687, 204] on div "ID Projet" at bounding box center [702, 208] width 116 height 10
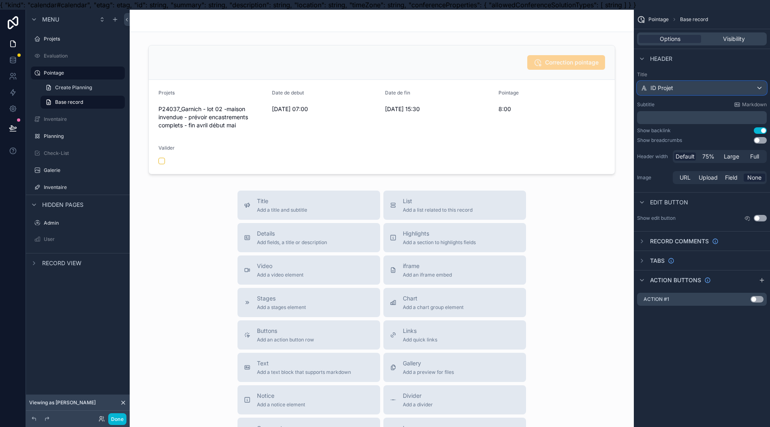
click at [682, 86] on div "ID Projet" at bounding box center [702, 87] width 129 height 13
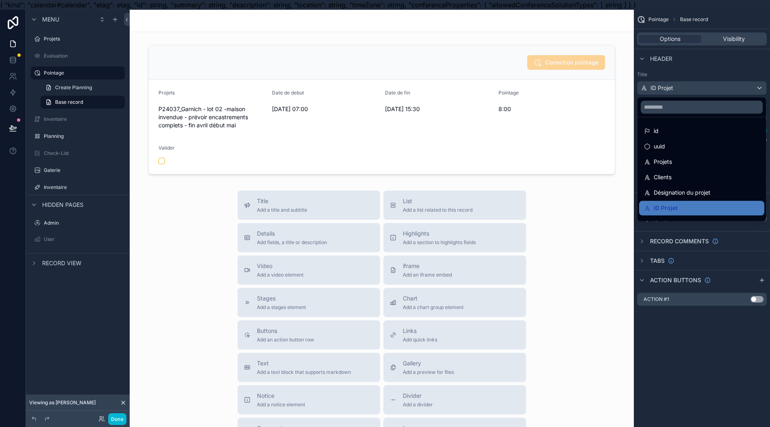
click at [686, 177] on div "Clients" at bounding box center [702, 177] width 116 height 10
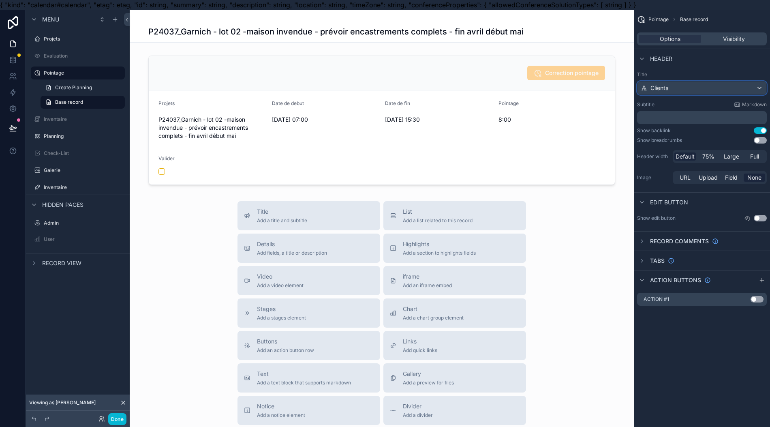
click at [674, 89] on div "Clients" at bounding box center [702, 87] width 129 height 13
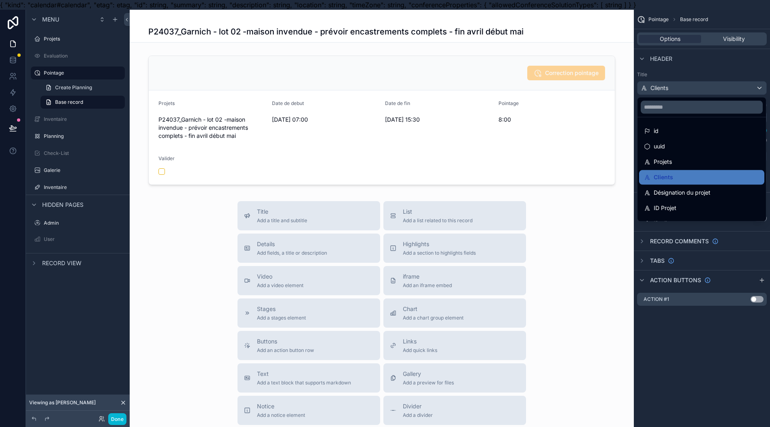
click at [689, 195] on span "Désignation du projet" at bounding box center [682, 193] width 57 height 10
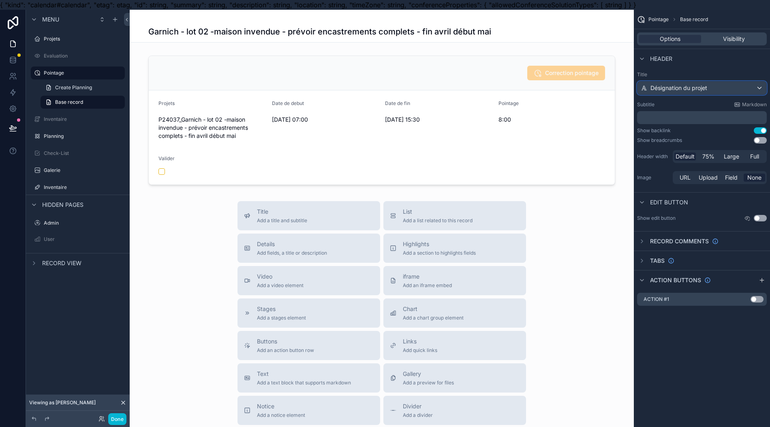
click at [673, 83] on div "Désignation du projet" at bounding box center [702, 87] width 129 height 13
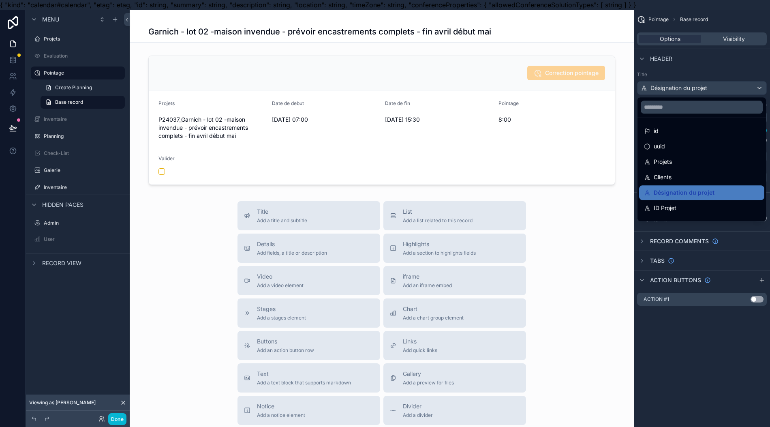
click at [686, 205] on div "ID Projet" at bounding box center [702, 208] width 116 height 10
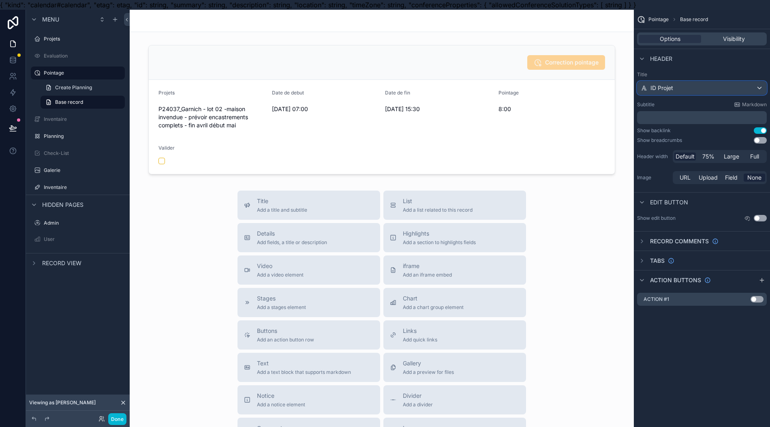
click at [695, 86] on div "ID Projet" at bounding box center [702, 87] width 129 height 13
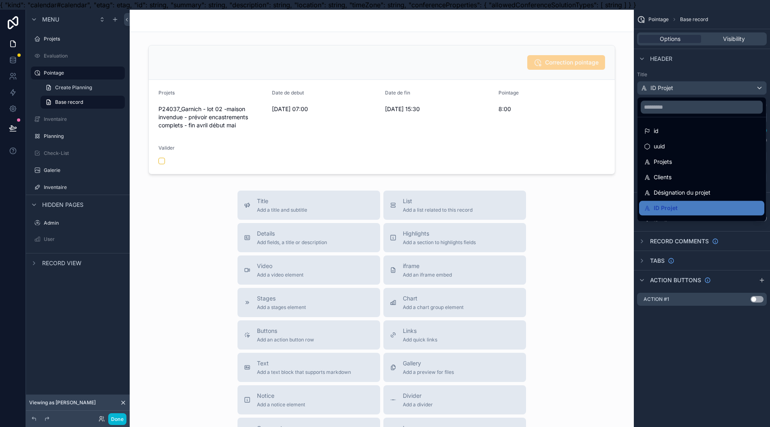
click at [690, 209] on div "ID Projet" at bounding box center [702, 208] width 116 height 10
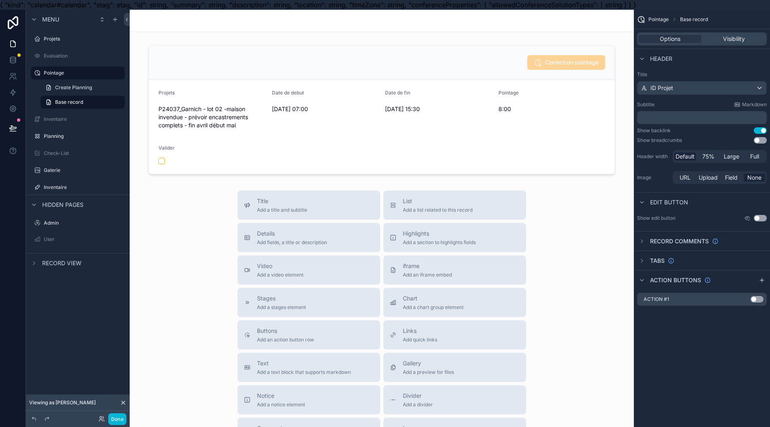
click at [761, 142] on button "Use setting" at bounding box center [760, 140] width 13 height 6
click at [756, 131] on button "Use setting" at bounding box center [760, 130] width 13 height 6
click at [667, 84] on span "ID Projet" at bounding box center [662, 88] width 23 height 8
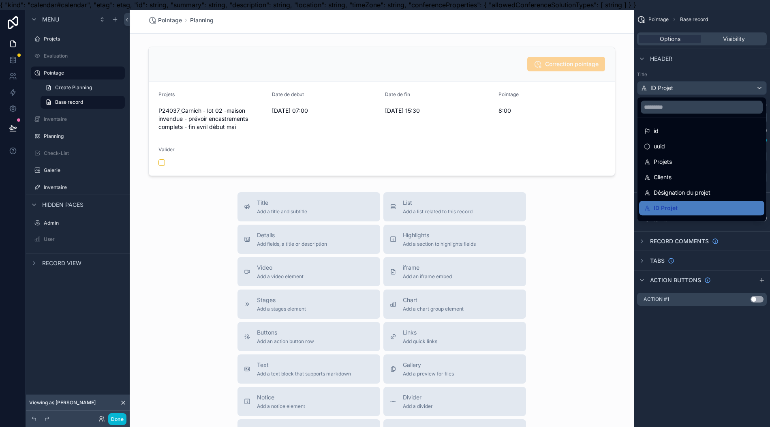
click at [686, 166] on div "Projets" at bounding box center [701, 161] width 125 height 15
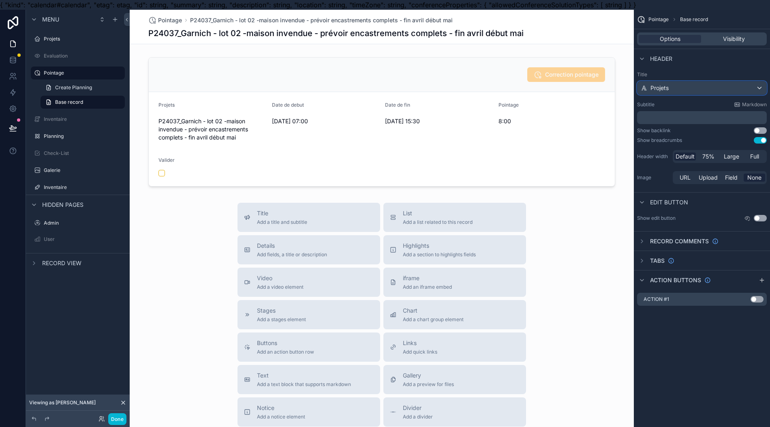
click at [682, 90] on div "Projets" at bounding box center [702, 87] width 129 height 13
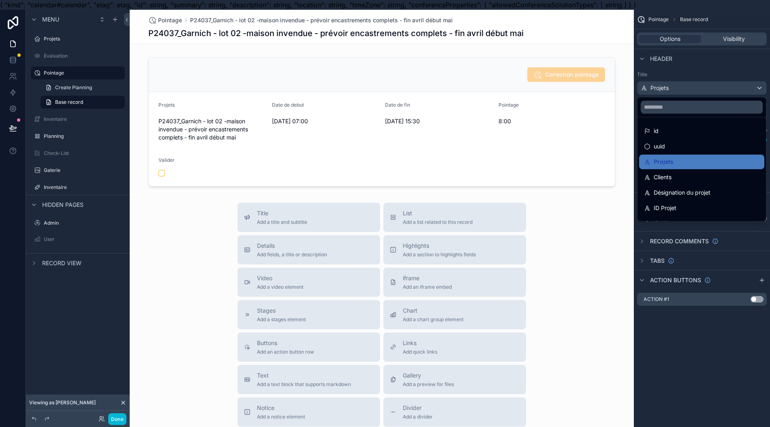
click at [679, 206] on div "ID Projet" at bounding box center [702, 208] width 116 height 10
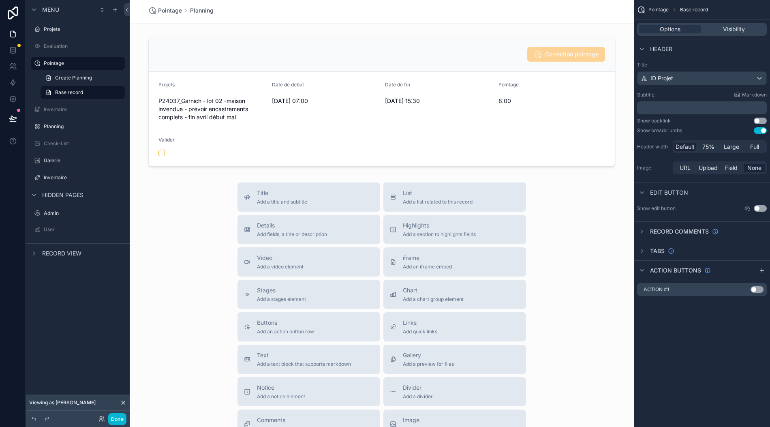
scroll to position [18, 8]
click at [761, 205] on button "Use setting" at bounding box center [760, 208] width 13 height 6
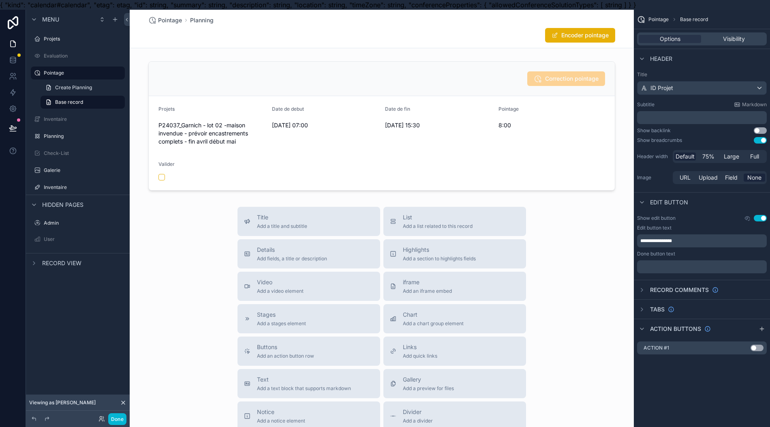
click at [758, 216] on button "Use setting" at bounding box center [760, 218] width 13 height 6
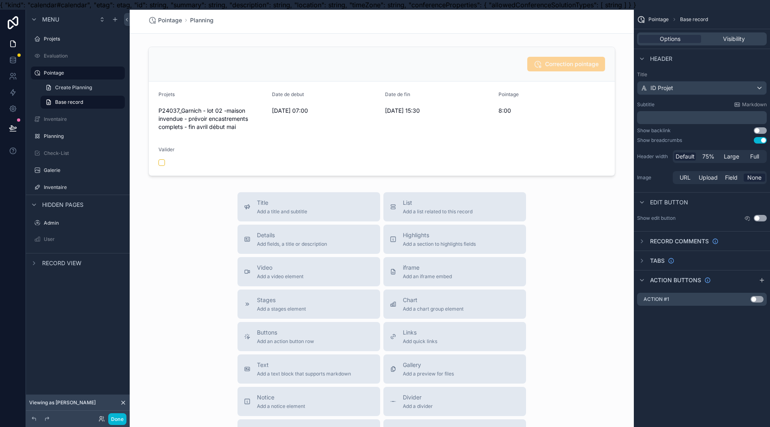
click at [0, 0] on icon "scrollable content" at bounding box center [0, 0] width 0 height 0
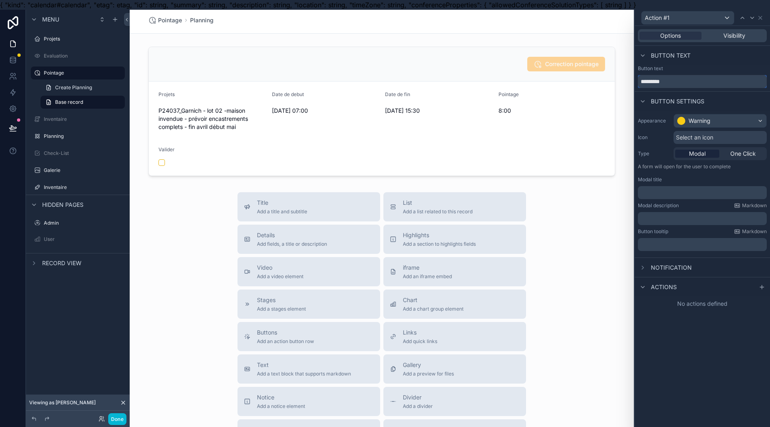
click at [678, 83] on input "*********" at bounding box center [702, 81] width 129 height 13
type input "**********"
click at [761, 20] on icon at bounding box center [760, 18] width 6 height 6
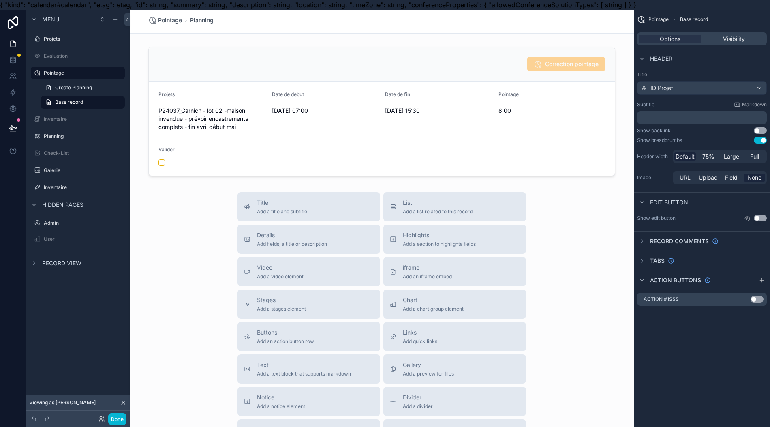
click at [586, 162] on div "scrollable content" at bounding box center [382, 111] width 504 height 136
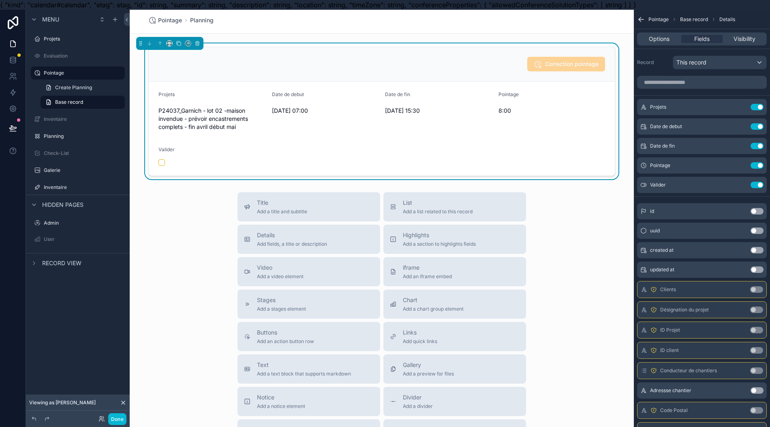
click at [671, 41] on div "Options" at bounding box center [659, 39] width 41 height 8
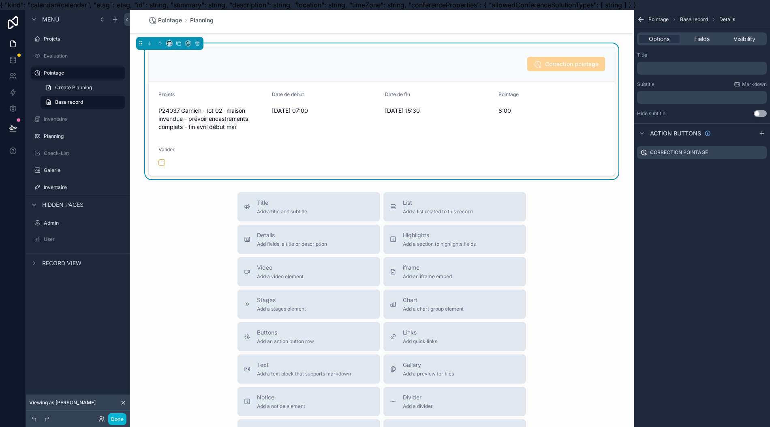
click at [594, 128] on div "Pointage 8:00" at bounding box center [552, 112] width 107 height 42
click at [699, 36] on span "Fields" at bounding box center [702, 39] width 15 height 8
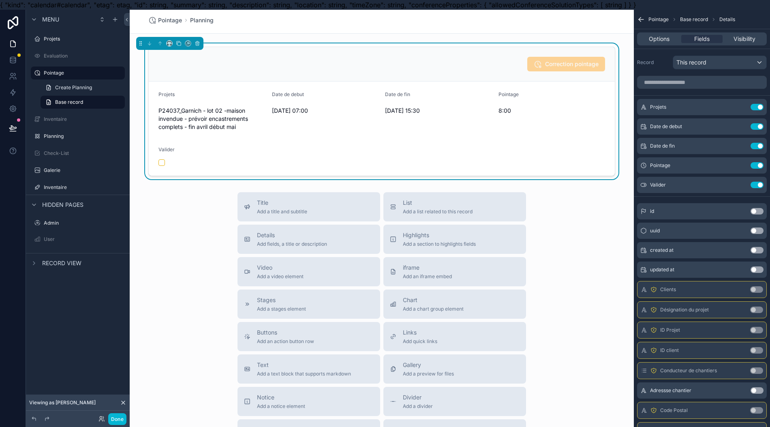
click at [0, 0] on icon "scrollable content" at bounding box center [0, 0] width 0 height 0
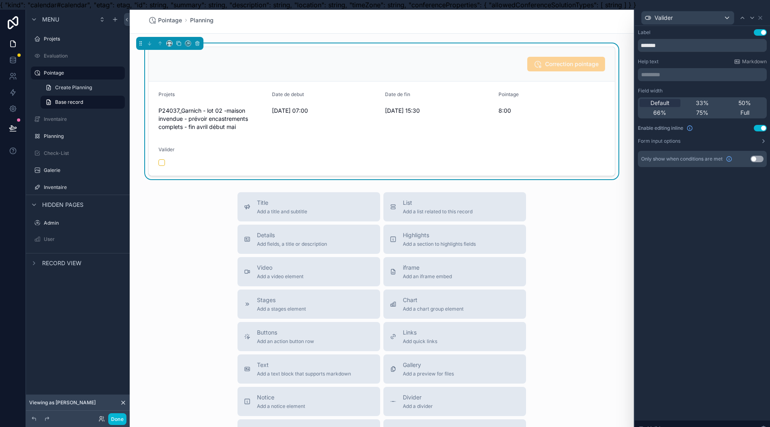
click at [759, 159] on button "Use setting" at bounding box center [757, 159] width 13 height 6
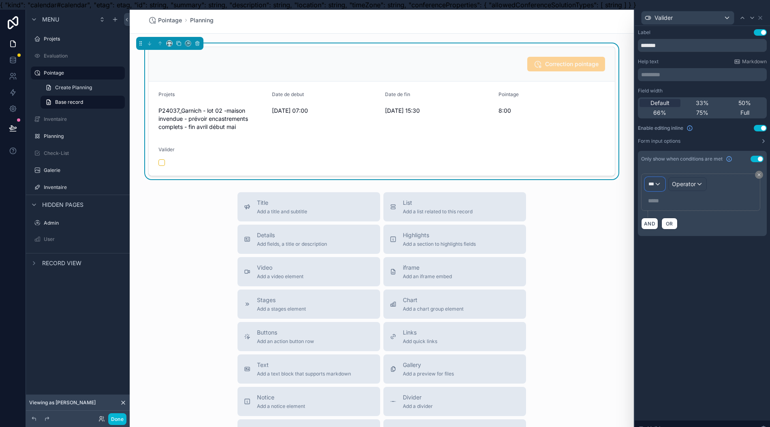
click at [656, 183] on div "***" at bounding box center [654, 184] width 19 height 13
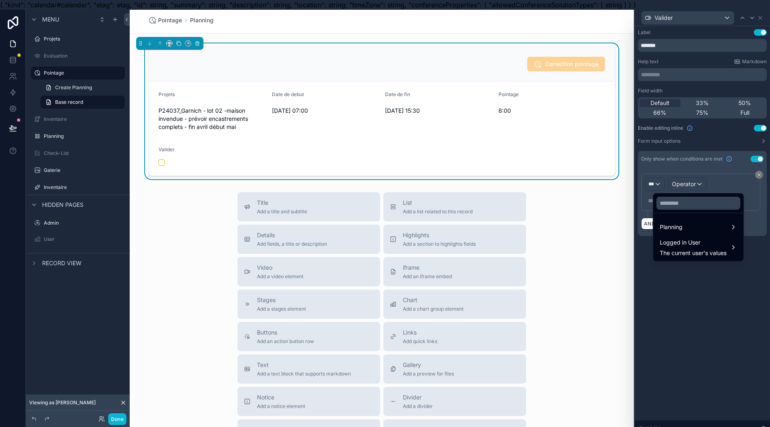
click at [738, 182] on div at bounding box center [702, 223] width 135 height 427
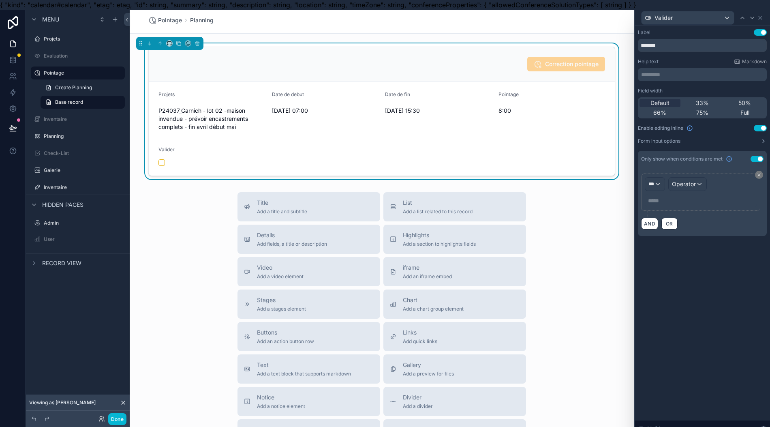
click at [754, 158] on button "Use setting" at bounding box center [757, 159] width 13 height 6
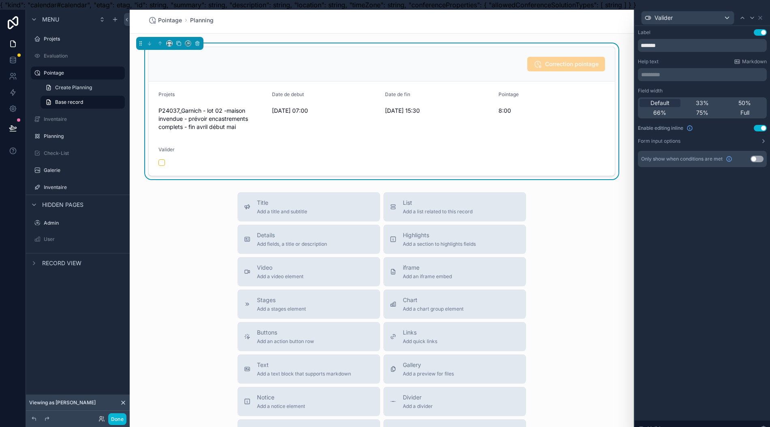
click at [758, 161] on button "Use setting" at bounding box center [757, 159] width 13 height 6
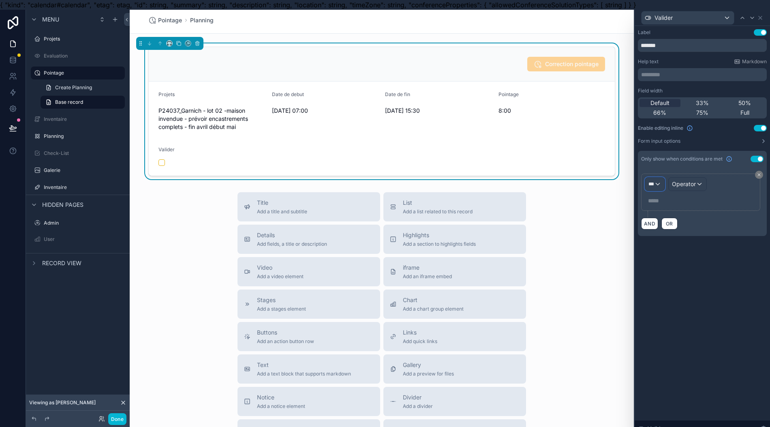
click at [654, 184] on span "***" at bounding box center [652, 184] width 6 height 6
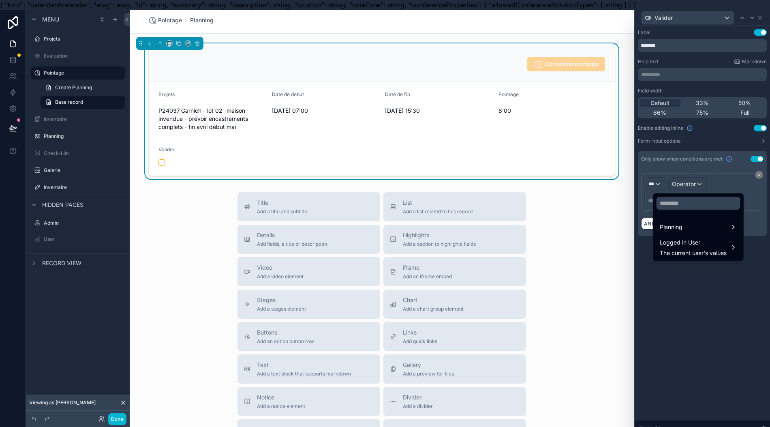
click at [686, 238] on span "Logged in User" at bounding box center [693, 243] width 67 height 10
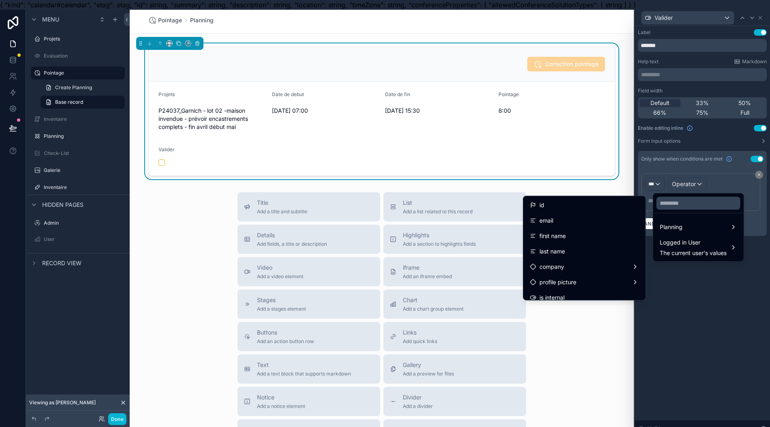
click at [714, 278] on div at bounding box center [702, 223] width 135 height 427
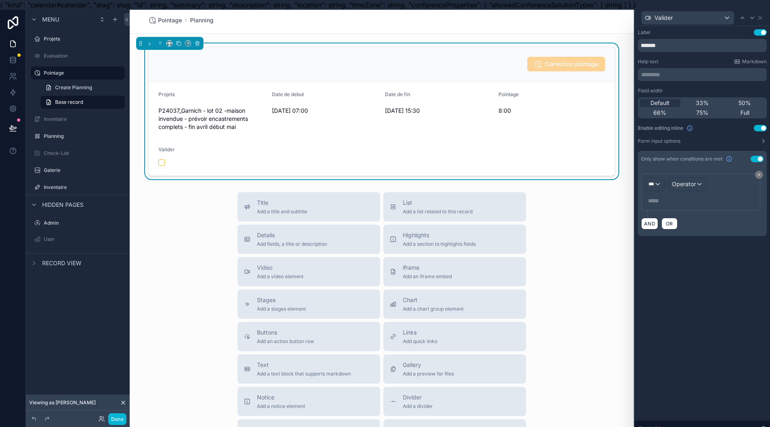
click at [759, 176] on icon at bounding box center [759, 174] width 5 height 5
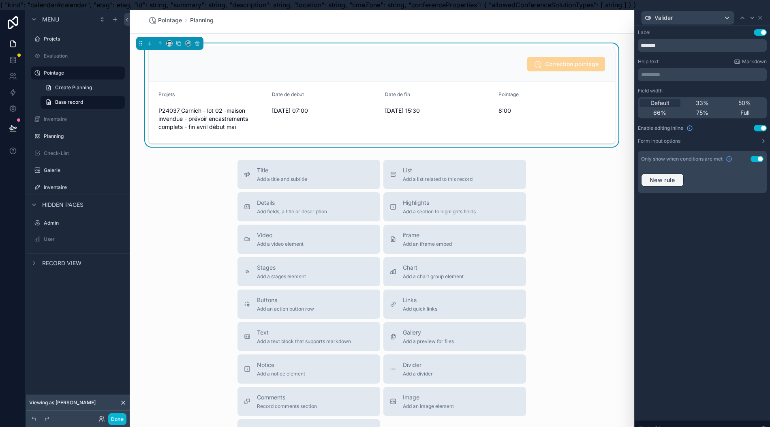
click at [672, 182] on span "New rule" at bounding box center [663, 179] width 32 height 7
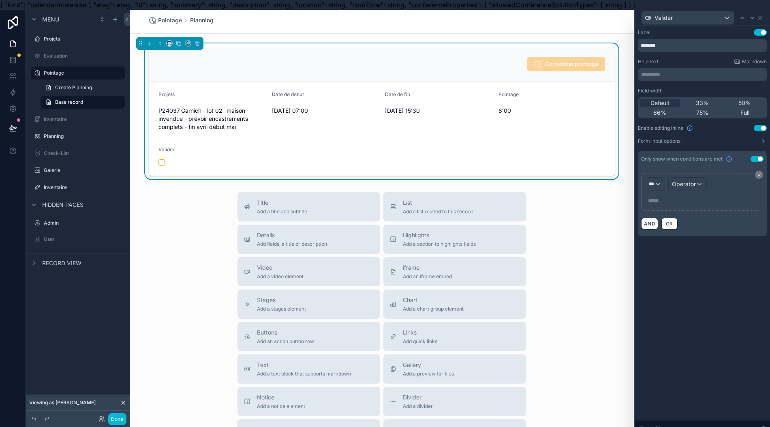
click at [751, 158] on button "Use setting" at bounding box center [757, 159] width 13 height 6
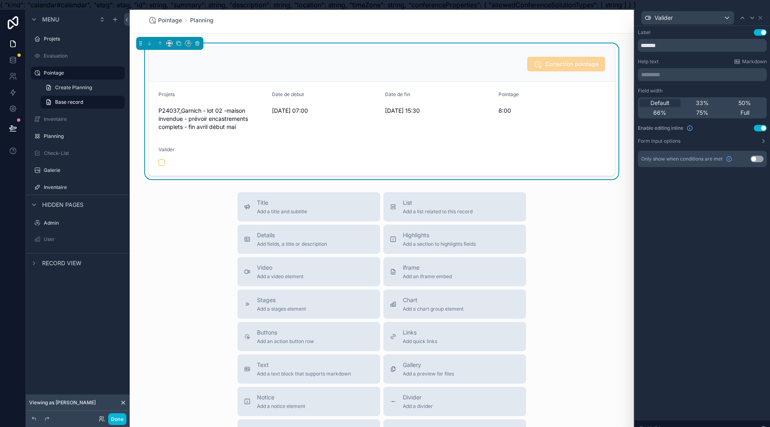
click at [667, 247] on div "Label Use setting ******* Help text Markdown ********* ﻿ Field width Default 33…" at bounding box center [702, 231] width 135 height 411
click at [117, 414] on button "Done" at bounding box center [117, 419] width 18 height 12
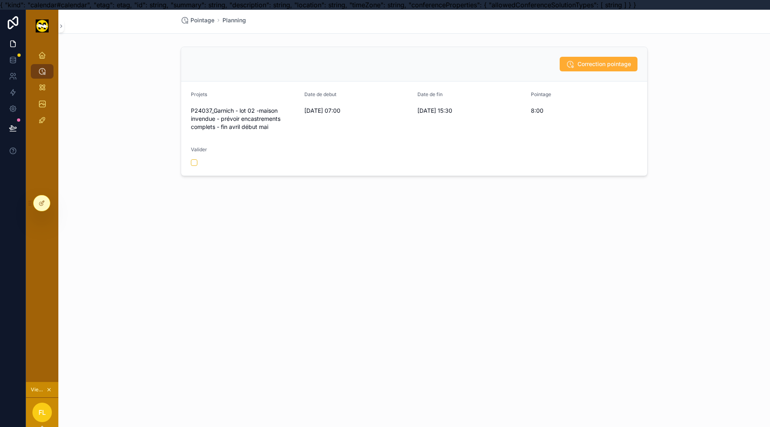
click at [191, 19] on span "Pointage" at bounding box center [203, 20] width 24 height 8
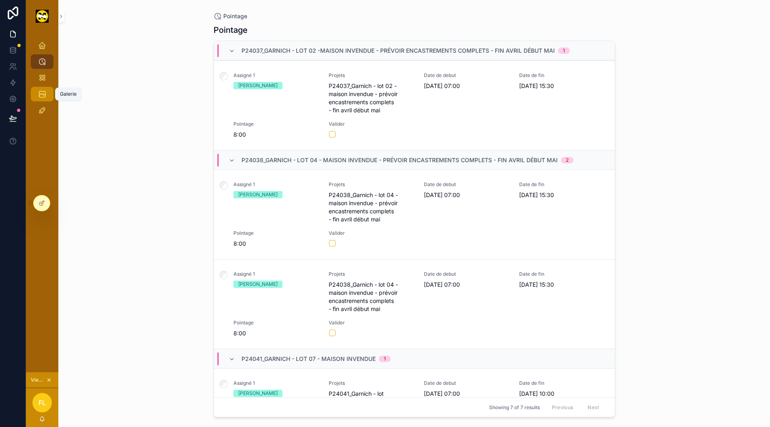
click at [38, 90] on icon "scrollable content" at bounding box center [42, 94] width 8 height 8
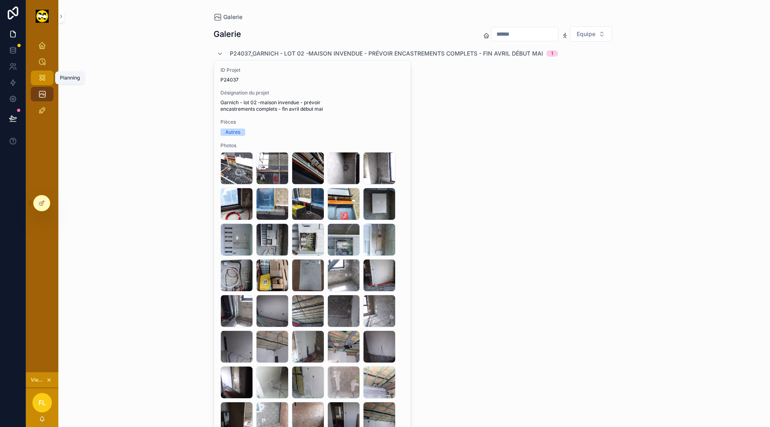
click at [38, 74] on icon "scrollable content" at bounding box center [42, 78] width 8 height 8
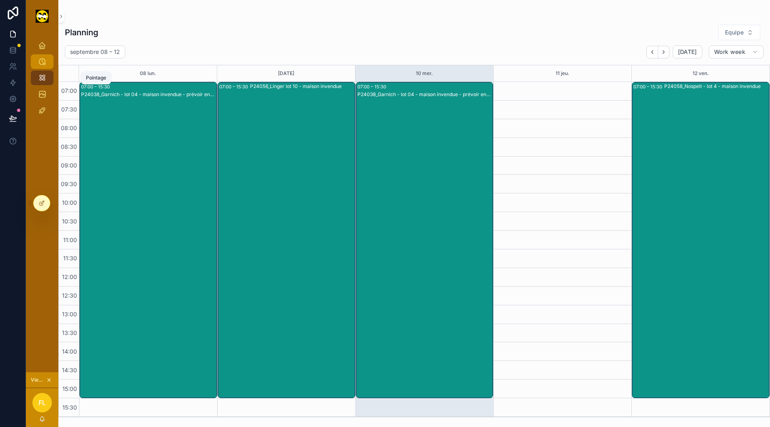
click at [43, 57] on link "Pointage" at bounding box center [42, 61] width 23 height 15
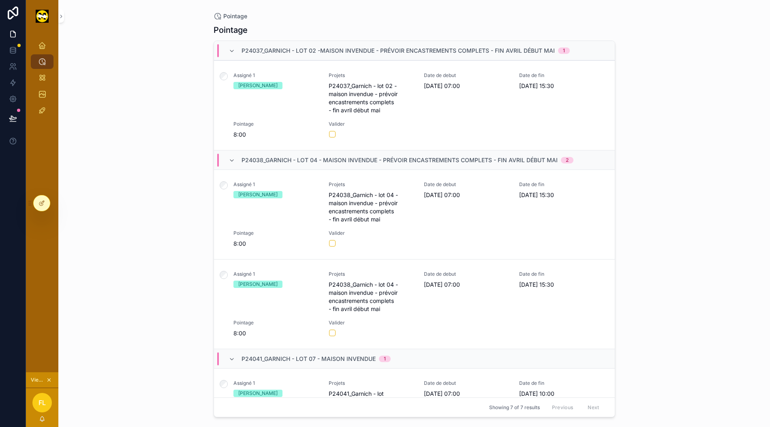
click at [45, 376] on button "scrollable content" at bounding box center [49, 379] width 9 height 9
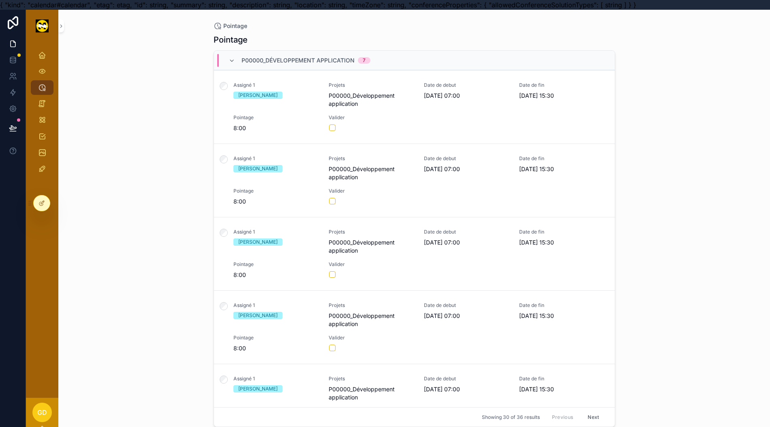
scroll to position [18, 8]
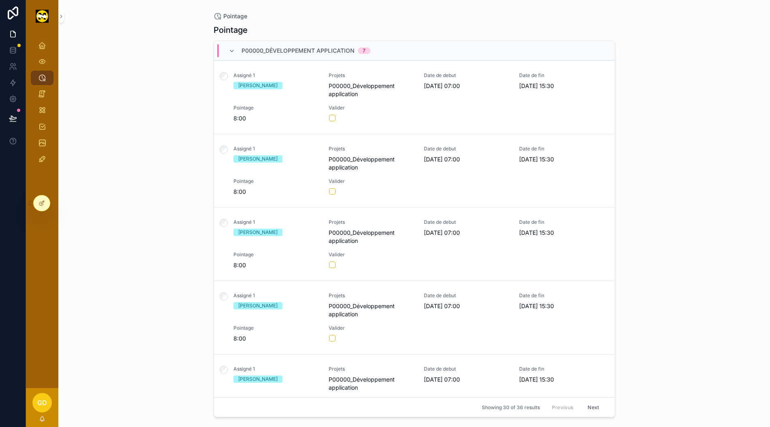
click at [34, 208] on div at bounding box center [39, 203] width 24 height 16
click at [45, 201] on div at bounding box center [42, 202] width 16 height 15
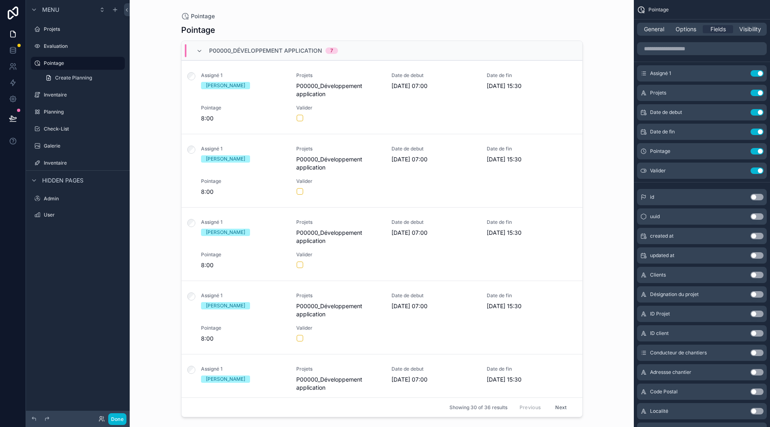
click at [98, 417] on div "Done" at bounding box center [110, 419] width 32 height 12
click at [101, 418] on icon at bounding box center [102, 419] width 6 height 6
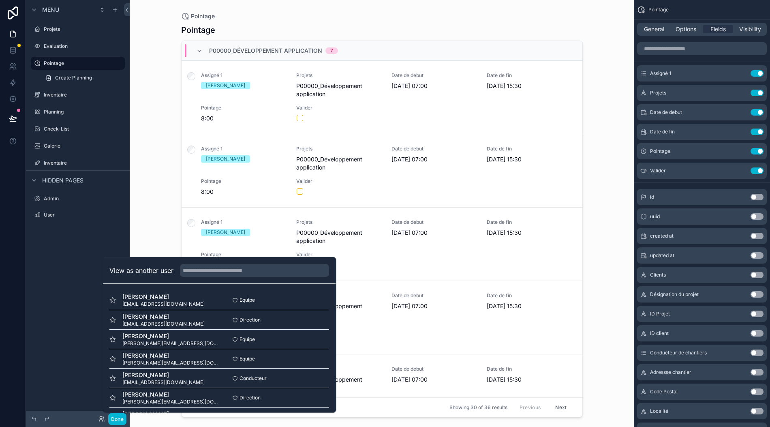
click at [0, 0] on button "Select" at bounding box center [0, 0] width 0 height 0
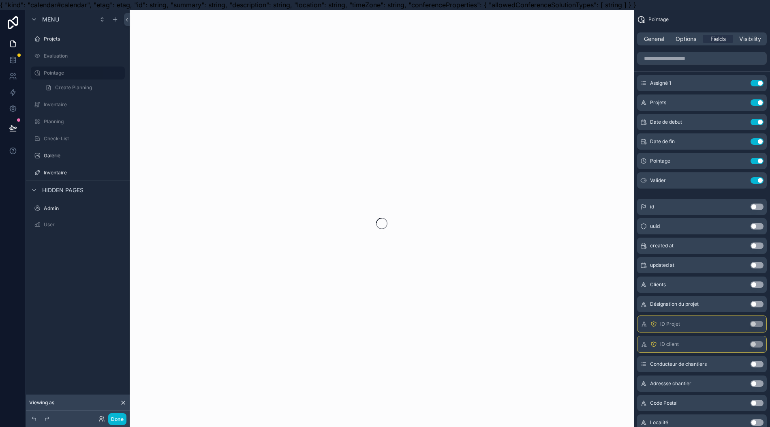
scroll to position [0, 8]
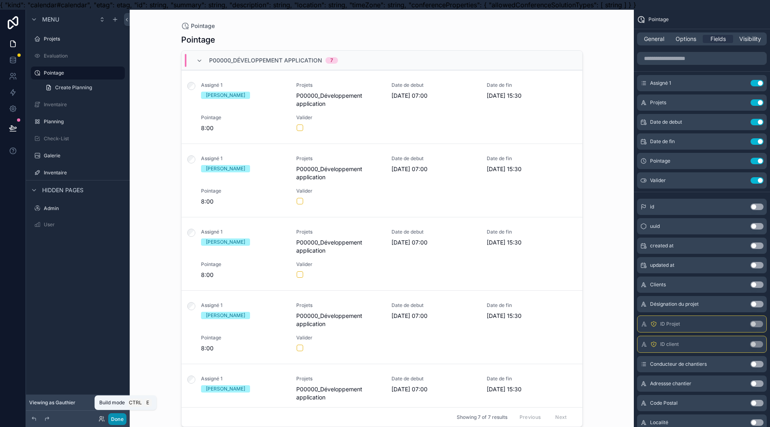
click at [118, 421] on button "Done" at bounding box center [117, 419] width 18 height 12
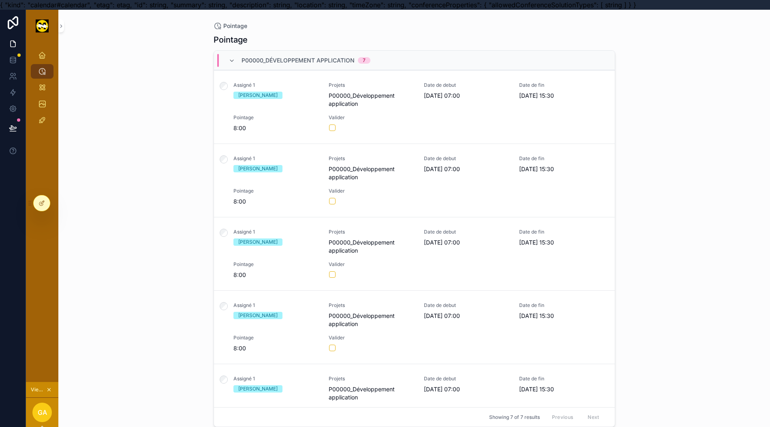
click at [34, 206] on div at bounding box center [42, 202] width 16 height 15
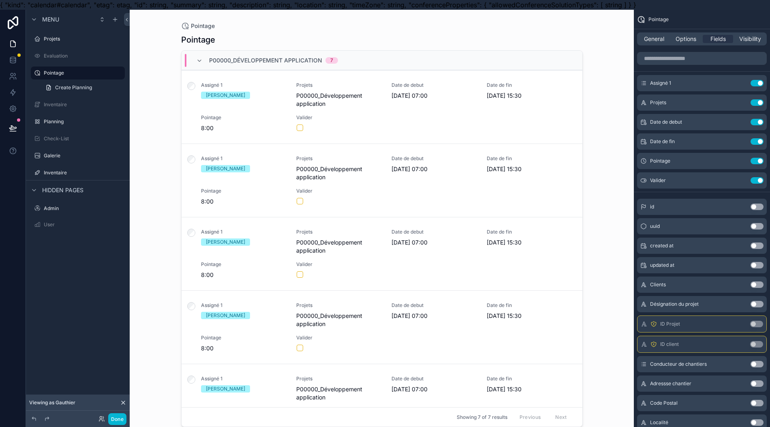
click at [660, 41] on span "General" at bounding box center [654, 39] width 20 height 8
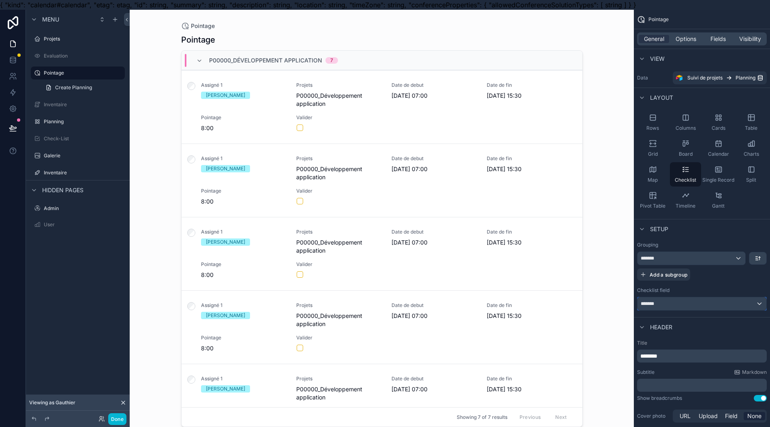
click at [709, 298] on div "*******" at bounding box center [702, 303] width 129 height 13
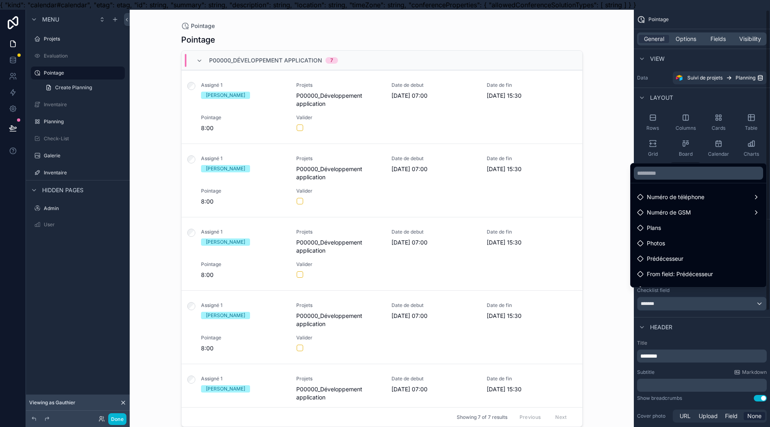
click at [707, 306] on div "scrollable content" at bounding box center [385, 213] width 770 height 427
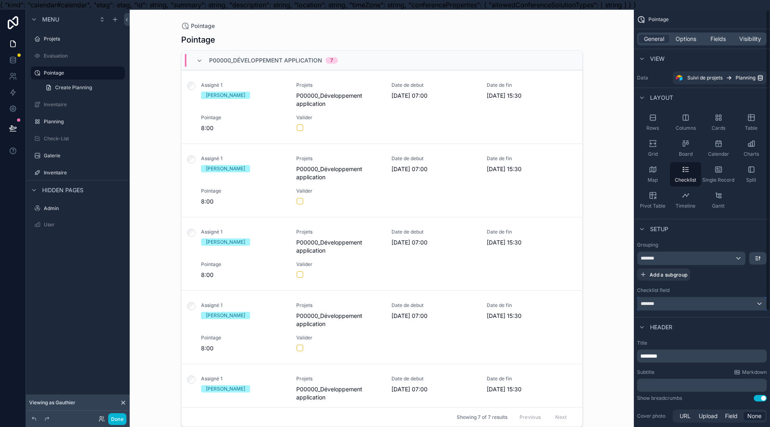
click at [705, 303] on div "*******" at bounding box center [702, 303] width 129 height 13
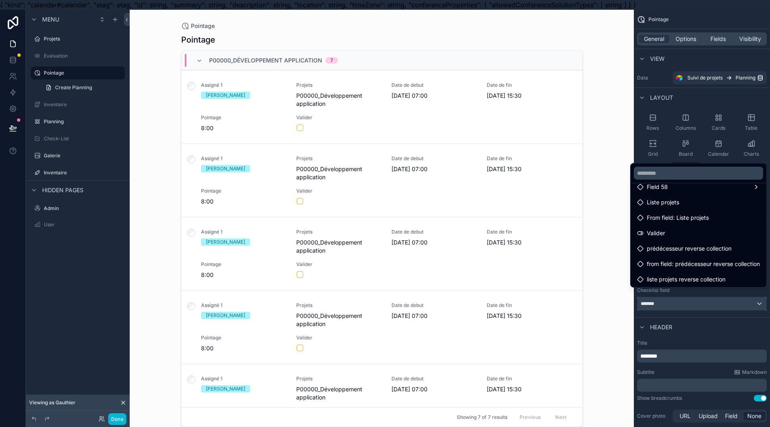
scroll to position [119, 0]
click at [653, 221] on span "Valider" at bounding box center [656, 217] width 18 height 10
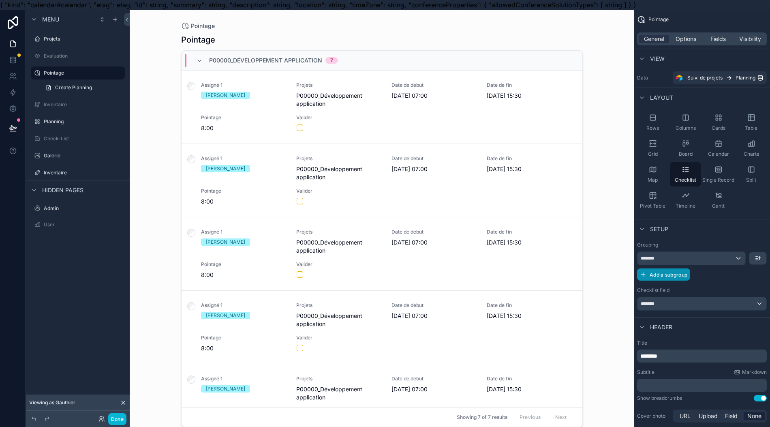
click at [681, 277] on button "Add a subgroup" at bounding box center [663, 274] width 53 height 12
click at [759, 277] on icon "scrollable content" at bounding box center [758, 275] width 6 height 6
click at [752, 299] on div "*******" at bounding box center [702, 303] width 129 height 13
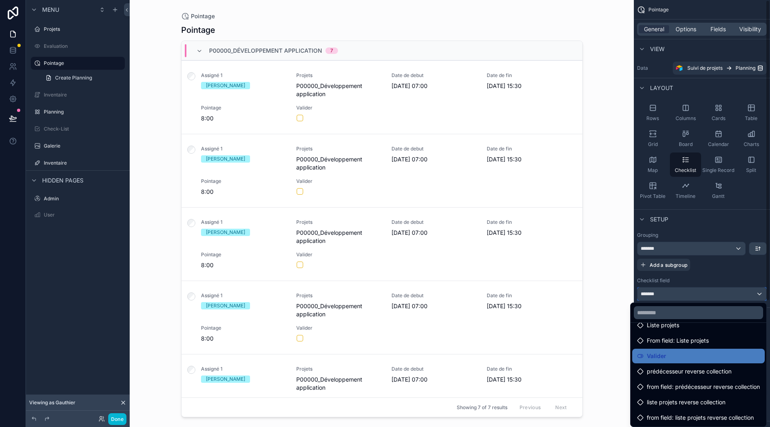
scroll to position [18, 8]
click at [706, 321] on div "Liste projets" at bounding box center [698, 325] width 123 height 10
click at [696, 322] on div "Liste projets" at bounding box center [698, 325] width 133 height 15
click at [688, 351] on div "Valider" at bounding box center [698, 356] width 123 height 10
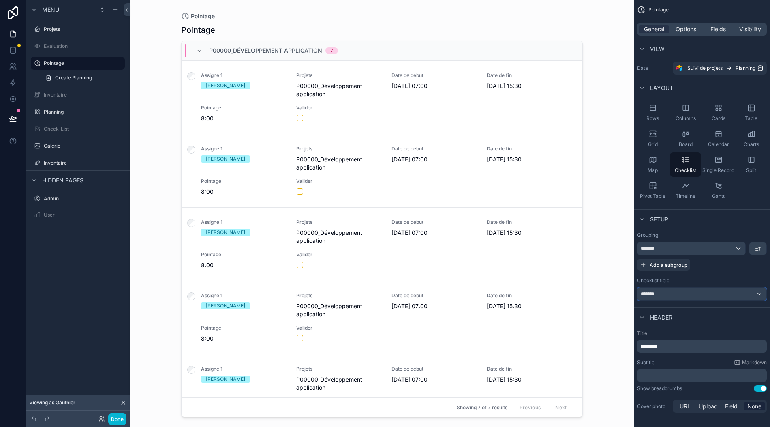
click at [699, 287] on div "*******" at bounding box center [702, 293] width 129 height 13
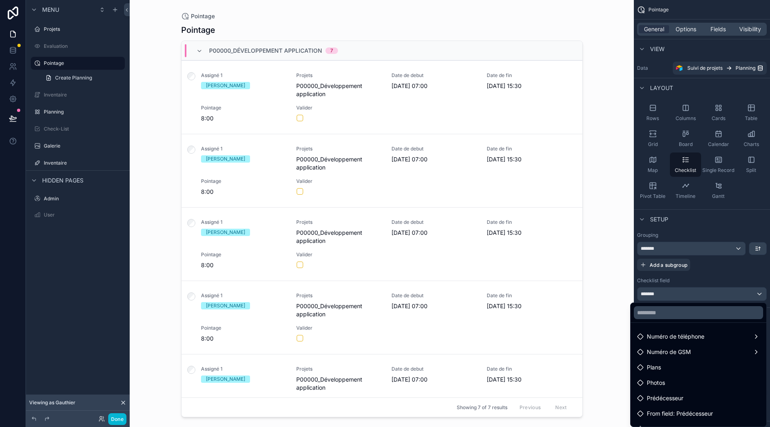
click at [693, 360] on div "Plans" at bounding box center [698, 367] width 133 height 15
click at [689, 362] on div "Plans" at bounding box center [698, 367] width 123 height 10
click at [708, 261] on div "scrollable content" at bounding box center [385, 213] width 770 height 427
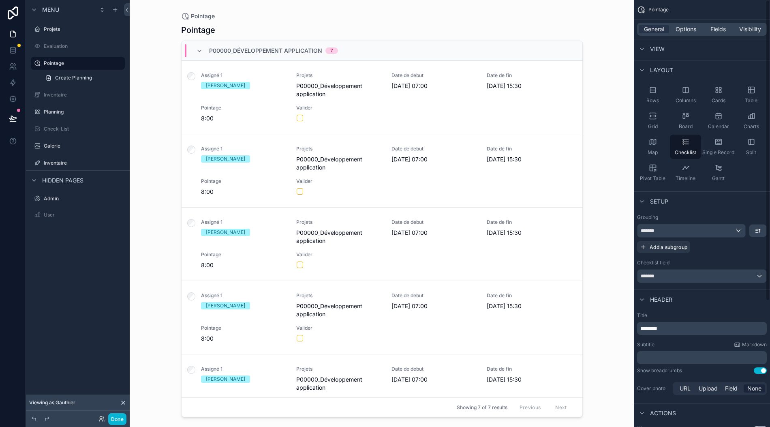
scroll to position [0, 0]
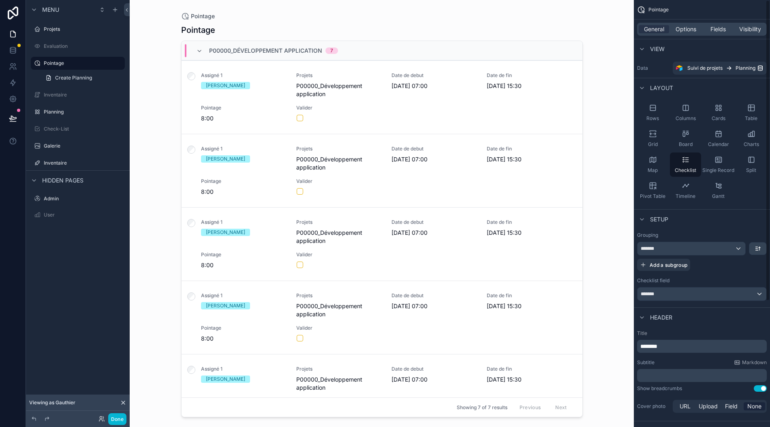
click at [687, 25] on span "Options" at bounding box center [686, 29] width 21 height 8
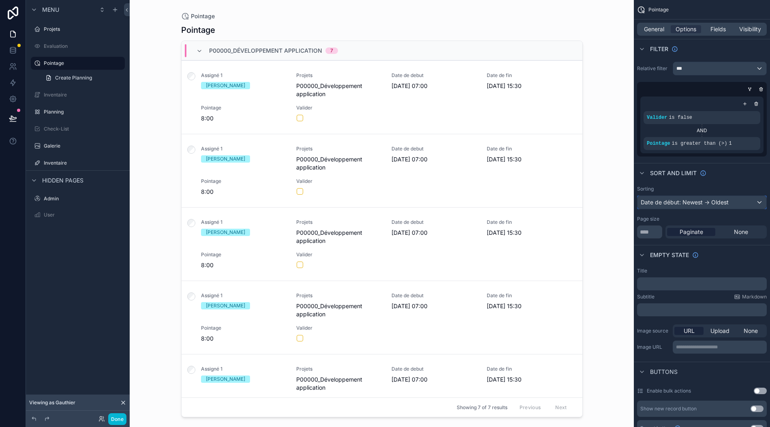
click at [702, 196] on div "Date de début: Newest -> Oldest" at bounding box center [702, 202] width 129 height 13
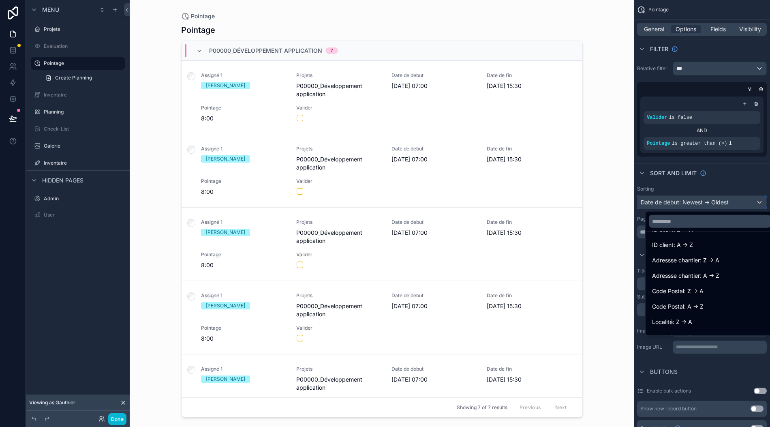
scroll to position [324, 0]
click at [720, 270] on span "Date de debut: Newest -> Oldest" at bounding box center [696, 275] width 88 height 10
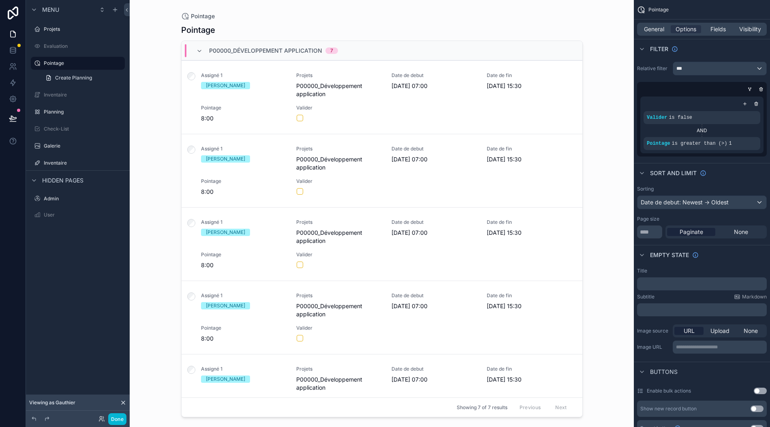
scroll to position [18, 8]
click at [714, 198] on div "Date de debut: Newest -> Oldest" at bounding box center [702, 202] width 129 height 13
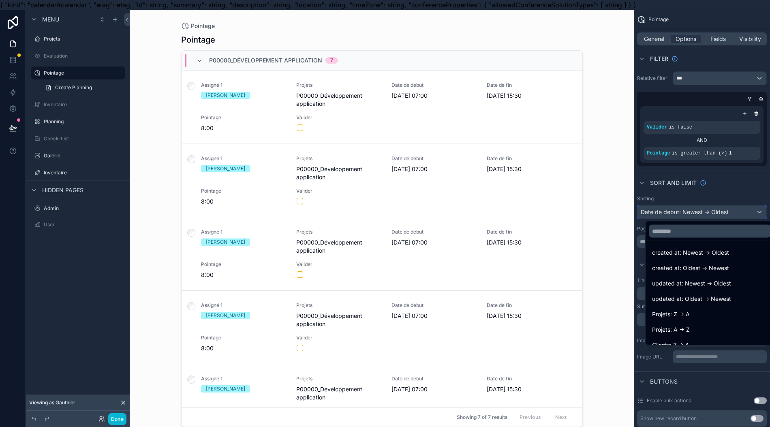
scroll to position [0, 0]
click at [715, 292] on div "created at: Oldest -> Newest" at bounding box center [709, 286] width 125 height 15
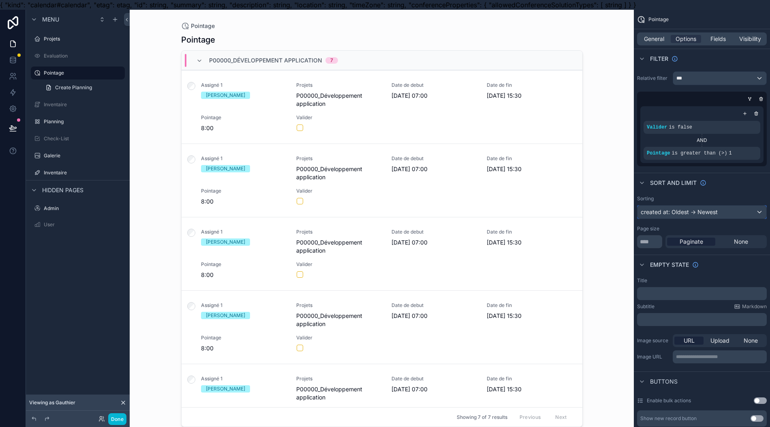
click at [698, 212] on div "created at: Oldest -> Newest" at bounding box center [702, 212] width 129 height 13
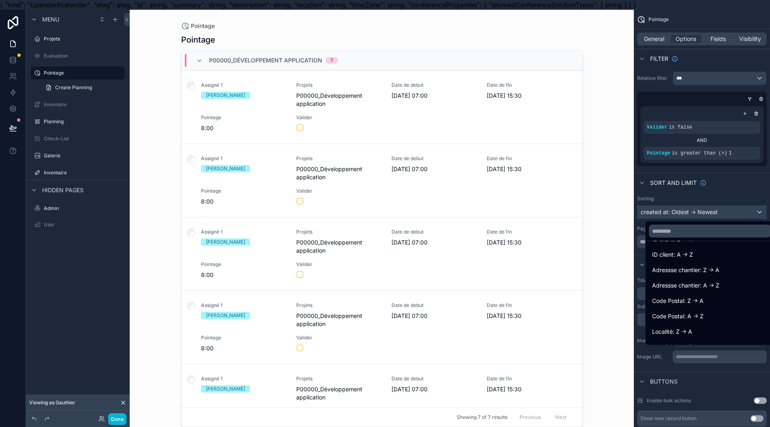
scroll to position [324, 0]
click at [701, 289] on span "Date de debut: Newest -> Oldest" at bounding box center [696, 285] width 88 height 10
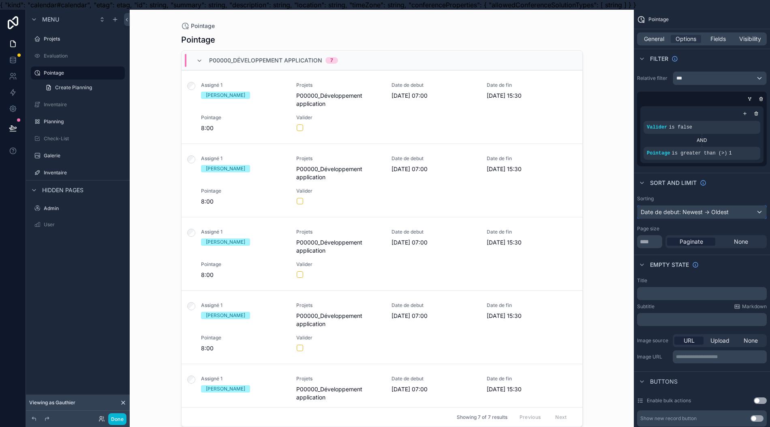
click at [695, 212] on div "Date de debut: Newest -> Oldest" at bounding box center [702, 212] width 129 height 13
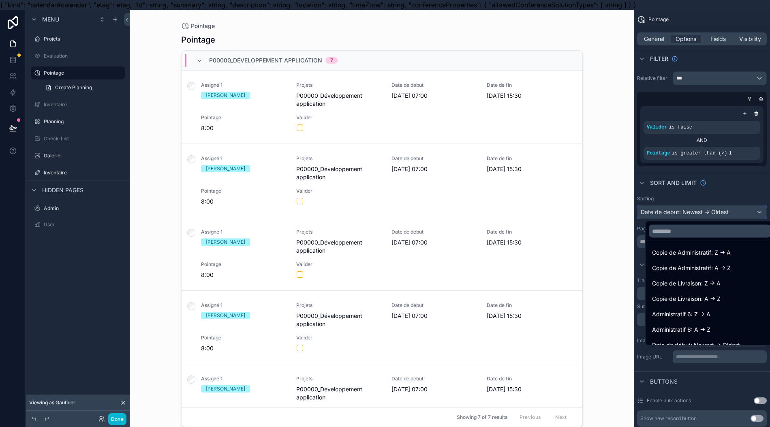
scroll to position [1081, 0]
click at [691, 255] on span "Date de début: Oldest -> Newest" at bounding box center [696, 253] width 88 height 10
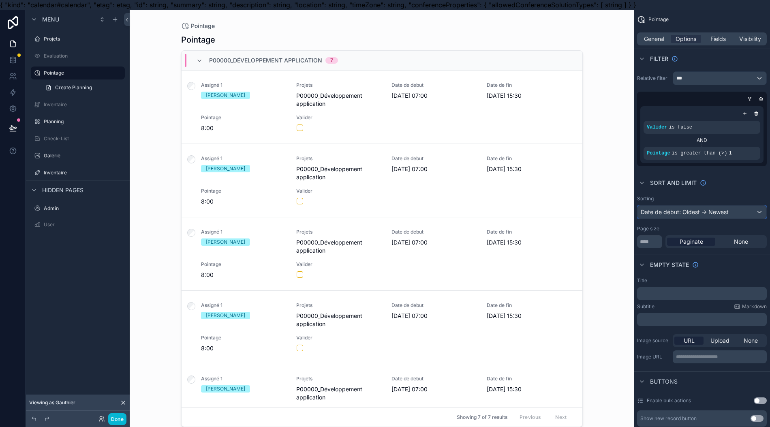
click at [689, 212] on div "Date de début: Oldest -> Newest" at bounding box center [702, 212] width 129 height 13
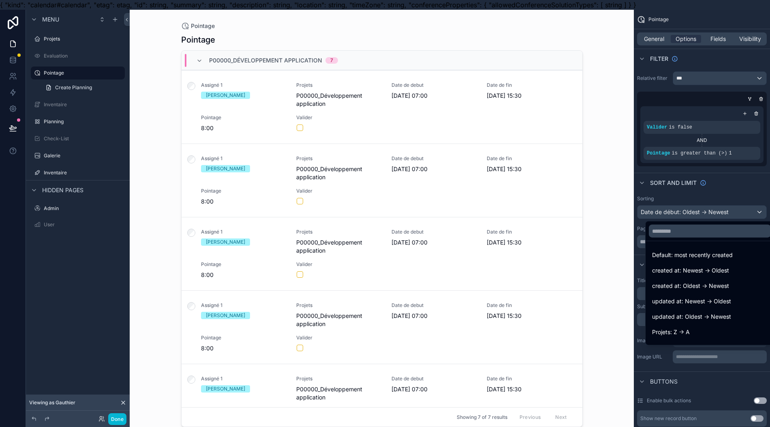
click at [693, 260] on div "Default: most recently created" at bounding box center [709, 255] width 125 height 15
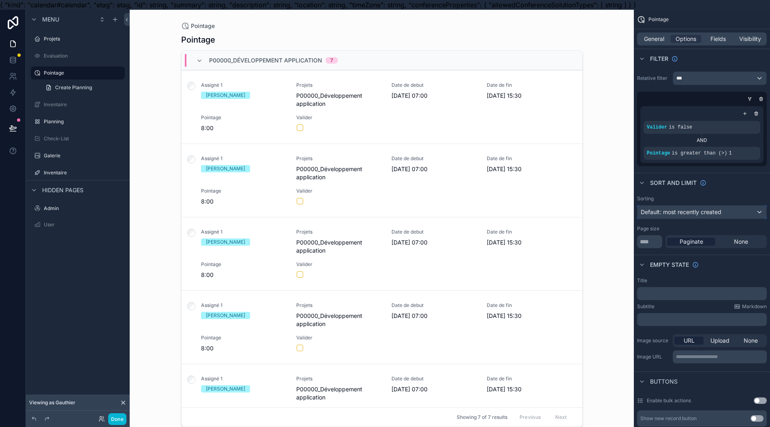
click at [690, 214] on span "Default: most recently created" at bounding box center [681, 211] width 81 height 7
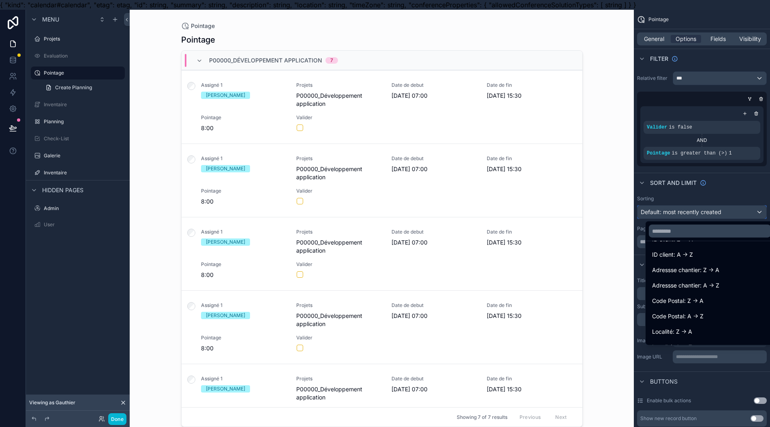
scroll to position [324, 0]
click at [711, 286] on span "Date de debut: Newest -> Oldest" at bounding box center [696, 285] width 88 height 10
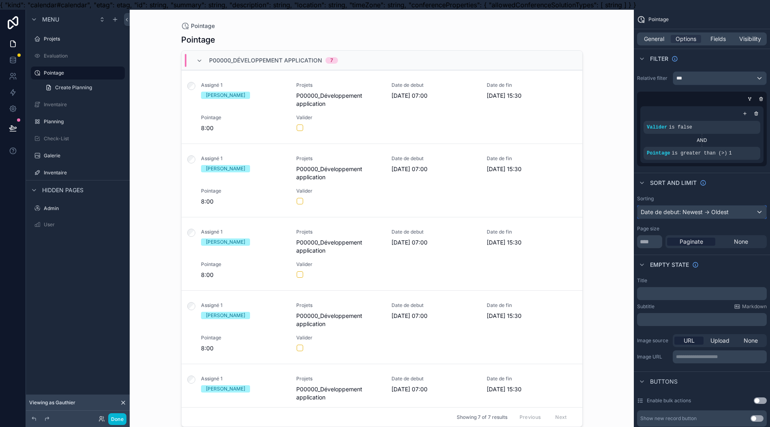
click at [699, 212] on div "Date de debut: Newest -> Oldest" at bounding box center [702, 212] width 129 height 13
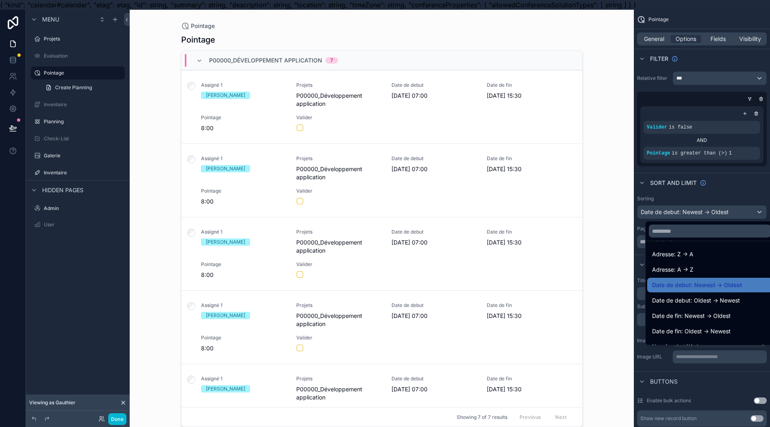
click at [702, 304] on span "Date de debut: Oldest -> Newest" at bounding box center [696, 301] width 88 height 10
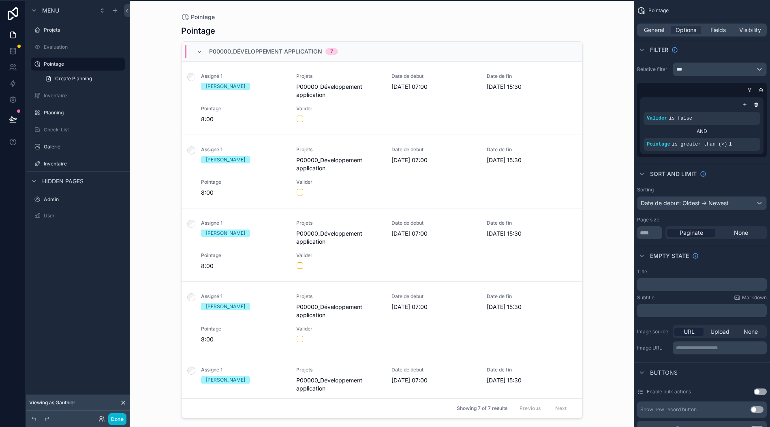
scroll to position [0, 8]
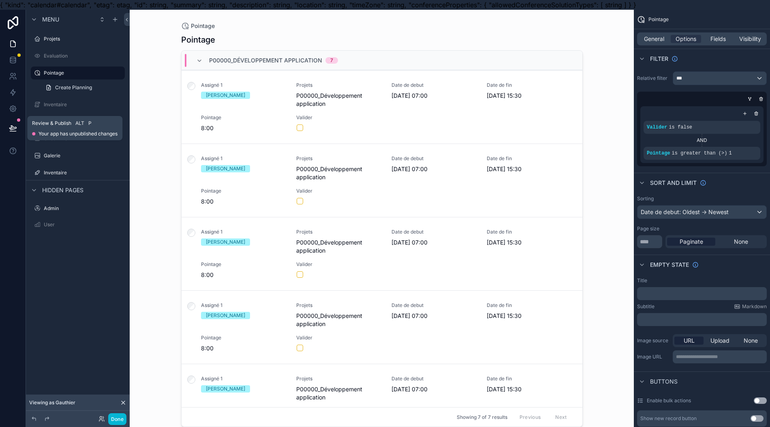
click at [10, 131] on icon at bounding box center [13, 131] width 6 height 0
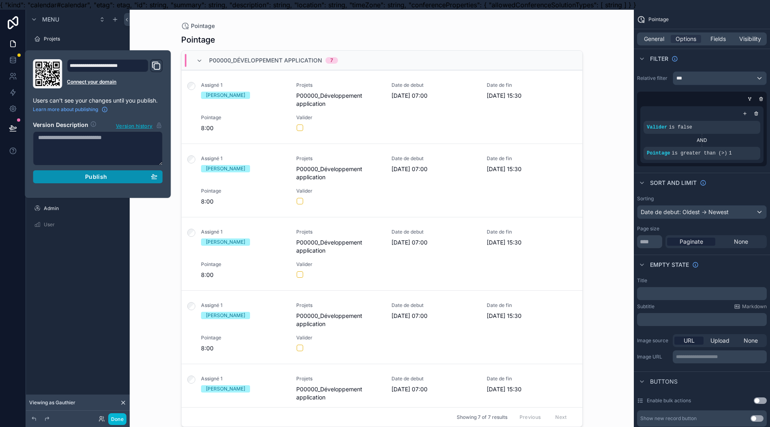
click at [54, 176] on div "Publish" at bounding box center [97, 176] width 119 height 7
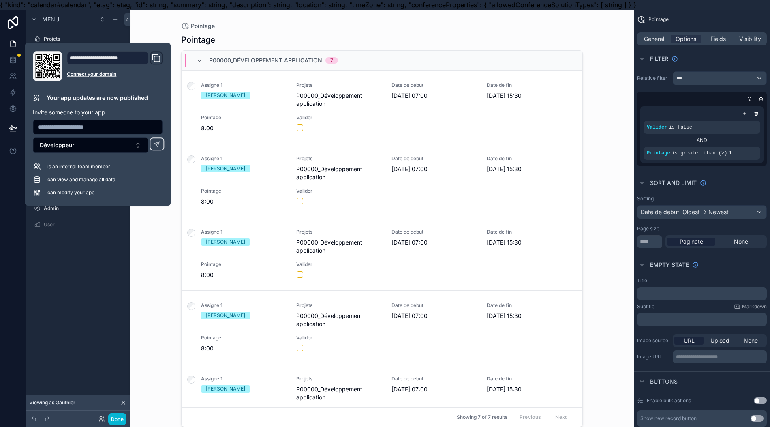
click at [109, 273] on div "Menu Projets Evaluation Pointage Create Planning Inventaire Planning Check-List…" at bounding box center [78, 218] width 104 height 417
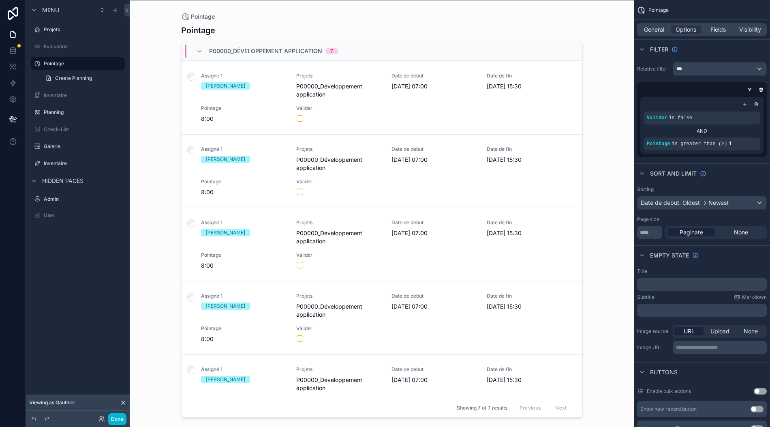
scroll to position [18, 8]
click at [113, 422] on button "Done" at bounding box center [117, 419] width 18 height 12
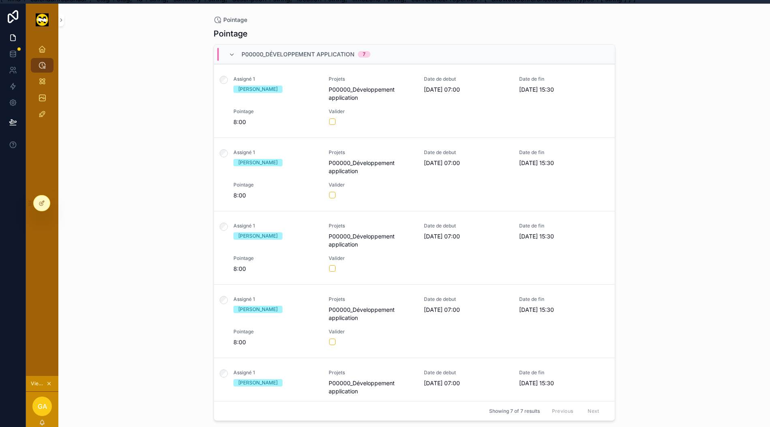
scroll to position [0, 8]
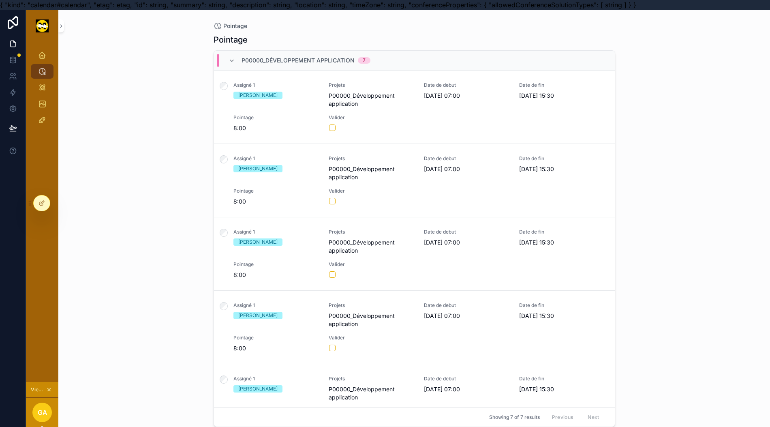
click at [300, 267] on span "Pointage" at bounding box center [277, 264] width 86 height 6
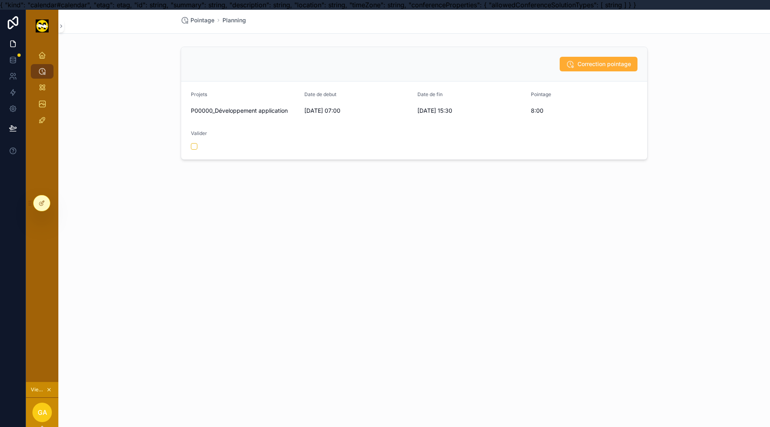
click at [606, 66] on span "Correction pointage" at bounding box center [605, 64] width 54 height 8
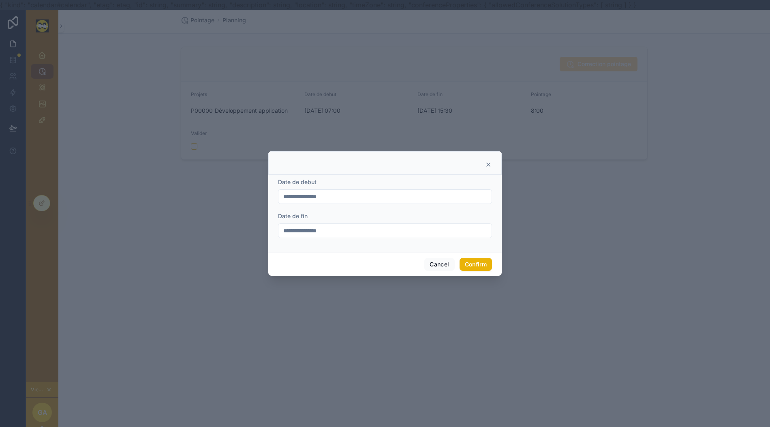
click at [377, 236] on input "**********" at bounding box center [385, 230] width 213 height 11
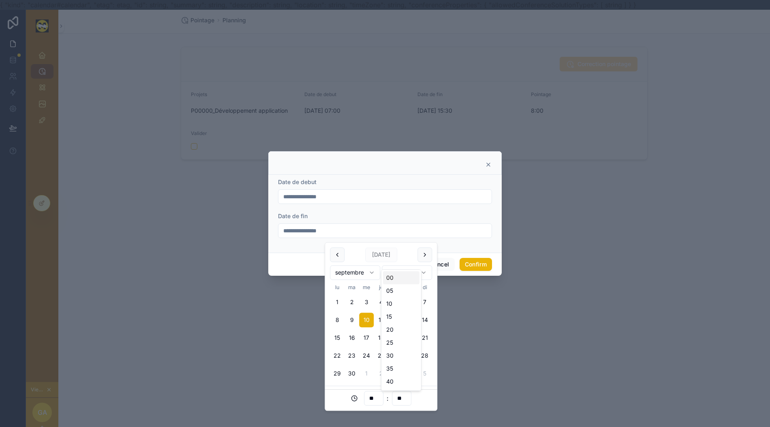
click at [406, 395] on input "**" at bounding box center [401, 398] width 19 height 11
drag, startPoint x: 419, startPoint y: 333, endPoint x: 406, endPoint y: 297, distance: 38.0
click at [405, 396] on input "**" at bounding box center [401, 398] width 19 height 11
click at [392, 277] on div "00" at bounding box center [401, 277] width 36 height 13
type input "**********"
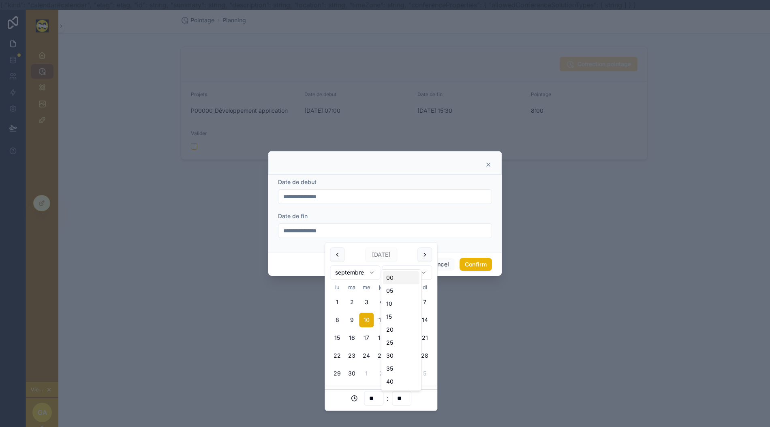
type input "**"
click at [472, 267] on button "Confirm" at bounding box center [476, 264] width 32 height 13
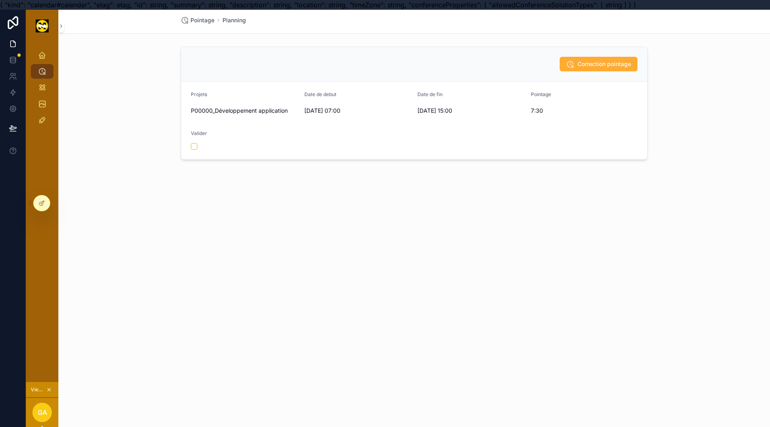
drag, startPoint x: 568, startPoint y: 60, endPoint x: 570, endPoint y: 54, distance: 6.5
click at [570, 54] on div "Correction pointage" at bounding box center [414, 64] width 466 height 34
click at [572, 60] on button "Correction pointage" at bounding box center [599, 64] width 78 height 15
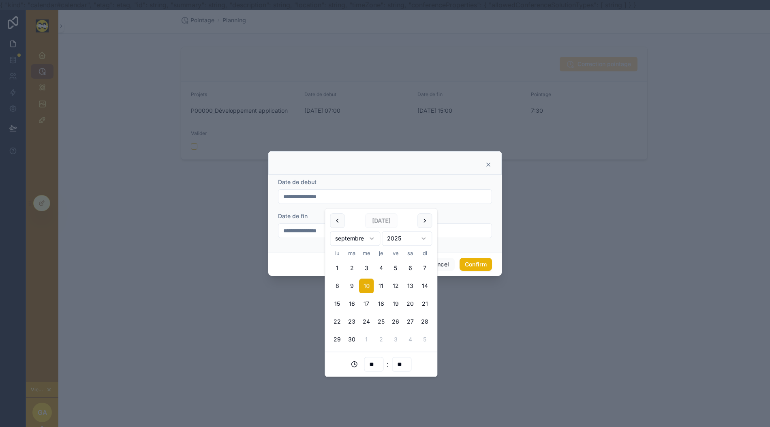
click at [371, 201] on input "**********" at bounding box center [385, 196] width 213 height 11
click at [374, 364] on input "**" at bounding box center [373, 364] width 19 height 11
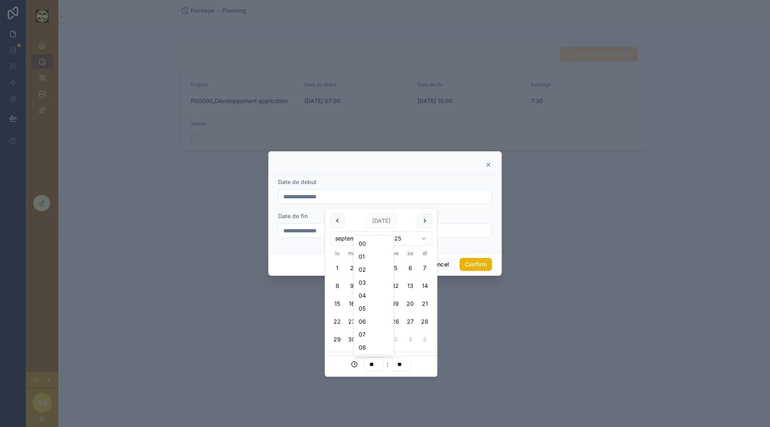
scroll to position [108, 0]
click at [360, 292] on div "12" at bounding box center [374, 291] width 36 height 13
type input "**********"
type input "**"
drag, startPoint x: 378, startPoint y: 365, endPoint x: 350, endPoint y: 375, distance: 29.9
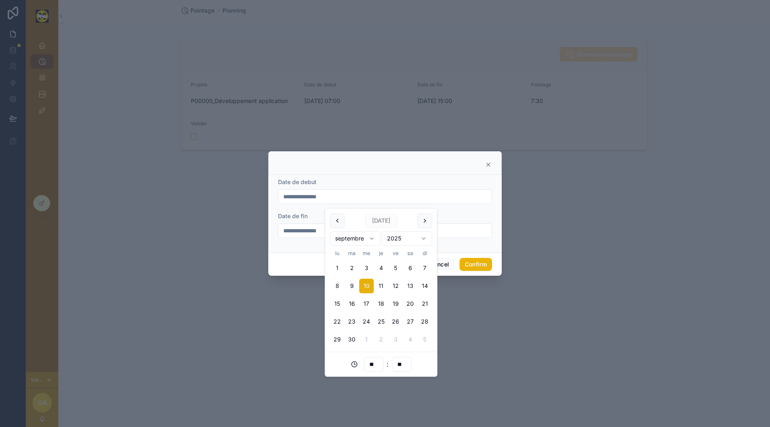
click at [350, 375] on div "** : **" at bounding box center [381, 364] width 112 height 25
click at [338, 268] on button "1" at bounding box center [337, 268] width 15 height 15
click at [445, 178] on div "**********" at bounding box center [385, 213] width 234 height 124
click at [379, 202] on input "**********" at bounding box center [385, 196] width 213 height 11
click at [368, 287] on button "10" at bounding box center [366, 286] width 15 height 15
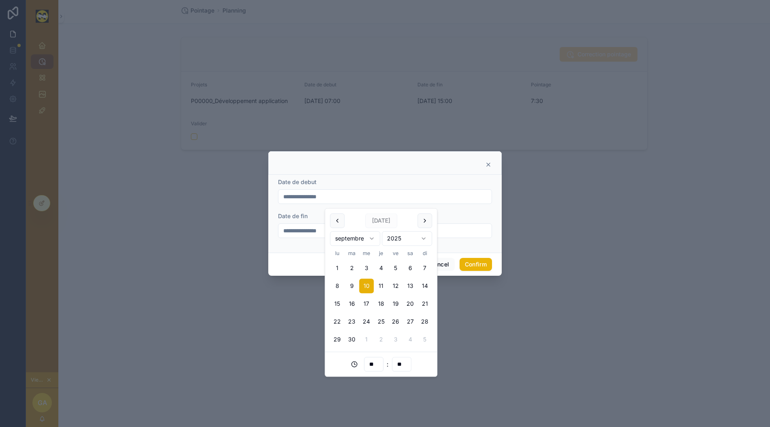
click at [376, 361] on input "**" at bounding box center [373, 364] width 19 height 11
click at [369, 332] on div "07" at bounding box center [374, 334] width 36 height 13
type input "**********"
type input "**"
click at [453, 246] on form "**********" at bounding box center [385, 212] width 214 height 68
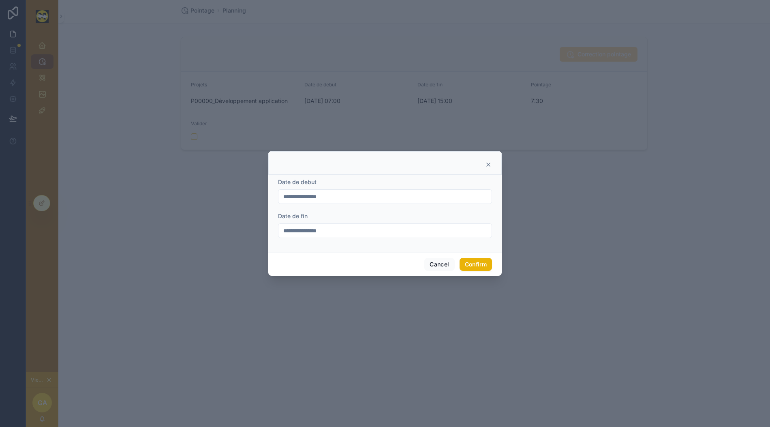
click at [370, 236] on input "**********" at bounding box center [385, 230] width 213 height 11
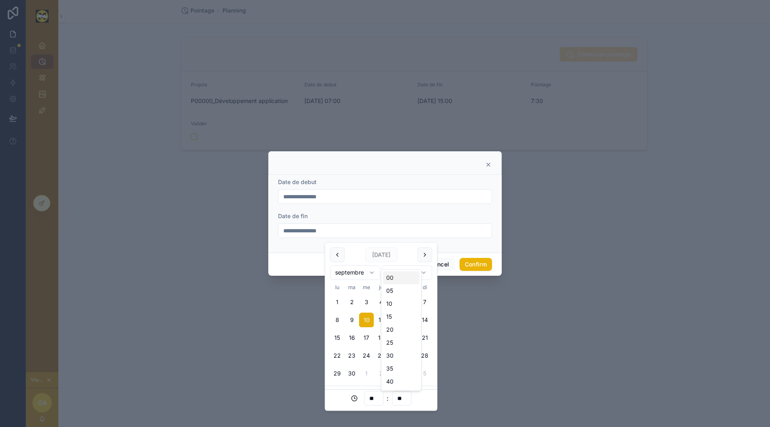
click at [402, 397] on input "**" at bounding box center [401, 398] width 19 height 11
click at [398, 351] on div "30" at bounding box center [401, 355] width 36 height 13
type input "**********"
type input "**"
click at [379, 397] on input "**" at bounding box center [373, 398] width 19 height 11
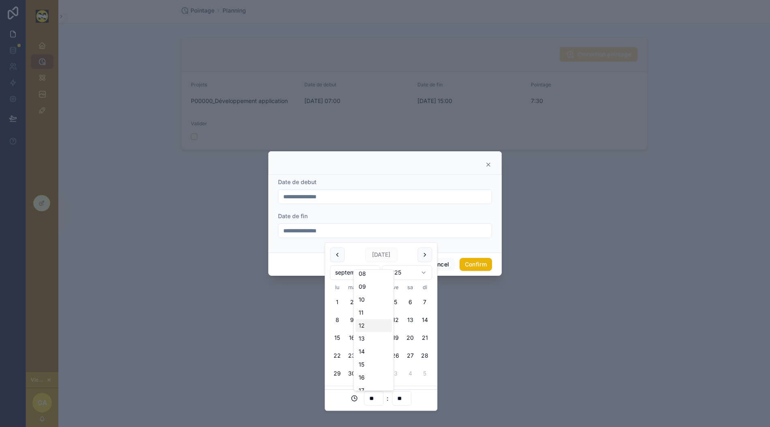
click at [362, 324] on div "12" at bounding box center [374, 325] width 36 height 13
type input "**********"
type input "**"
click at [405, 397] on input "**" at bounding box center [401, 398] width 19 height 11
click at [393, 276] on div "00" at bounding box center [401, 277] width 36 height 13
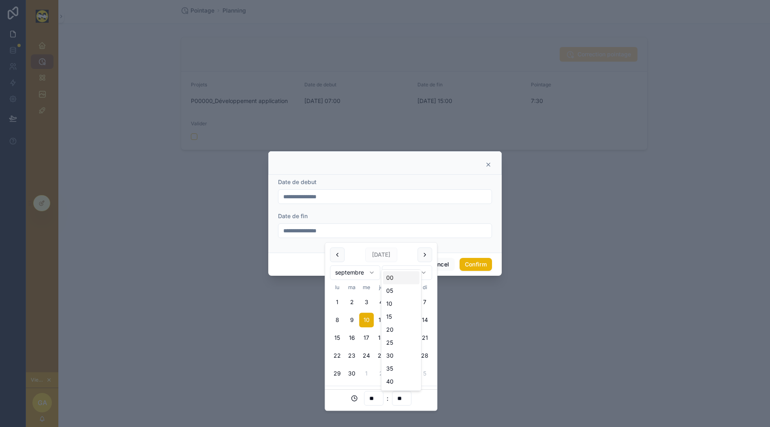
type input "**********"
type input "**"
click at [472, 267] on button "Confirm" at bounding box center [476, 264] width 32 height 13
